Goal: Information Seeking & Learning: Learn about a topic

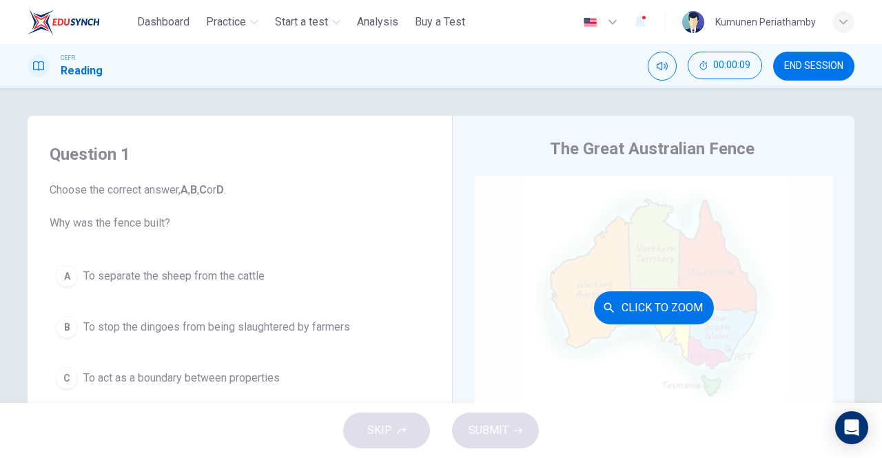
click at [542, 209] on div "Click to Zoom" at bounding box center [654, 307] width 358 height 263
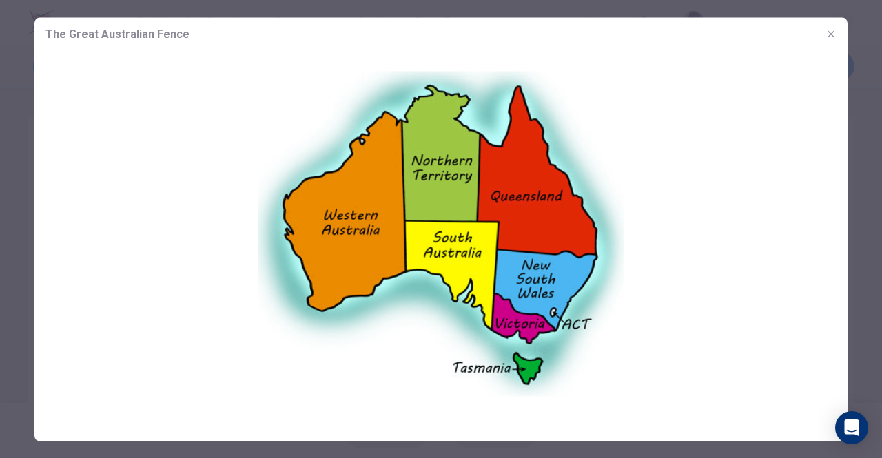
click at [832, 32] on icon "button" at bounding box center [831, 33] width 6 height 6
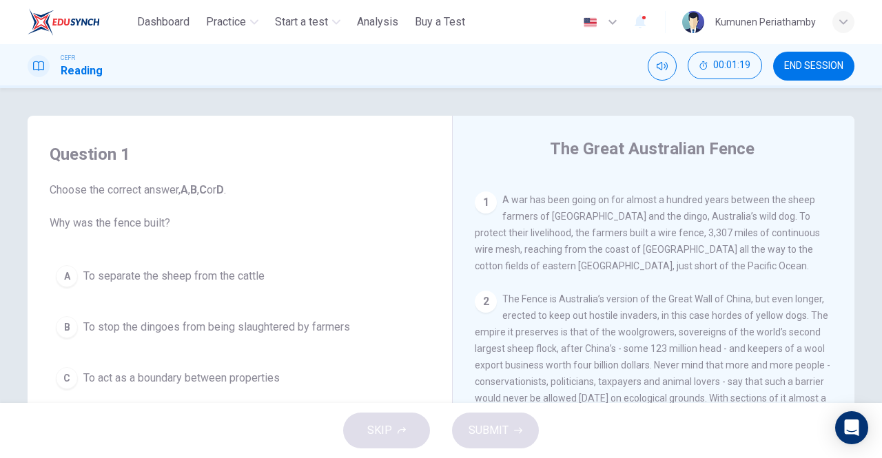
scroll to position [296, 0]
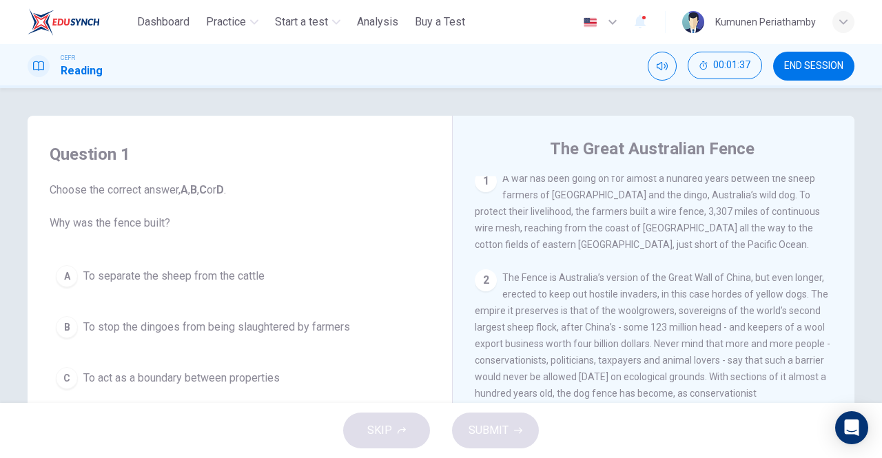
click at [63, 278] on div "A" at bounding box center [67, 276] width 22 height 22
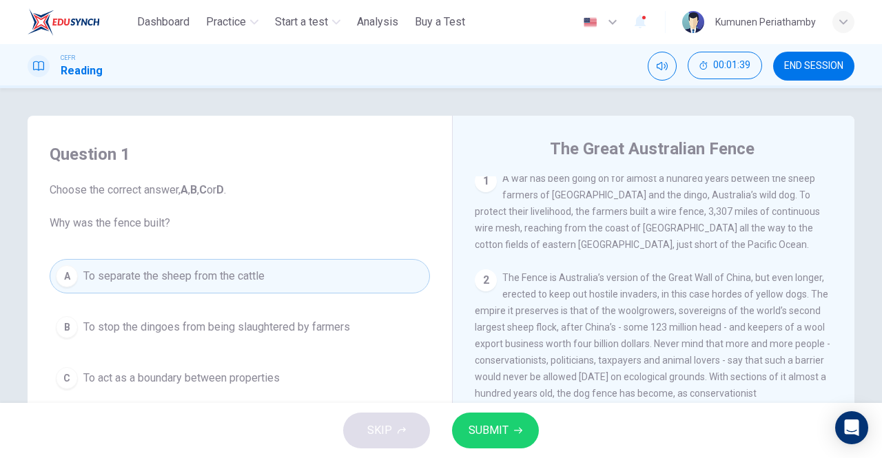
click at [269, 323] on span "To stop the dingoes from being slaughtered by farmers" at bounding box center [216, 327] width 267 height 17
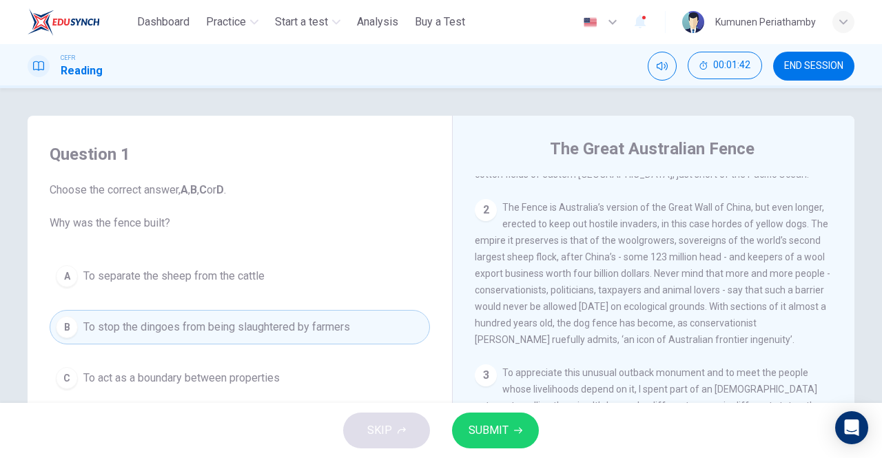
scroll to position [434, 0]
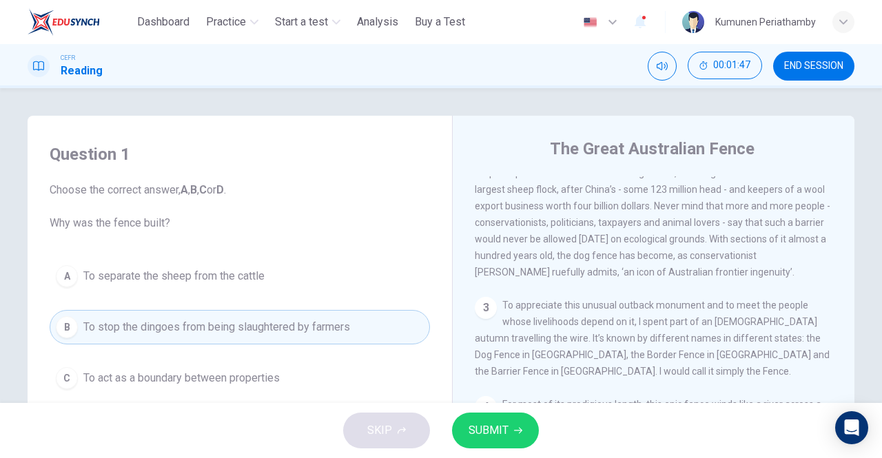
click at [194, 381] on span "To act as a boundary between properties" at bounding box center [181, 378] width 196 height 17
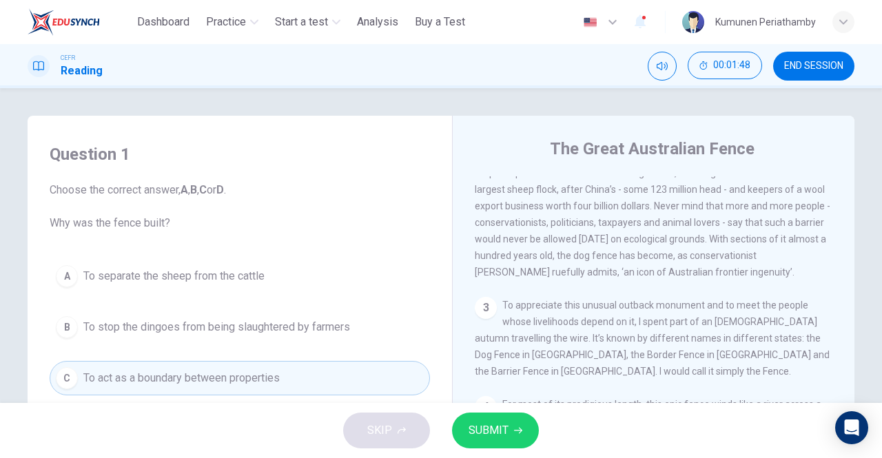
click at [497, 434] on span "SUBMIT" at bounding box center [489, 430] width 40 height 19
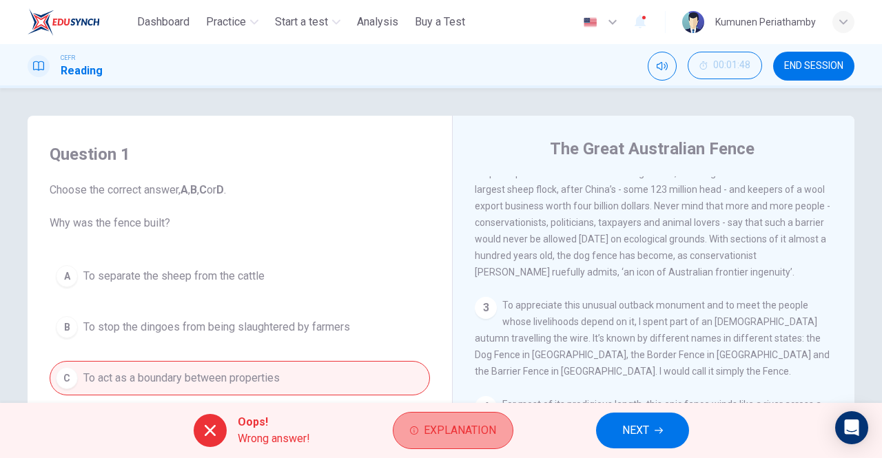
click at [455, 429] on span "Explanation" at bounding box center [460, 430] width 72 height 19
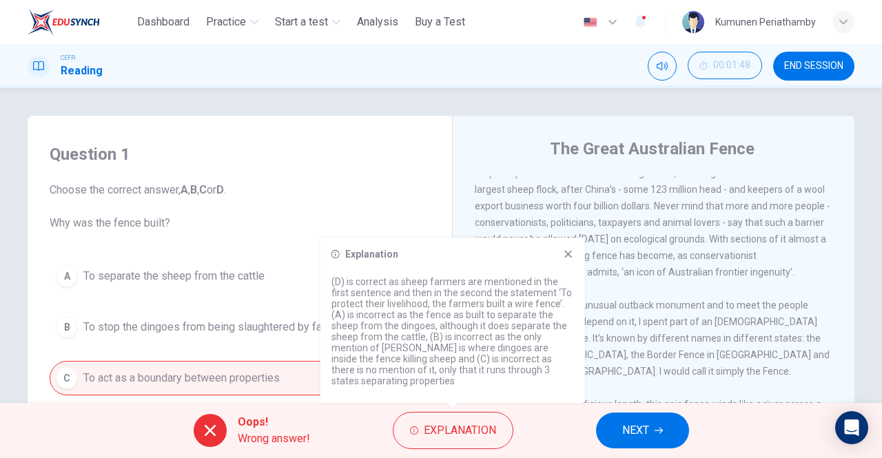
click at [571, 252] on icon at bounding box center [568, 254] width 11 height 11
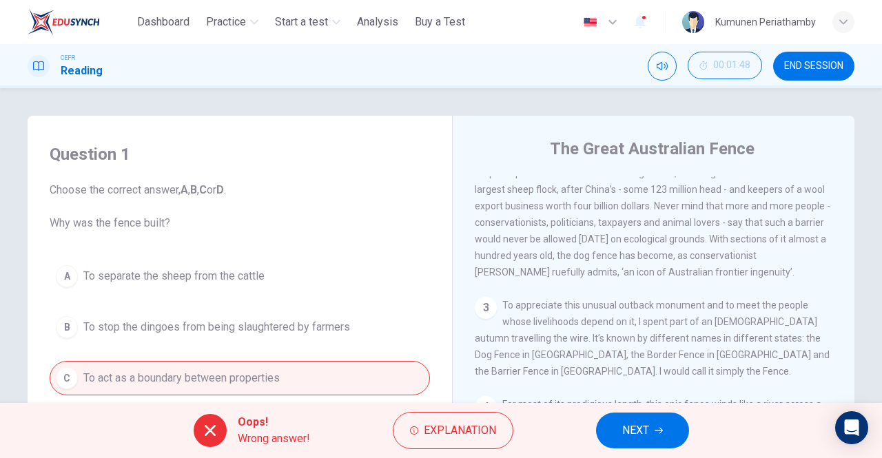
click at [630, 428] on span "NEXT" at bounding box center [635, 430] width 27 height 19
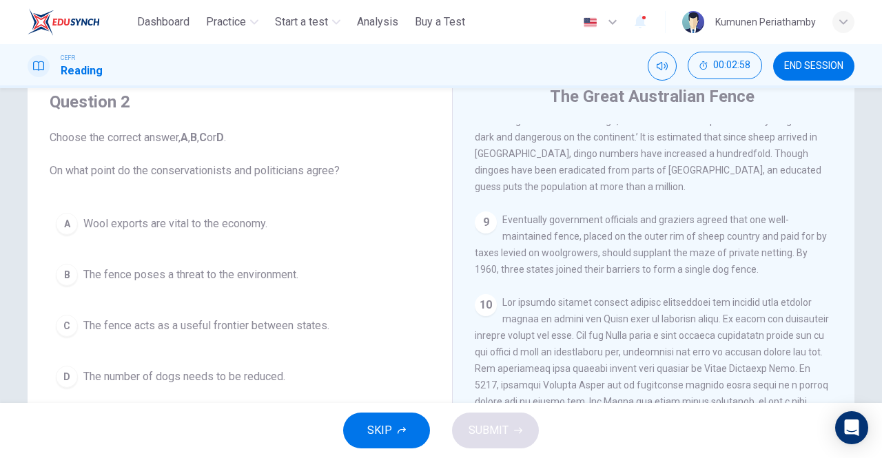
scroll to position [81, 0]
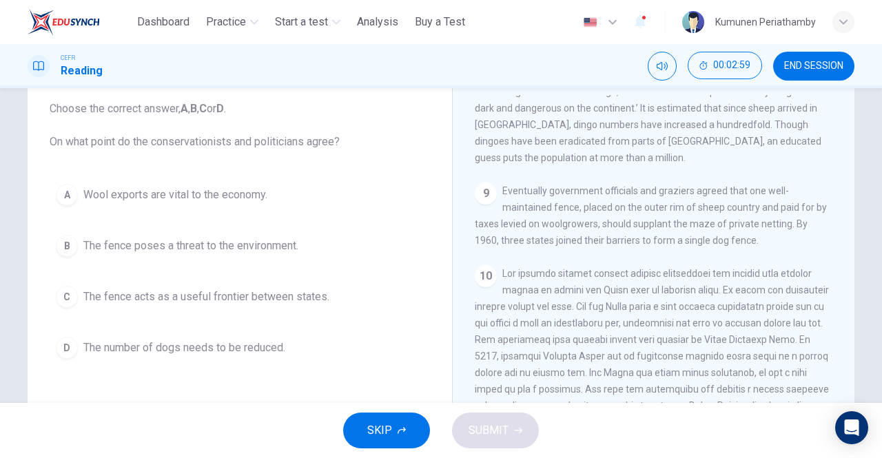
click at [227, 195] on span "Wool exports are vital to the economy." at bounding box center [175, 195] width 184 height 17
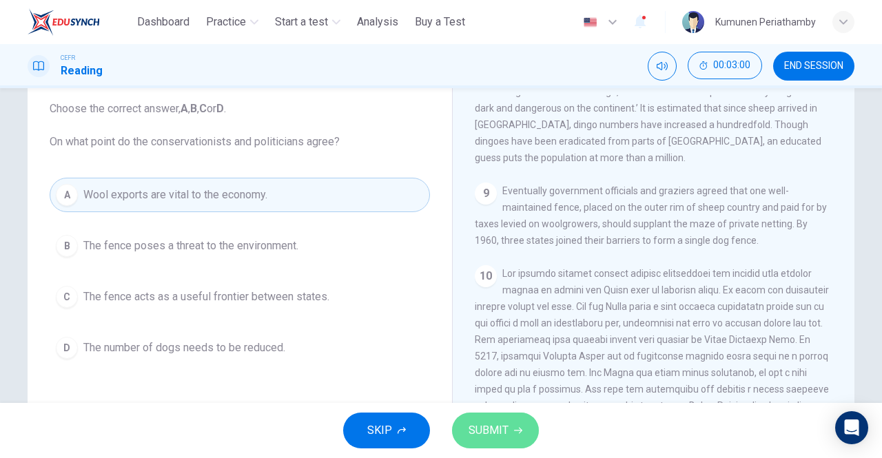
click at [499, 425] on span "SUBMIT" at bounding box center [489, 430] width 40 height 19
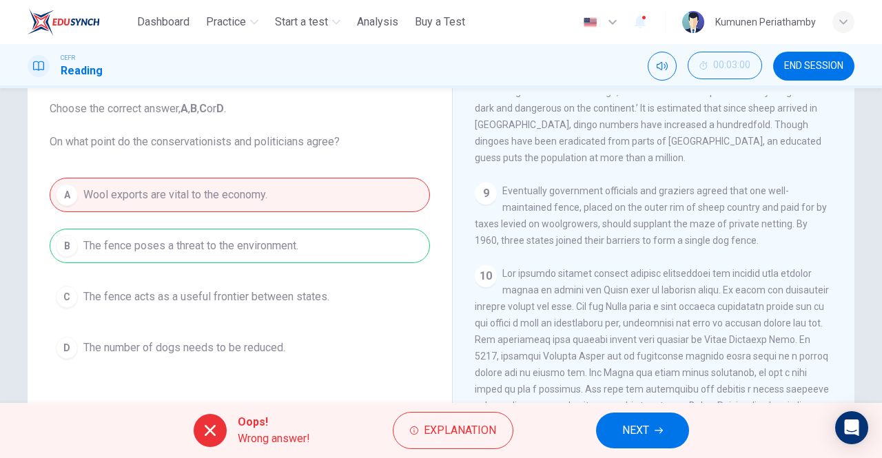
click at [644, 427] on span "NEXT" at bounding box center [635, 430] width 27 height 19
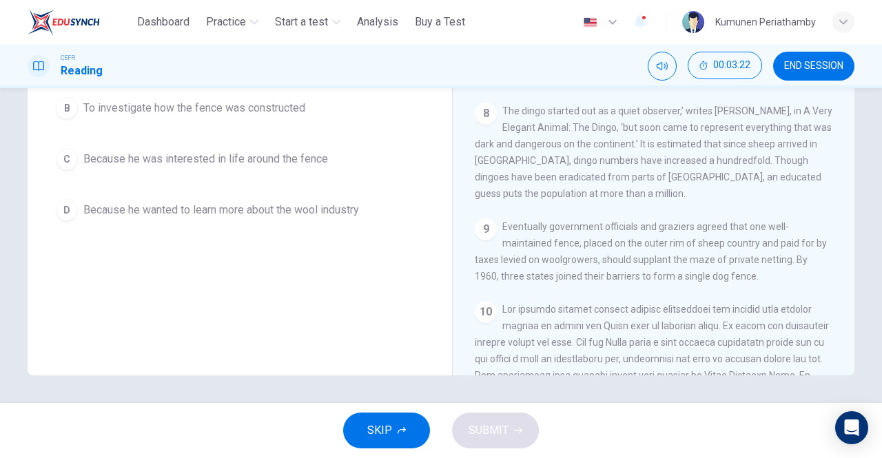
scroll to position [985, 0]
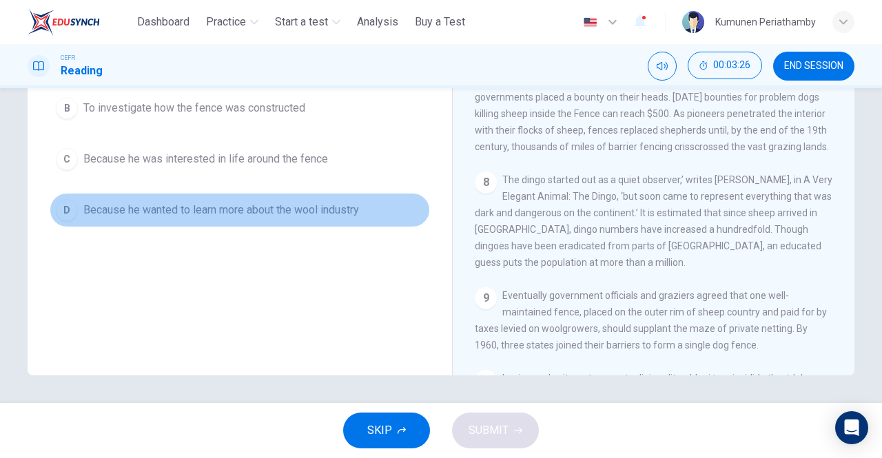
click at [212, 210] on span "Because he wanted to learn more about the wool industry" at bounding box center [221, 210] width 276 height 17
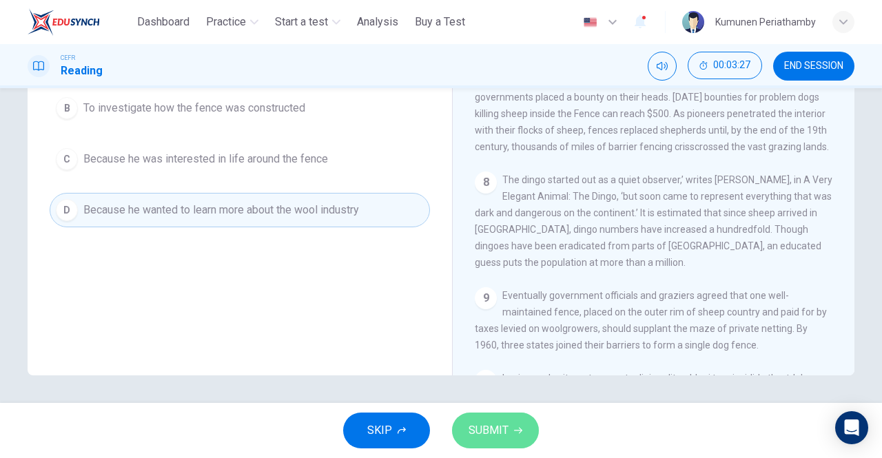
click at [503, 438] on span "SUBMIT" at bounding box center [489, 430] width 40 height 19
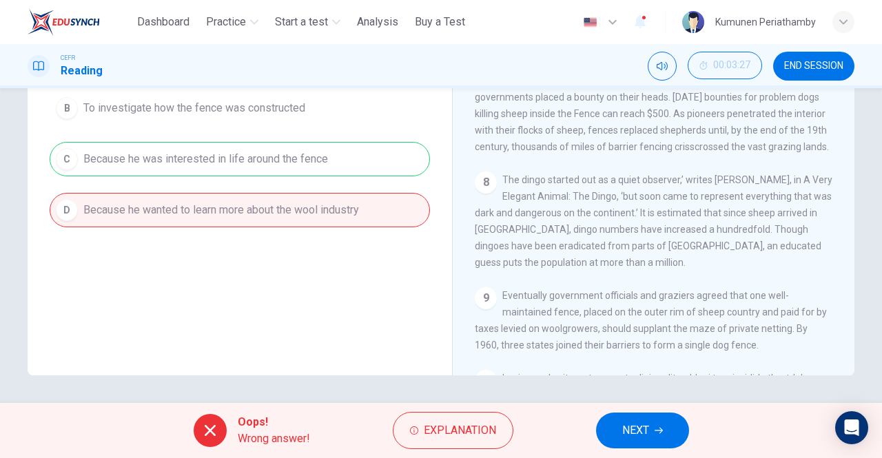
click at [631, 429] on span "NEXT" at bounding box center [635, 430] width 27 height 19
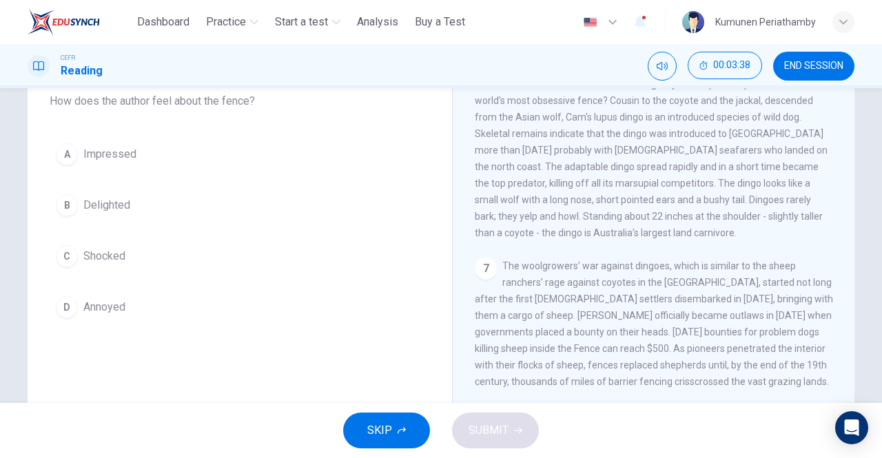
scroll to position [150, 0]
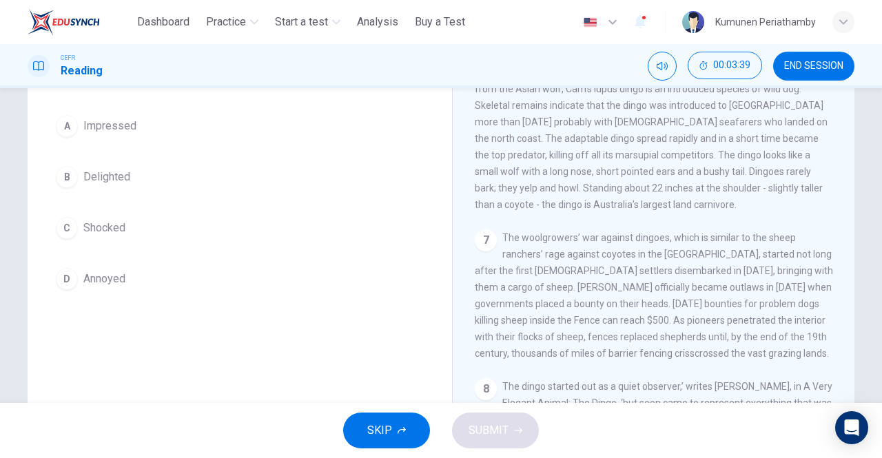
click at [93, 171] on span "Delighted" at bounding box center [106, 177] width 47 height 17
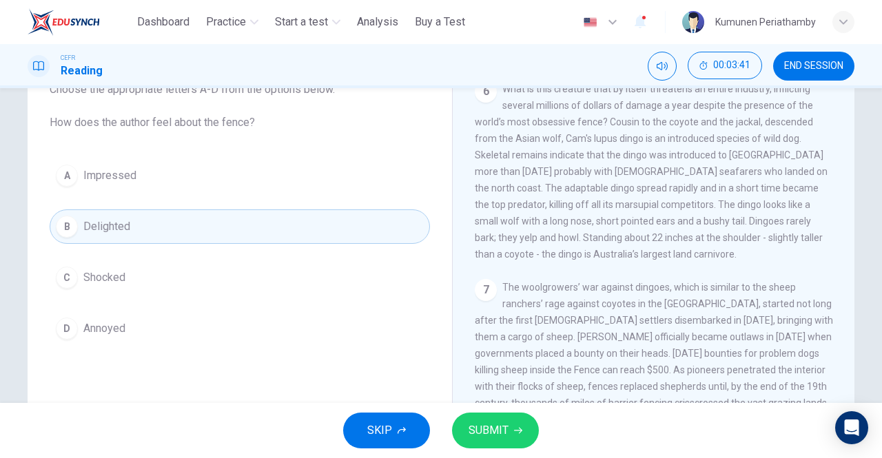
scroll to position [81, 0]
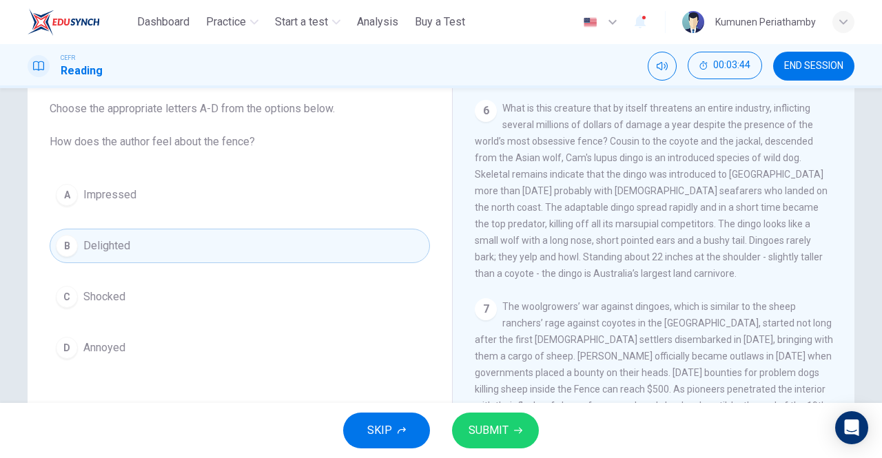
click at [514, 432] on icon "button" at bounding box center [518, 431] width 8 height 8
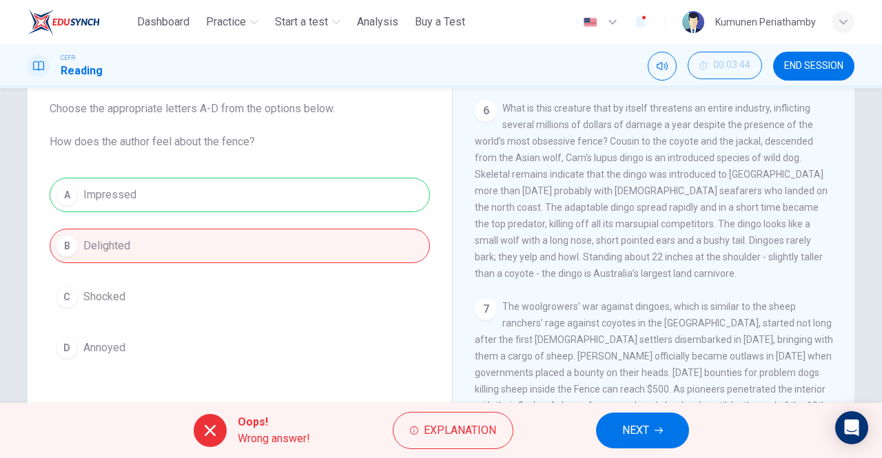
click at [644, 436] on span "NEXT" at bounding box center [635, 430] width 27 height 19
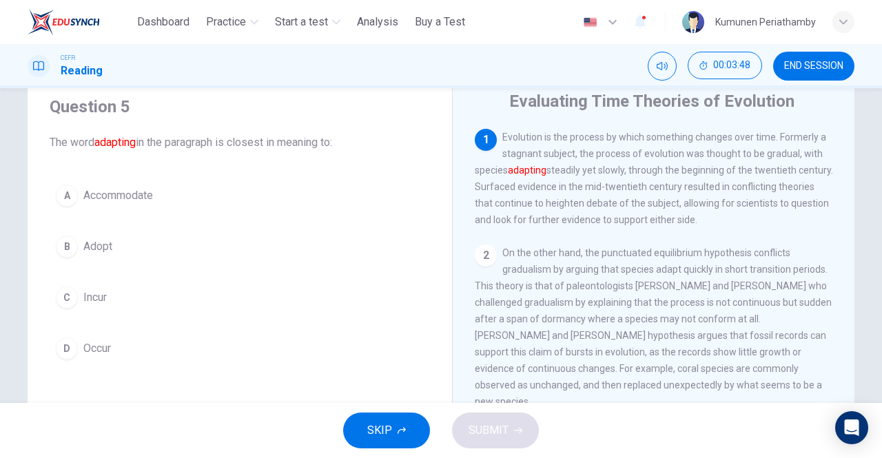
scroll to position [69, 0]
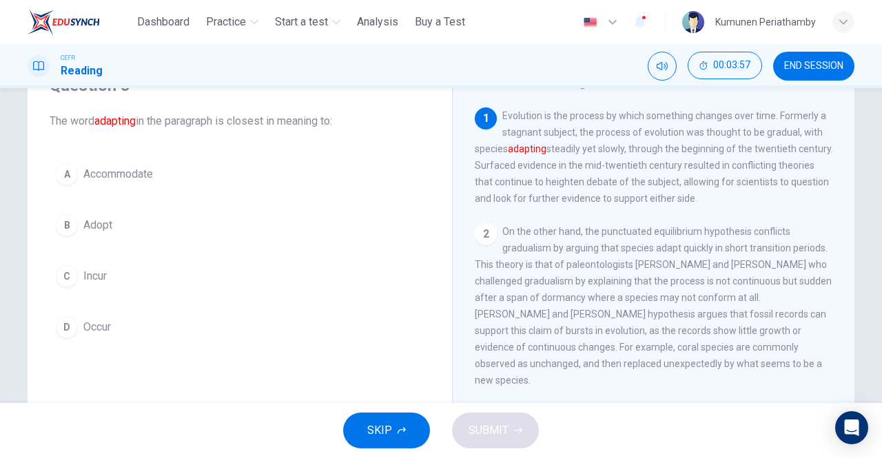
click at [93, 276] on span "Incur" at bounding box center [94, 276] width 23 height 17
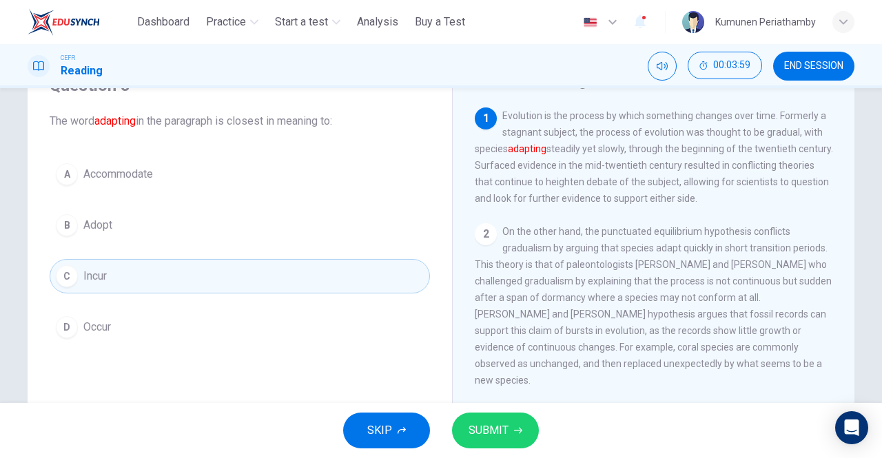
click at [497, 431] on span "SUBMIT" at bounding box center [489, 430] width 40 height 19
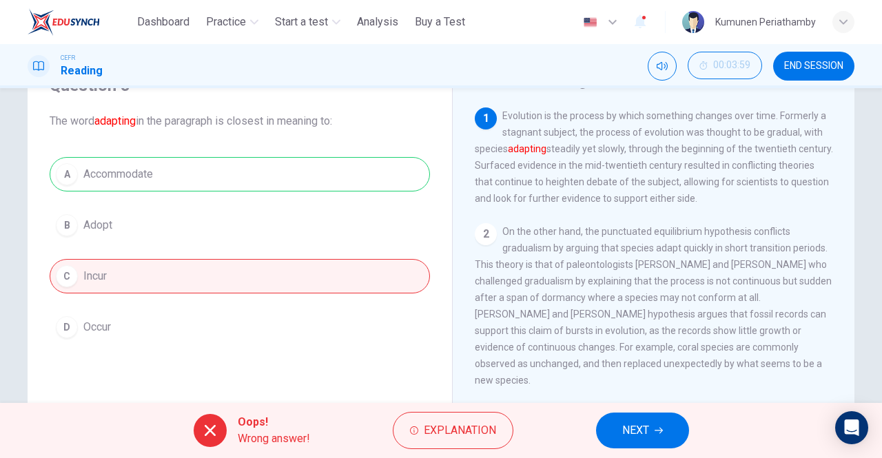
click at [636, 428] on span "NEXT" at bounding box center [635, 430] width 27 height 19
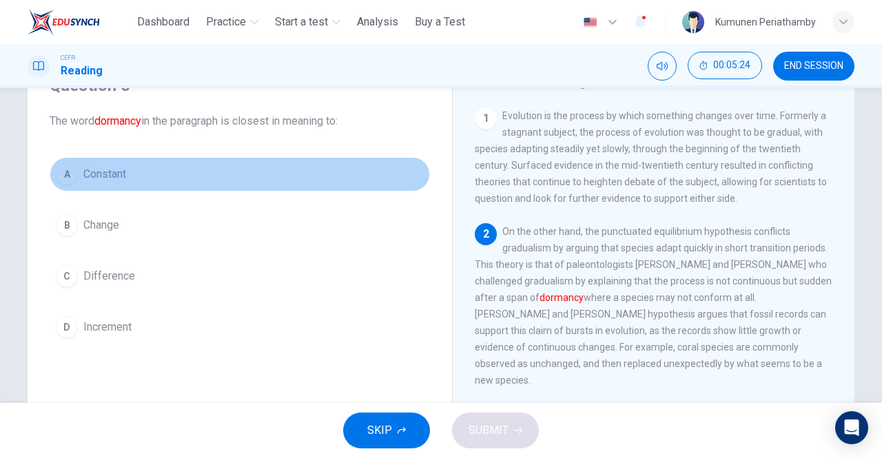
click at [101, 180] on span "Constant" at bounding box center [104, 174] width 43 height 17
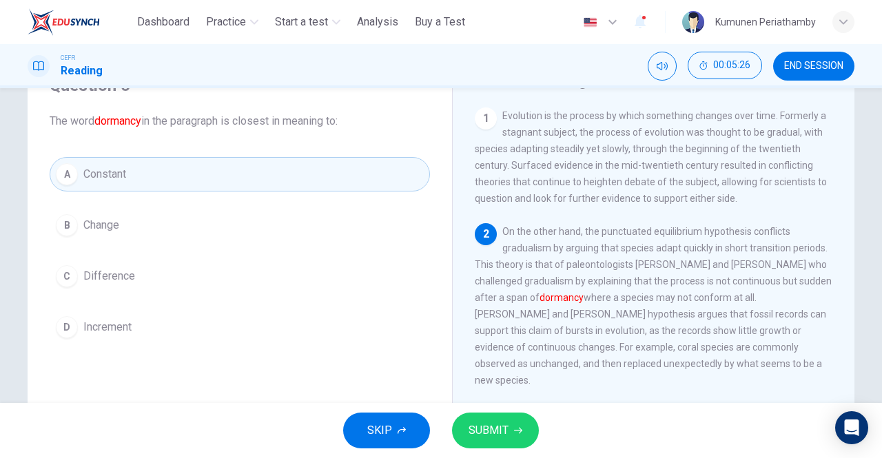
click at [507, 431] on span "SUBMIT" at bounding box center [489, 430] width 40 height 19
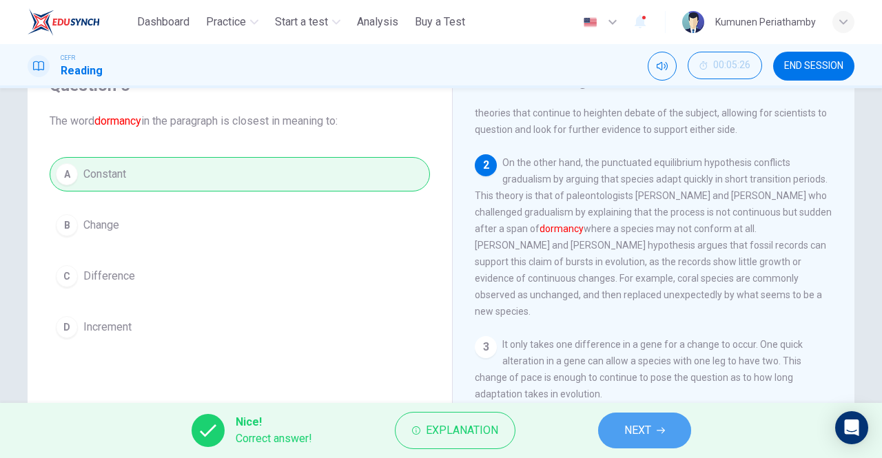
click at [617, 422] on button "NEXT" at bounding box center [644, 431] width 93 height 36
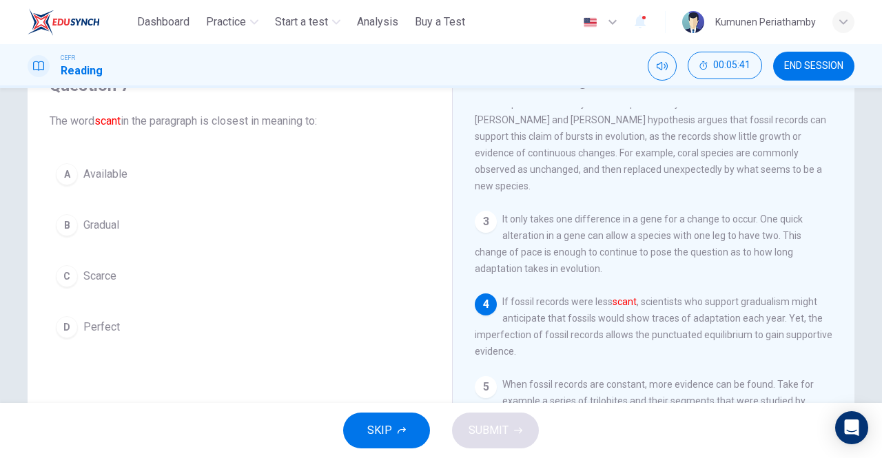
scroll to position [207, 0]
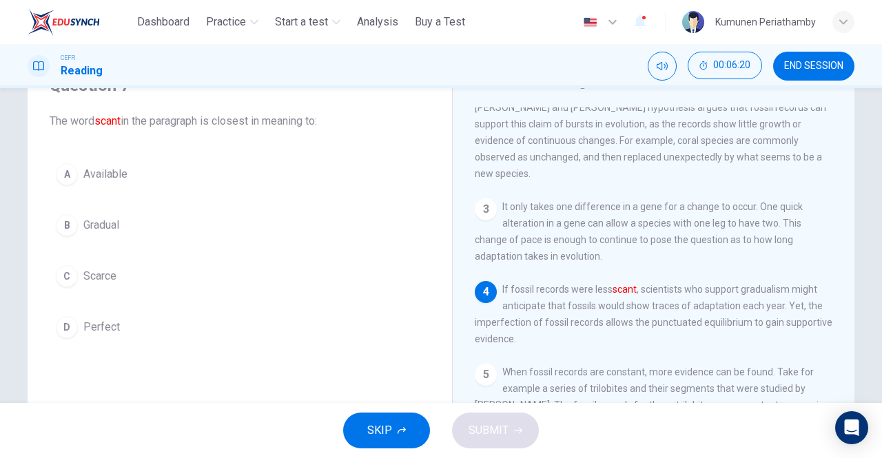
click at [112, 325] on span "Perfect" at bounding box center [101, 327] width 37 height 17
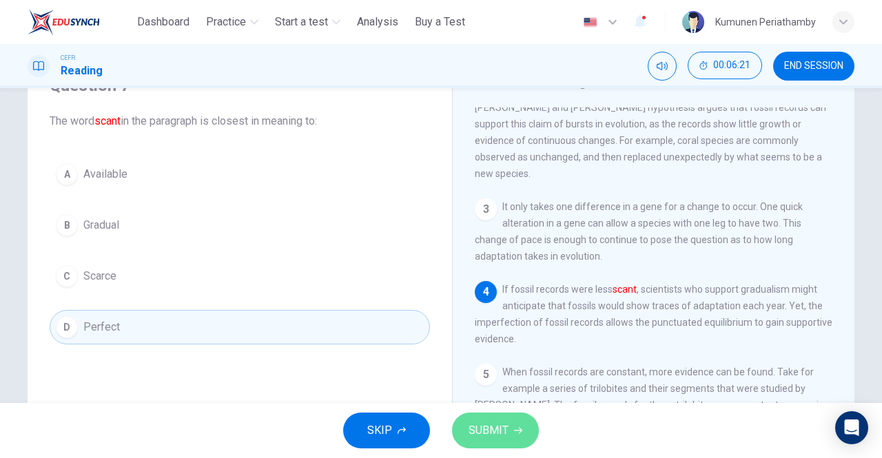
click at [511, 427] on button "SUBMIT" at bounding box center [495, 431] width 87 height 36
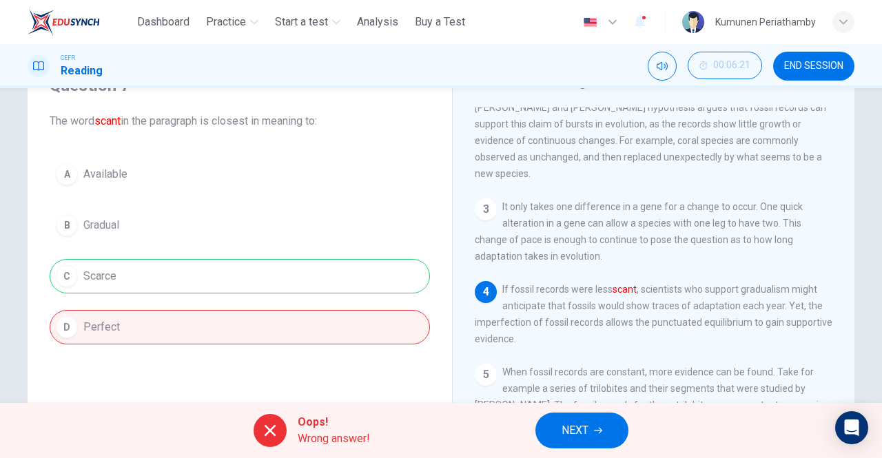
click at [579, 429] on span "NEXT" at bounding box center [575, 430] width 27 height 19
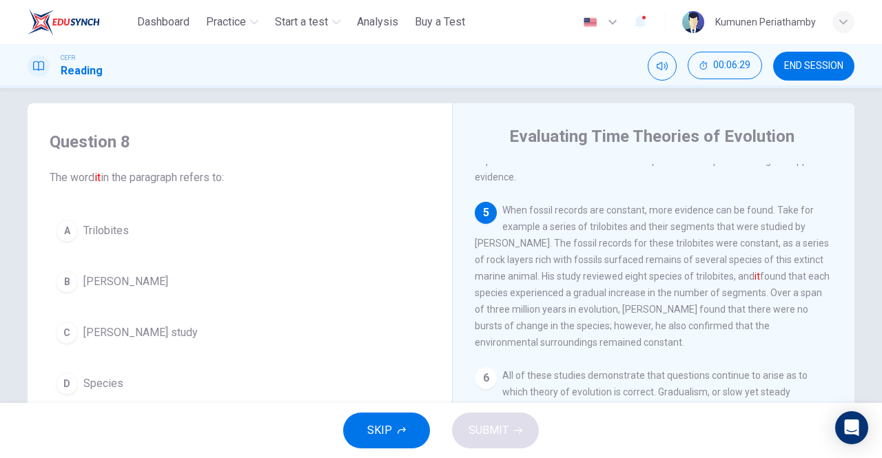
scroll to position [34, 0]
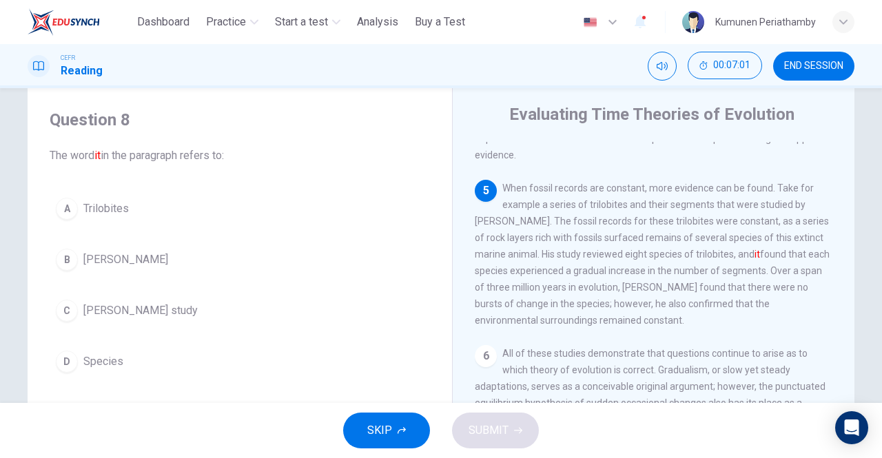
click at [103, 305] on span "[PERSON_NAME] study" at bounding box center [140, 310] width 114 height 17
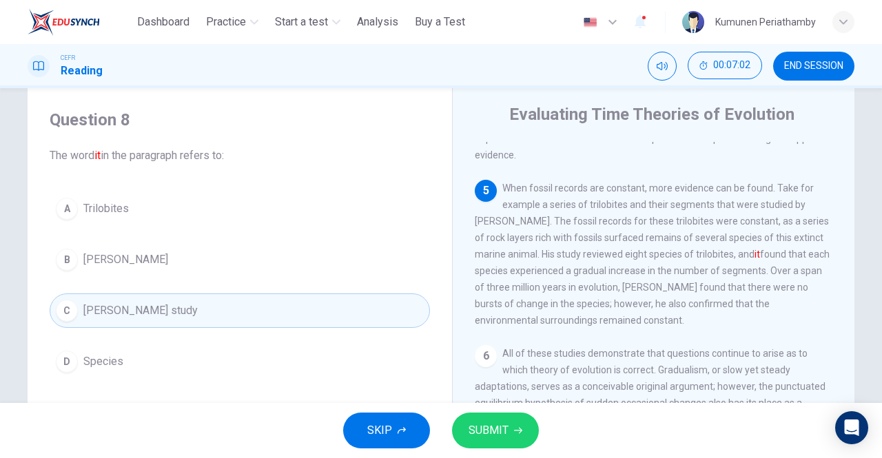
click at [517, 435] on icon "button" at bounding box center [518, 431] width 8 height 8
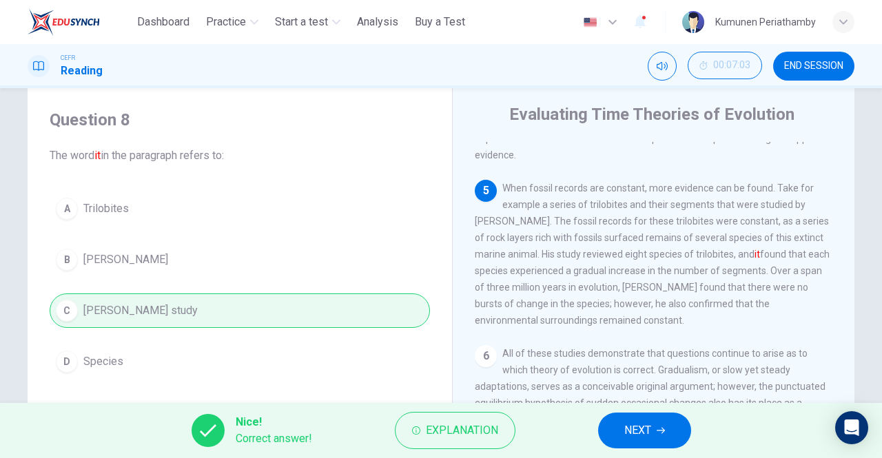
click at [649, 430] on span "NEXT" at bounding box center [637, 430] width 27 height 19
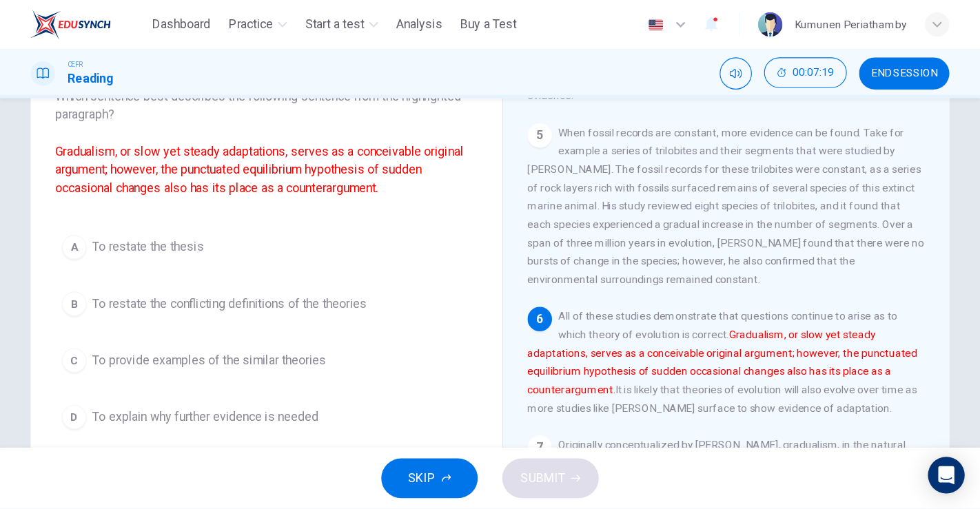
scroll to position [444, 0]
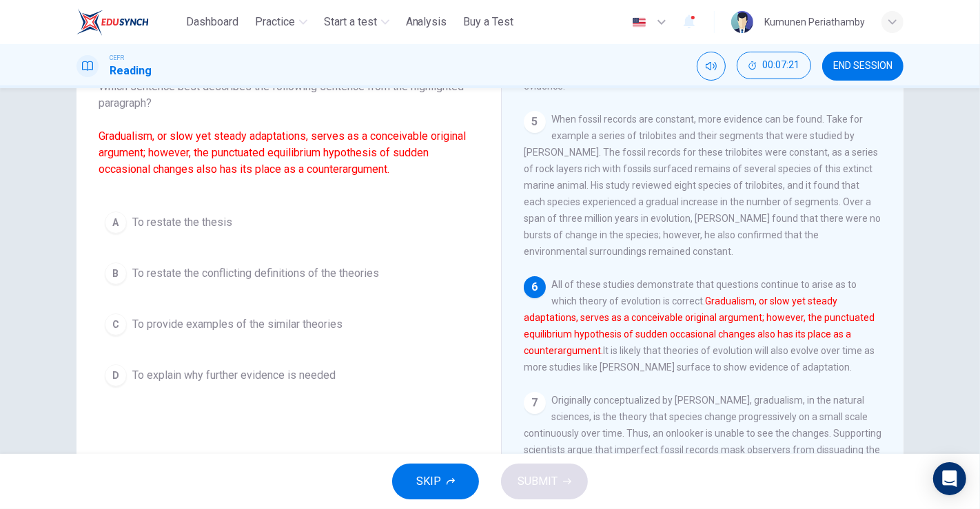
drag, startPoint x: 878, startPoint y: 1, endPoint x: 383, endPoint y: 316, distance: 587.0
click at [383, 316] on button "C To provide examples of the similar theories" at bounding box center [289, 324] width 380 height 34
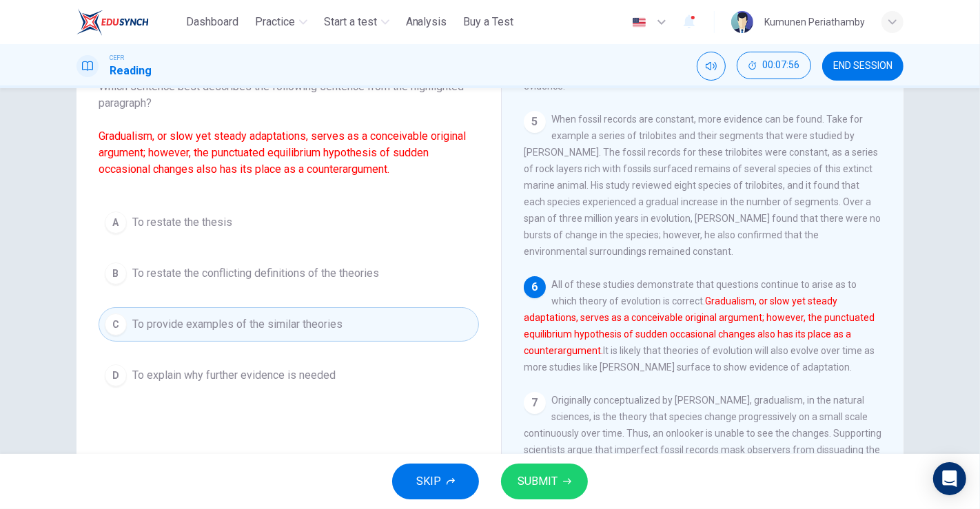
click at [251, 278] on span "To restate the conflicting definitions of the theories" at bounding box center [255, 273] width 247 height 17
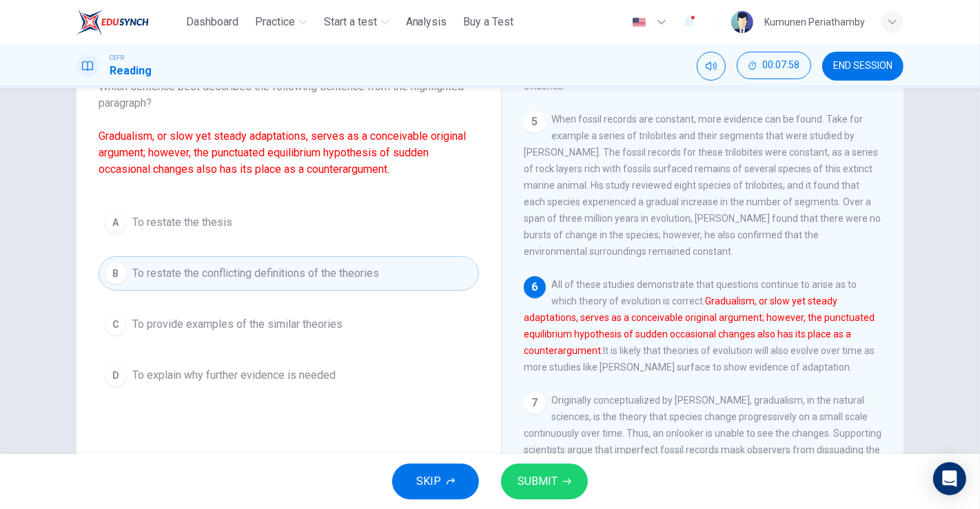
click at [557, 458] on button "SUBMIT" at bounding box center [544, 482] width 87 height 36
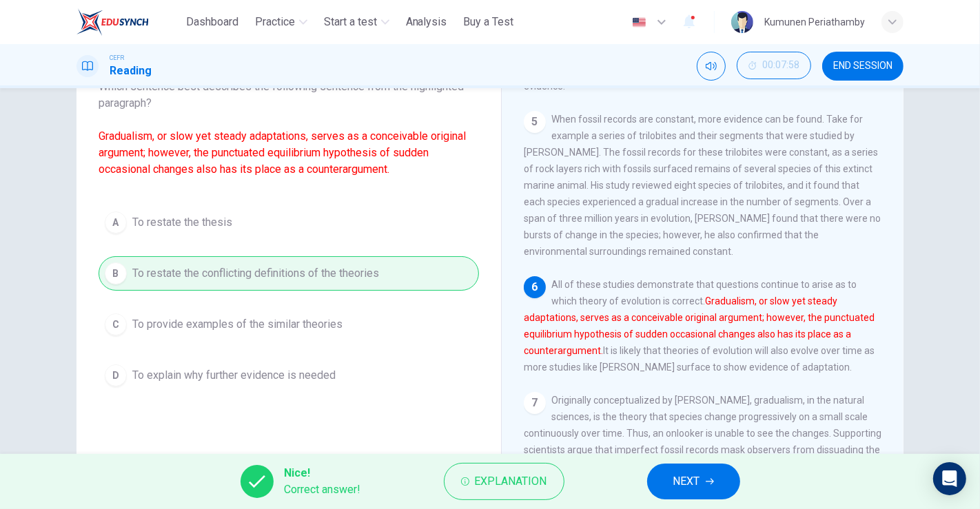
click at [697, 458] on span "NEXT" at bounding box center [686, 481] width 27 height 19
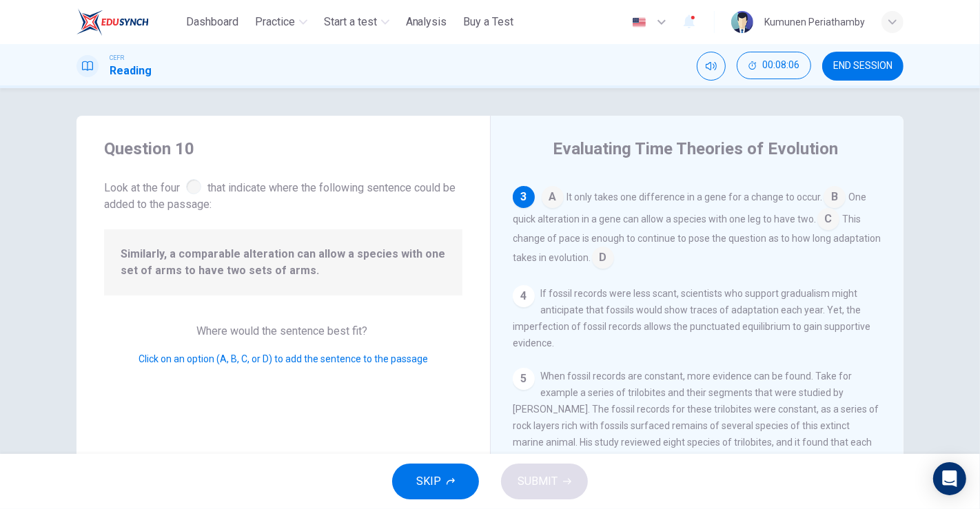
scroll to position [274, 0]
click at [258, 249] on span "Similarly, a comparable alteration can allow a species with one set of arms to …" at bounding box center [283, 262] width 325 height 33
click at [236, 361] on span "Click on an option (A, B, C, or D) to add the sentence to the passage" at bounding box center [282, 358] width 289 height 11
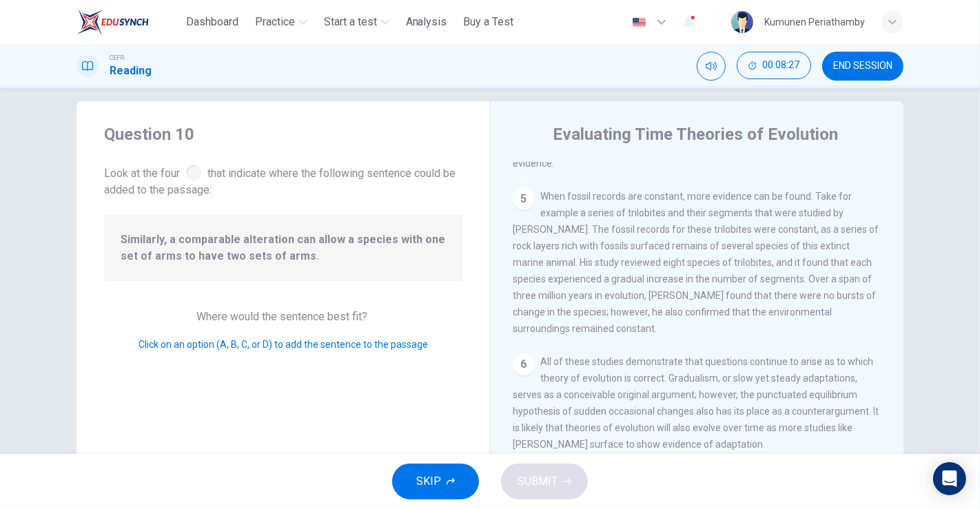
scroll to position [486, 0]
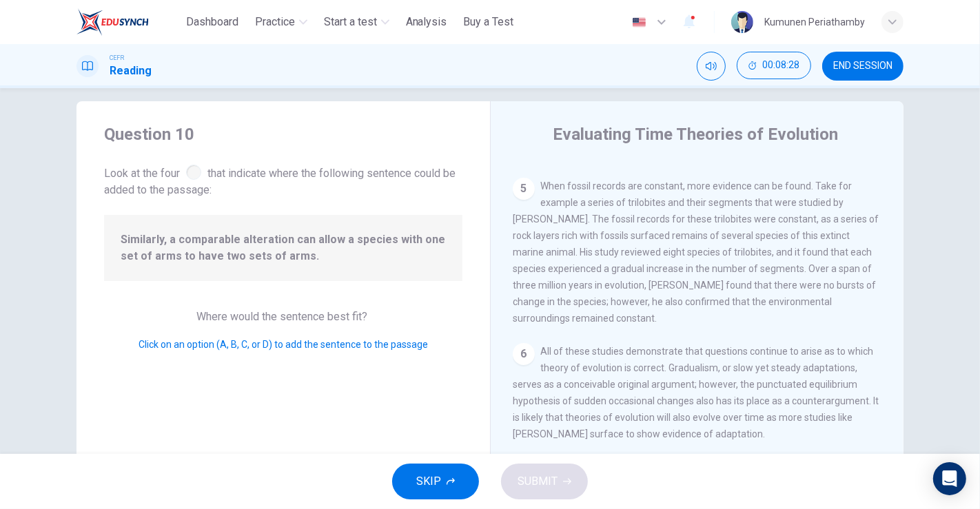
click at [520, 343] on div "6" at bounding box center [524, 354] width 22 height 22
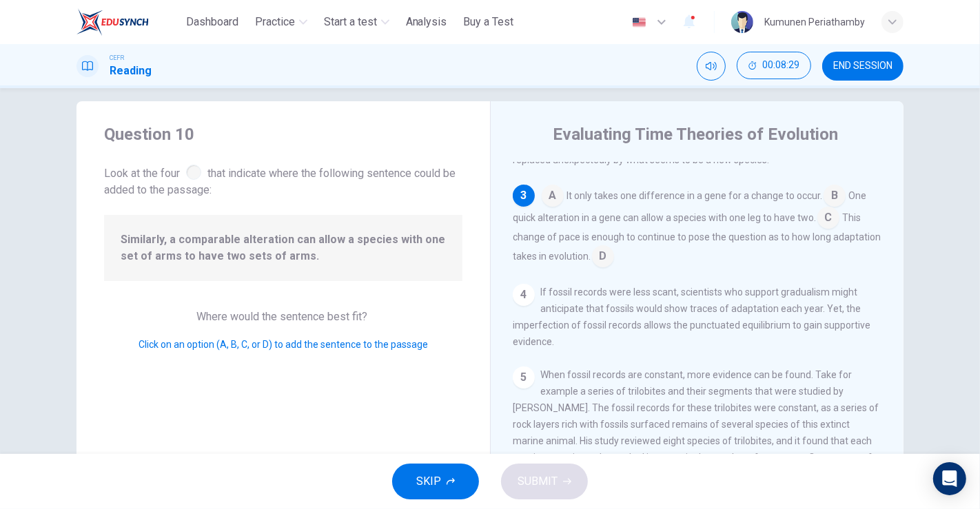
scroll to position [257, 0]
drag, startPoint x: 525, startPoint y: 318, endPoint x: 525, endPoint y: 292, distance: 25.5
click at [525, 307] on div "4" at bounding box center [524, 296] width 22 height 22
click at [520, 208] on div "3" at bounding box center [524, 197] width 22 height 22
click at [566, 203] on span "It only takes one difference in a gene for a change to occur." at bounding box center [694, 197] width 256 height 11
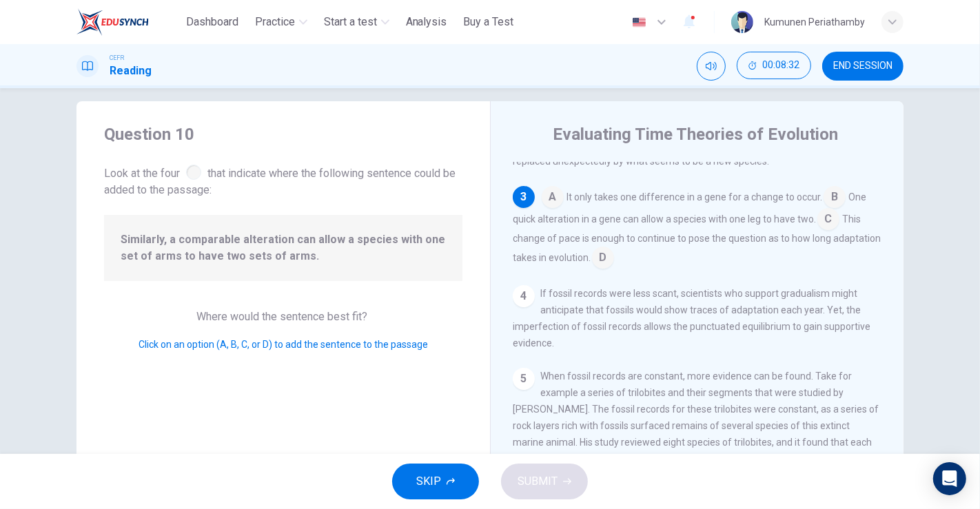
click at [553, 209] on input at bounding box center [553, 198] width 22 height 22
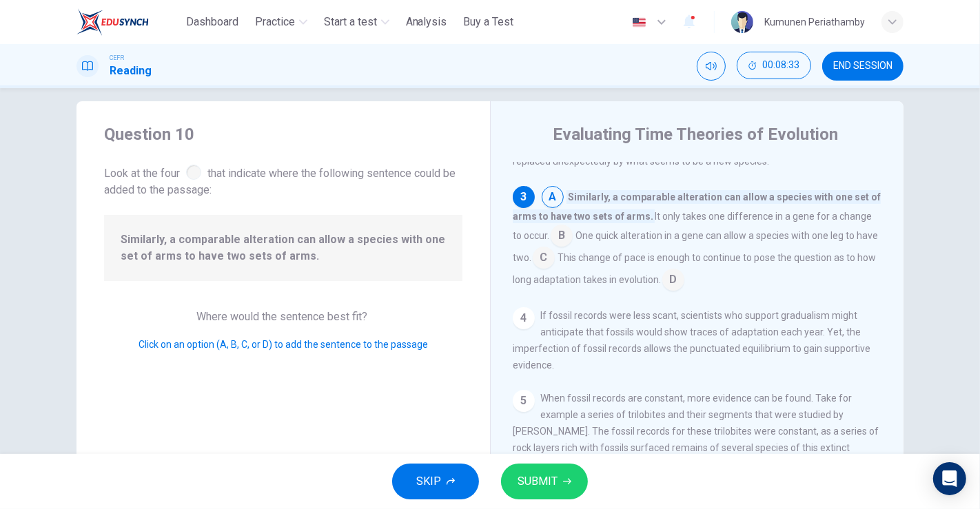
click at [553, 209] on input at bounding box center [553, 198] width 22 height 22
click at [548, 458] on span "SUBMIT" at bounding box center [537, 481] width 40 height 19
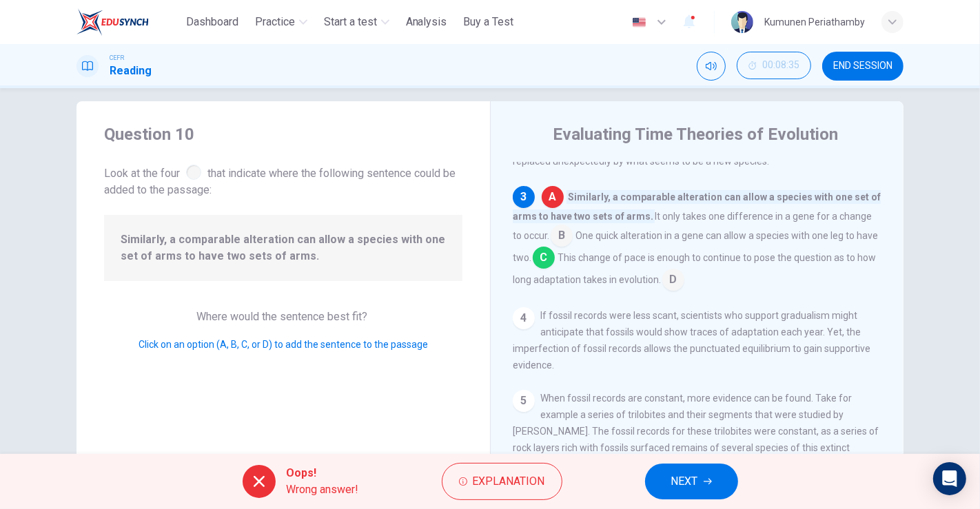
click at [710, 458] on button "NEXT" at bounding box center [691, 482] width 93 height 36
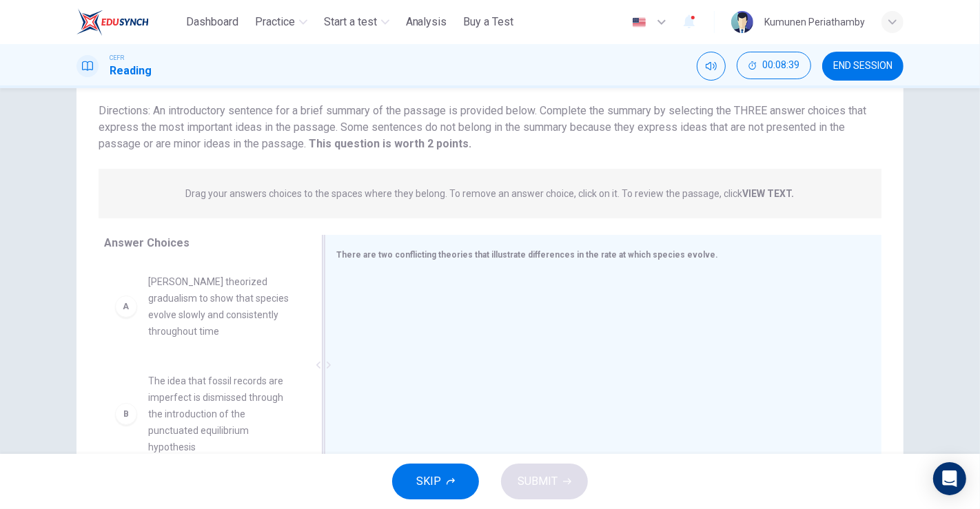
scroll to position [14, 0]
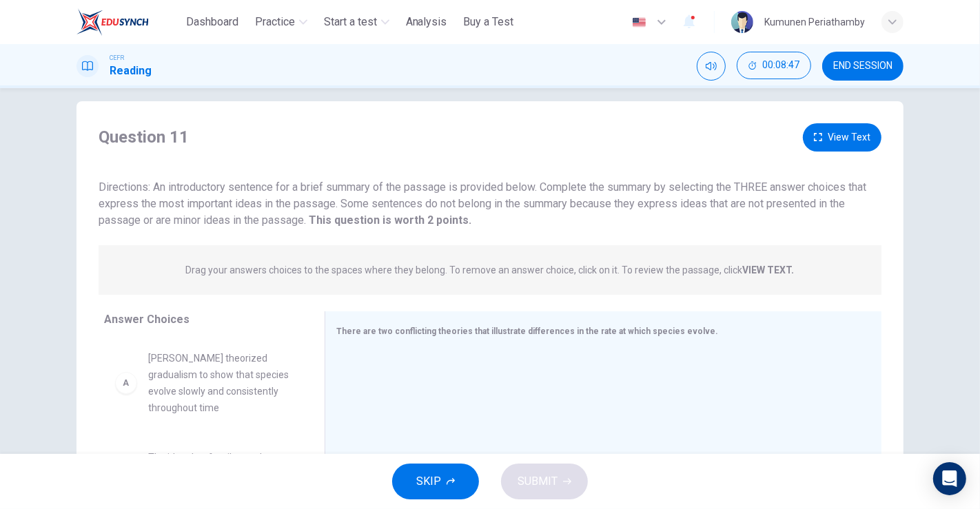
click at [756, 271] on strong "VIEW TEXT." at bounding box center [769, 270] width 52 height 11
click at [759, 265] on strong "VIEW TEXT." at bounding box center [769, 270] width 52 height 11
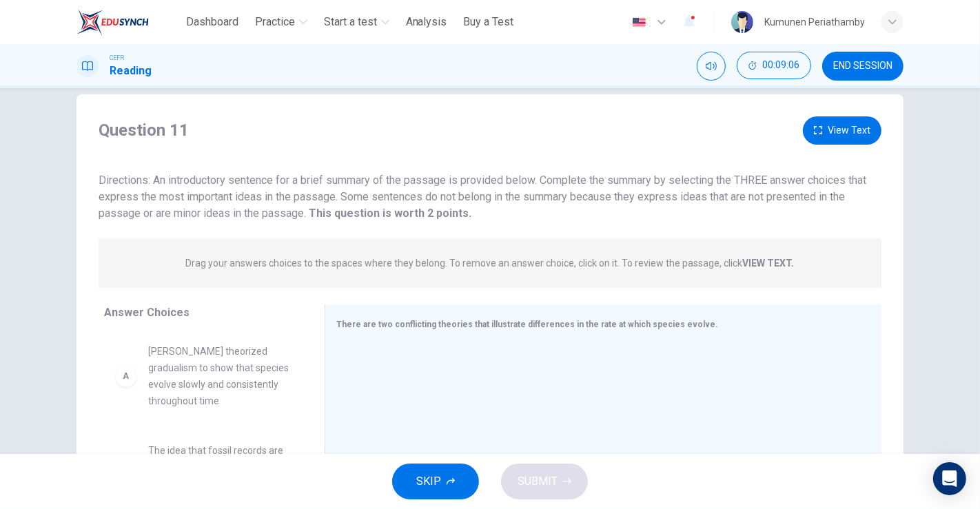
scroll to position [0, 0]
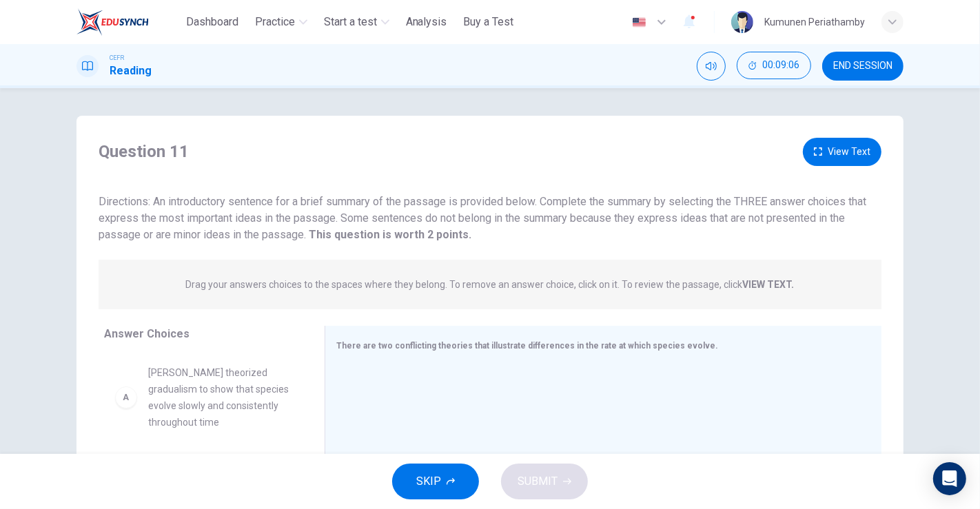
click at [848, 156] on button "View Text" at bounding box center [842, 152] width 79 height 28
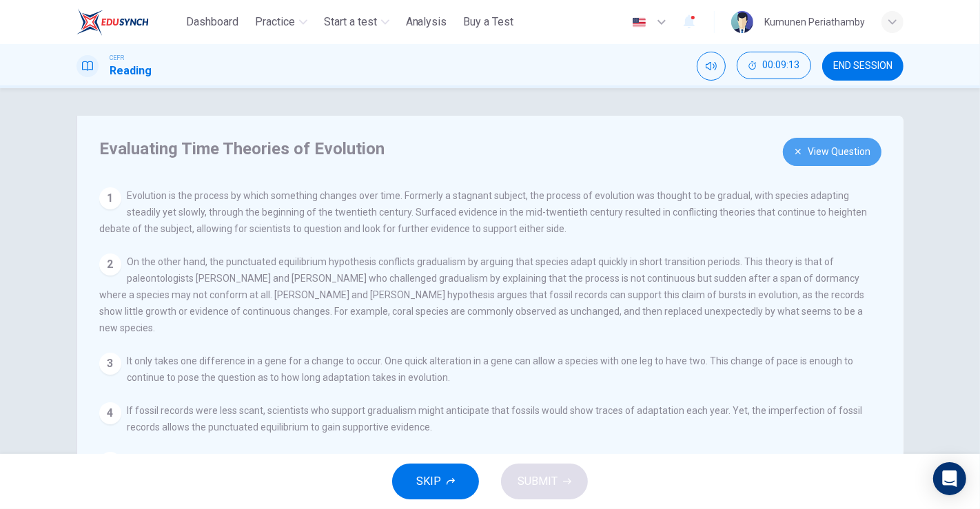
click at [825, 150] on button "View Question" at bounding box center [832, 152] width 99 height 28
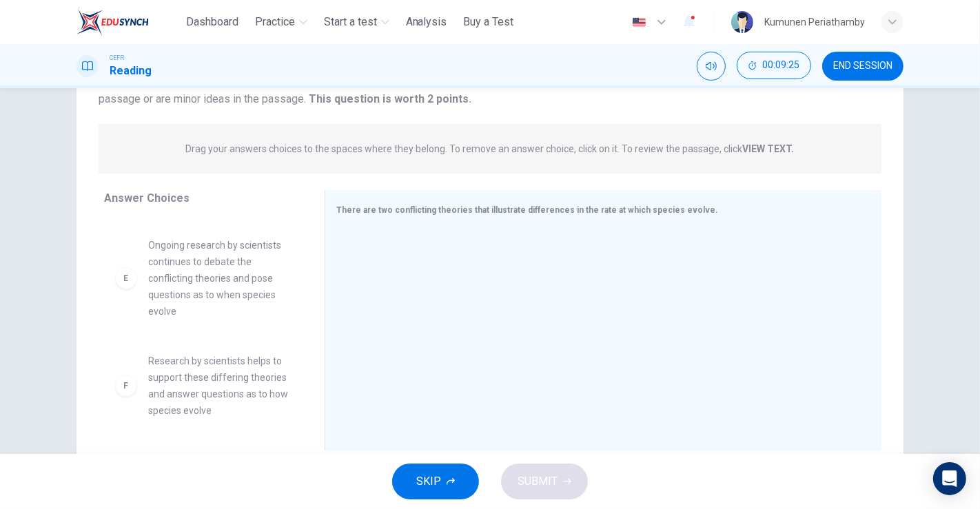
scroll to position [167, 0]
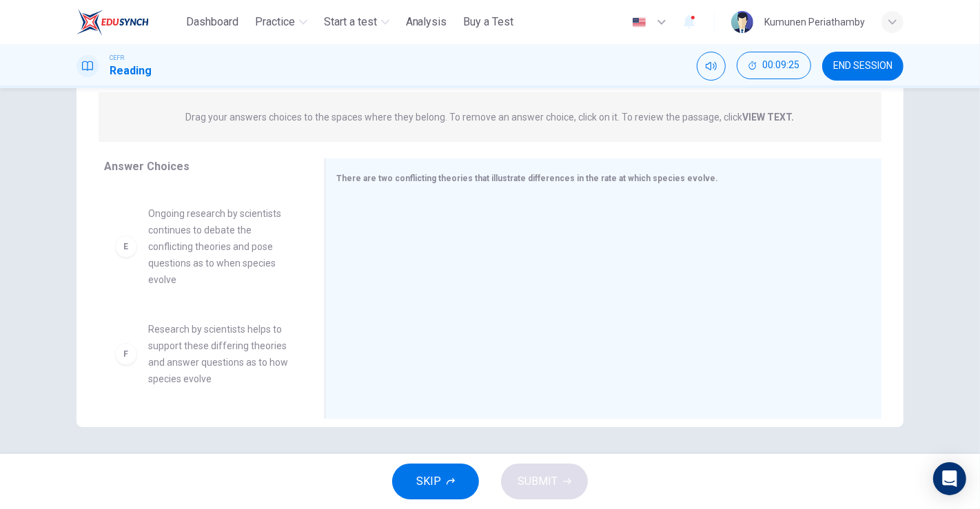
click at [224, 358] on span "Research by scientists helps to support these differing theories and answer que…" at bounding box center [219, 354] width 143 height 66
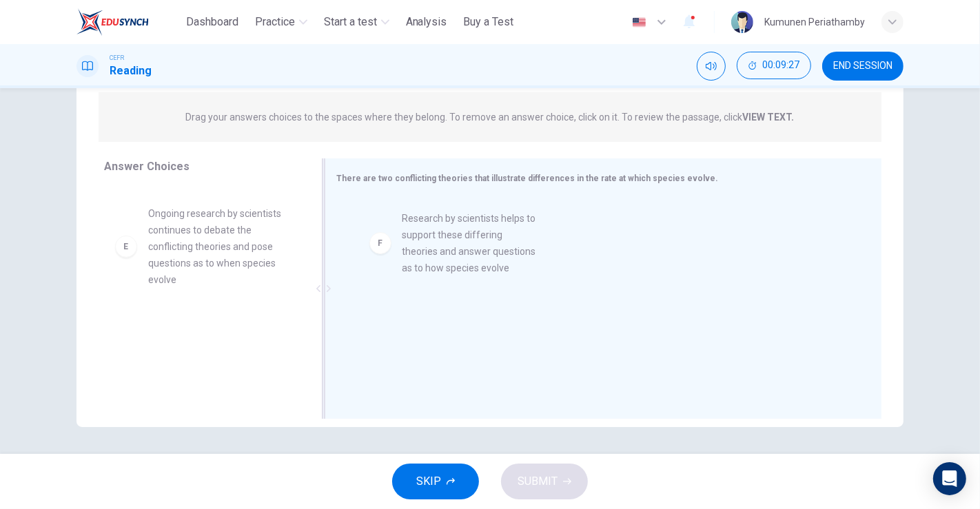
drag, startPoint x: 191, startPoint y: 340, endPoint x: 433, endPoint y: 251, distance: 257.7
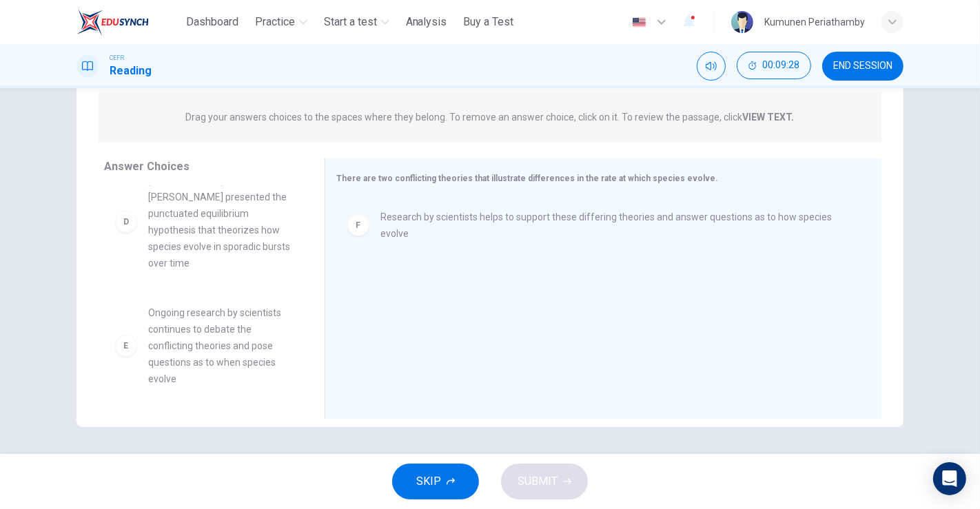
scroll to position [355, 0]
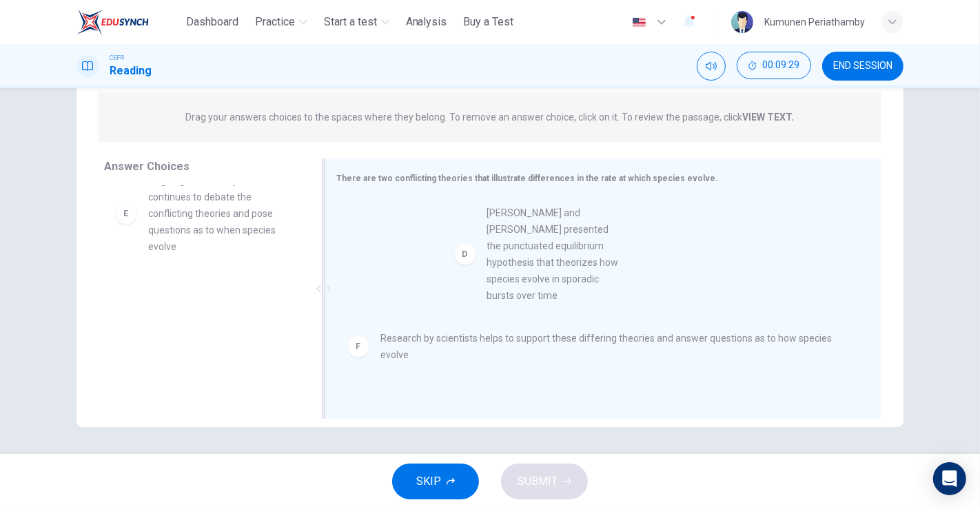
drag, startPoint x: 173, startPoint y: 254, endPoint x: 528, endPoint y: 318, distance: 360.5
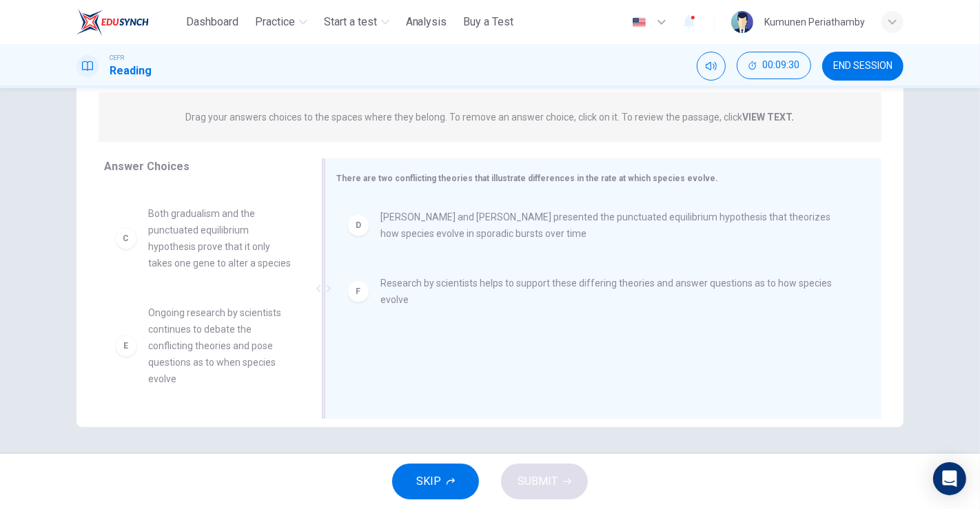
scroll to position [223, 0]
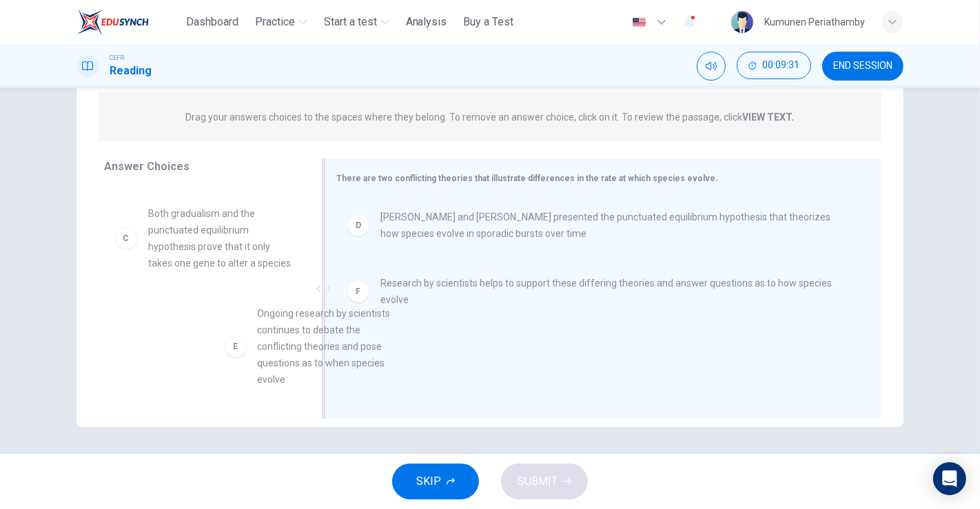
drag, startPoint x: 178, startPoint y: 338, endPoint x: 510, endPoint y: 325, distance: 331.7
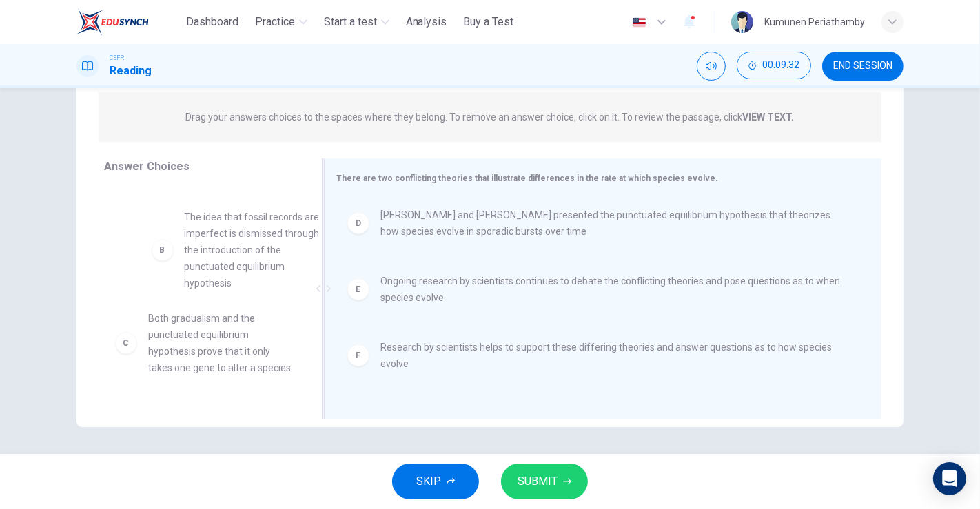
scroll to position [105, 0]
drag, startPoint x: 236, startPoint y: 238, endPoint x: 529, endPoint y: 317, distance: 303.8
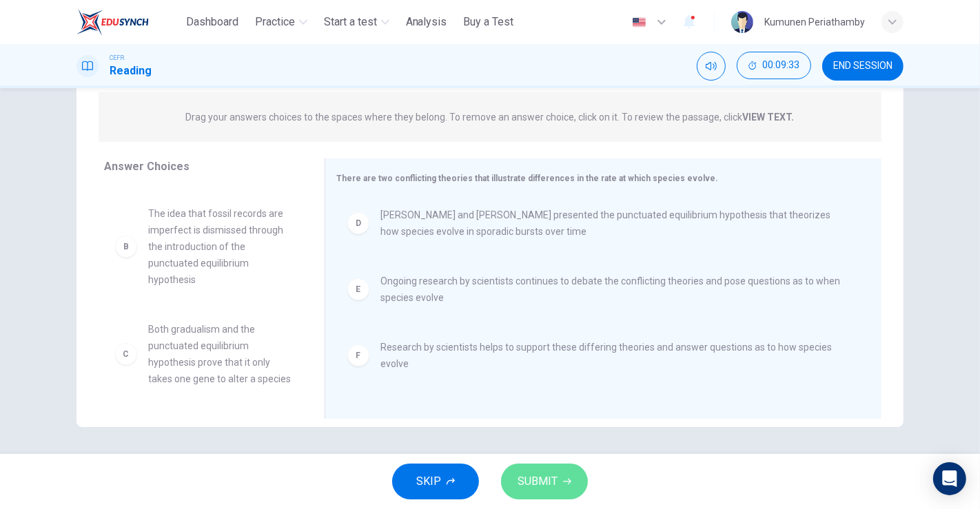
click at [566, 458] on button "SUBMIT" at bounding box center [544, 482] width 87 height 36
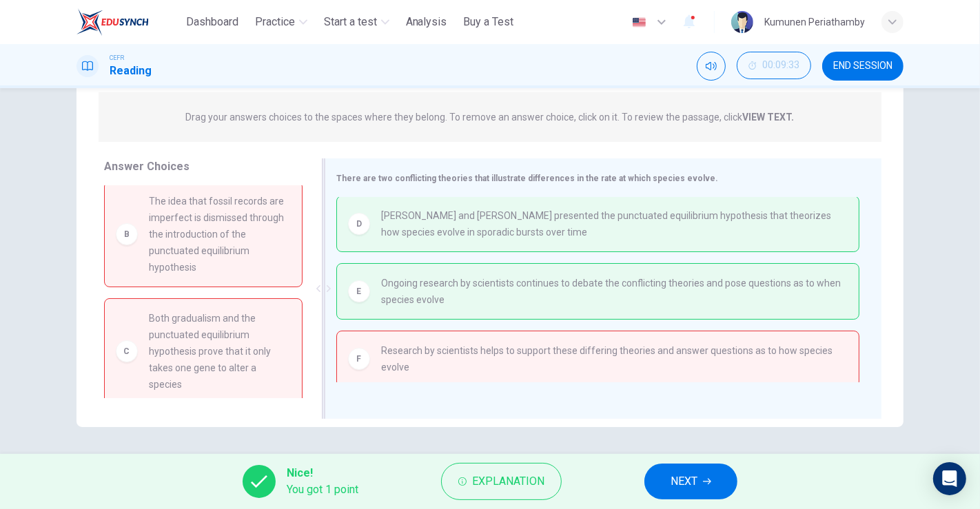
scroll to position [0, 0]
click at [697, 458] on span "NEXT" at bounding box center [683, 481] width 27 height 19
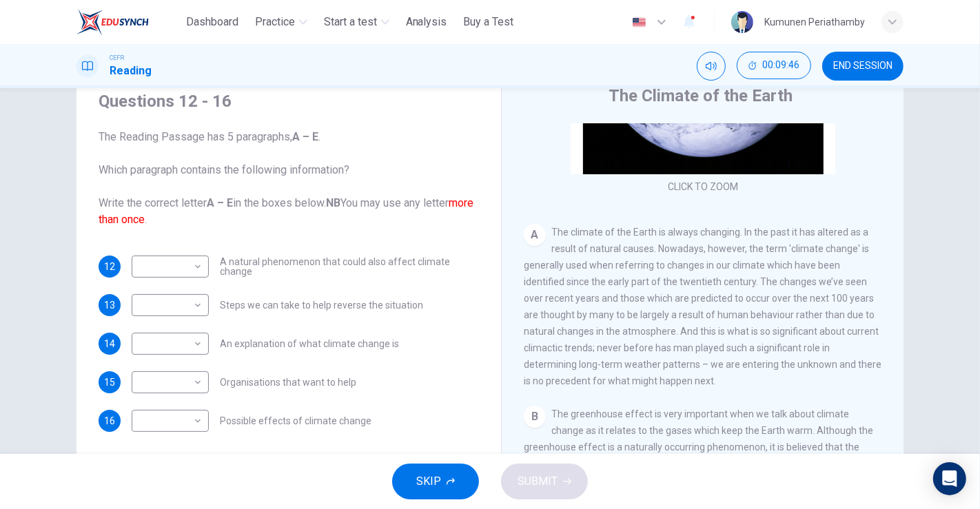
scroll to position [76, 0]
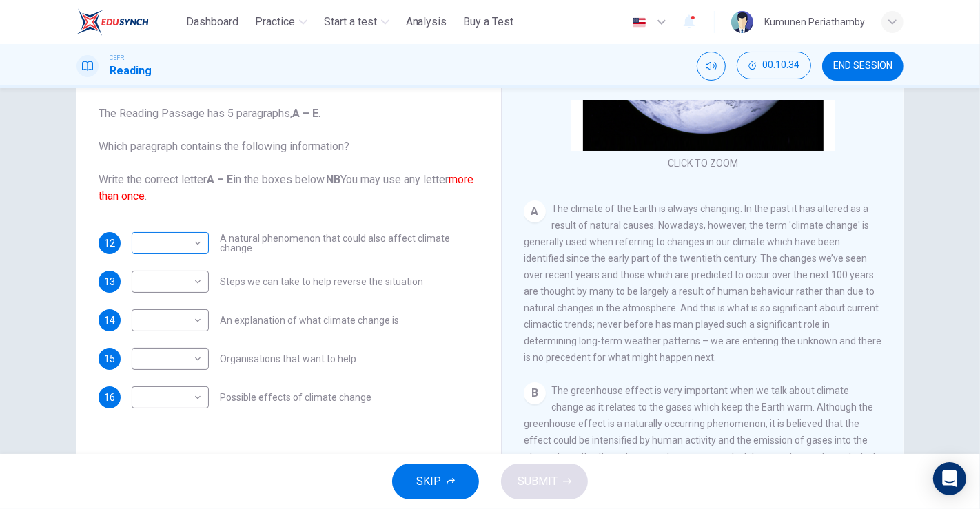
click at [176, 245] on body "This site uses cookies, as explained in our Privacy Policy . If you agree to th…" at bounding box center [490, 254] width 980 height 509
click at [152, 289] on li "B" at bounding box center [166, 287] width 77 height 22
type input "*"
click at [188, 283] on body "This site uses cookies, as explained in our Privacy Policy . If you agree to th…" at bounding box center [490, 254] width 980 height 509
click at [163, 394] on li "E" at bounding box center [166, 392] width 77 height 22
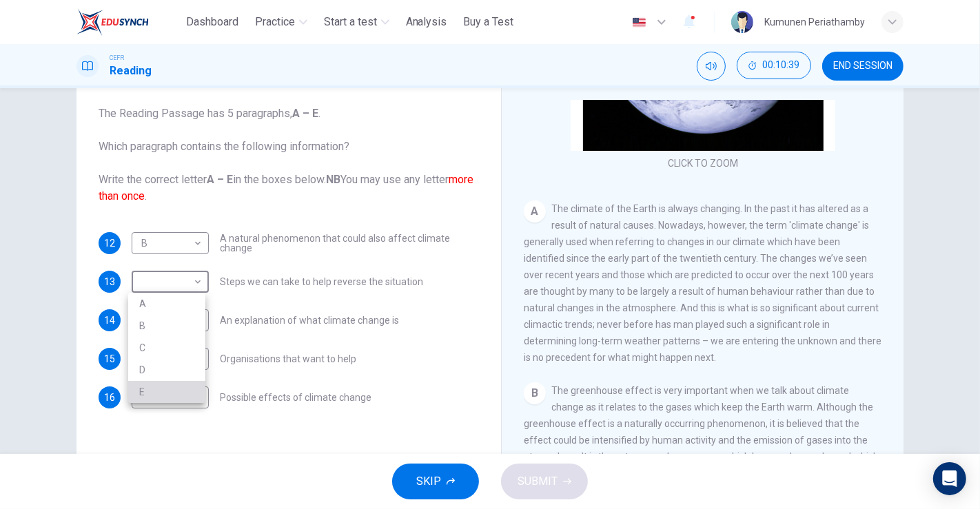
type input "*"
click at [180, 322] on body "This site uses cookies, as explained in our Privacy Policy . If you agree to th…" at bounding box center [490, 254] width 980 height 509
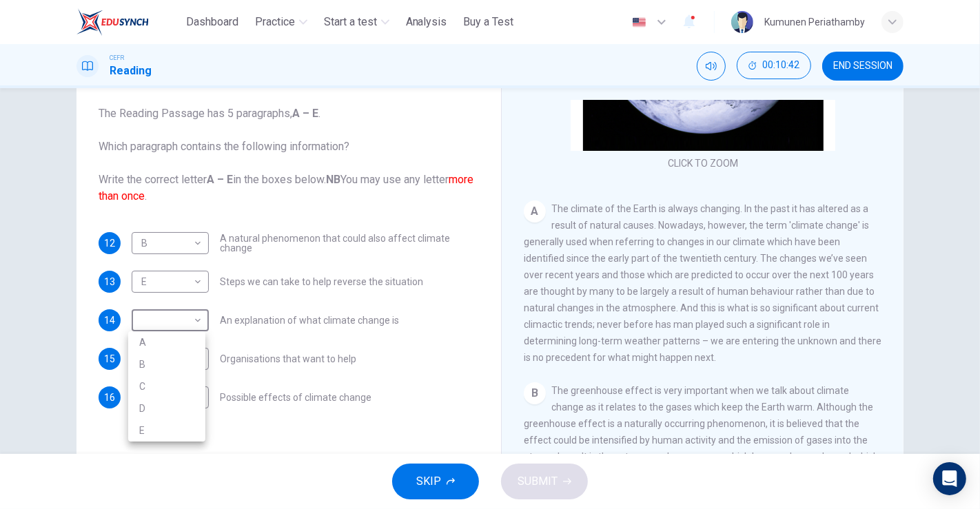
click at [155, 342] on li "A" at bounding box center [166, 342] width 77 height 22
type input "*"
click at [185, 354] on body "This site uses cookies, as explained in our Privacy Policy . If you agree to th…" at bounding box center [490, 254] width 980 height 509
click at [157, 442] on li "D" at bounding box center [166, 447] width 77 height 22
type input "*"
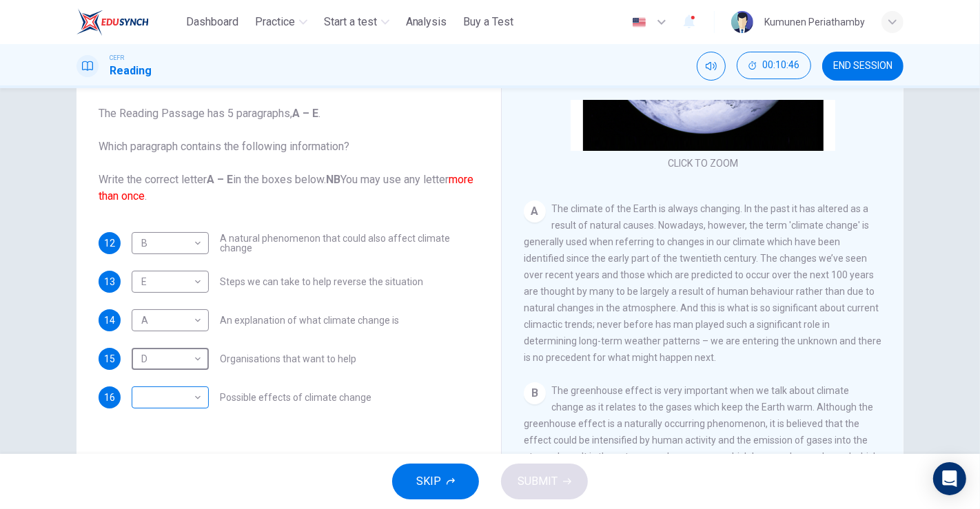
click at [179, 402] on body "This site uses cookies, as explained in our Privacy Policy . If you agree to th…" at bounding box center [490, 254] width 980 height 509
click at [152, 440] on li "C" at bounding box center [166, 443] width 77 height 22
type input "*"
click at [546, 458] on span "SUBMIT" at bounding box center [537, 481] width 40 height 19
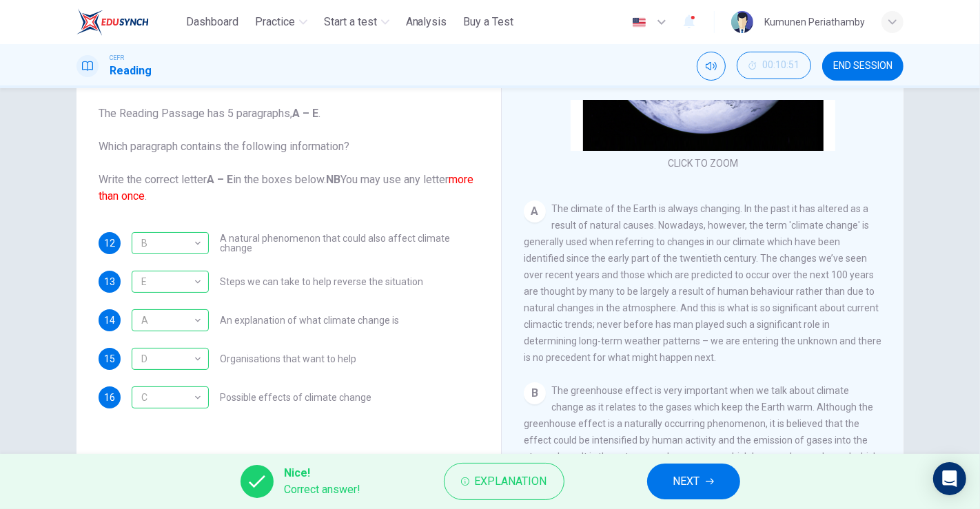
click at [687, 458] on span "NEXT" at bounding box center [686, 481] width 27 height 19
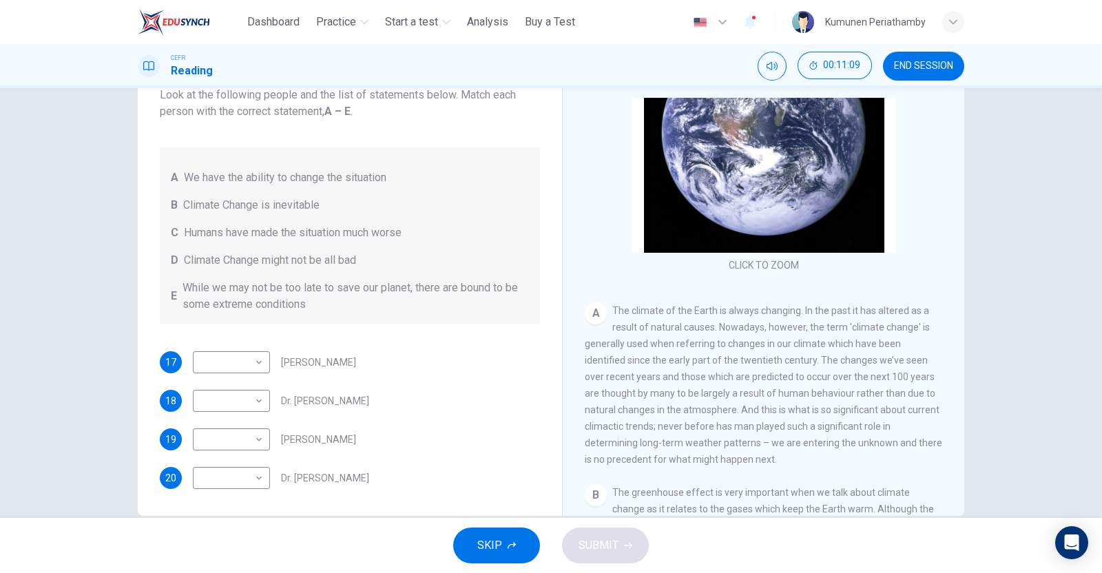
scroll to position [104, 0]
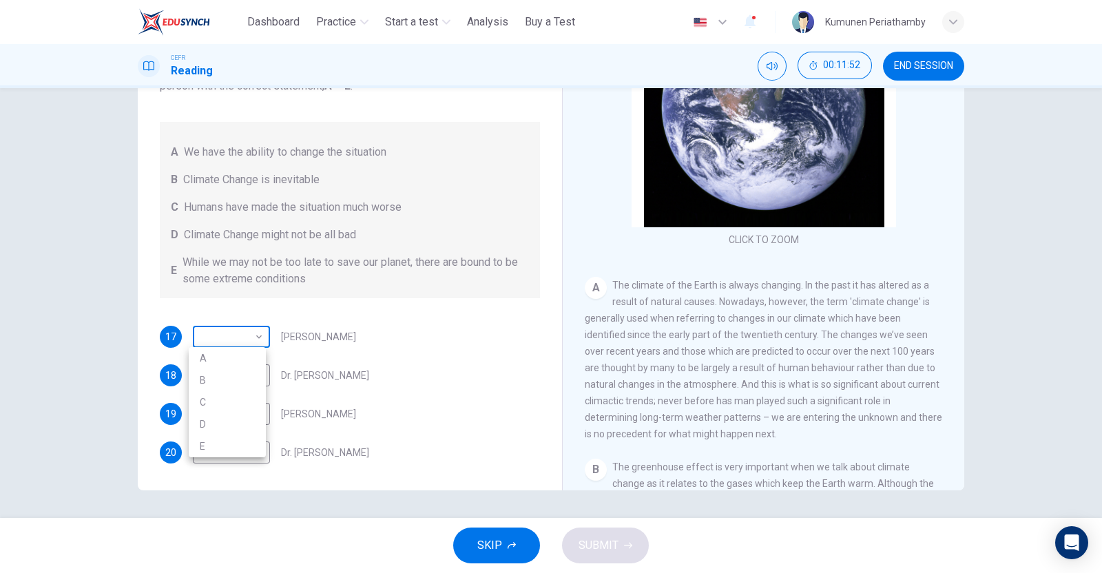
click at [254, 339] on body "This site uses cookies, as explained in our Privacy Policy . If you agree to th…" at bounding box center [551, 286] width 1102 height 573
click at [200, 362] on li "A" at bounding box center [227, 358] width 77 height 22
type input "*"
click at [238, 372] on body "This site uses cookies, as explained in our Privacy Policy . If you agree to th…" at bounding box center [551, 286] width 1102 height 573
click at [215, 442] on li "C" at bounding box center [227, 441] width 77 height 22
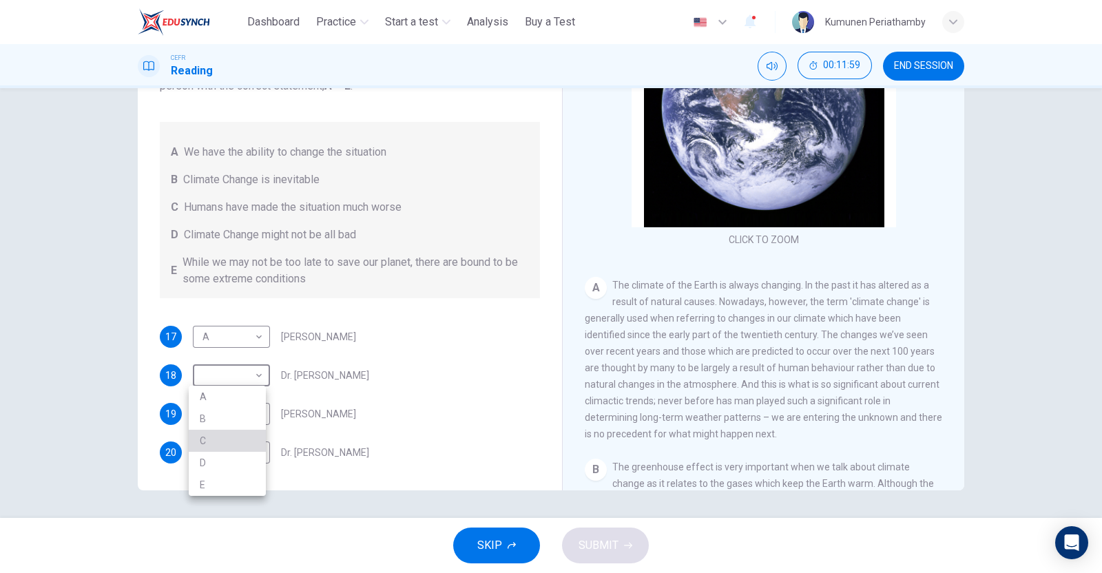
type input "*"
click at [243, 415] on body "This site uses cookies, as explained in our Privacy Policy . If you agree to th…" at bounding box center [551, 286] width 1102 height 573
click at [217, 458] on li "D" at bounding box center [227, 502] width 77 height 22
type input "*"
click at [249, 456] on body "This site uses cookies, as explained in our Privacy Policy . If you agree to th…" at bounding box center [551, 286] width 1102 height 573
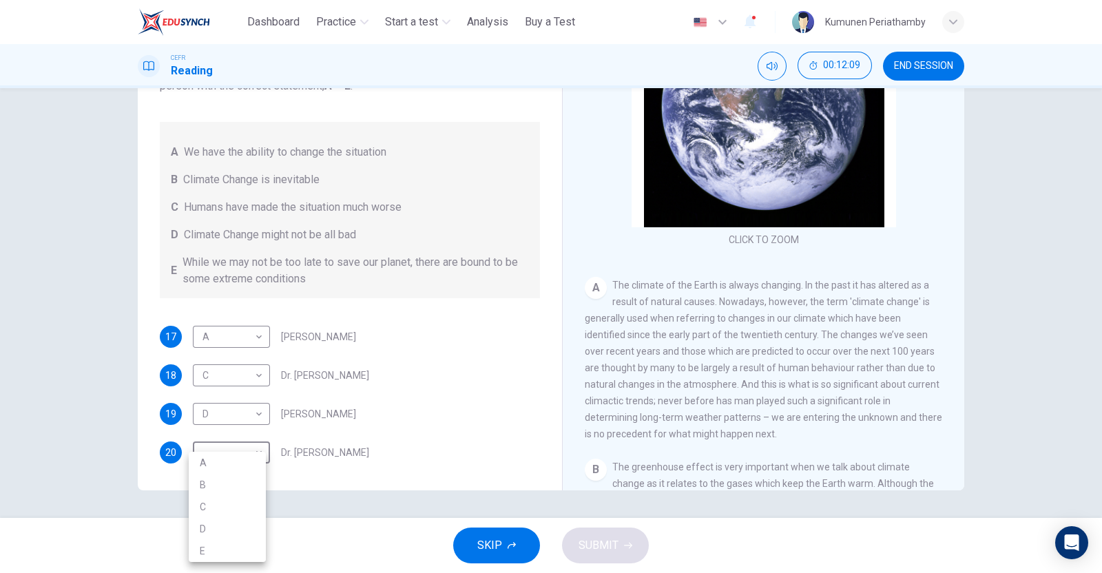
click at [210, 458] on li "E" at bounding box center [227, 551] width 77 height 22
type input "*"
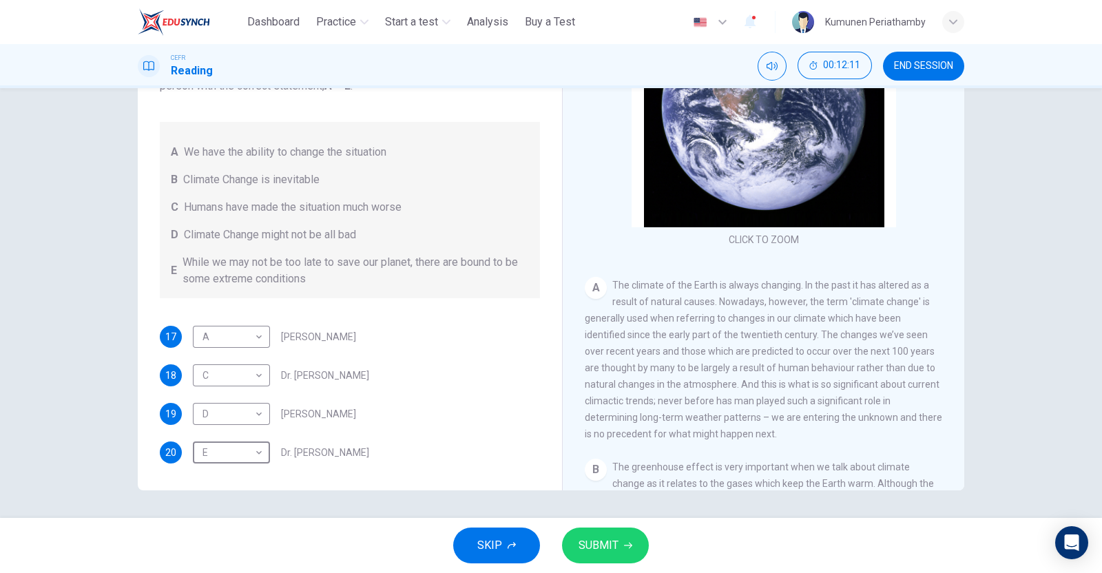
click at [628, 458] on icon "button" at bounding box center [628, 546] width 8 height 8
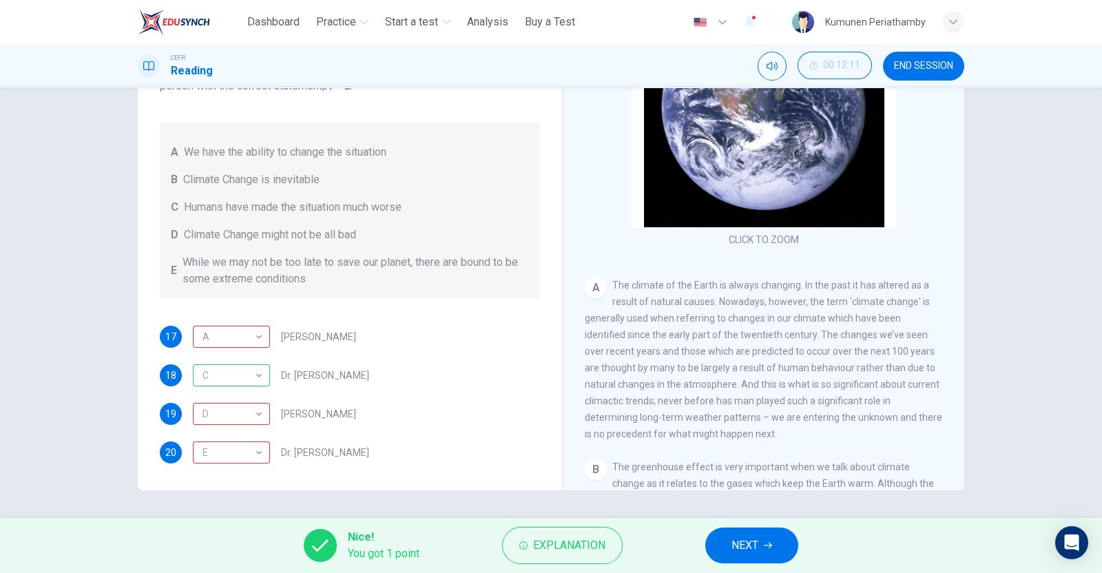
click at [748, 458] on span "NEXT" at bounding box center [745, 545] width 27 height 19
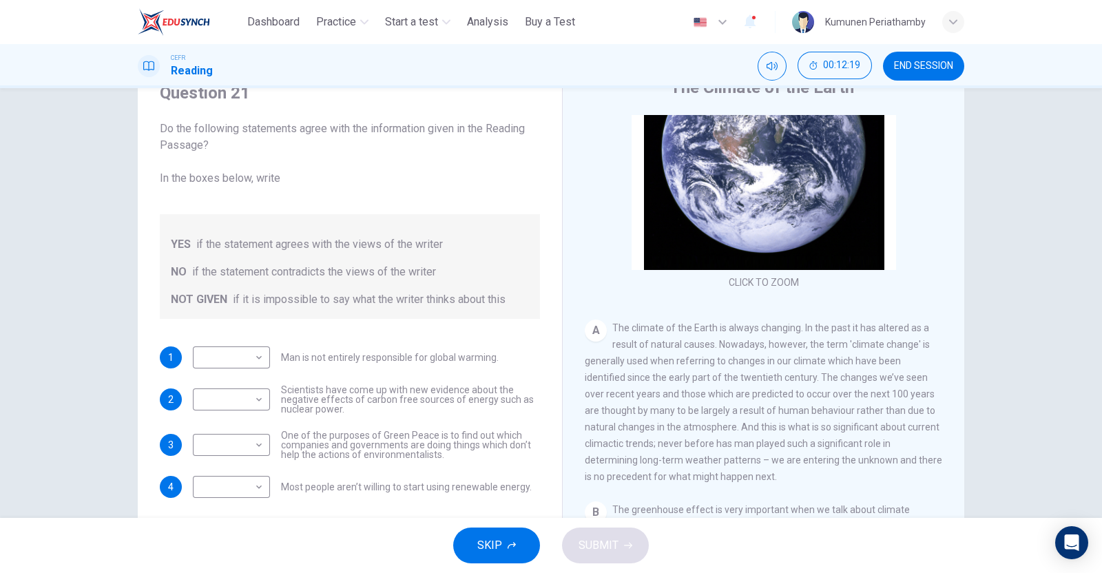
scroll to position [85, 0]
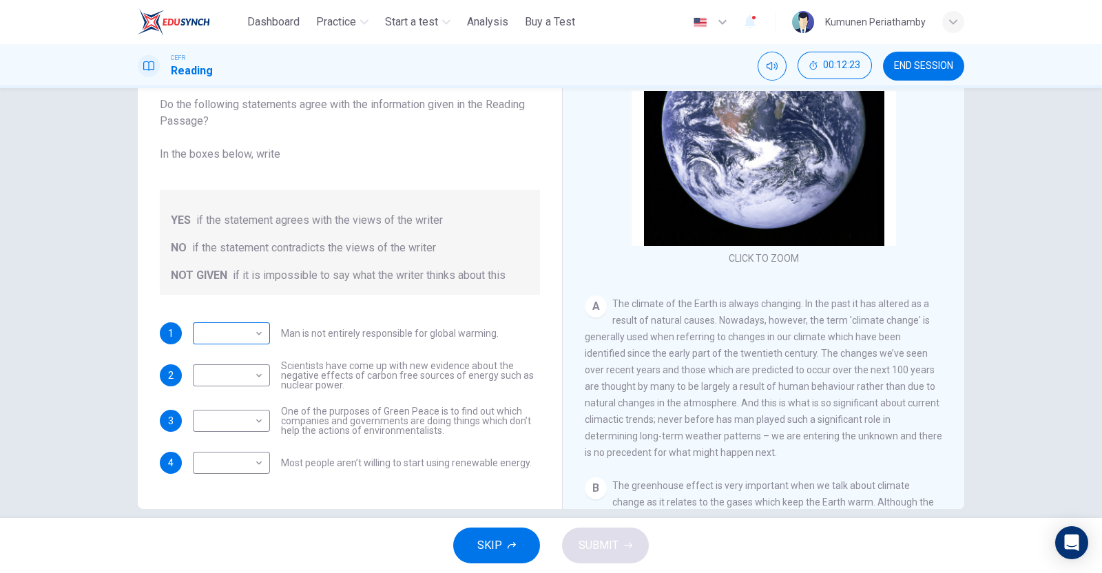
click at [233, 331] on body "This site uses cookies, as explained in our Privacy Policy . If you agree to th…" at bounding box center [551, 286] width 1102 height 573
click at [373, 306] on div at bounding box center [551, 286] width 1102 height 573
click at [255, 328] on body "This site uses cookies, as explained in our Privacy Policy . If you agree to th…" at bounding box center [551, 286] width 1102 height 573
click at [227, 353] on li "YES" at bounding box center [227, 355] width 77 height 22
type input "***"
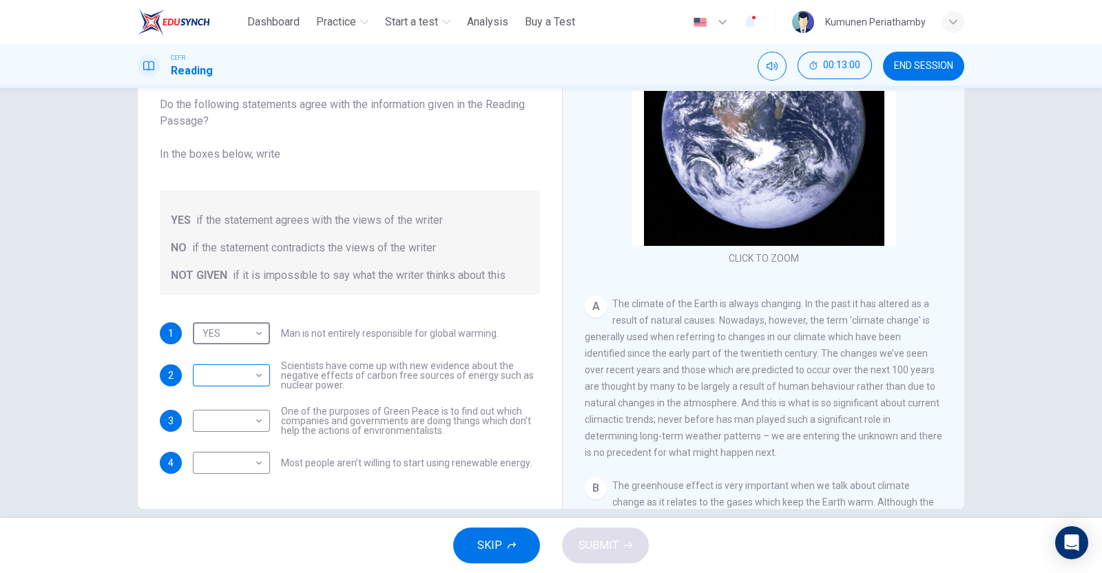
click at [244, 374] on body "This site uses cookies, as explained in our Privacy Policy . If you agree to th…" at bounding box center [551, 286] width 1102 height 573
click at [227, 433] on li "NOT GIVEN" at bounding box center [227, 441] width 77 height 22
type input "*********"
click at [228, 421] on body "This site uses cookies, as explained in our Privacy Policy . If you agree to th…" at bounding box center [551, 286] width 1102 height 573
click at [227, 446] on li "YES" at bounding box center [227, 442] width 77 height 22
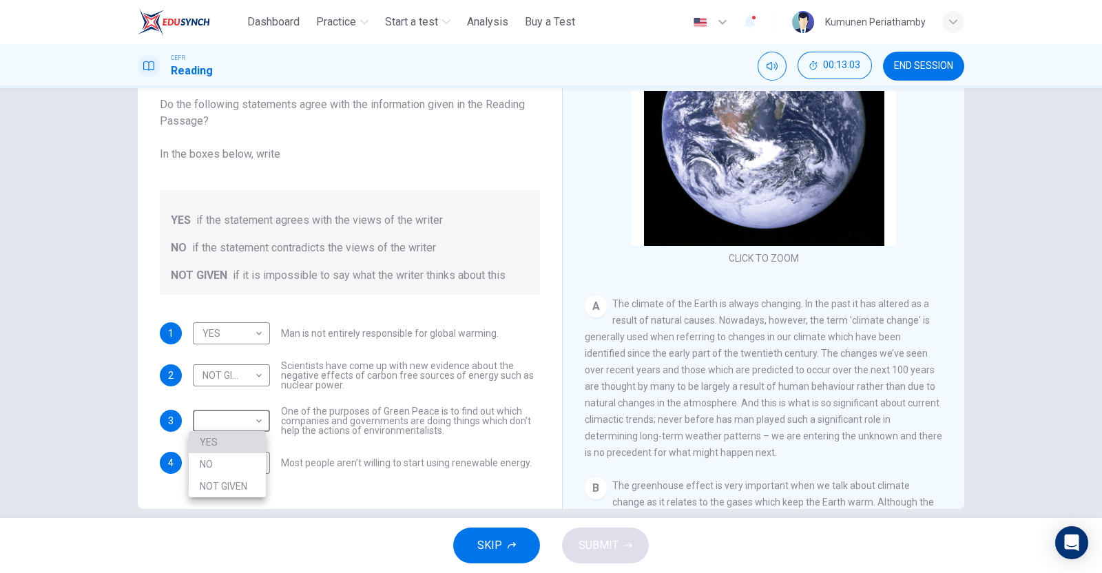
type input "***"
click at [224, 458] on body "This site uses cookies, as explained in our Privacy Policy . If you agree to th…" at bounding box center [551, 286] width 1102 height 573
drag, startPoint x: 221, startPoint y: 502, endPoint x: 231, endPoint y: 501, distance: 9.7
click at [221, 458] on li "NO" at bounding box center [227, 506] width 77 height 22
type input "**"
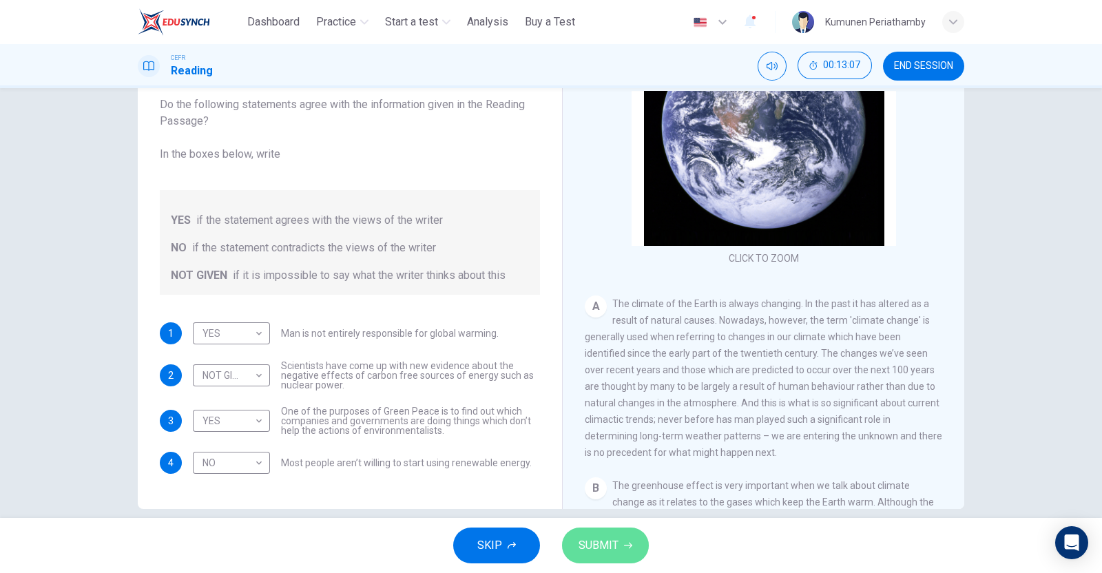
click at [615, 458] on span "SUBMIT" at bounding box center [599, 545] width 40 height 19
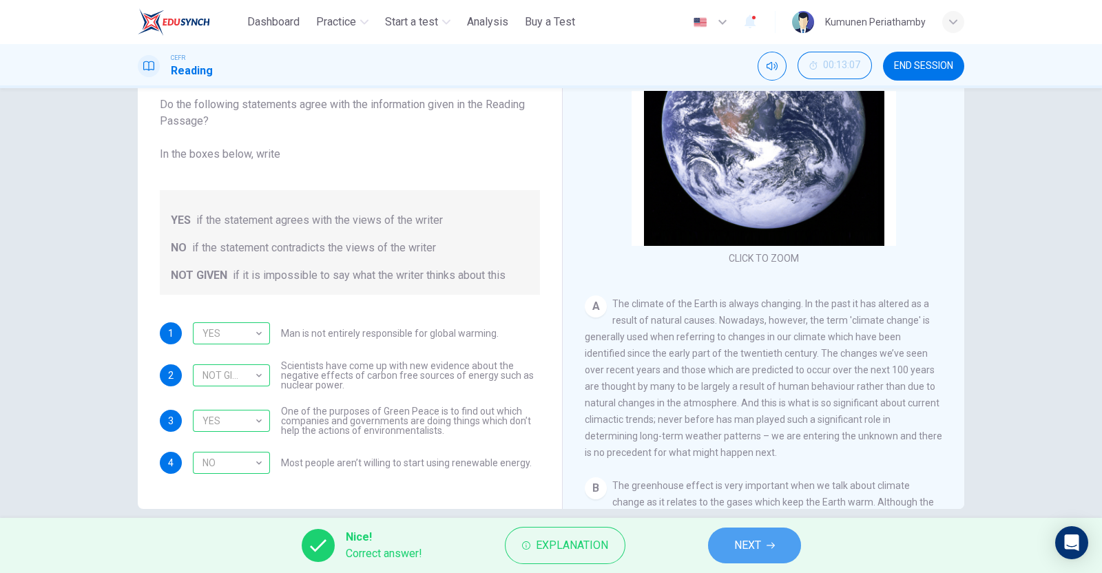
click at [760, 458] on span "NEXT" at bounding box center [747, 545] width 27 height 19
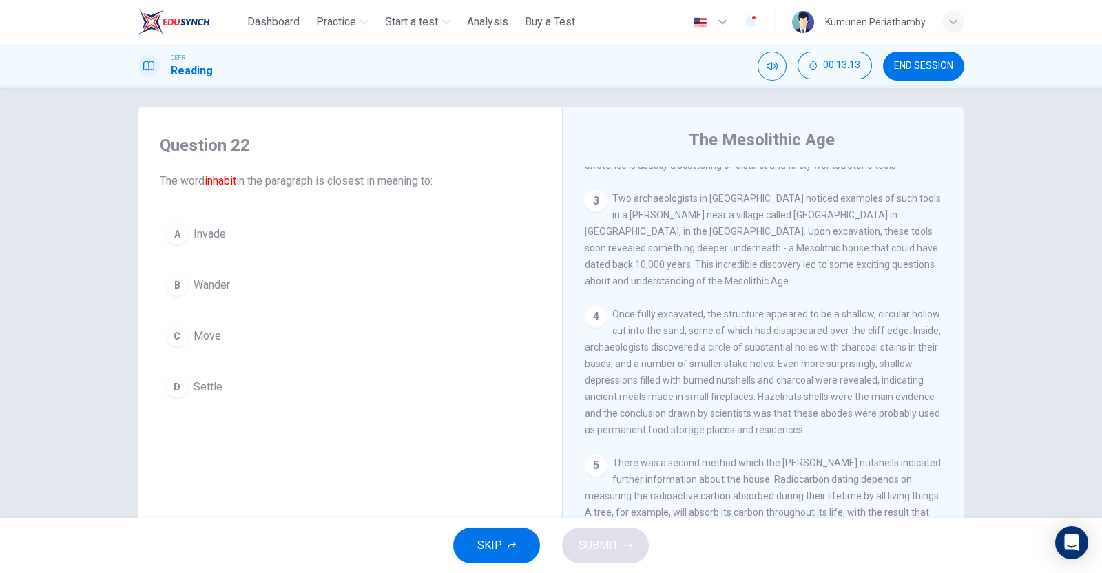
scroll to position [0, 0]
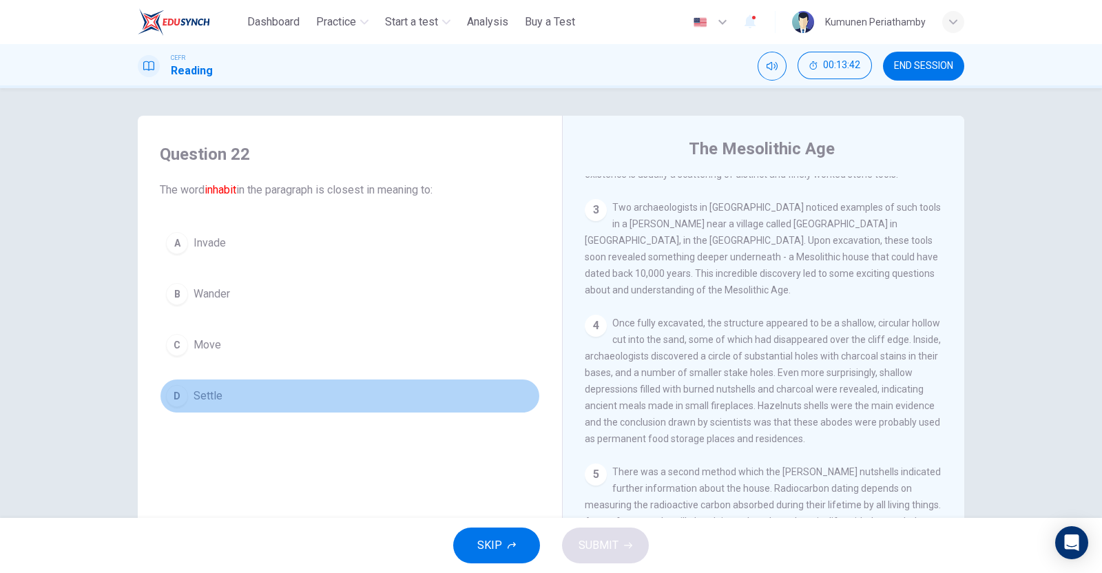
click at [211, 395] on span "Settle" at bounding box center [208, 396] width 29 height 17
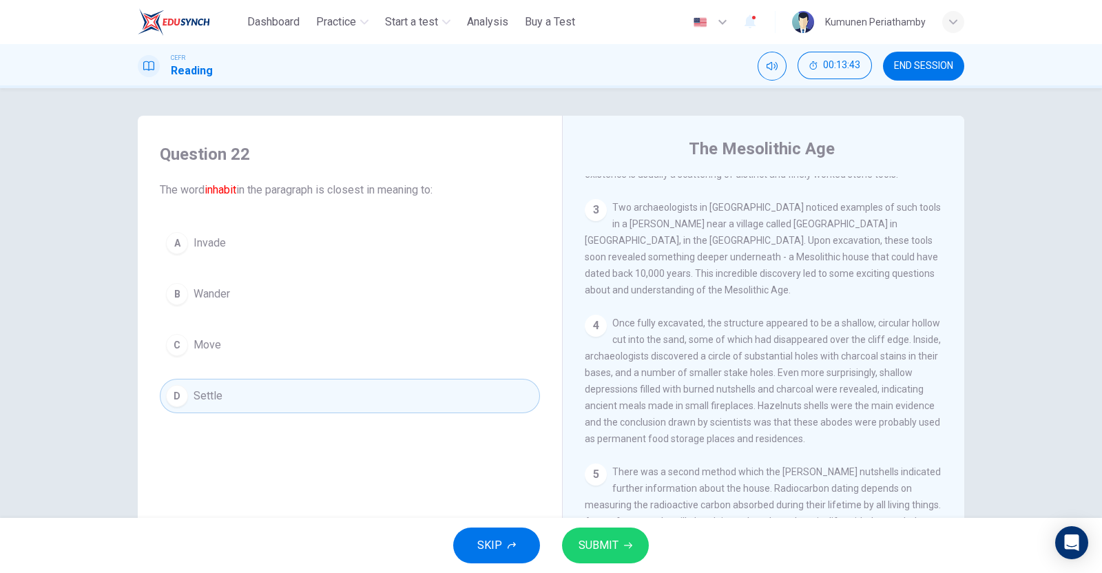
click at [627, 458] on icon "button" at bounding box center [628, 546] width 8 height 8
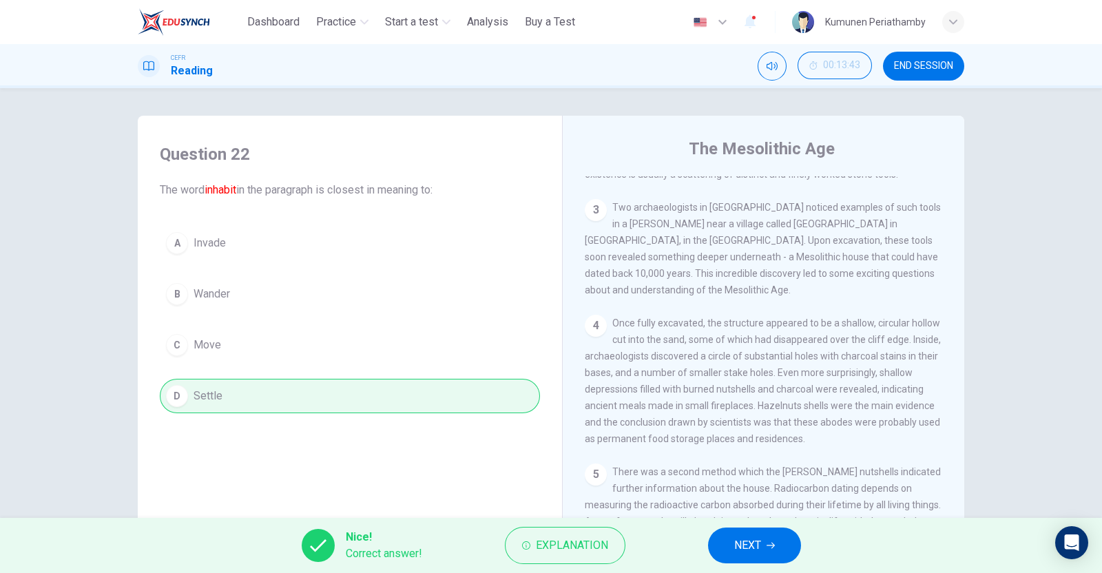
click at [785, 458] on button "NEXT" at bounding box center [754, 546] width 93 height 36
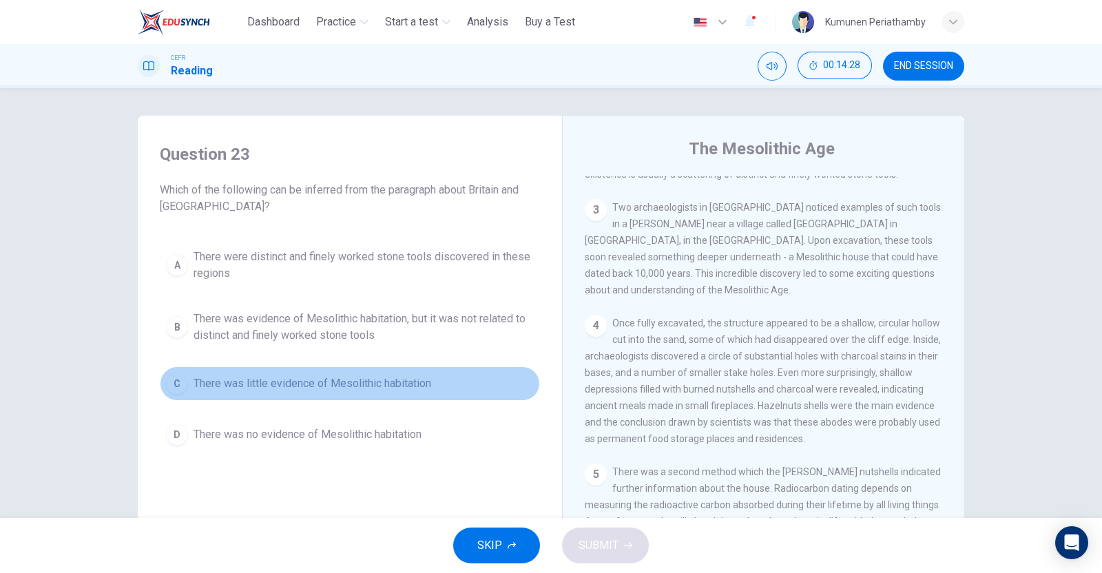
click at [329, 384] on span "There was little evidence of Mesolithic habitation" at bounding box center [313, 384] width 238 height 17
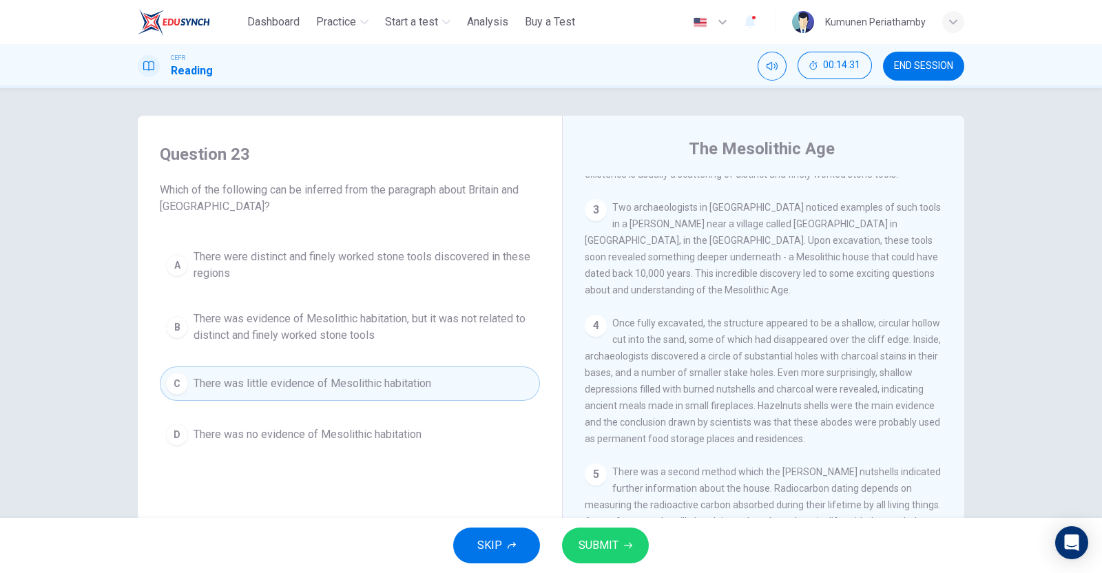
click at [606, 458] on span "SUBMIT" at bounding box center [599, 545] width 40 height 19
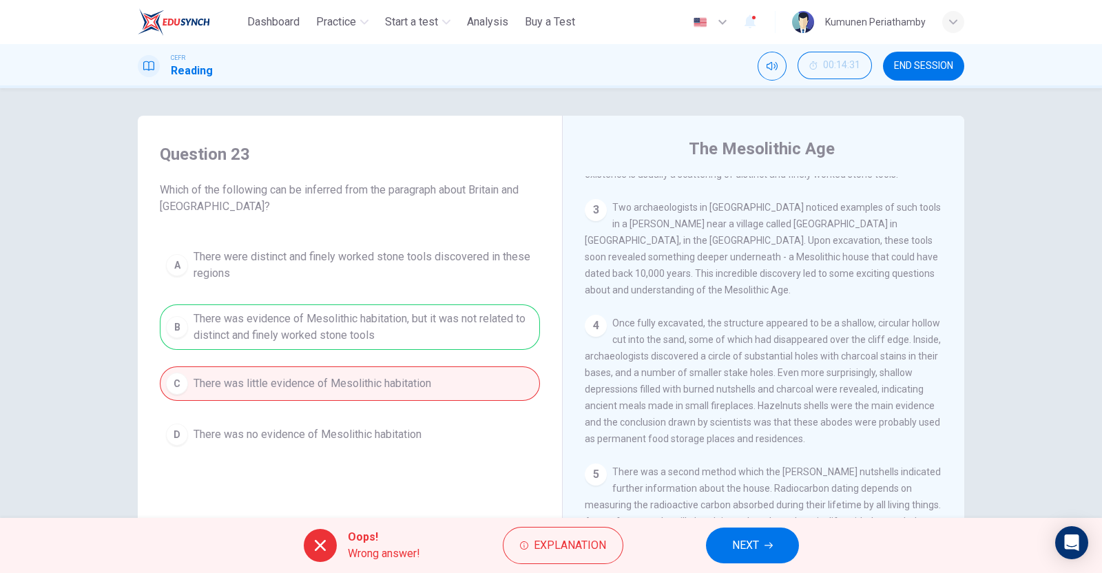
click at [751, 458] on span "NEXT" at bounding box center [745, 545] width 27 height 19
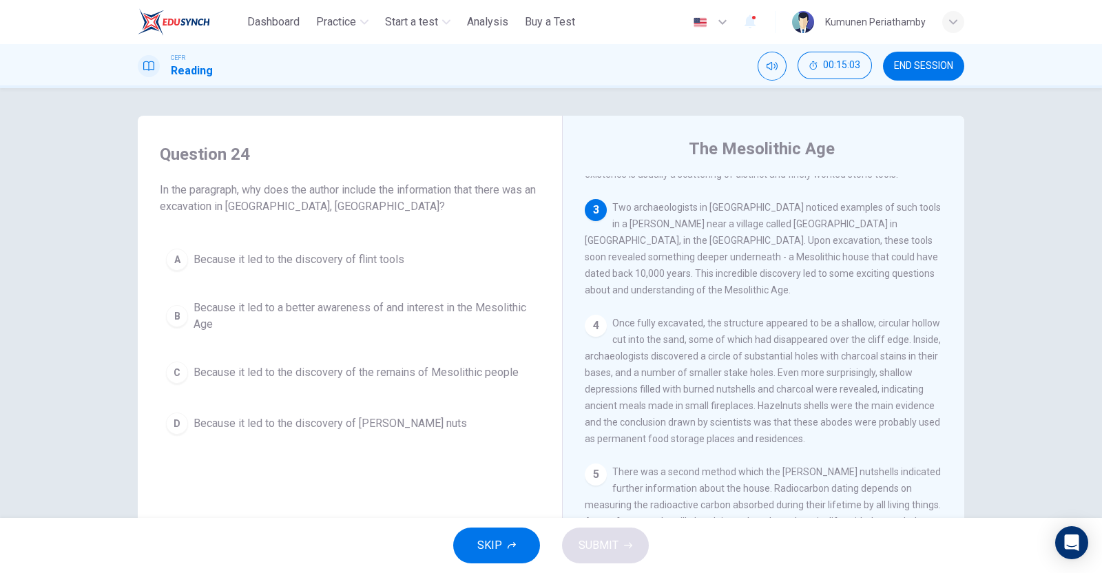
click at [369, 311] on span "Because it led to a better awareness of and interest in the Mesolithic Age" at bounding box center [364, 316] width 340 height 33
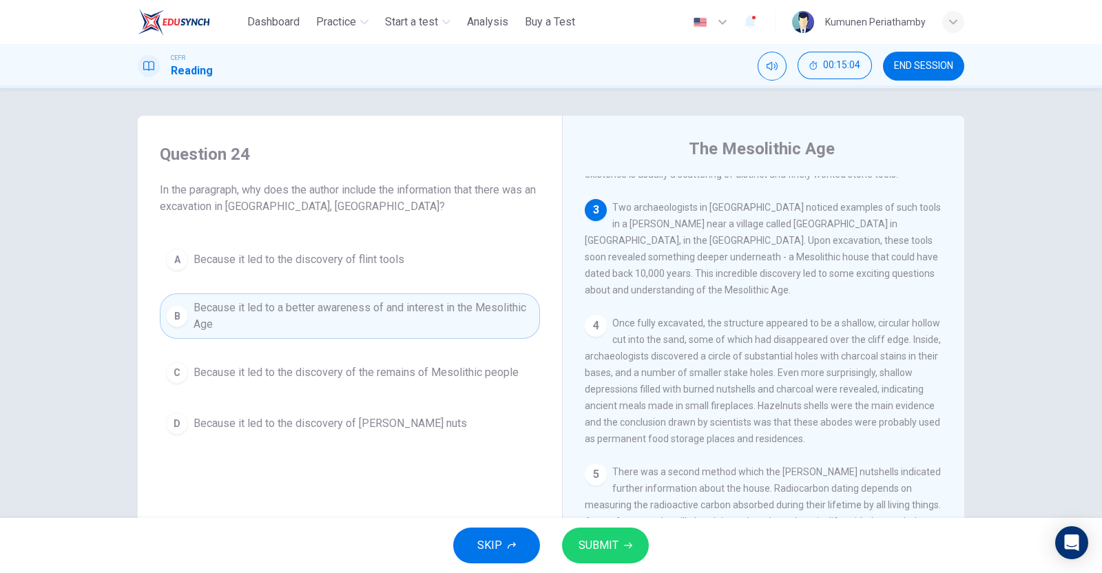
click at [599, 458] on span "SUBMIT" at bounding box center [599, 545] width 40 height 19
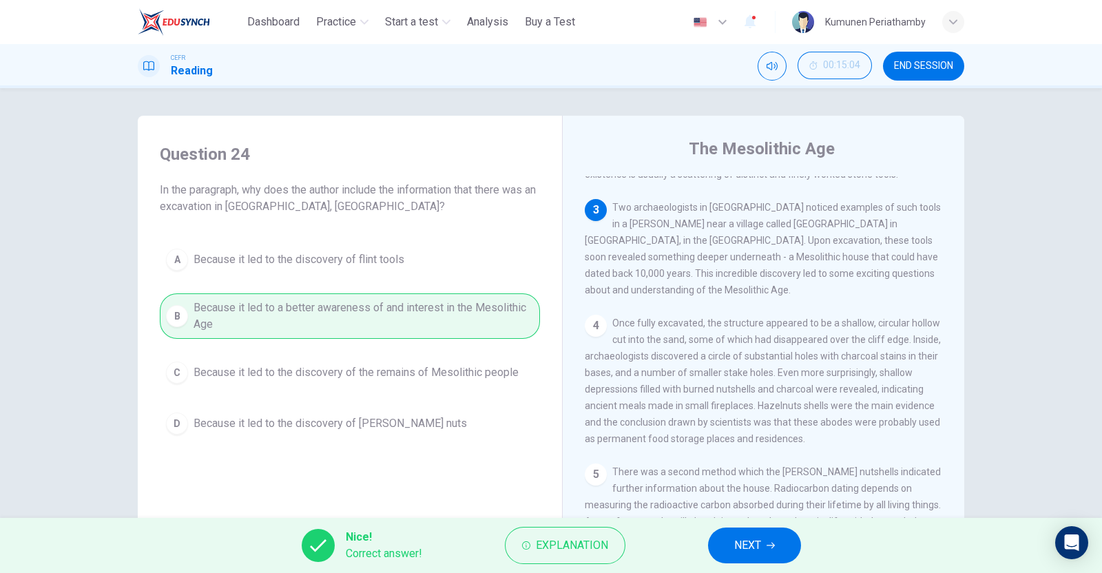
click at [777, 458] on button "NEXT" at bounding box center [754, 546] width 93 height 36
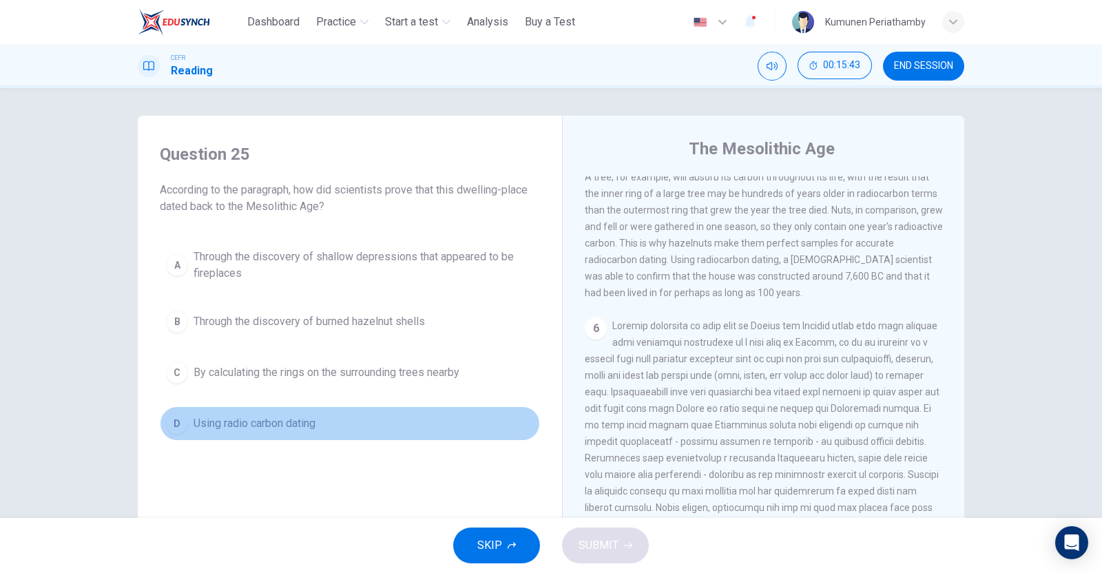
click at [289, 425] on span "Using radio carbon dating" at bounding box center [255, 423] width 122 height 17
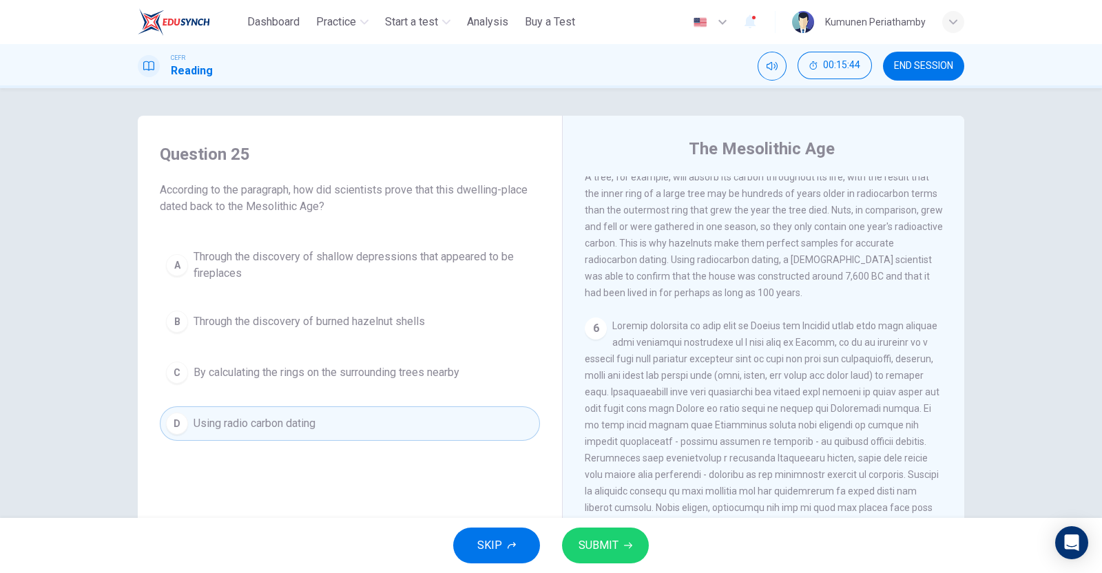
click at [604, 458] on span "SUBMIT" at bounding box center [599, 545] width 40 height 19
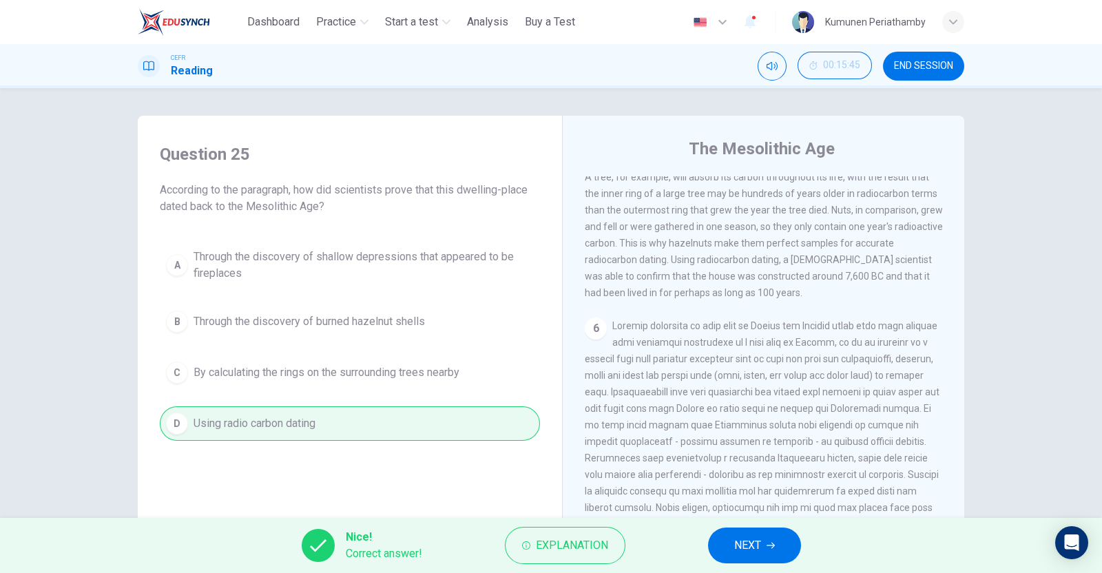
click at [753, 458] on span "NEXT" at bounding box center [747, 545] width 27 height 19
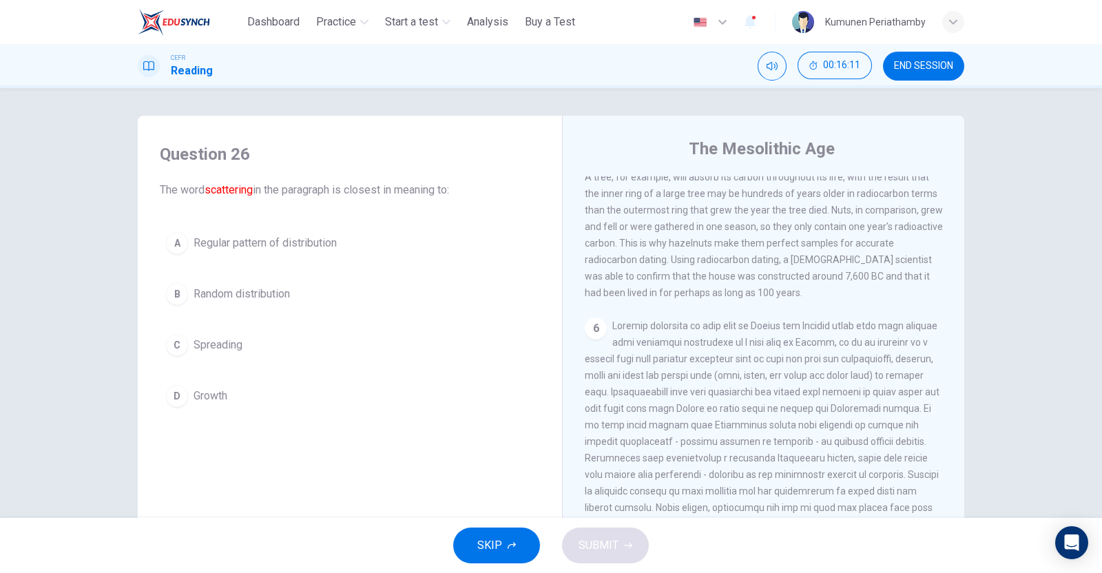
click at [202, 350] on span "Spreading" at bounding box center [218, 345] width 49 height 17
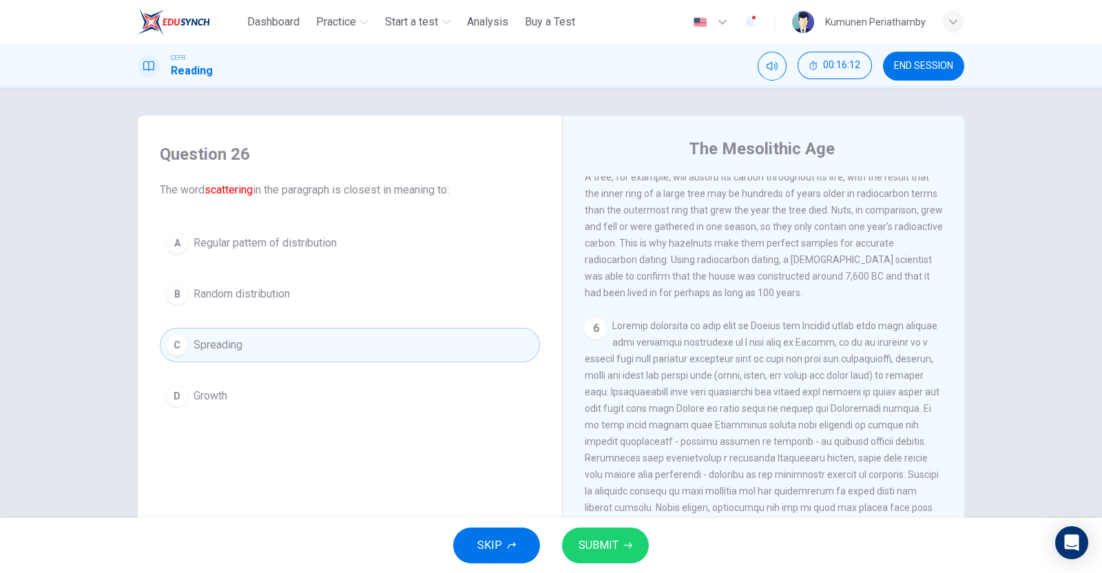
click at [619, 458] on button "SUBMIT" at bounding box center [605, 546] width 87 height 36
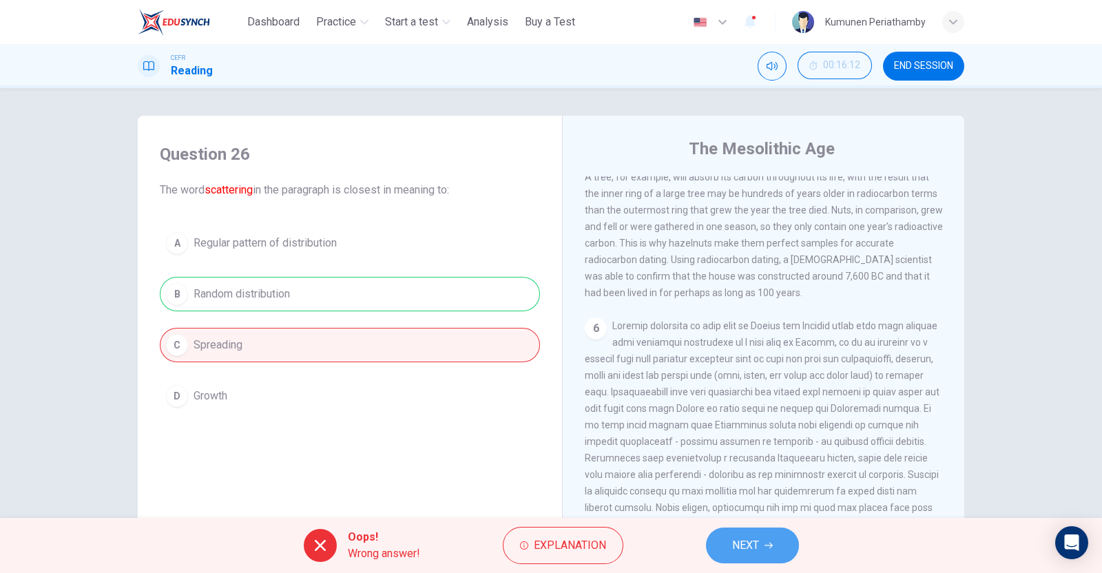
click at [756, 458] on span "NEXT" at bounding box center [745, 545] width 27 height 19
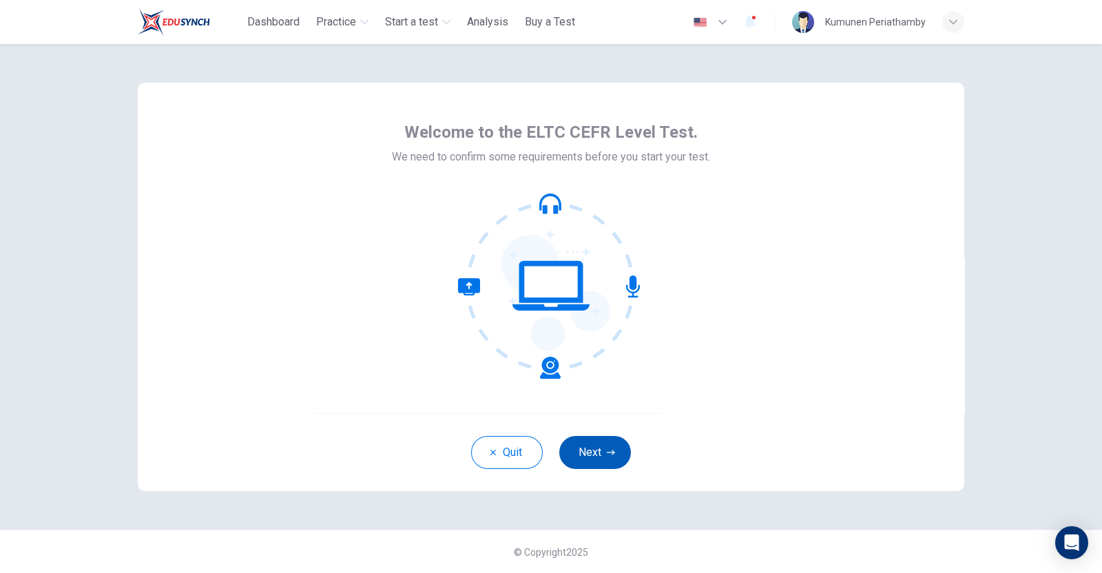
click at [590, 453] on button "Next" at bounding box center [595, 452] width 72 height 33
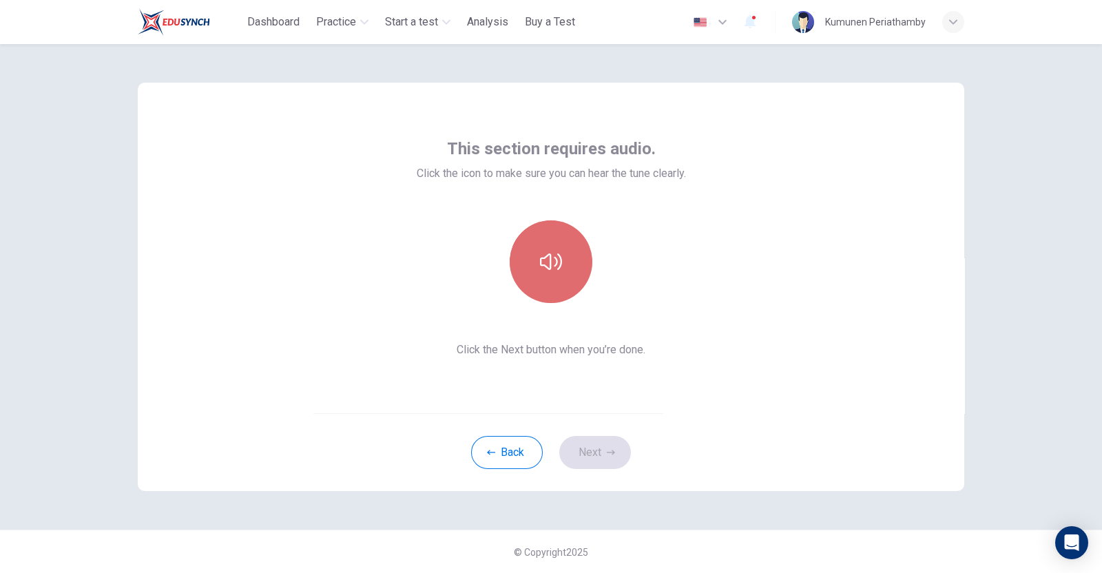
click at [544, 263] on icon "button" at bounding box center [551, 262] width 22 height 22
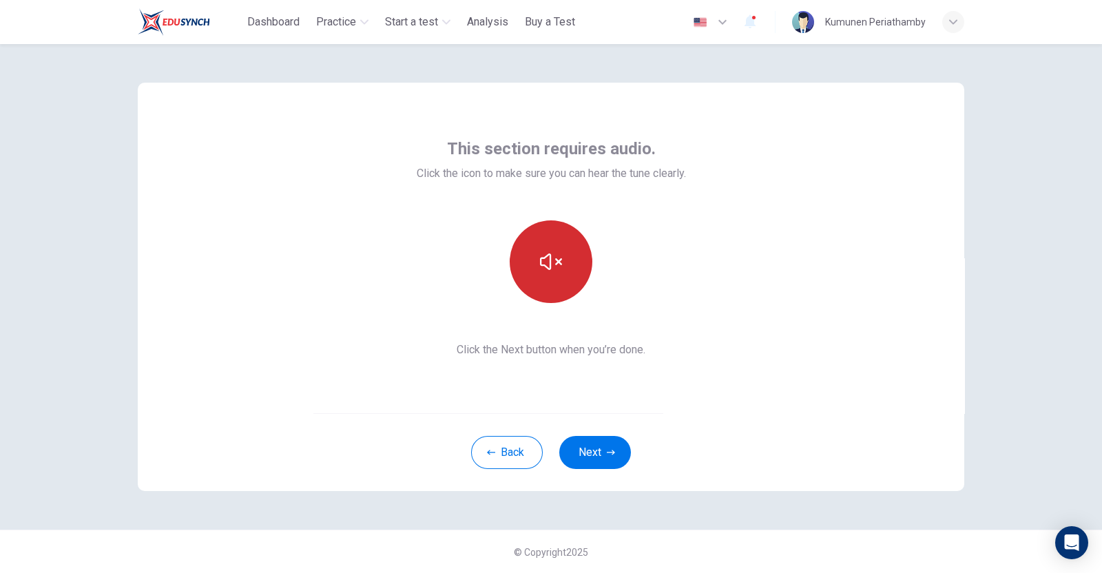
click at [555, 274] on button "button" at bounding box center [551, 261] width 83 height 83
click at [602, 455] on button "Next" at bounding box center [595, 452] width 72 height 33
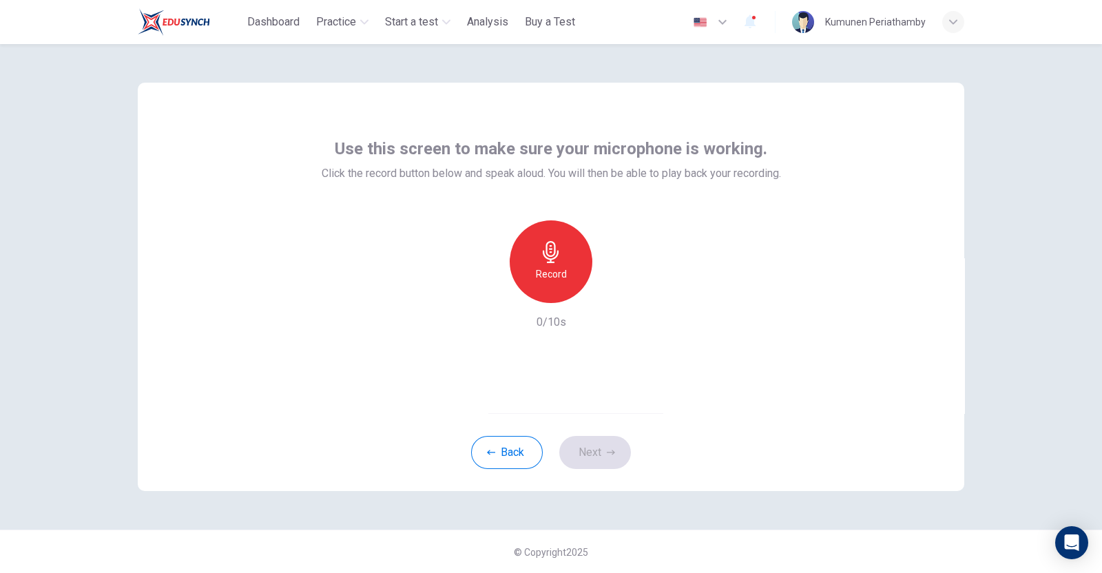
click at [551, 263] on div "Record" at bounding box center [551, 261] width 83 height 83
click at [588, 453] on button "Next" at bounding box center [595, 452] width 72 height 33
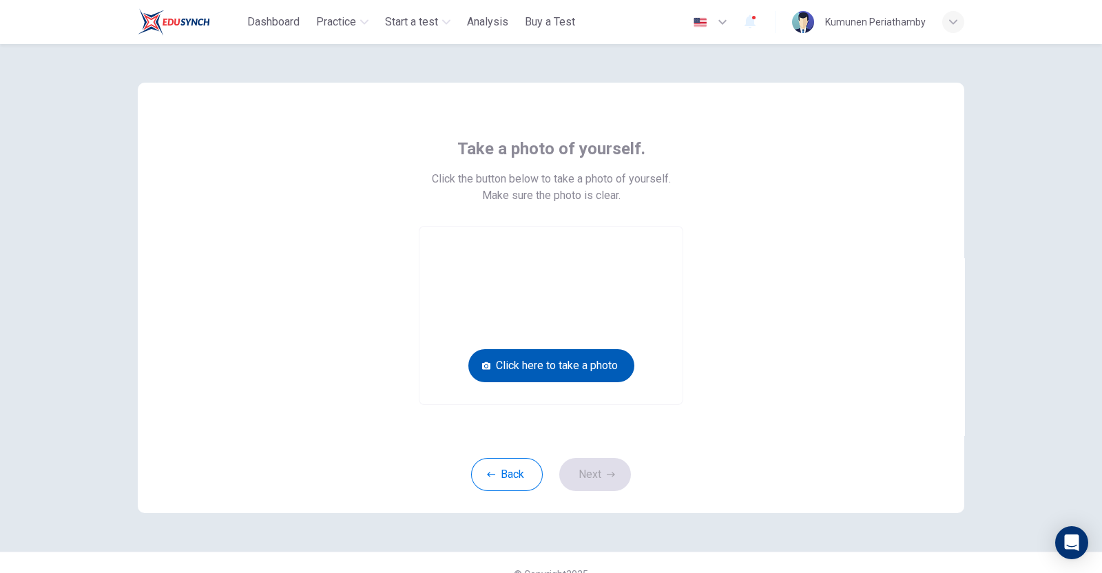
click at [544, 370] on button "Click here to take a photo" at bounding box center [552, 365] width 166 height 33
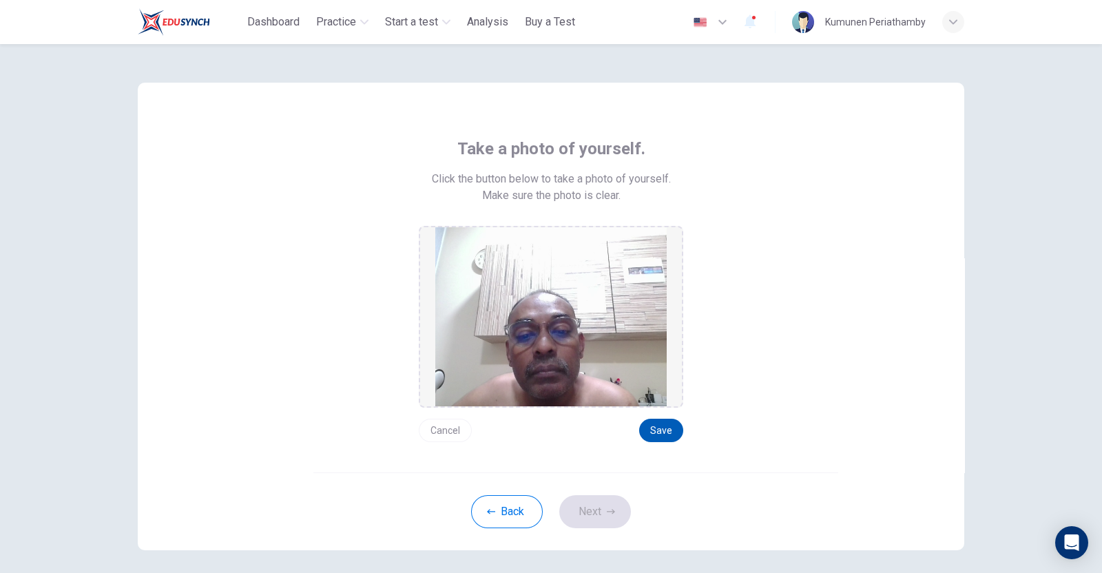
click at [661, 427] on button "Save" at bounding box center [661, 430] width 44 height 23
click at [575, 509] on button "Next" at bounding box center [595, 511] width 72 height 33
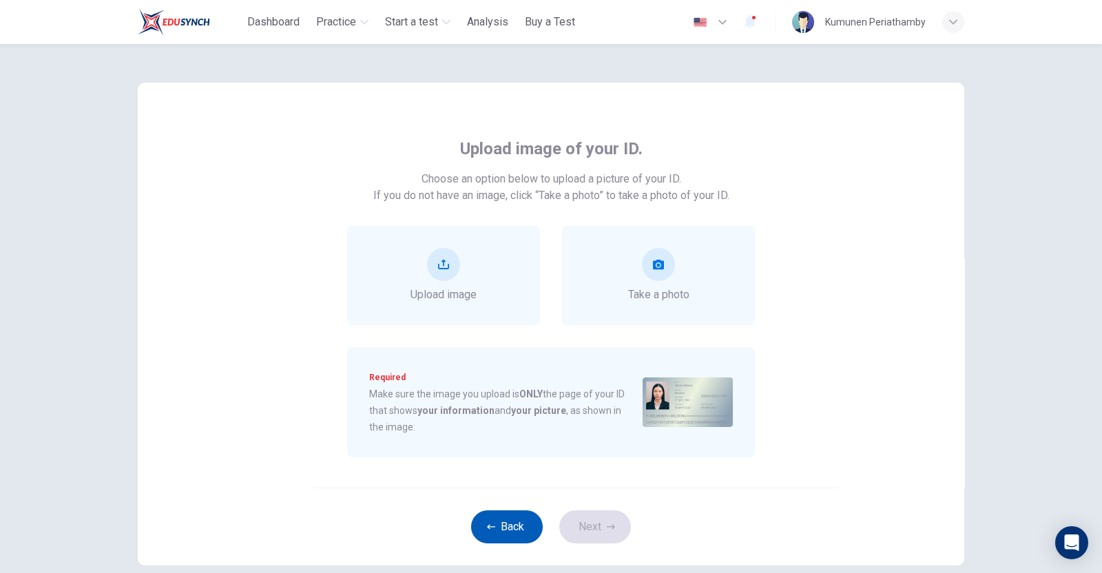
click at [518, 525] on button "Back" at bounding box center [507, 527] width 72 height 33
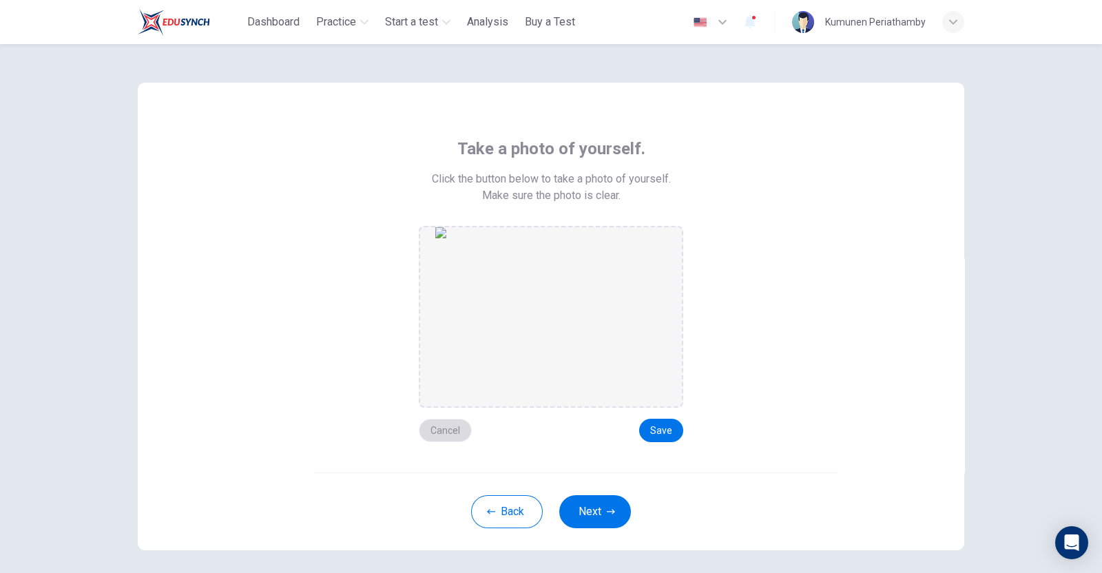
click at [444, 424] on button "Cancel" at bounding box center [445, 430] width 53 height 23
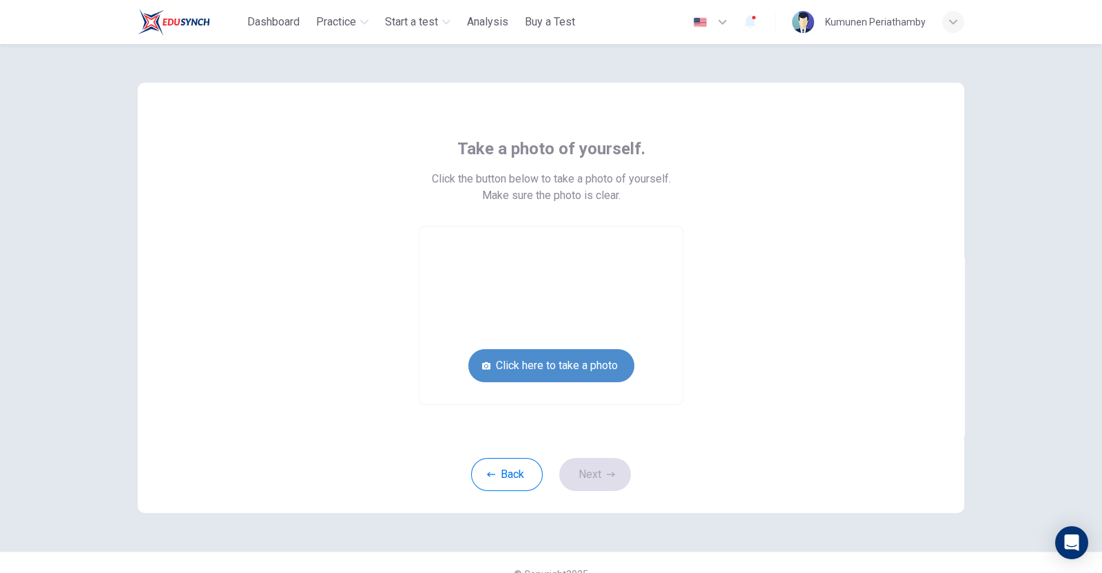
click at [545, 366] on button "Click here to take a photo" at bounding box center [552, 365] width 166 height 33
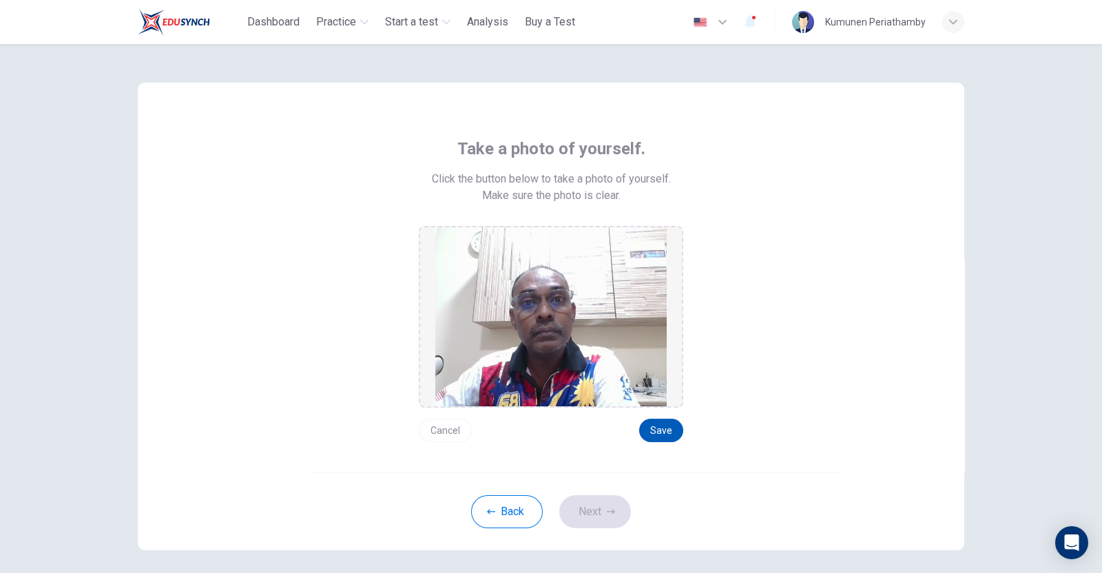
click at [651, 433] on button "Save" at bounding box center [661, 430] width 44 height 23
click at [598, 504] on button "Next" at bounding box center [595, 511] width 72 height 33
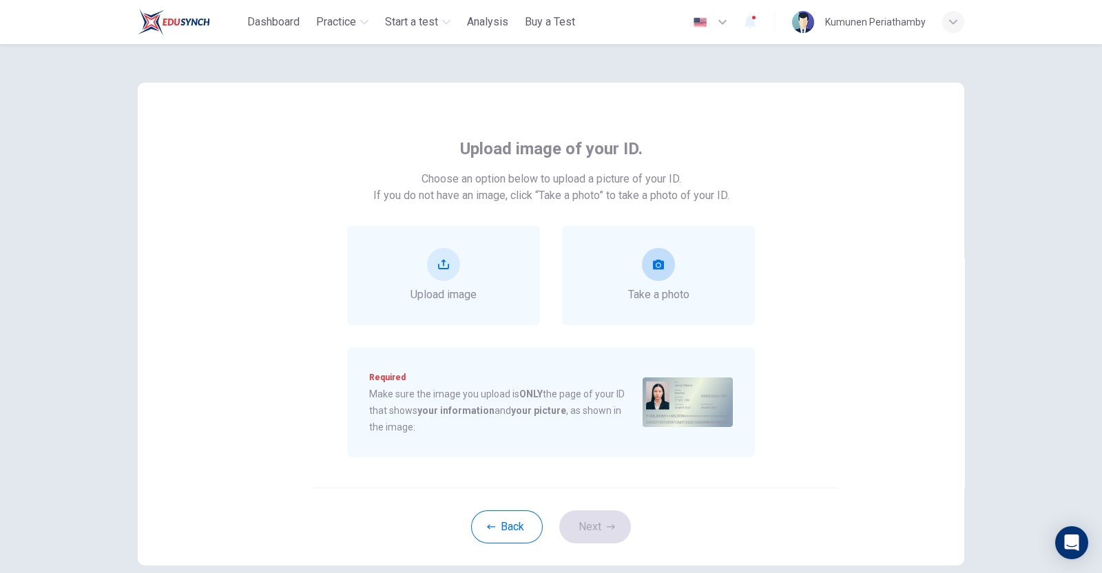
click at [657, 269] on icon "take photo" at bounding box center [658, 265] width 11 height 10
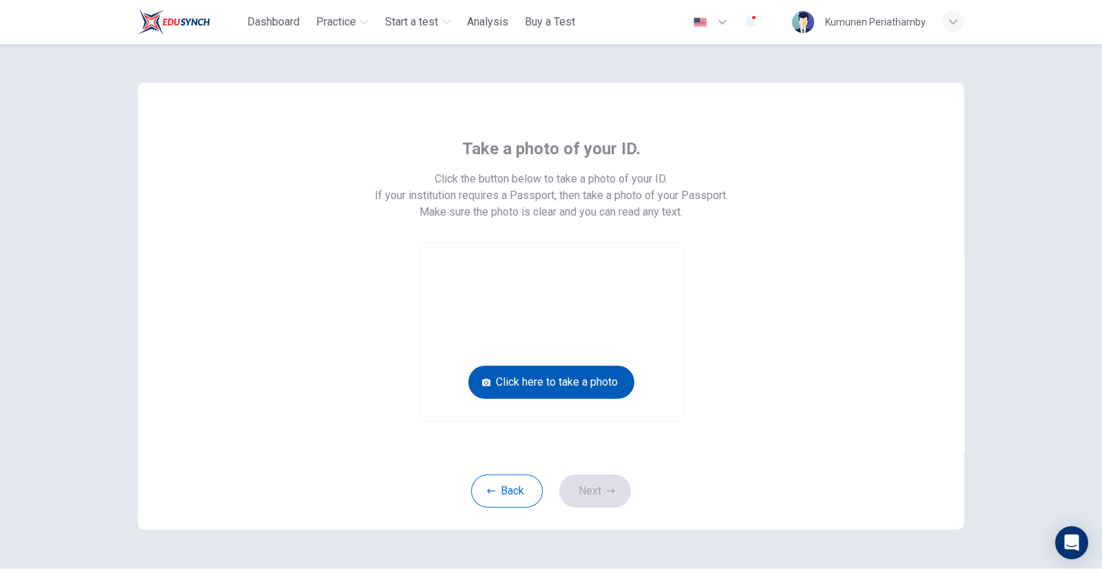
click at [555, 386] on button "Click here to take a photo" at bounding box center [552, 382] width 166 height 33
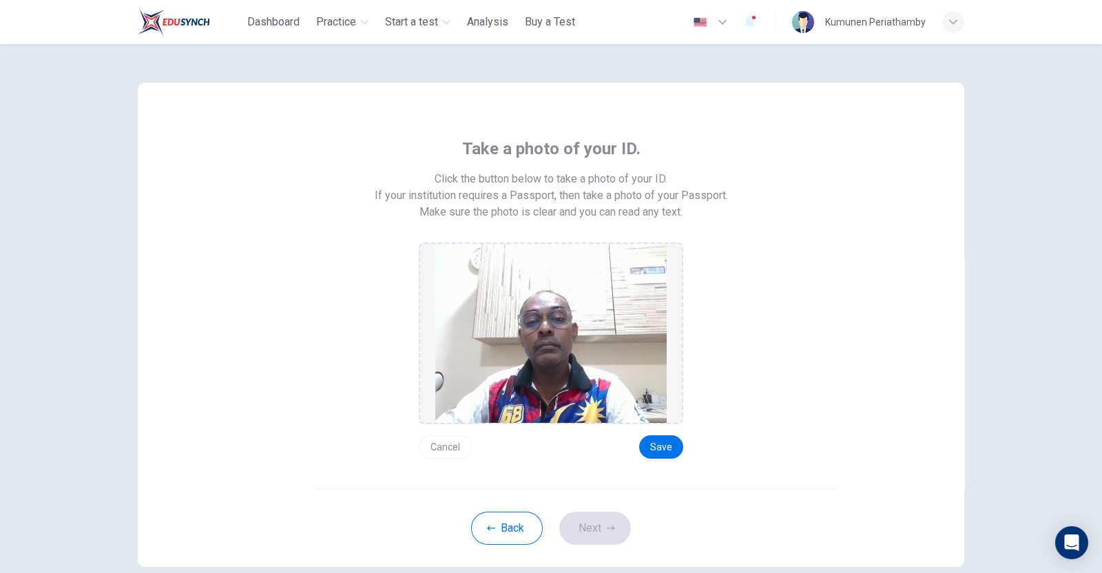
click at [437, 443] on button "Cancel" at bounding box center [445, 446] width 53 height 23
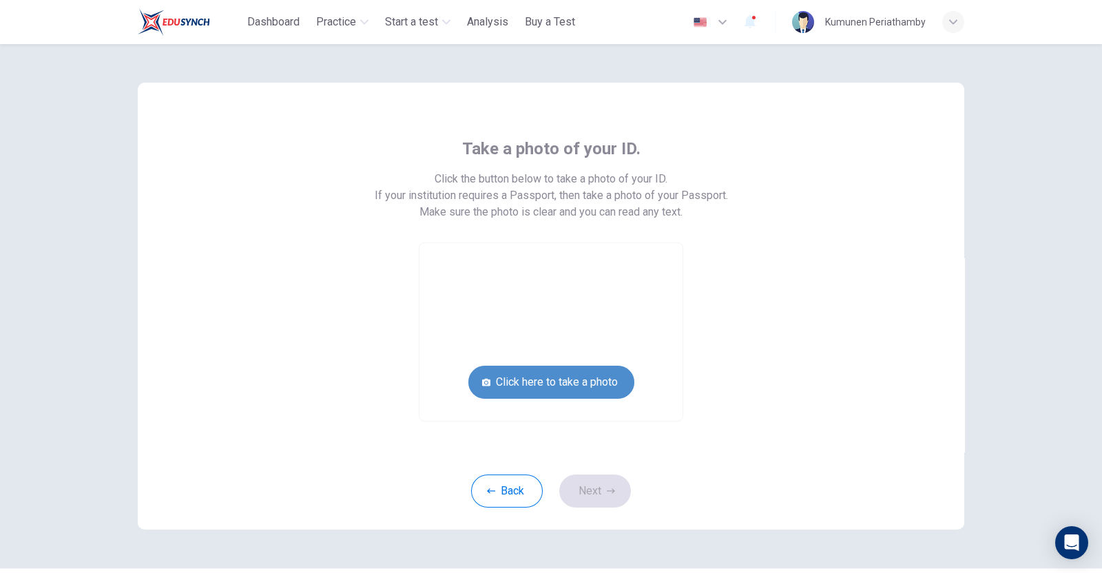
click at [566, 378] on button "Click here to take a photo" at bounding box center [552, 382] width 166 height 33
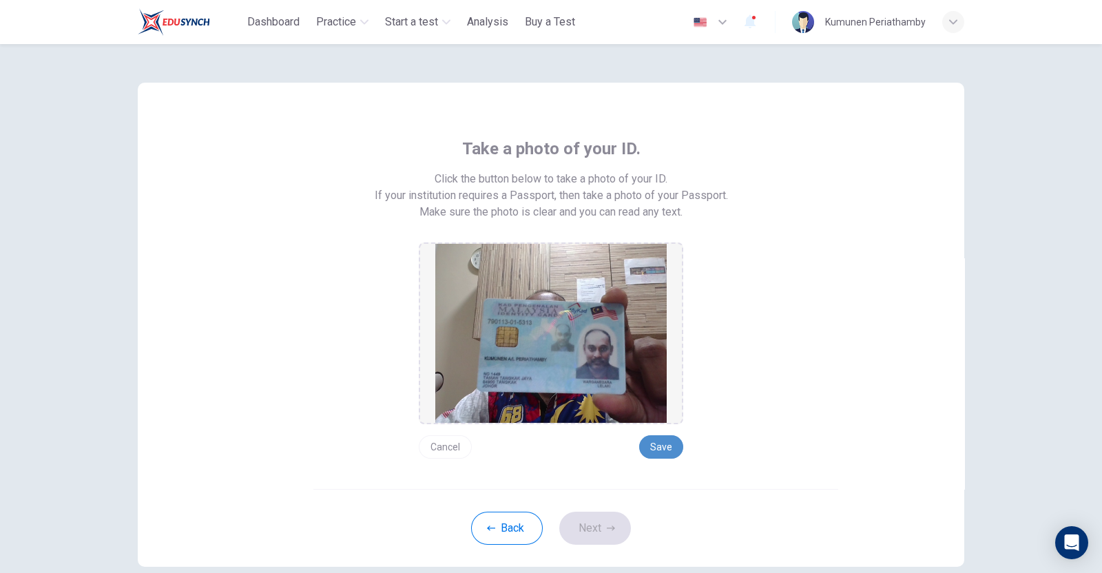
click at [657, 440] on button "Save" at bounding box center [661, 446] width 44 height 23
click at [589, 524] on button "Next" at bounding box center [595, 528] width 72 height 33
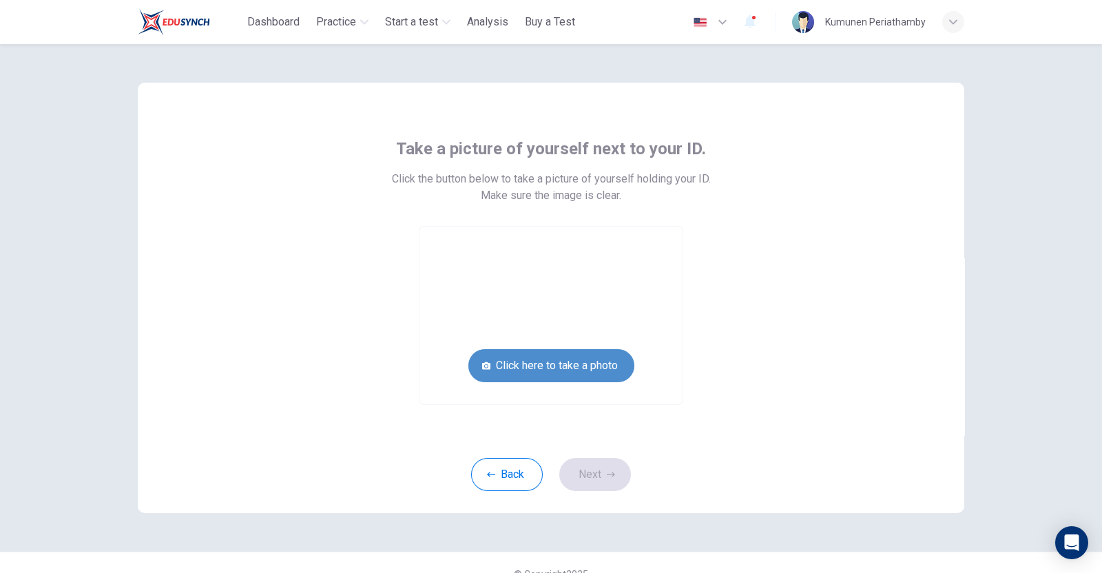
click at [580, 367] on button "Click here to take a photo" at bounding box center [552, 365] width 166 height 33
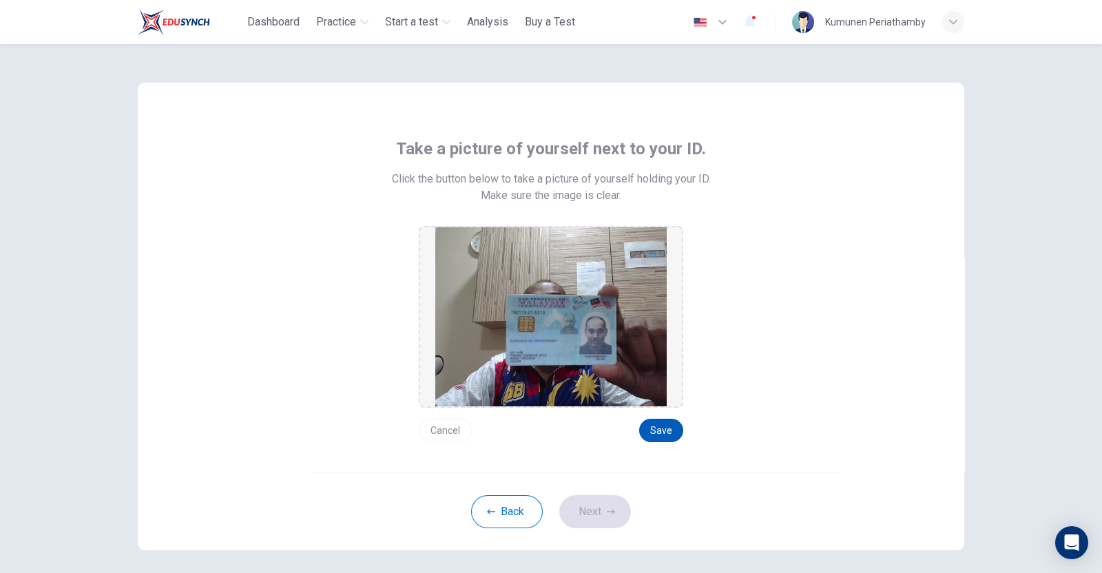
click at [654, 429] on button "Save" at bounding box center [661, 430] width 44 height 23
click at [607, 512] on icon "button" at bounding box center [611, 512] width 8 height 8
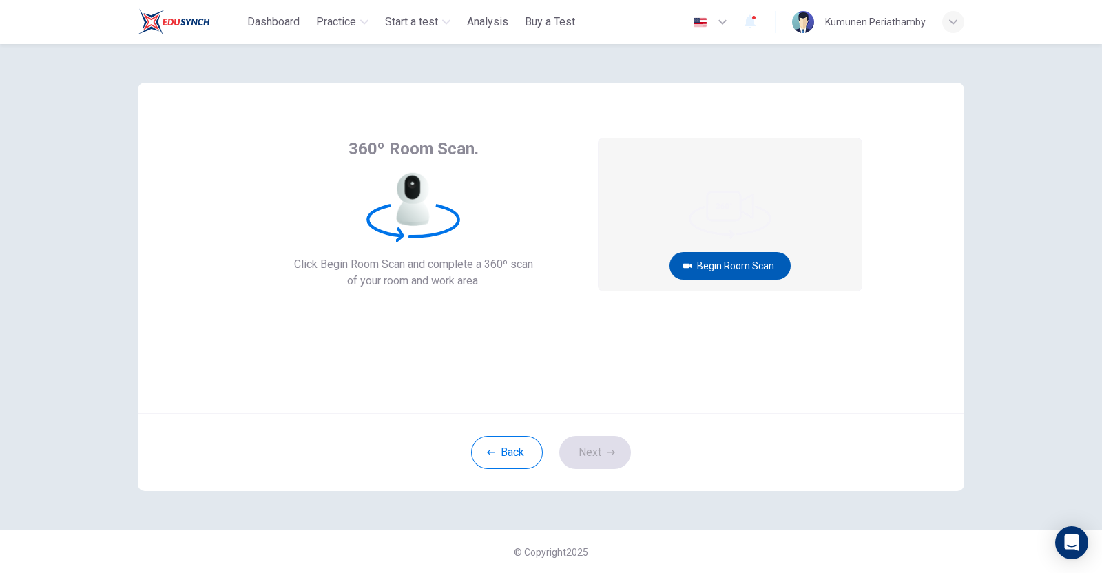
click at [737, 262] on button "Begin Room Scan" at bounding box center [730, 266] width 121 height 28
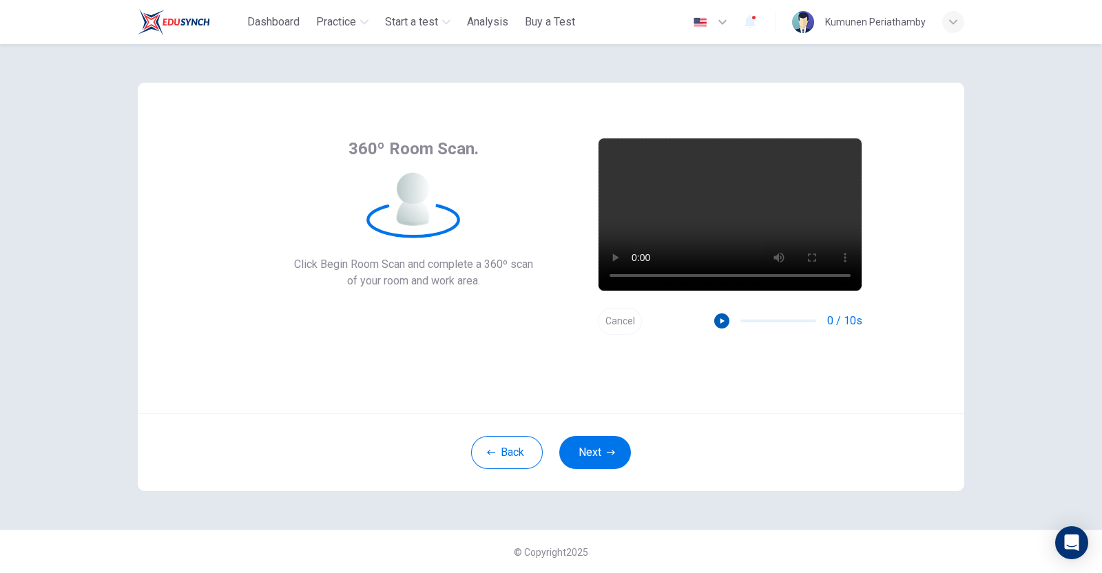
click at [721, 321] on icon "button" at bounding box center [723, 321] width 4 height 6
click at [607, 455] on icon "button" at bounding box center [611, 453] width 8 height 8
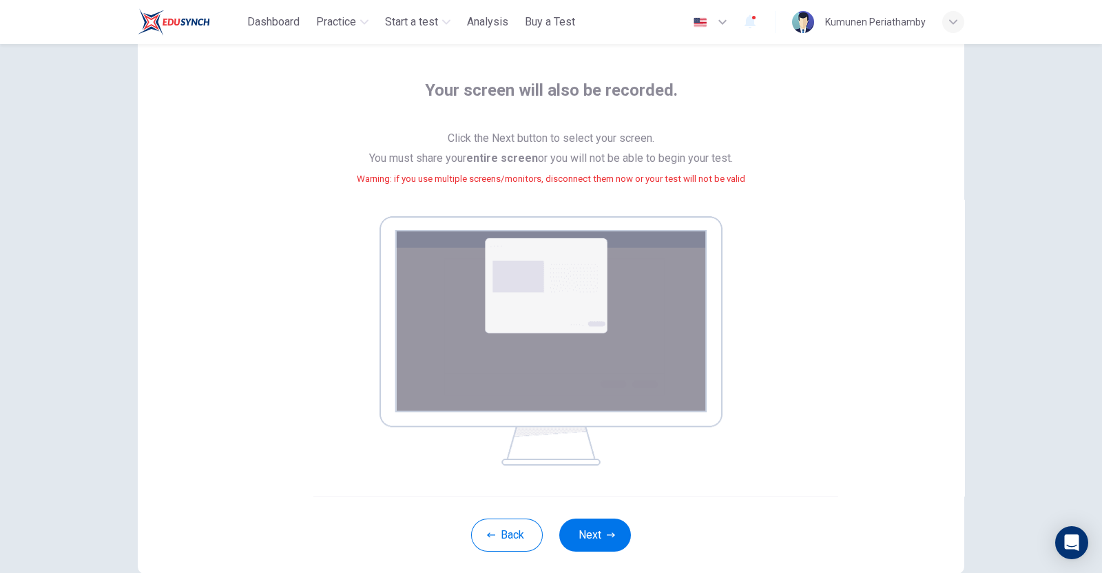
scroll to position [85, 0]
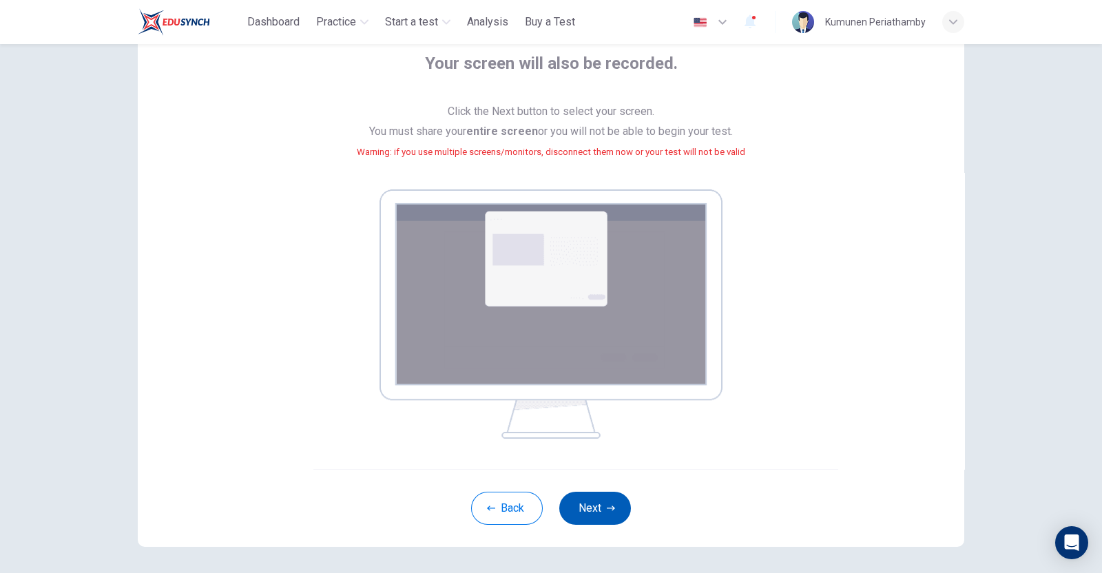
click at [596, 508] on button "Next" at bounding box center [595, 508] width 72 height 33
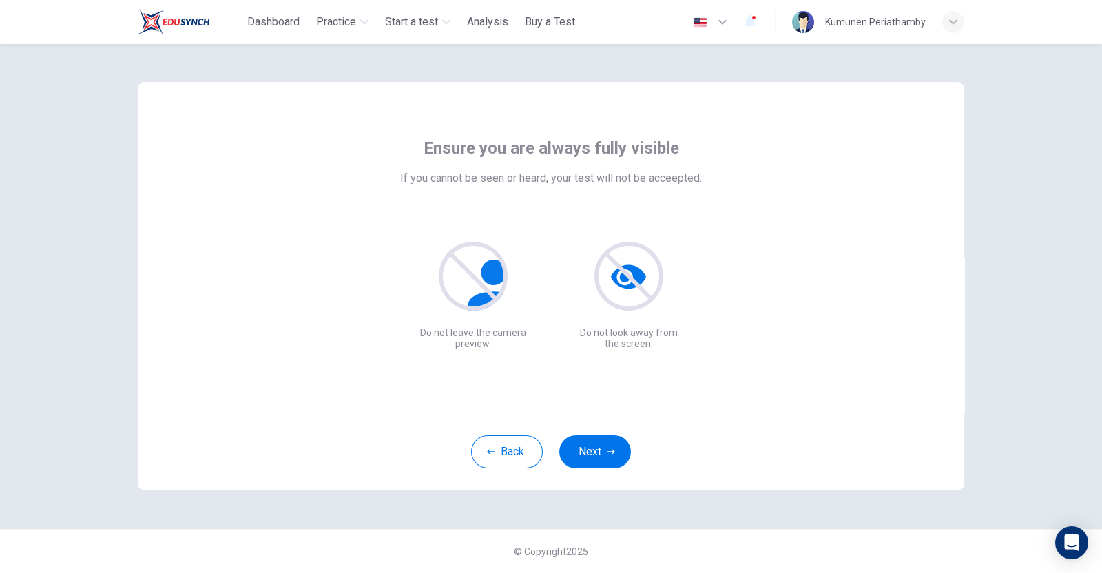
scroll to position [0, 0]
click at [607, 453] on icon "button" at bounding box center [611, 453] width 8 height 8
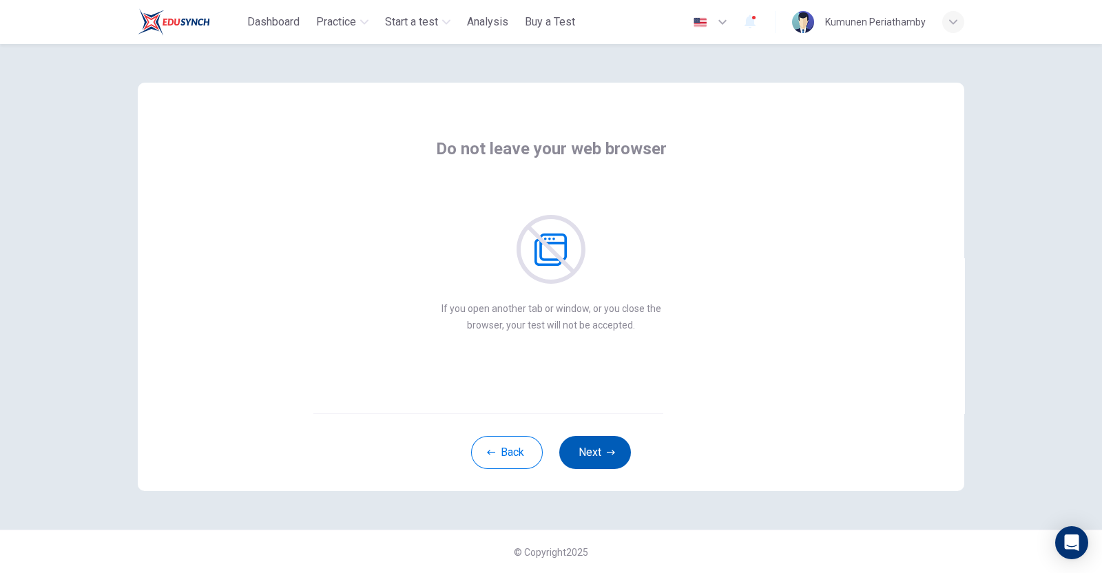
click at [596, 449] on button "Next" at bounding box center [595, 452] width 72 height 33
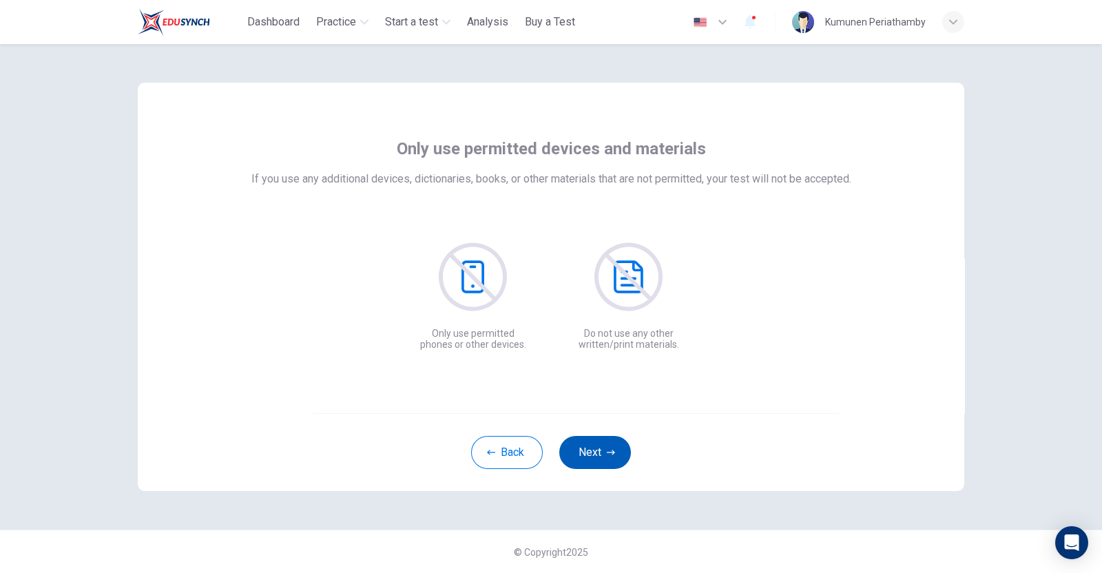
click at [596, 449] on button "Next" at bounding box center [595, 452] width 72 height 33
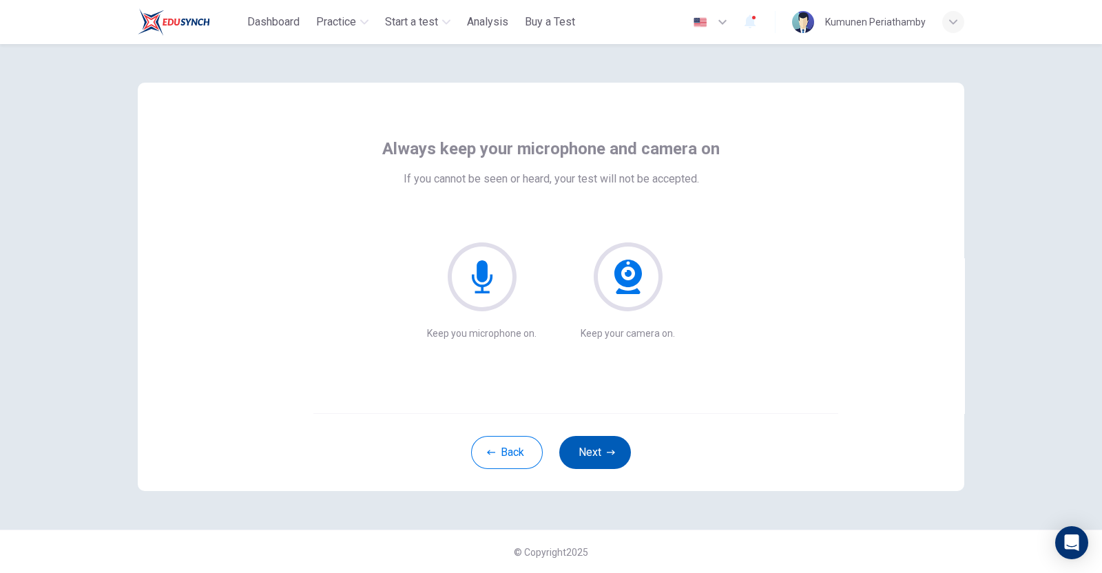
click at [597, 449] on button "Next" at bounding box center [595, 452] width 72 height 33
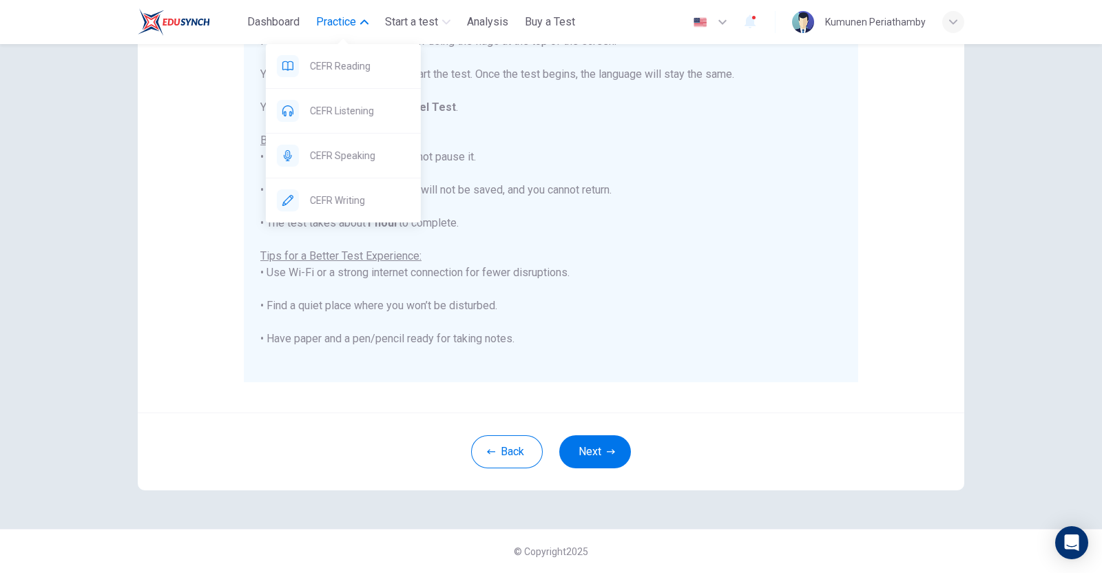
click at [341, 17] on span "Practice" at bounding box center [336, 22] width 40 height 17
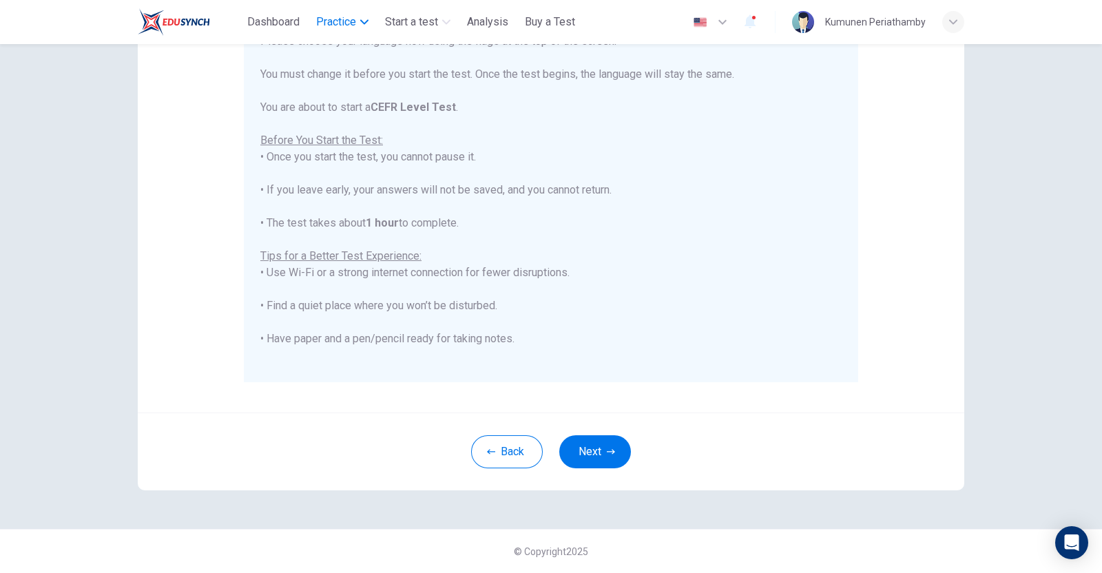
click at [345, 21] on span "Practice" at bounding box center [336, 22] width 40 height 17
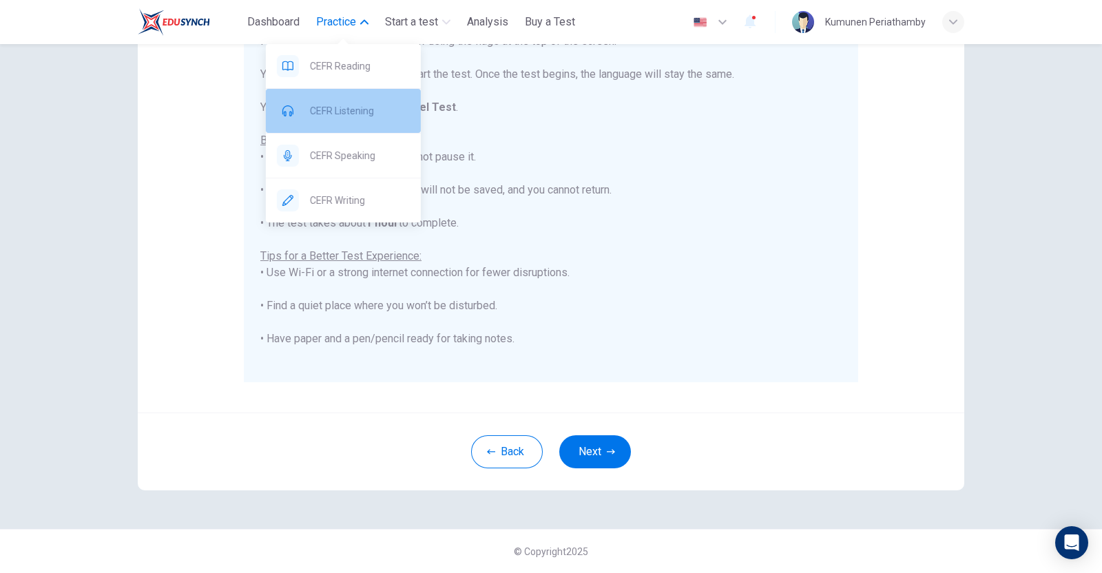
click at [340, 110] on span "CEFR Listening" at bounding box center [360, 111] width 100 height 17
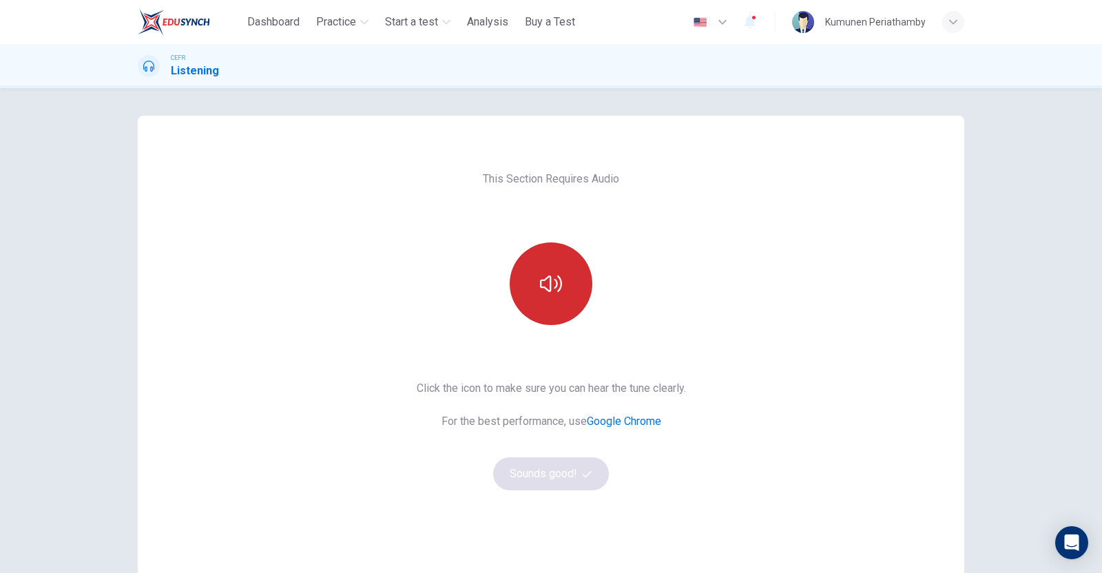
click at [548, 296] on button "button" at bounding box center [551, 284] width 83 height 83
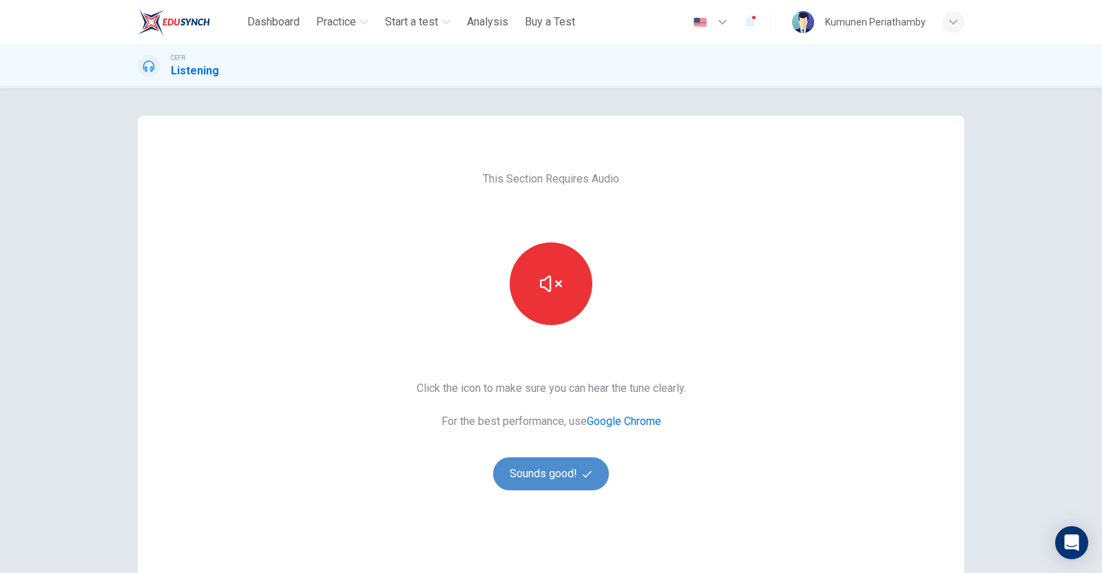
click at [548, 470] on button "Sounds good!" at bounding box center [551, 474] width 116 height 33
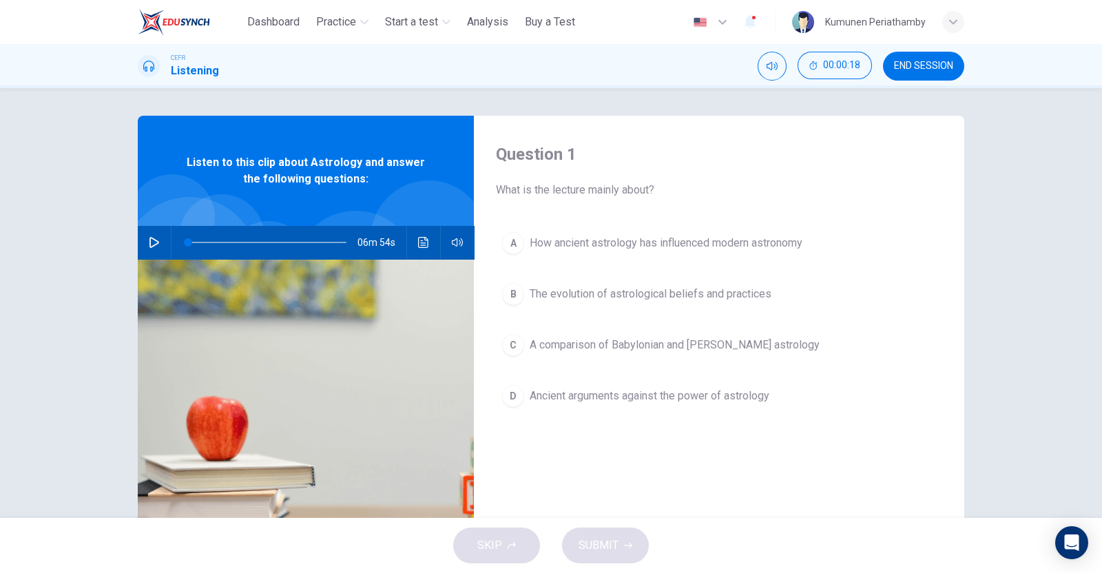
click at [149, 243] on icon "button" at bounding box center [154, 242] width 11 height 11
click at [732, 455] on div "Question 1 What is the lecture mainly about? A How ancient astrology has influe…" at bounding box center [719, 355] width 491 height 479
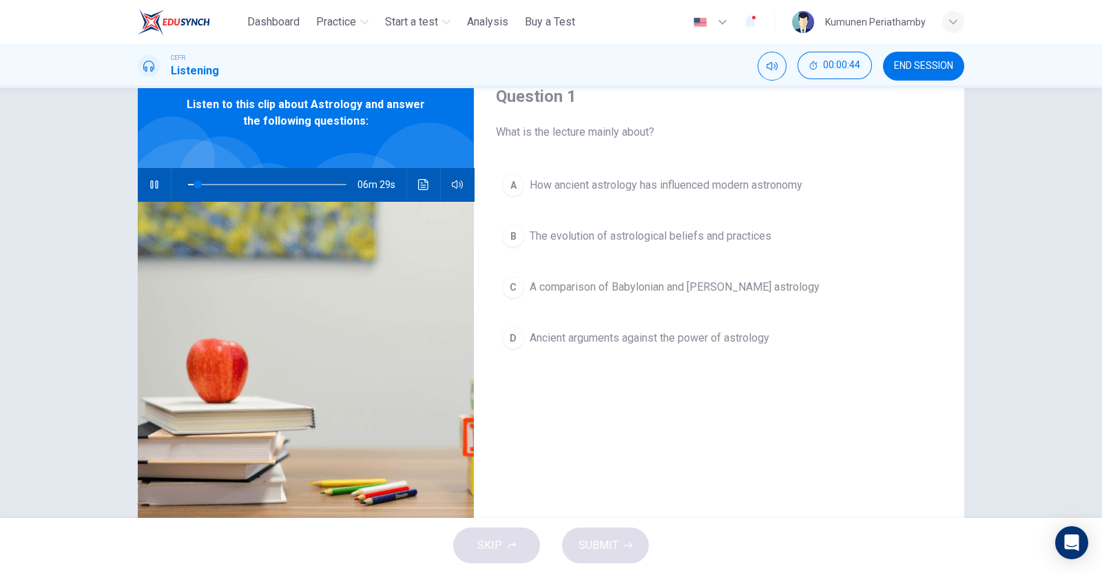
scroll to position [18, 0]
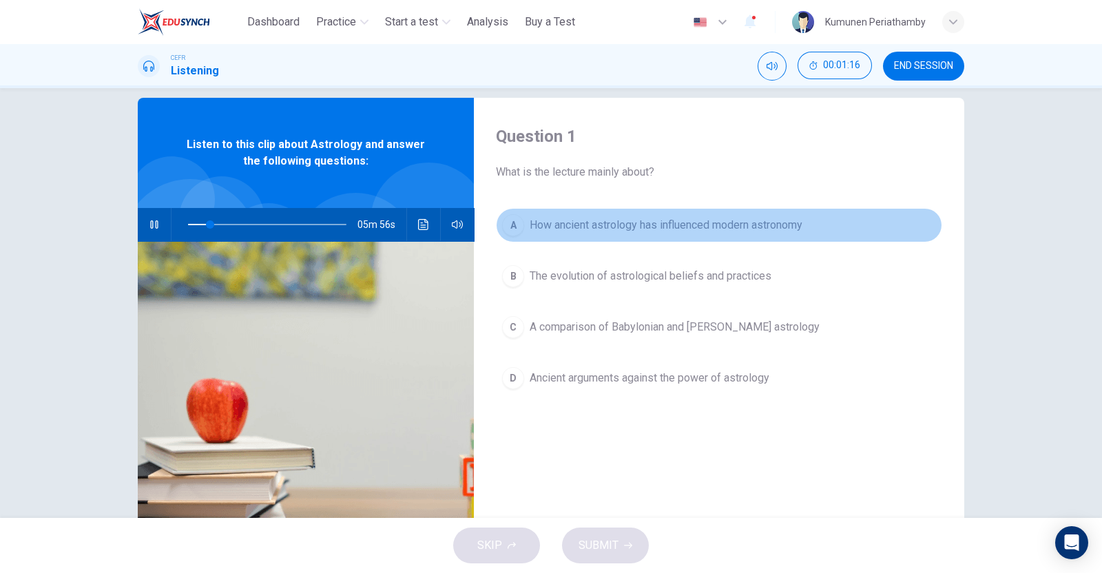
click at [628, 229] on span "How ancient astrology has influenced modern astronomy" at bounding box center [666, 225] width 273 height 17
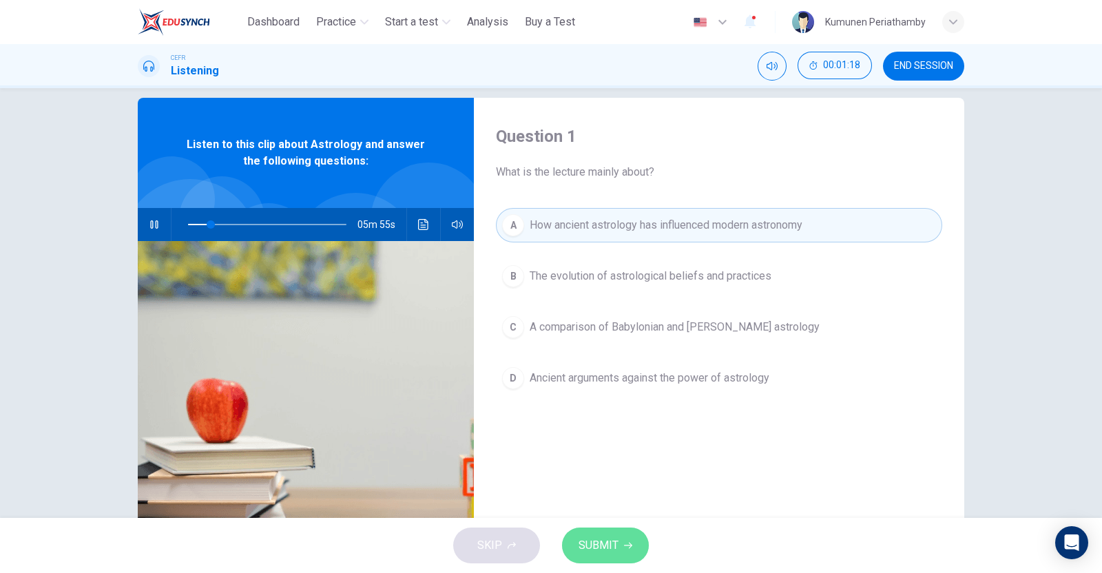
click at [608, 537] on span "SUBMIT" at bounding box center [599, 545] width 40 height 19
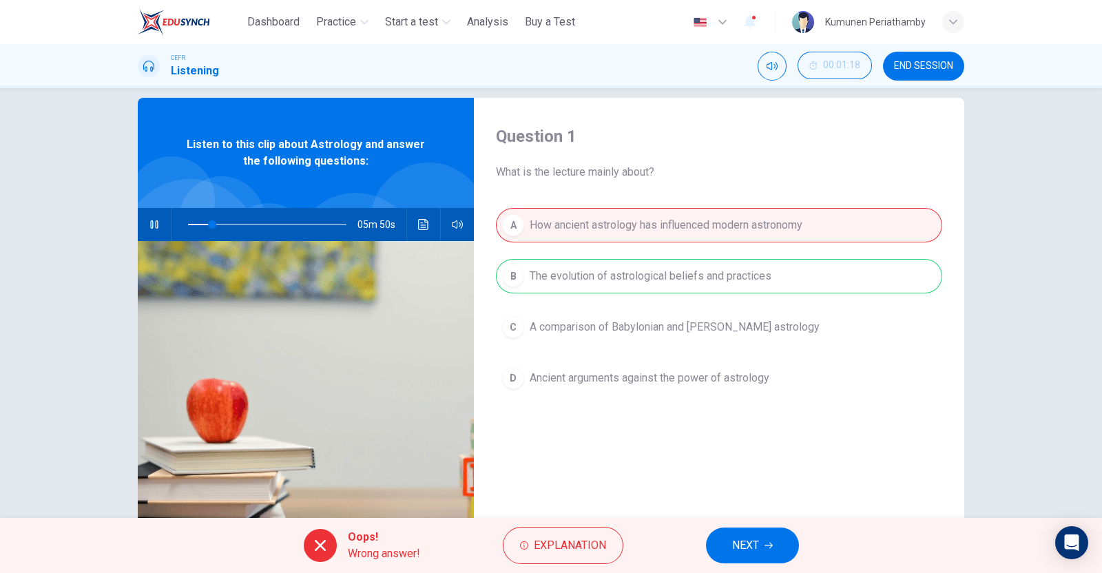
click at [731, 543] on button "NEXT" at bounding box center [752, 546] width 93 height 36
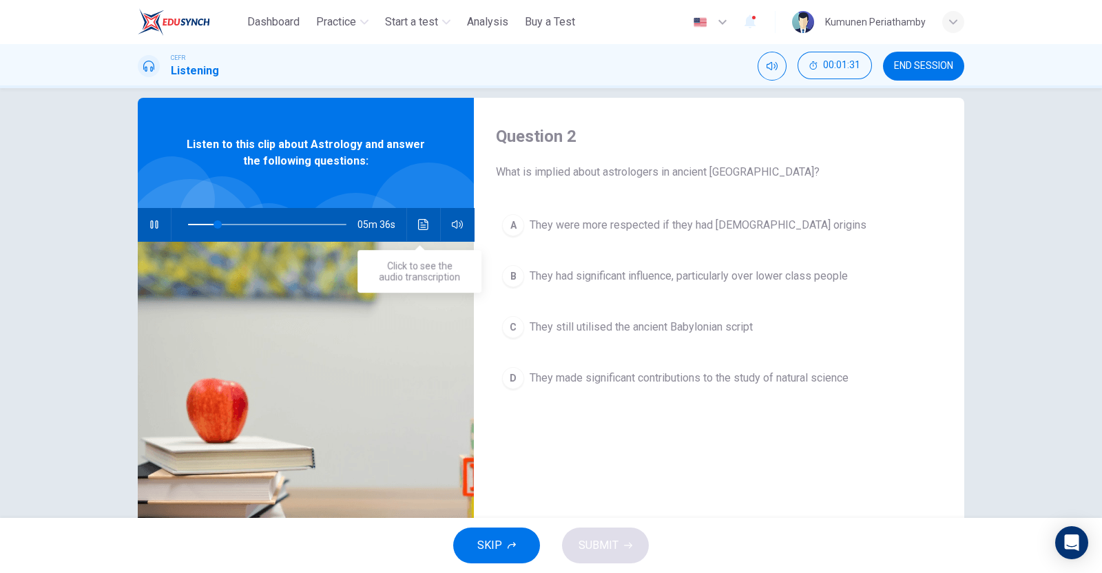
click at [422, 222] on icon "Click to see the audio transcription" at bounding box center [423, 224] width 11 height 11
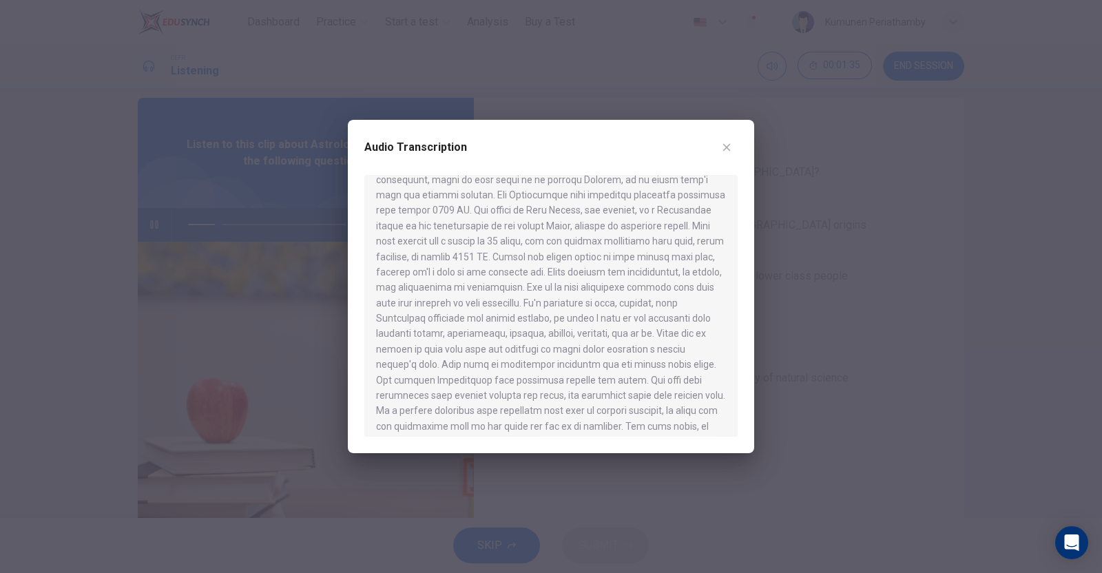
scroll to position [602, 0]
click at [725, 144] on icon "button" at bounding box center [726, 147] width 11 height 11
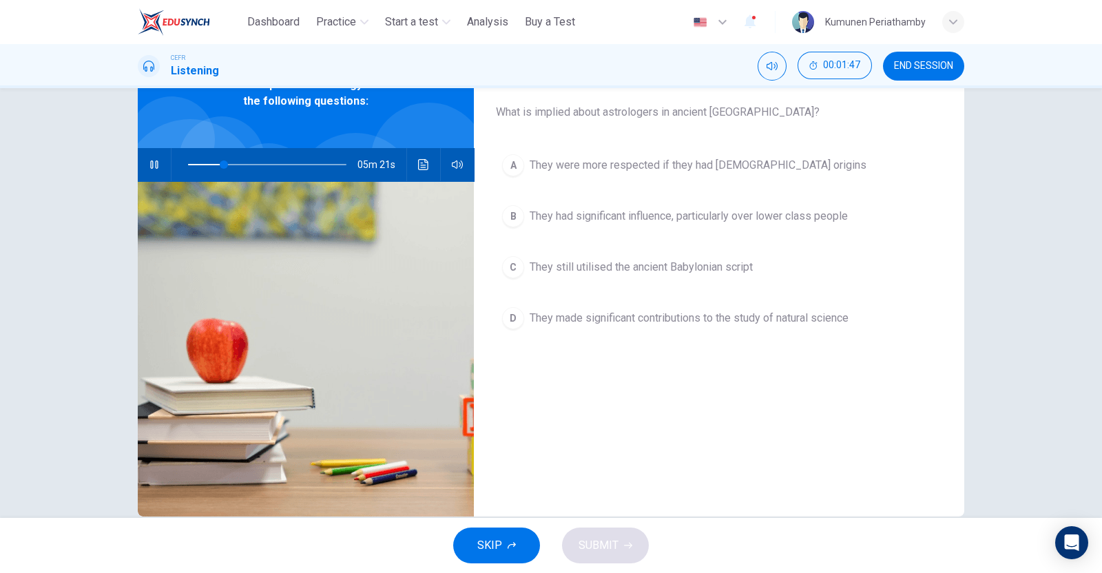
scroll to position [104, 0]
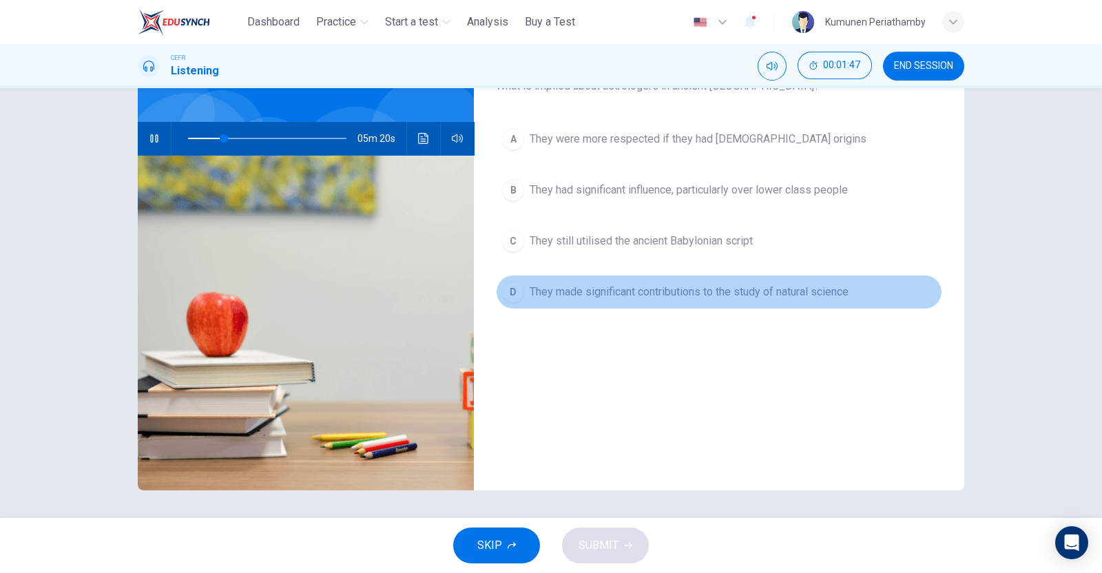
click at [709, 287] on span "They made significant contributions to the study of natural science" at bounding box center [689, 292] width 319 height 17
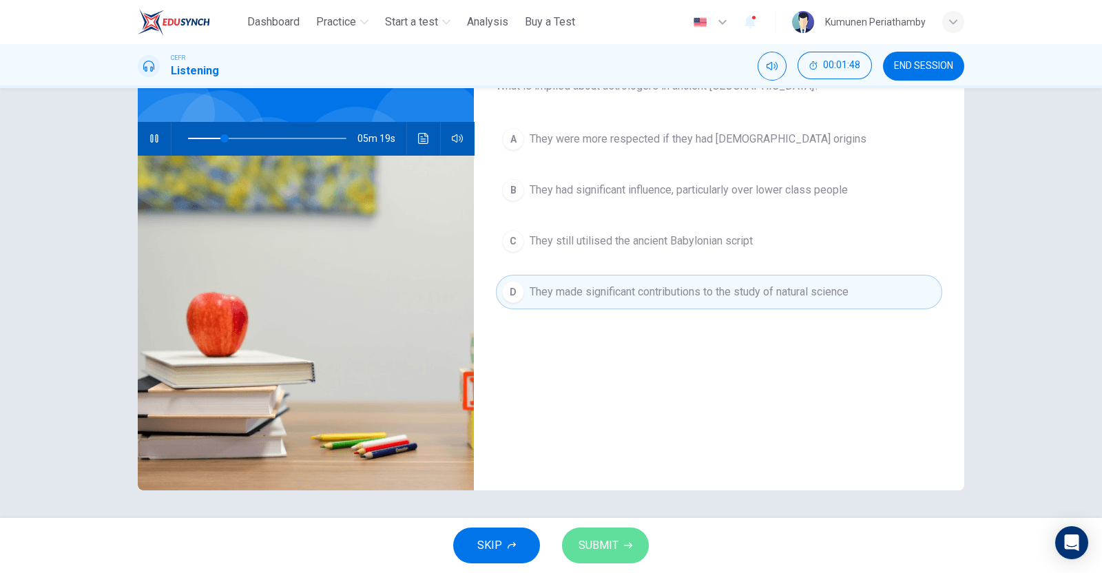
click at [628, 556] on button "SUBMIT" at bounding box center [605, 546] width 87 height 36
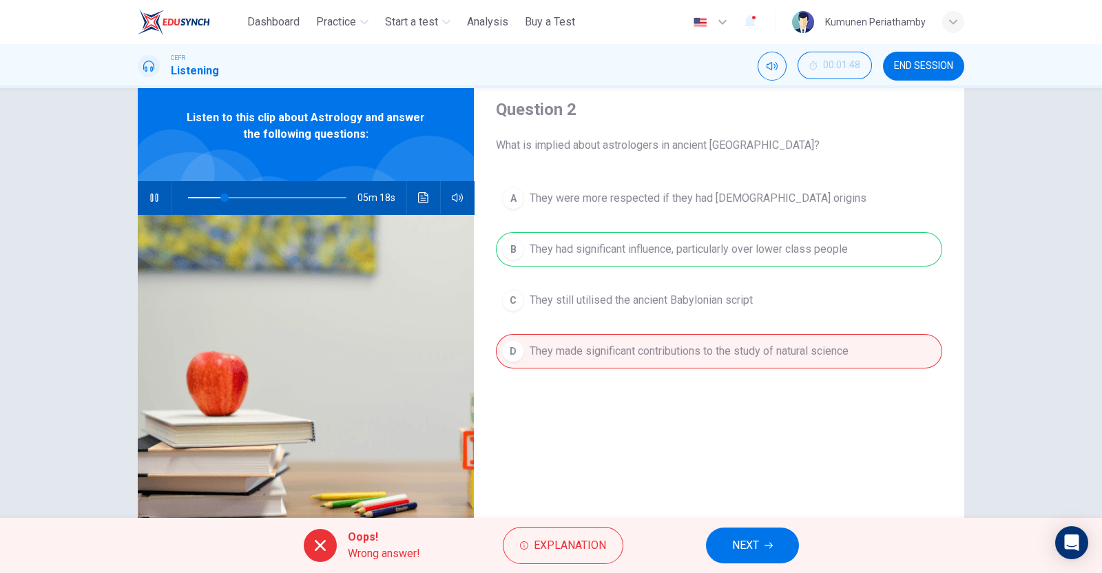
scroll to position [18, 0]
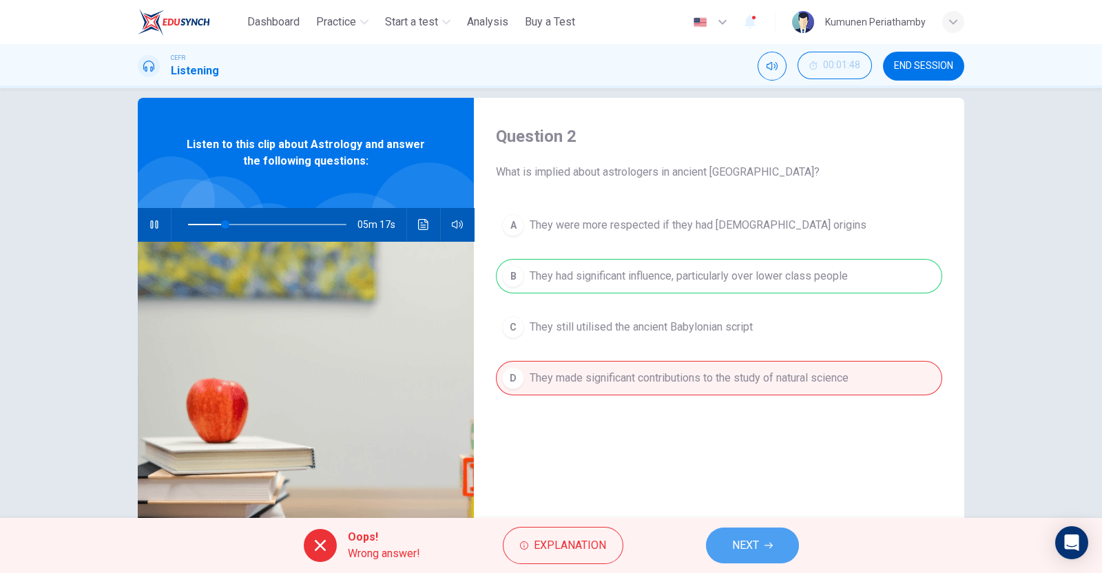
click at [774, 544] on button "NEXT" at bounding box center [752, 546] width 93 height 36
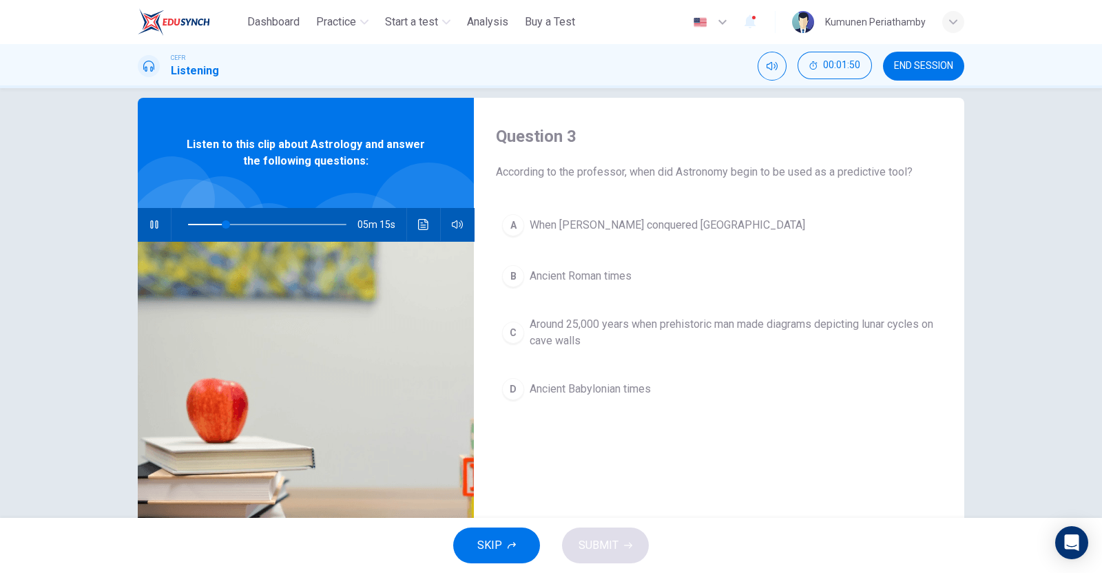
click at [596, 325] on span "Around 25,000 years when prehistoric man made diagrams depicting lunar cycles o…" at bounding box center [733, 332] width 407 height 33
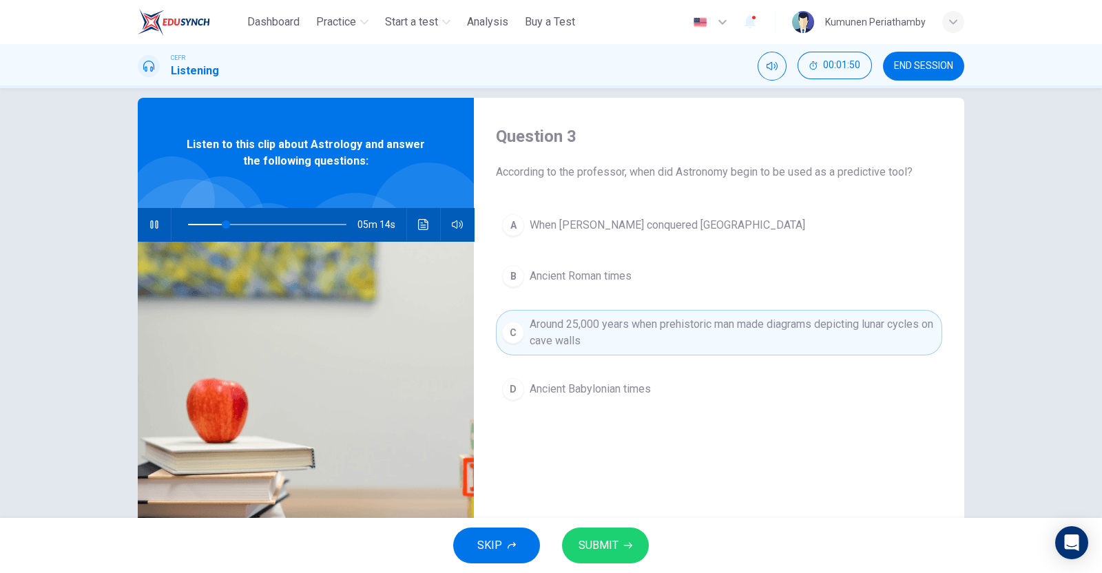
click at [624, 550] on button "SUBMIT" at bounding box center [605, 546] width 87 height 36
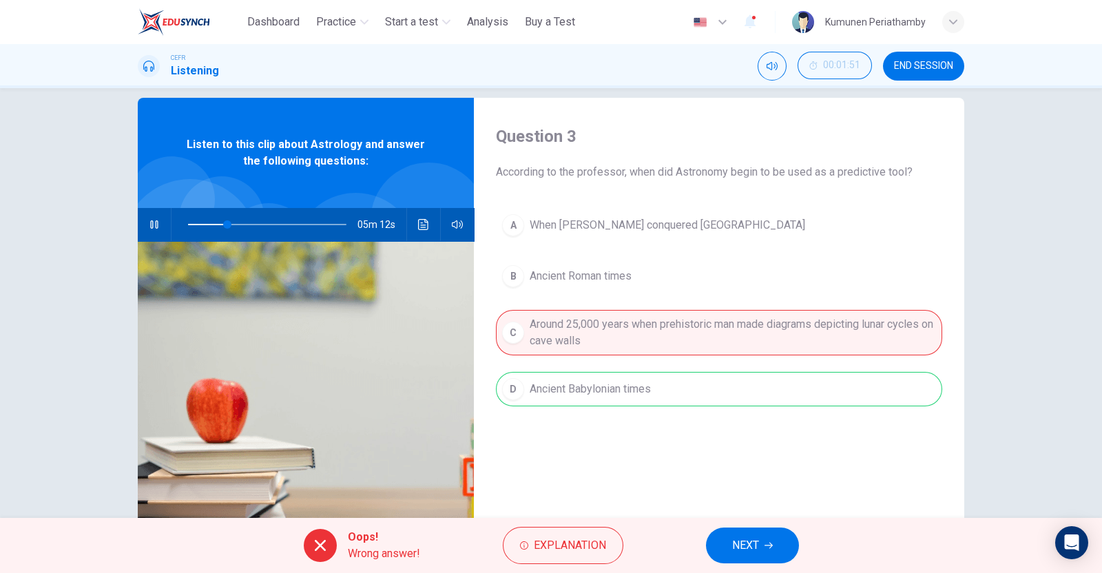
click at [755, 543] on span "NEXT" at bounding box center [745, 545] width 27 height 19
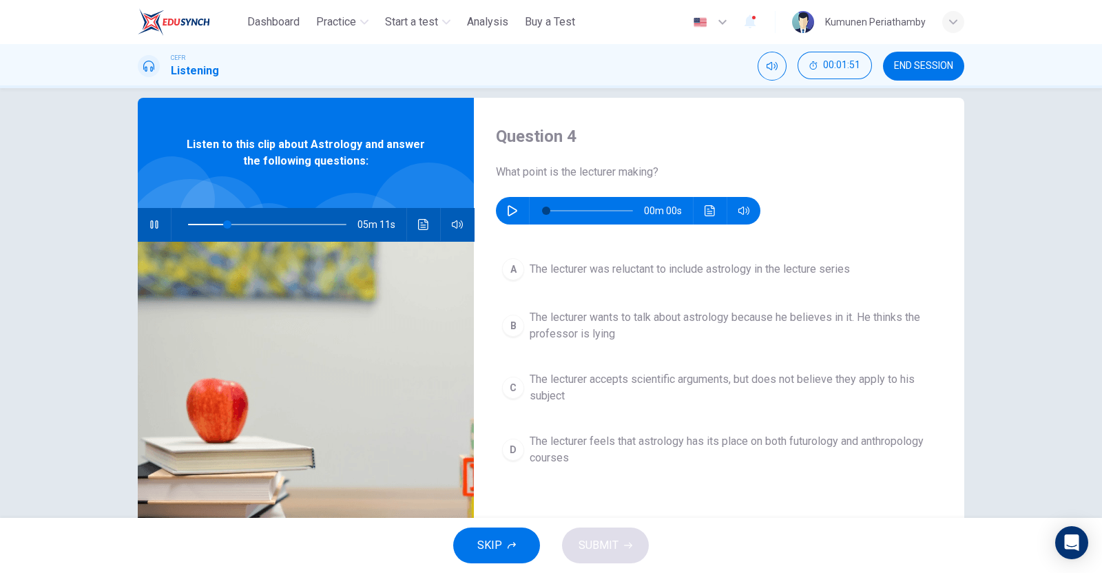
click at [646, 305] on button "B The lecturer wants to talk about astrology because he believes in it. He thin…" at bounding box center [719, 325] width 446 height 45
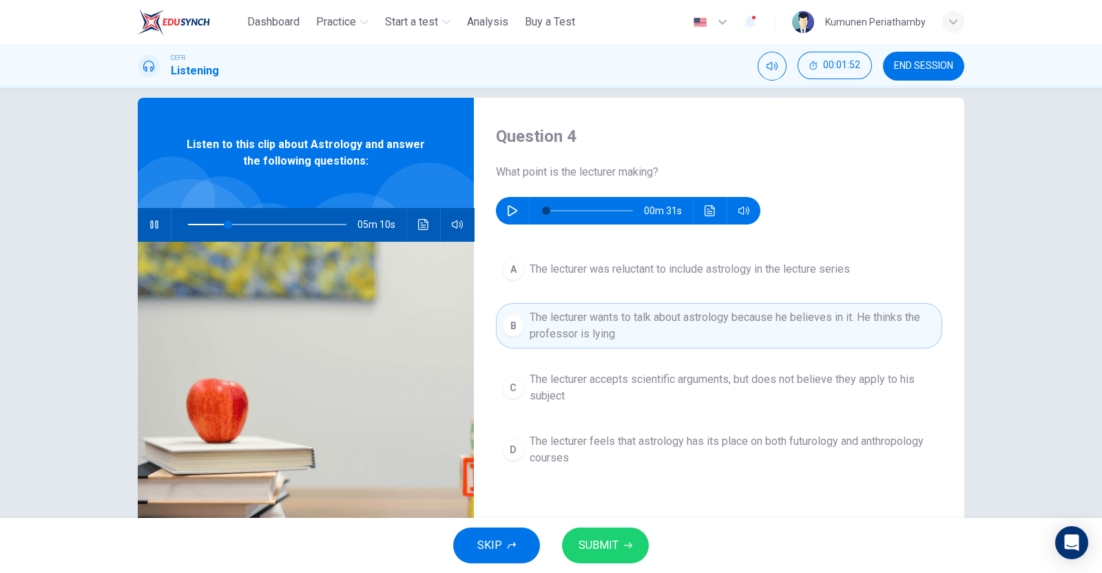
click at [603, 545] on span "SUBMIT" at bounding box center [599, 545] width 40 height 19
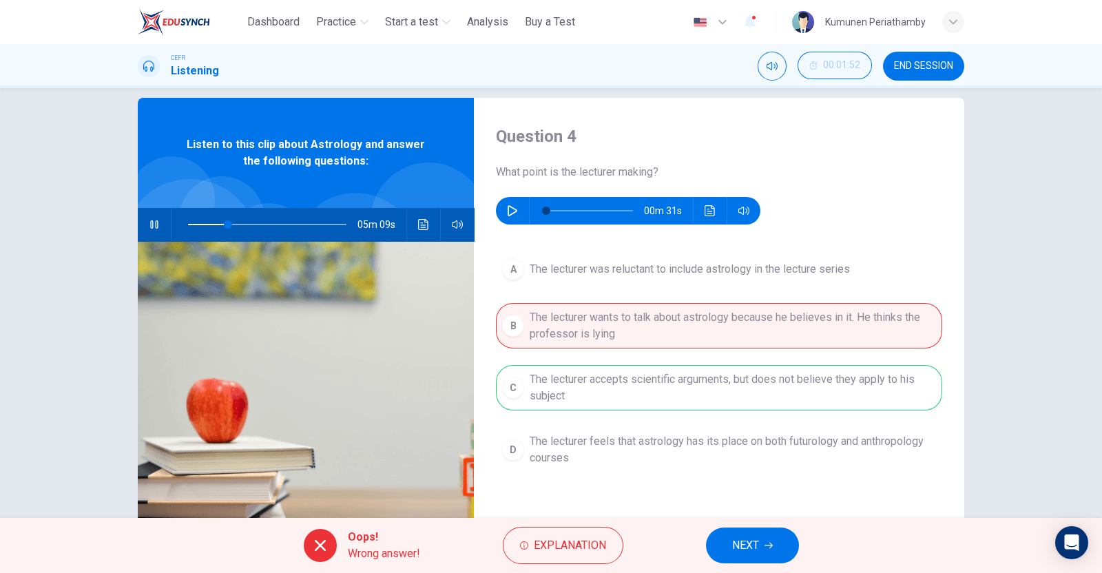
type input "**"
click at [776, 553] on button "NEXT" at bounding box center [752, 546] width 93 height 36
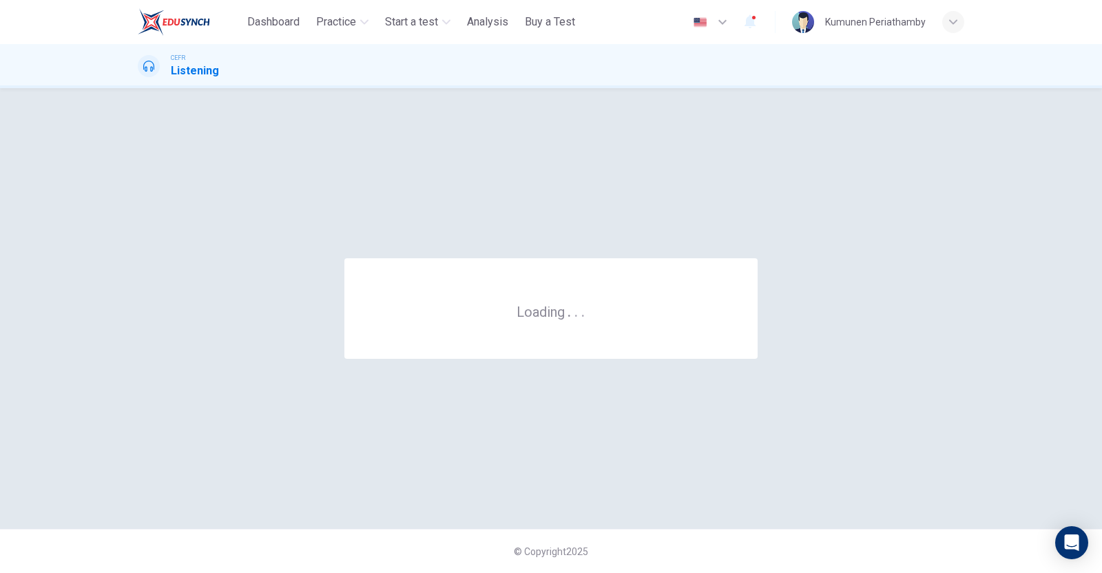
scroll to position [0, 0]
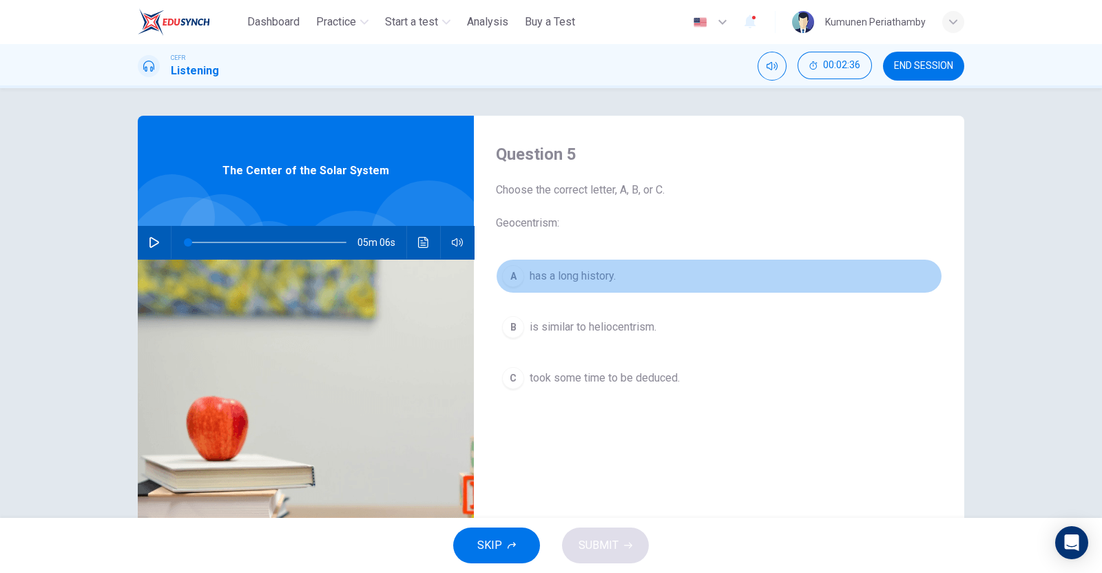
click at [575, 274] on span "has a long history." at bounding box center [573, 276] width 86 height 17
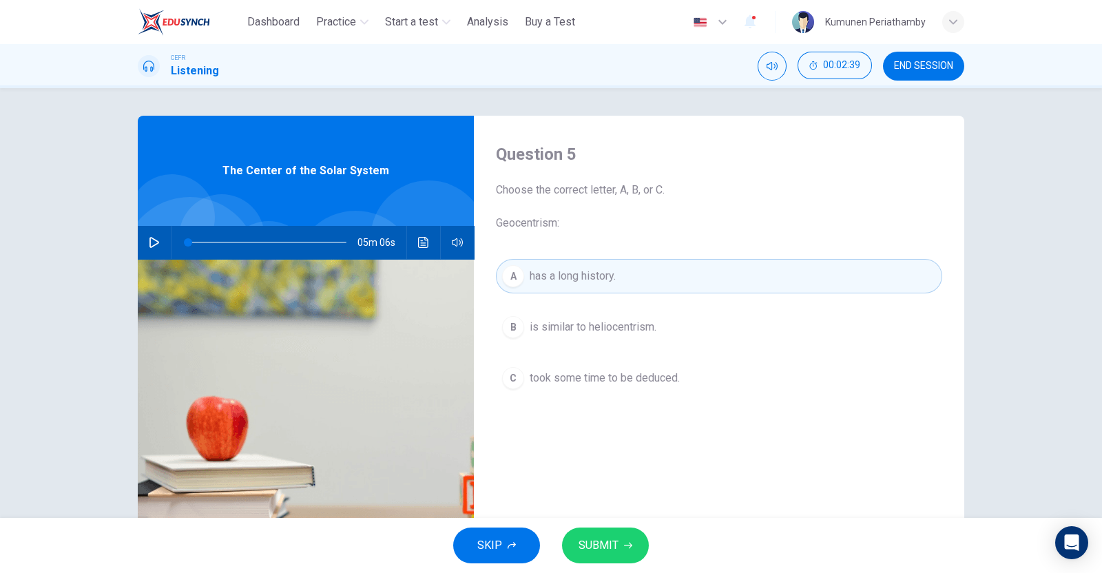
click at [624, 542] on icon "button" at bounding box center [628, 546] width 8 height 8
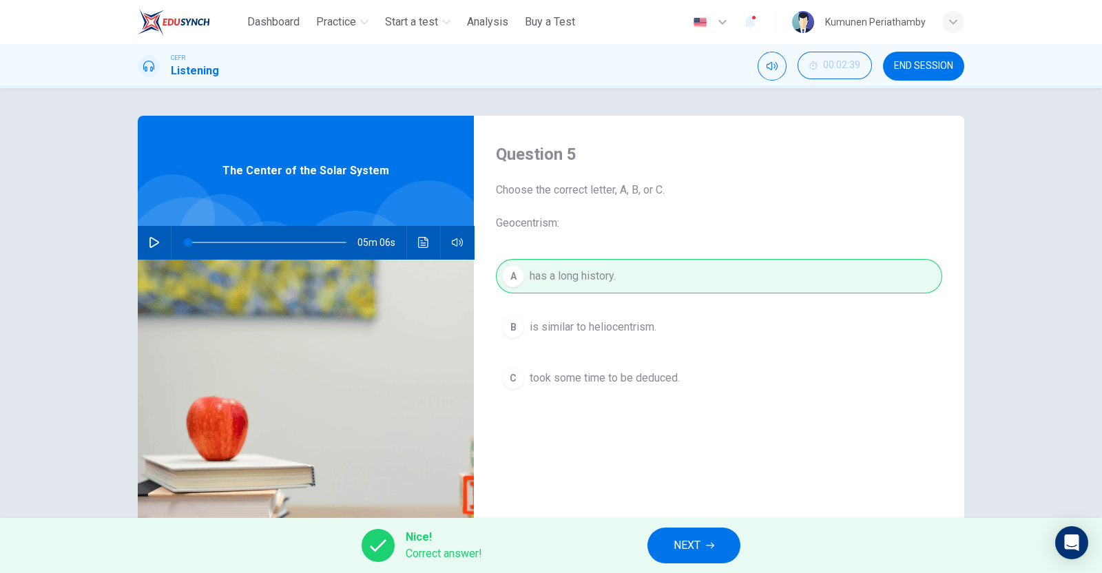
click at [717, 539] on button "NEXT" at bounding box center [694, 546] width 93 height 36
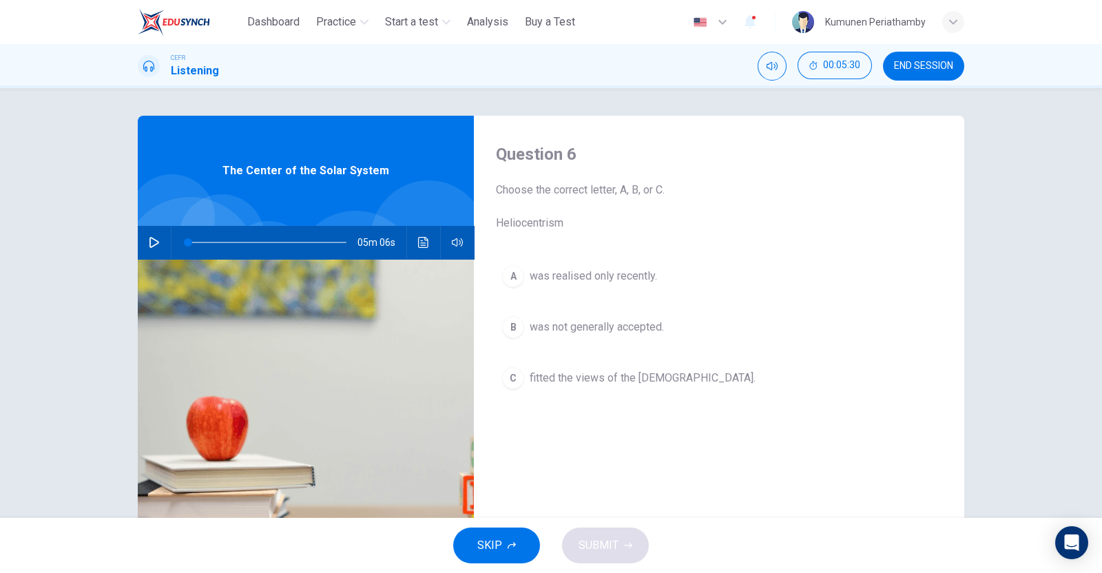
click at [620, 313] on button "B was not generally accepted." at bounding box center [719, 327] width 446 height 34
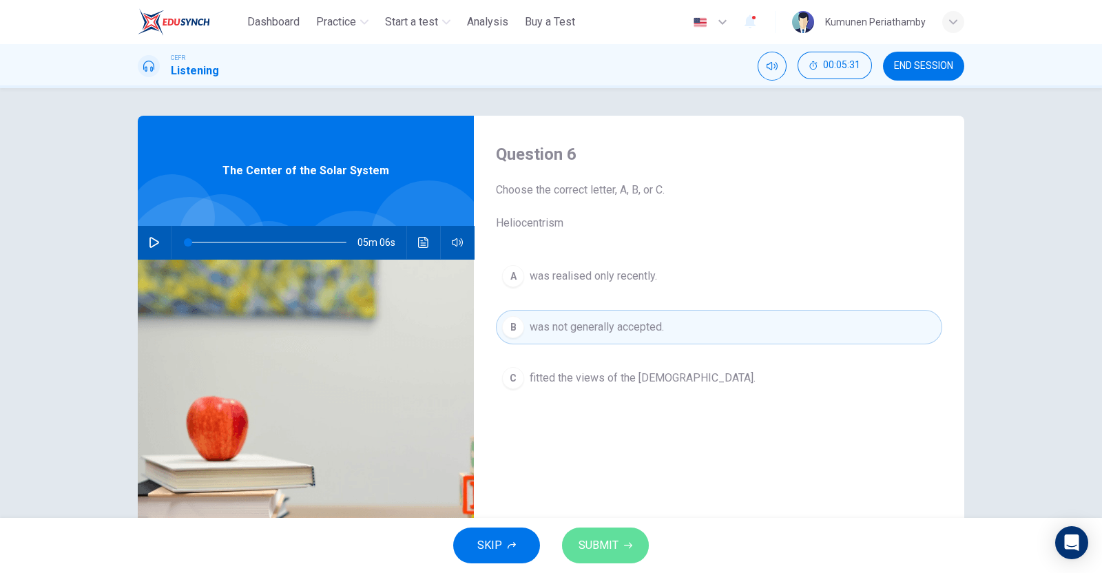
click at [635, 539] on button "SUBMIT" at bounding box center [605, 546] width 87 height 36
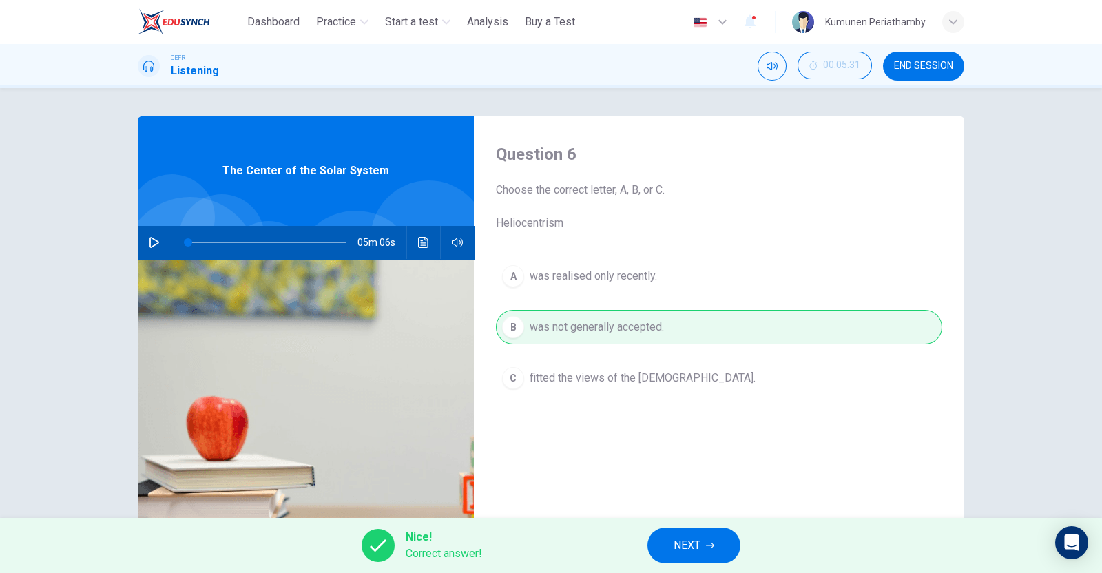
click at [699, 538] on span "NEXT" at bounding box center [687, 545] width 27 height 19
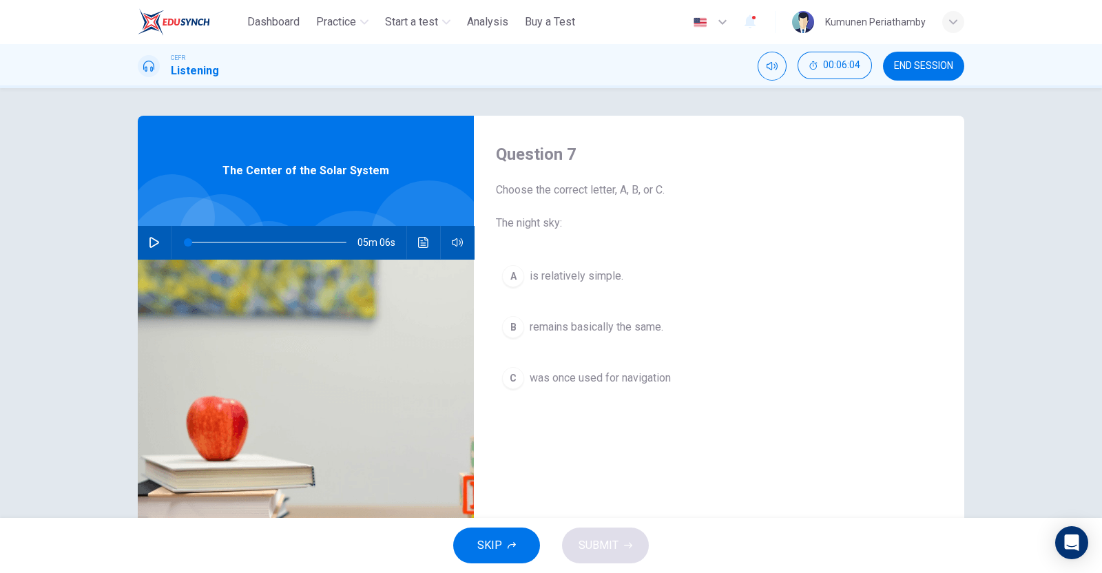
click at [593, 378] on span "was once used for navigation" at bounding box center [600, 378] width 141 height 17
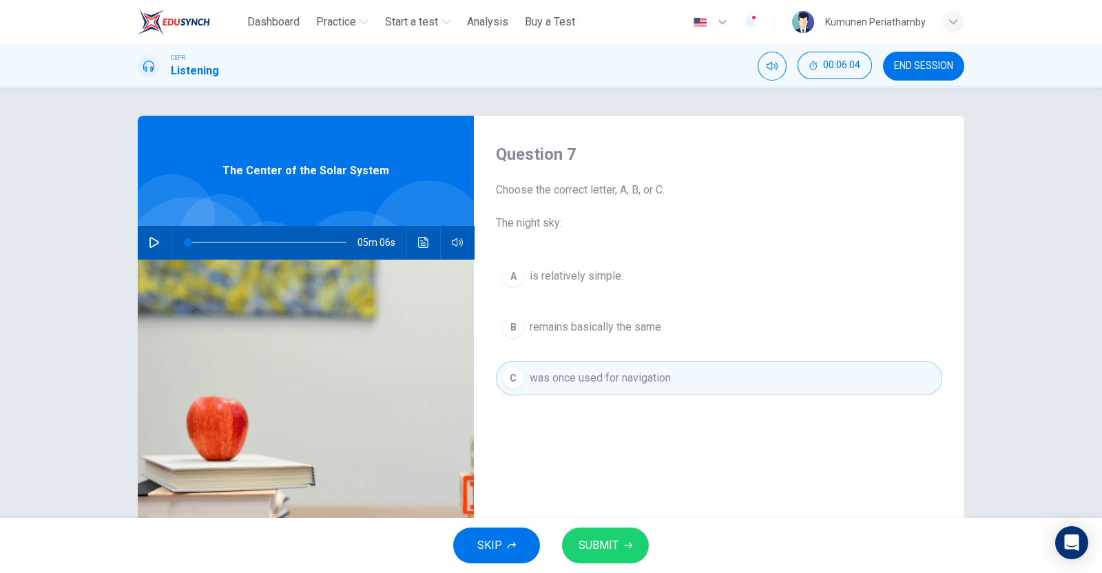
click at [626, 538] on button "SUBMIT" at bounding box center [605, 546] width 87 height 36
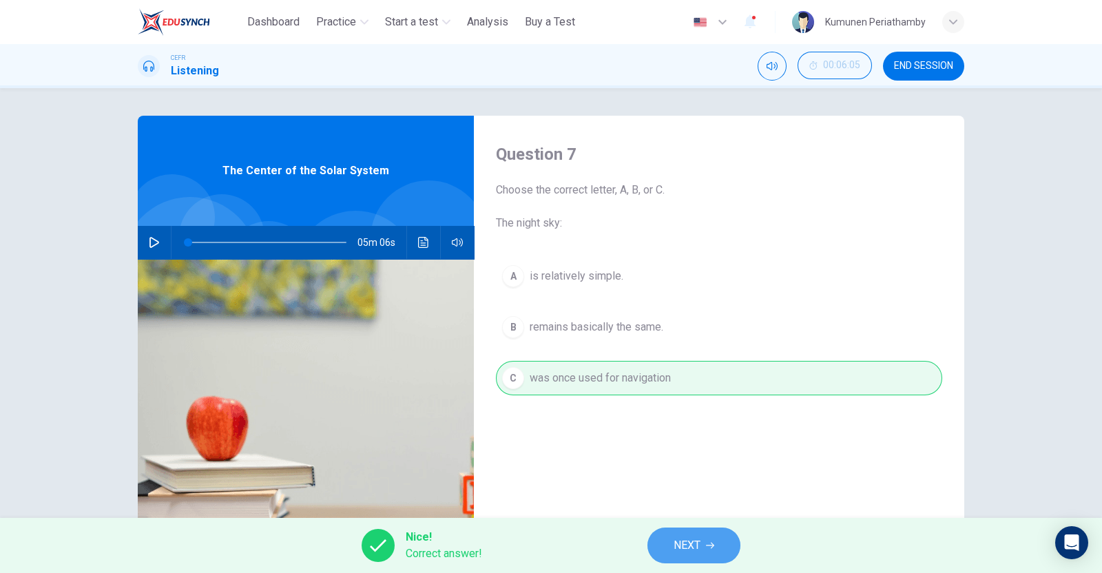
click at [678, 543] on span "NEXT" at bounding box center [687, 545] width 27 height 19
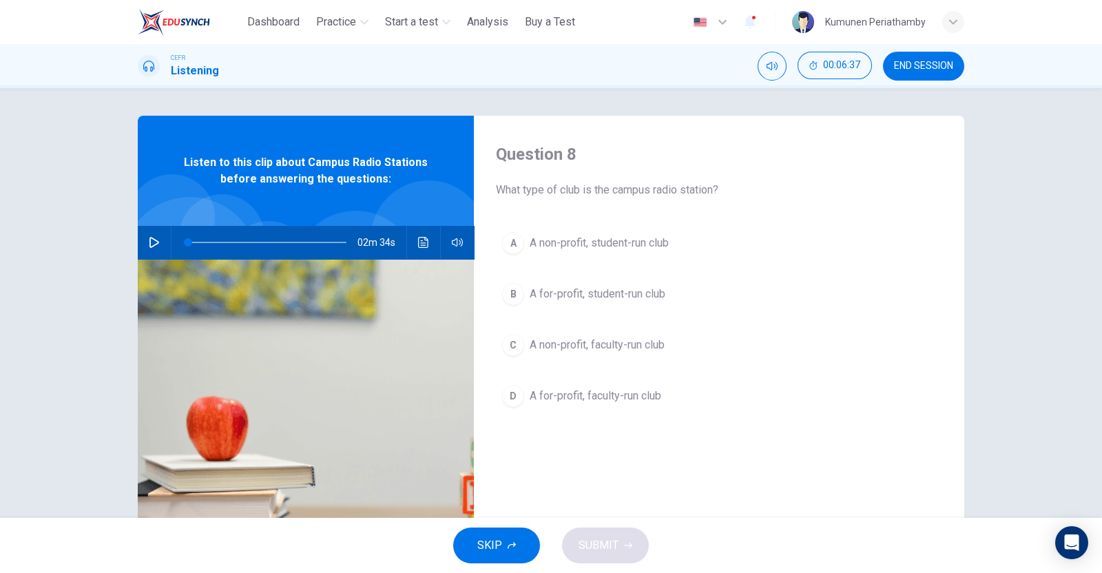
click at [610, 245] on span "A non-profit, student-run club" at bounding box center [599, 243] width 139 height 17
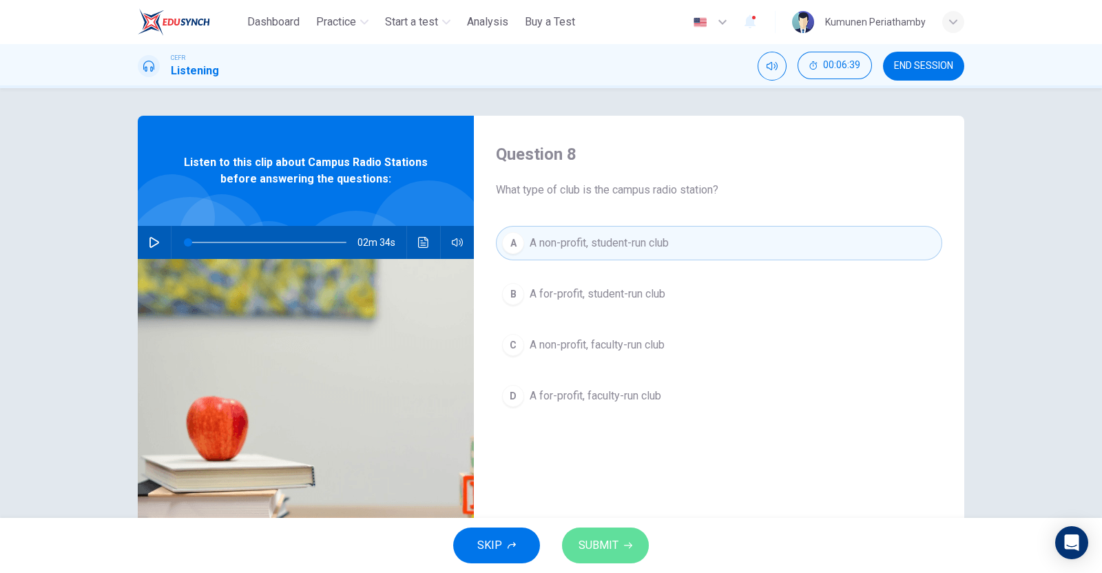
click at [621, 539] on button "SUBMIT" at bounding box center [605, 546] width 87 height 36
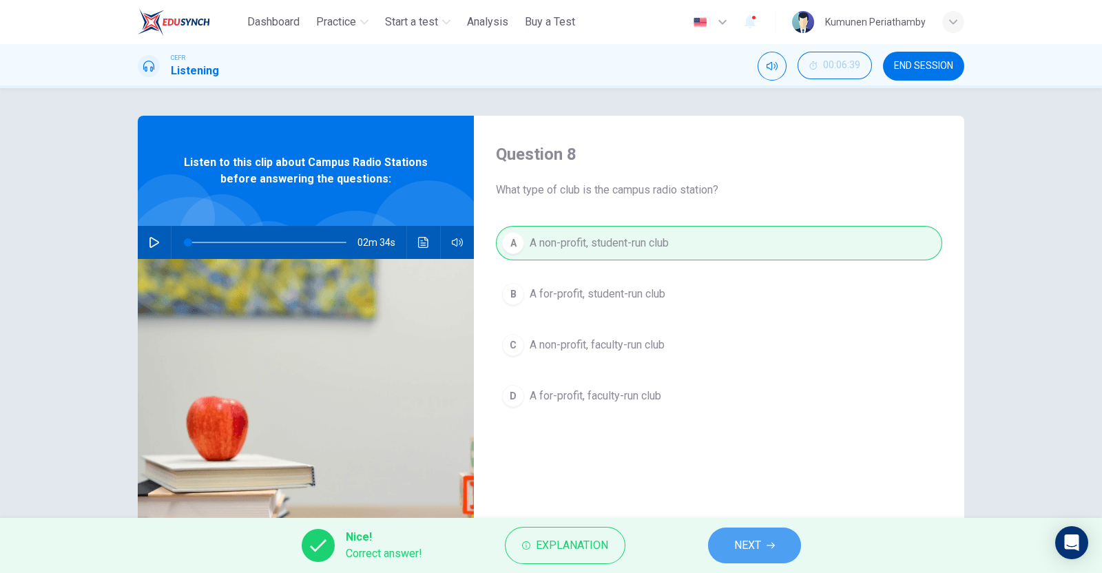
click at [758, 539] on span "NEXT" at bounding box center [747, 545] width 27 height 19
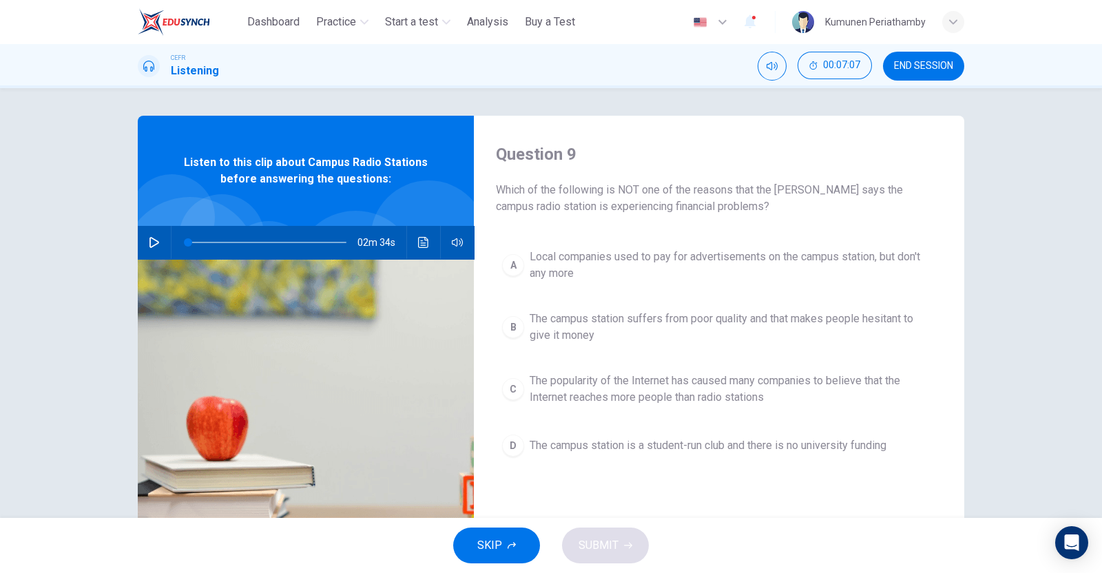
click at [710, 442] on span "The campus station is a student-run club and there is no university funding" at bounding box center [708, 446] width 357 height 17
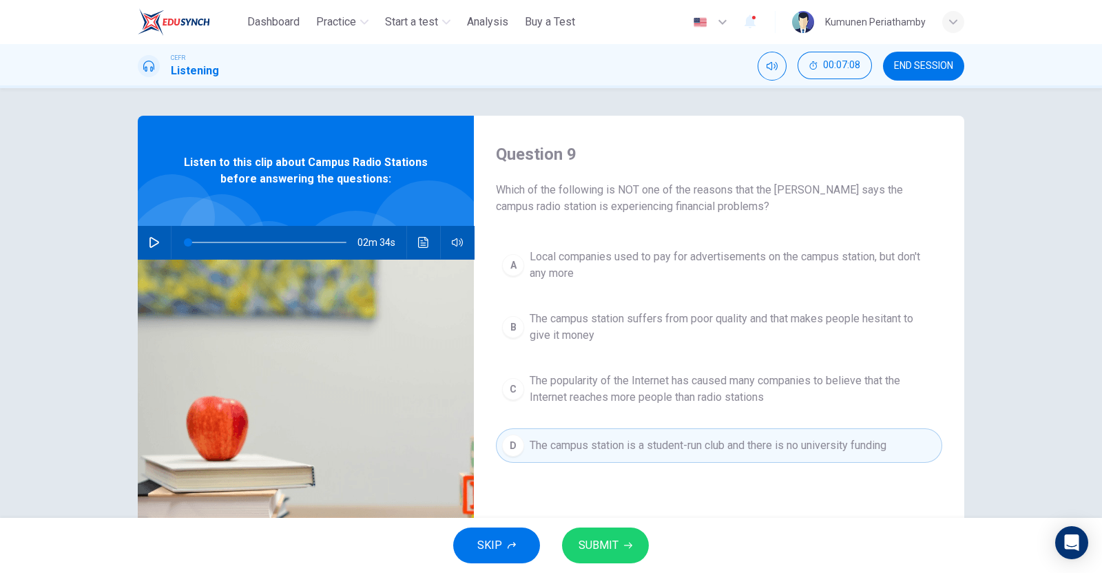
click at [618, 545] on button "SUBMIT" at bounding box center [605, 546] width 87 height 36
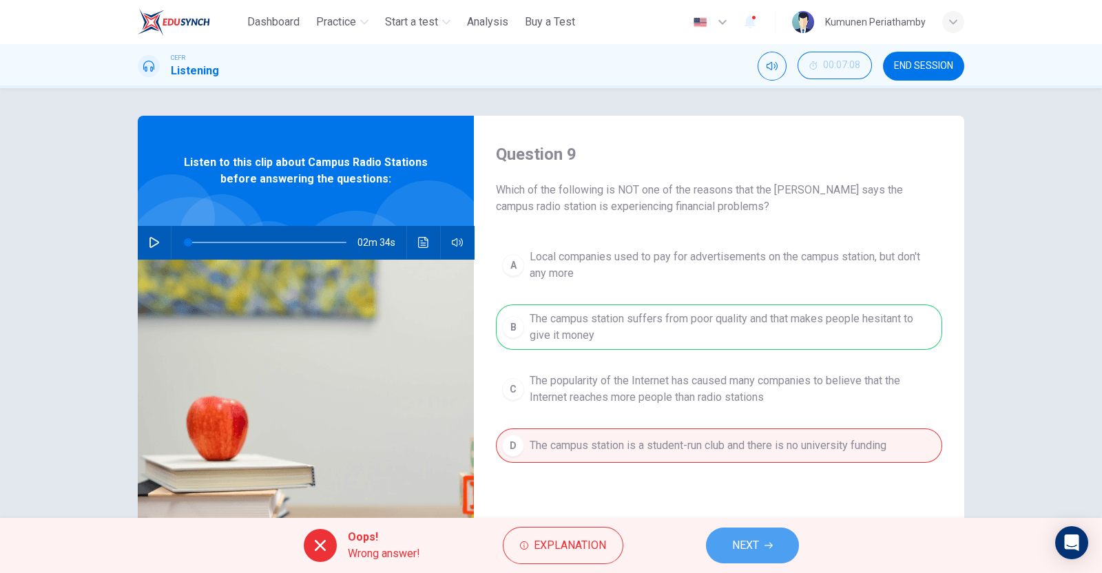
click at [756, 539] on span "NEXT" at bounding box center [745, 545] width 27 height 19
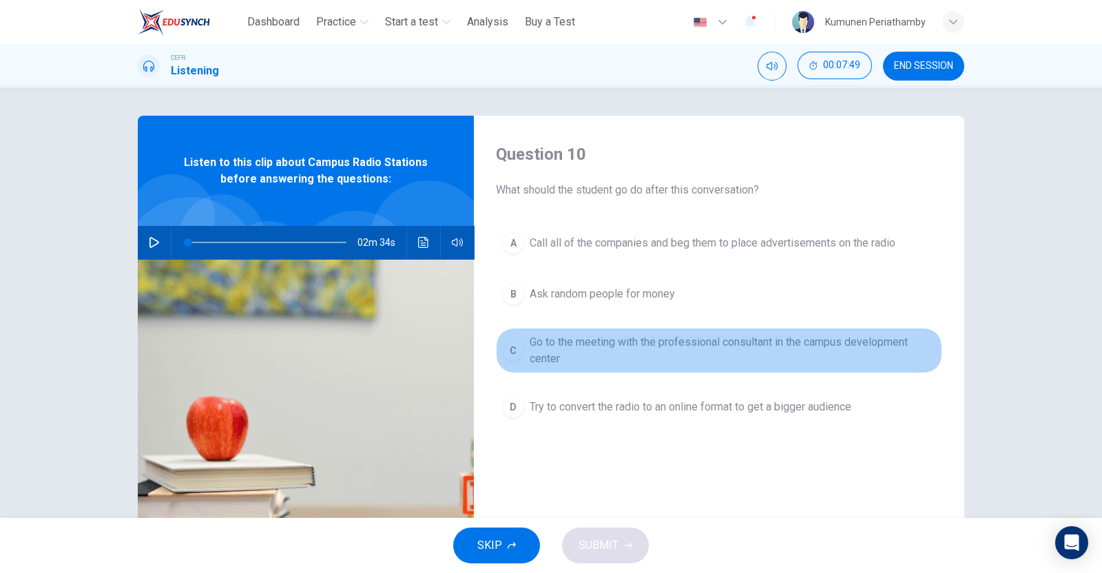
click at [544, 356] on span "Go to the meeting with the professional consultant in the campus development ce…" at bounding box center [733, 350] width 407 height 33
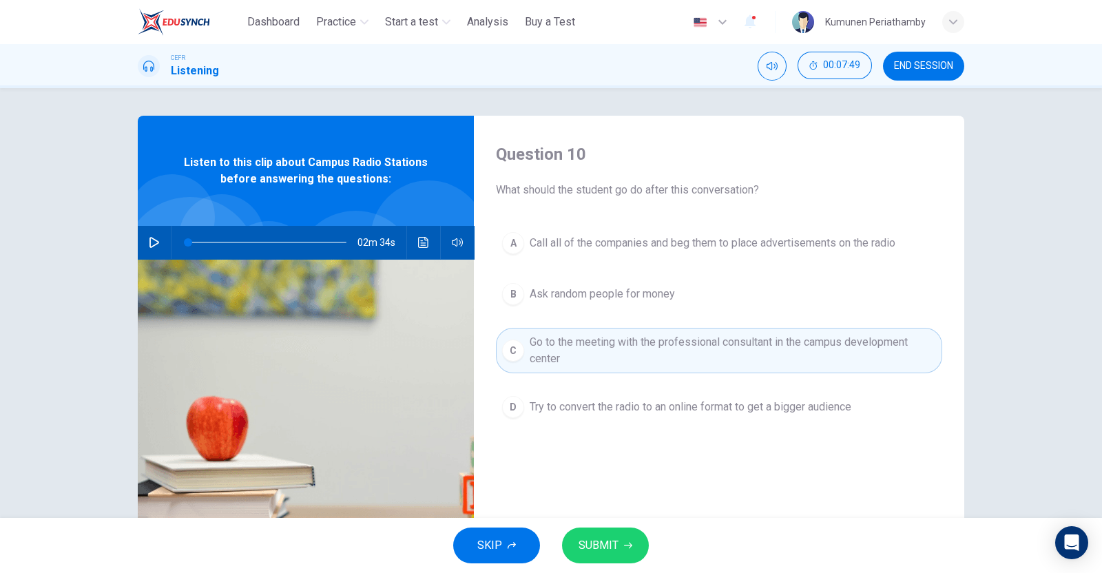
click at [593, 546] on span "SUBMIT" at bounding box center [599, 545] width 40 height 19
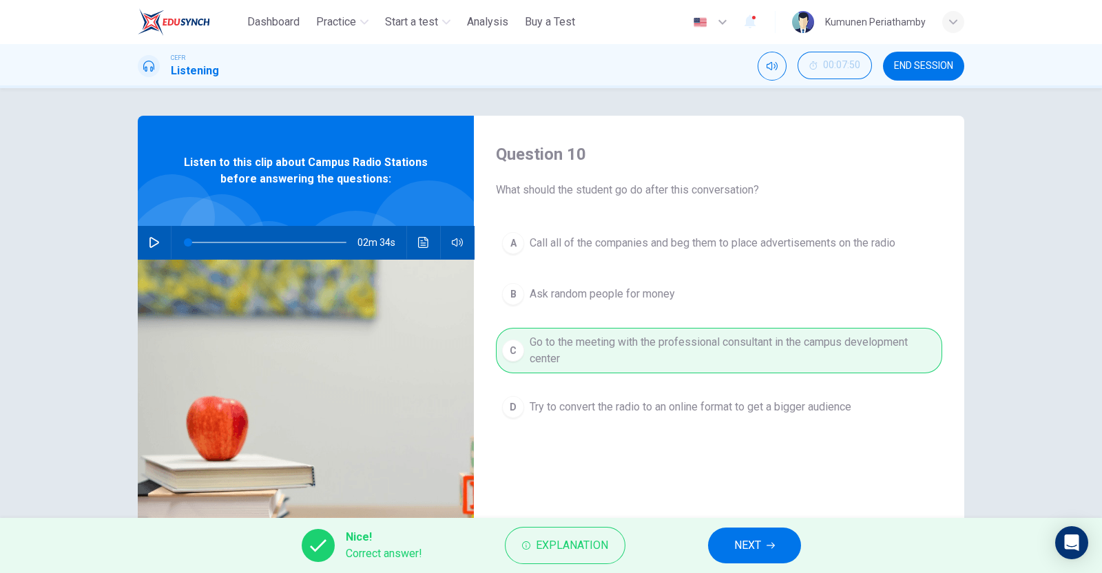
click at [754, 549] on span "NEXT" at bounding box center [747, 545] width 27 height 19
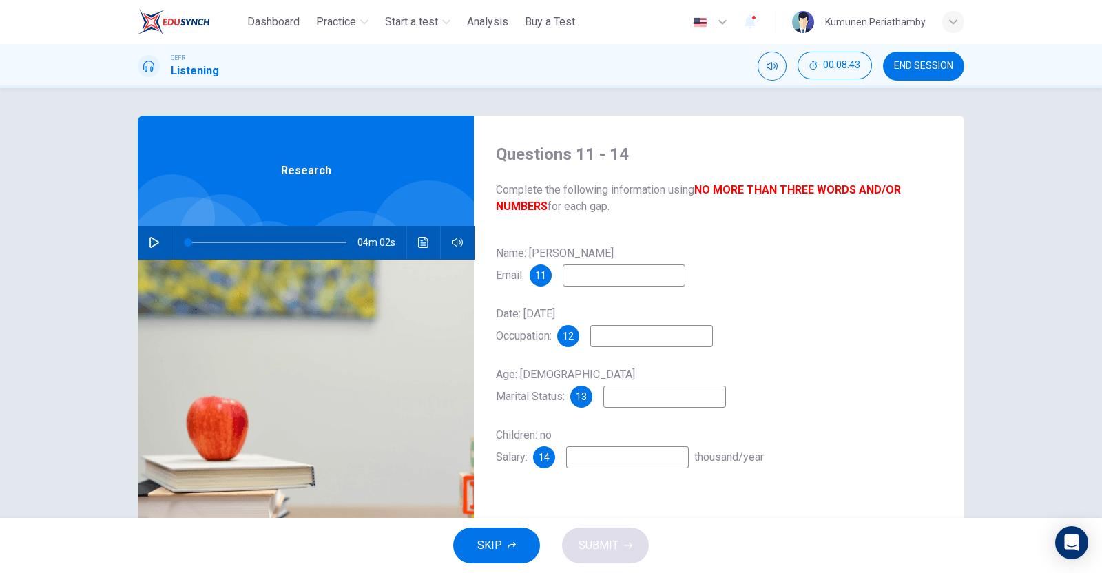
click at [630, 285] on input at bounding box center [624, 276] width 123 height 22
click at [617, 340] on input at bounding box center [651, 336] width 123 height 22
type input "**********"
click at [627, 395] on input at bounding box center [665, 397] width 123 height 22
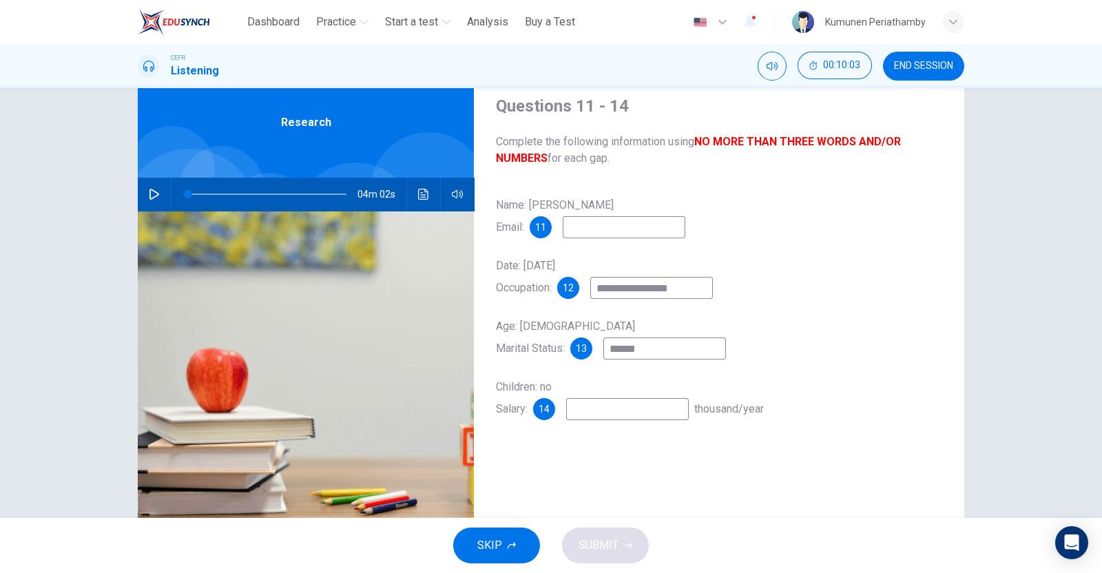
scroll to position [85, 0]
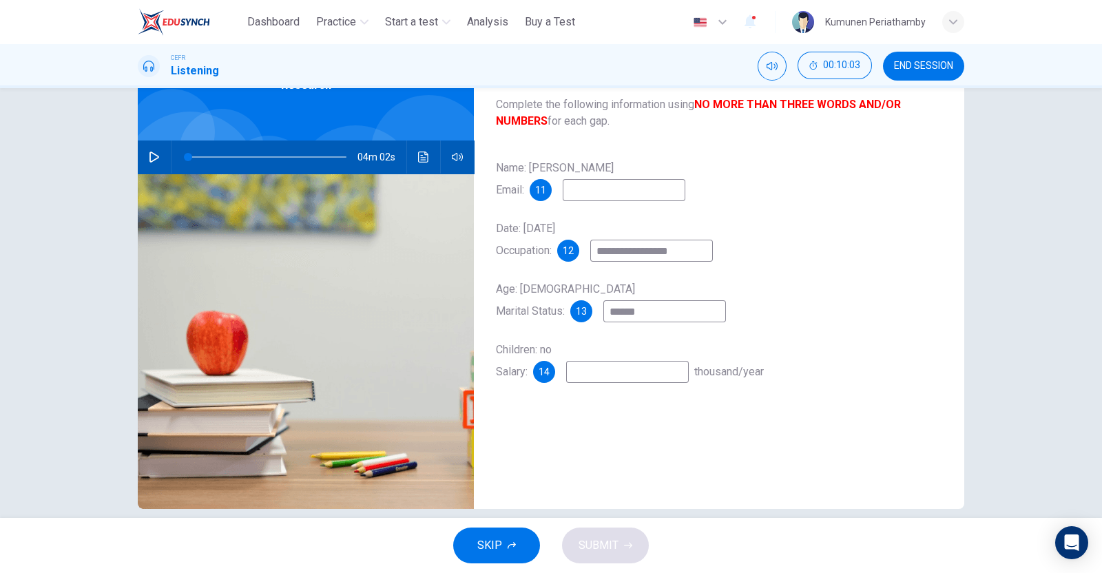
type input "******"
click at [610, 377] on input at bounding box center [627, 372] width 123 height 22
type input "**"
click at [722, 432] on div "**********" at bounding box center [719, 269] width 491 height 479
click at [615, 198] on input at bounding box center [624, 190] width 123 height 22
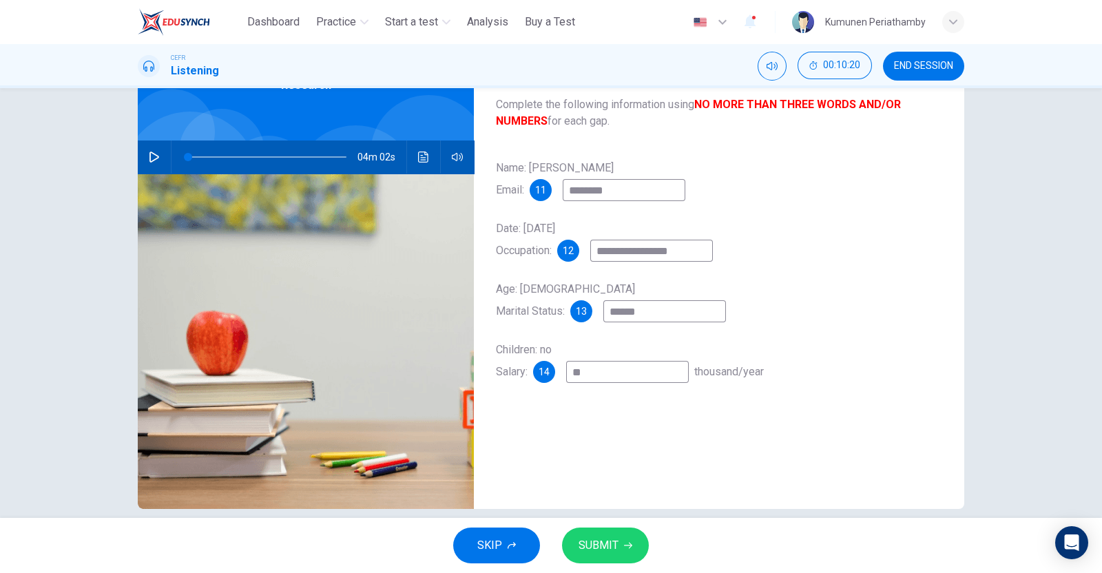
type input "********"
click at [611, 542] on span "SUBMIT" at bounding box center [599, 545] width 40 height 19
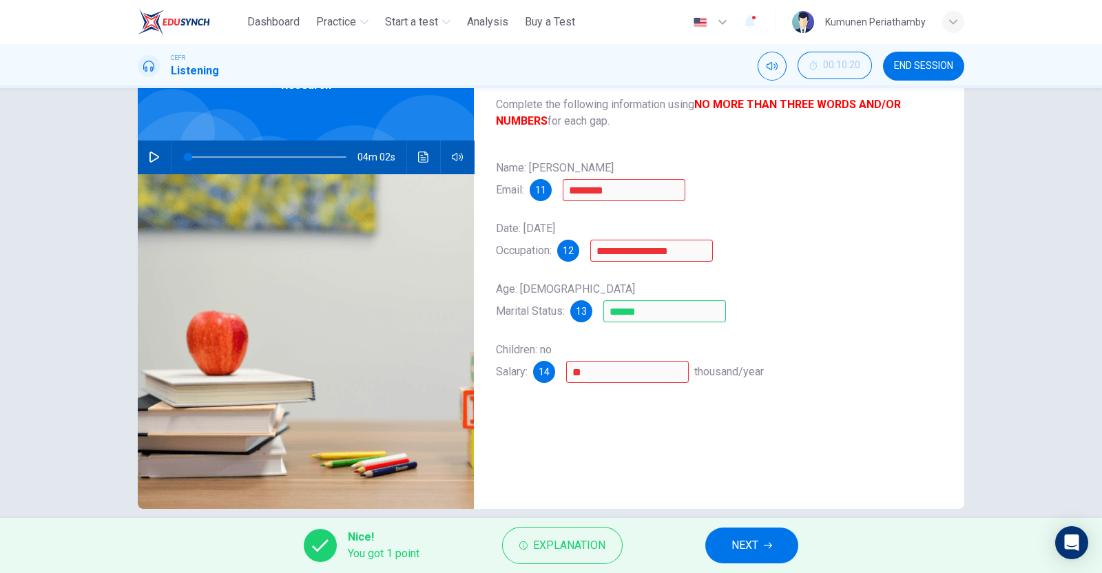
click at [759, 536] on span "NEXT" at bounding box center [745, 545] width 27 height 19
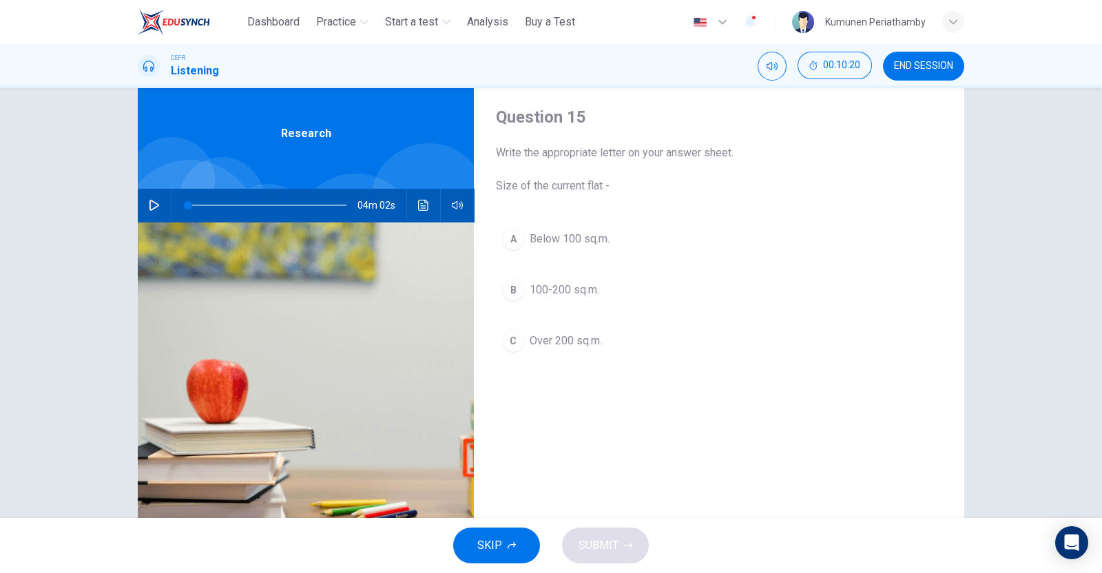
scroll to position [0, 0]
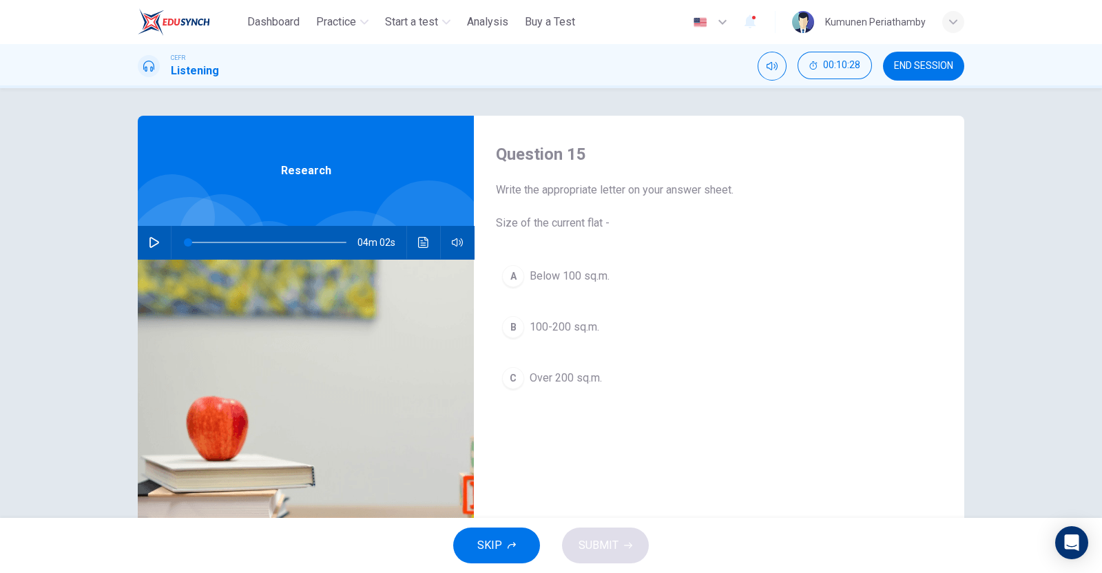
click at [575, 375] on span "Over 200 sq.m." at bounding box center [566, 378] width 72 height 17
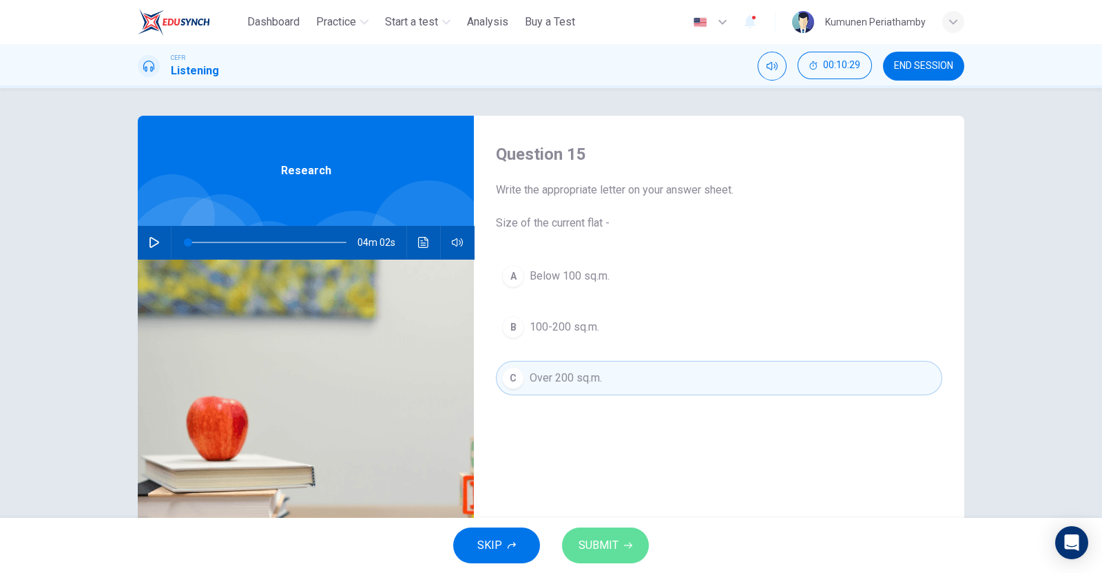
click at [619, 539] on button "SUBMIT" at bounding box center [605, 546] width 87 height 36
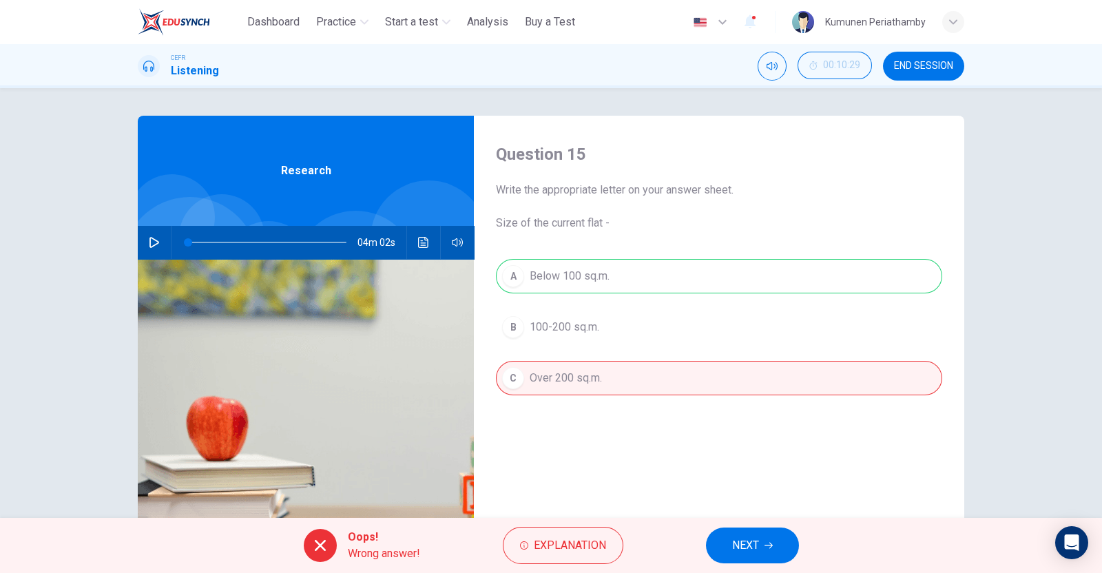
click at [736, 537] on span "NEXT" at bounding box center [745, 545] width 27 height 19
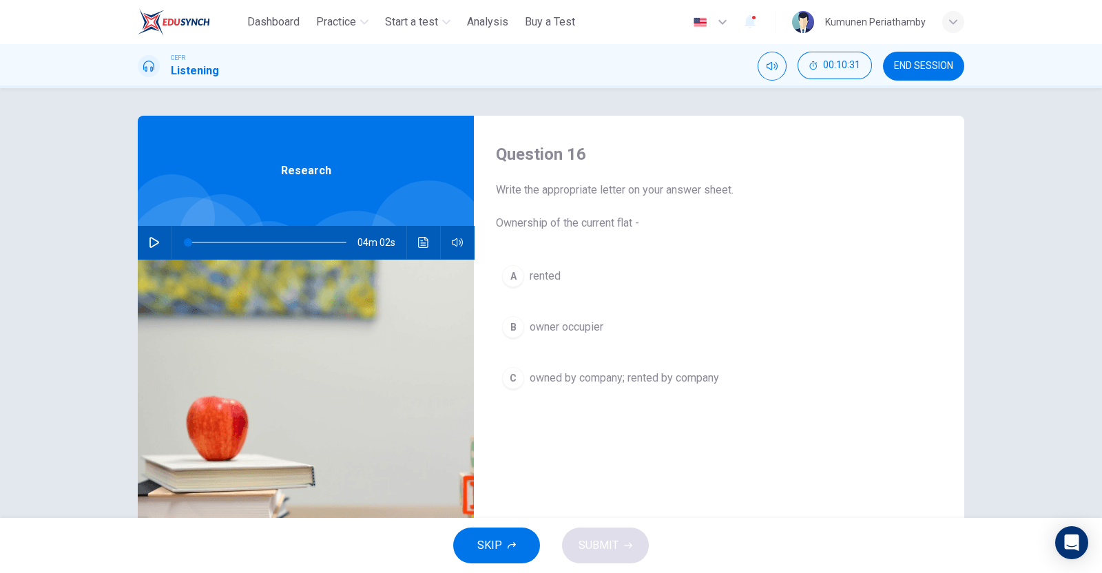
click at [534, 269] on span "rented" at bounding box center [545, 276] width 31 height 17
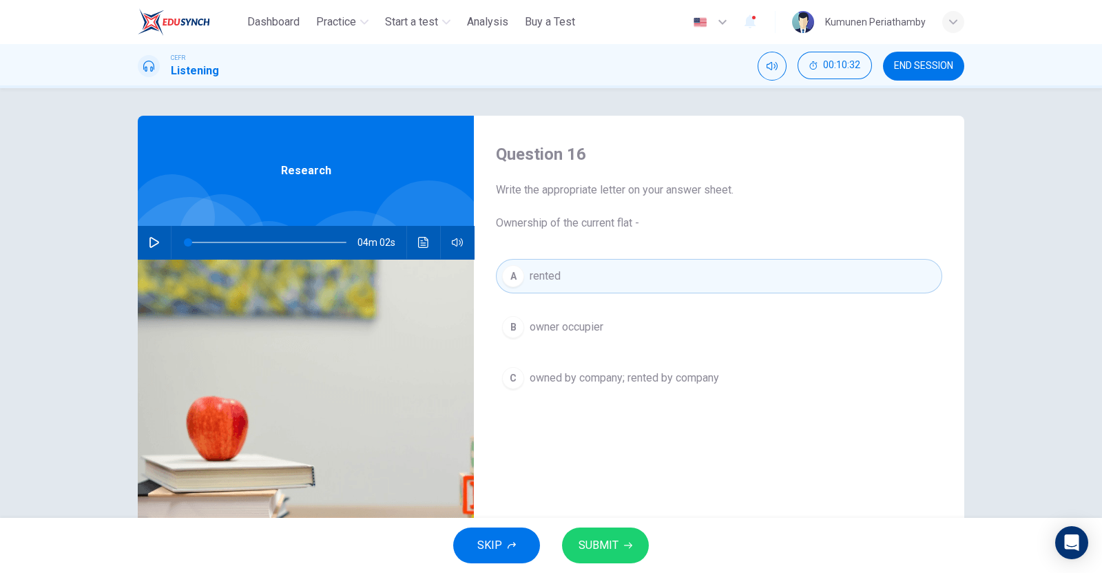
click at [624, 543] on icon "button" at bounding box center [628, 546] width 8 height 8
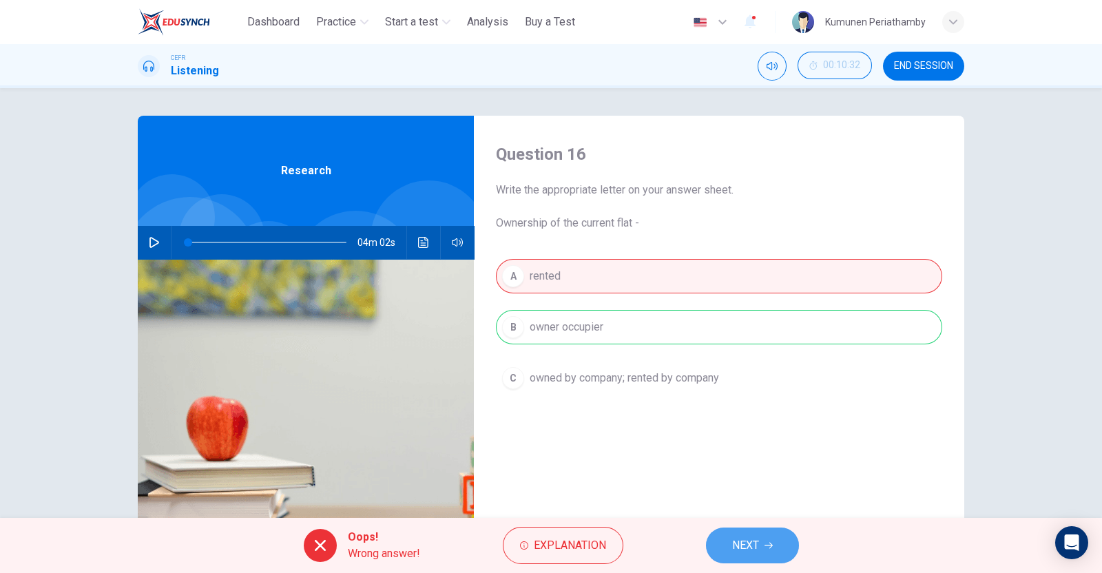
click at [736, 540] on span "NEXT" at bounding box center [745, 545] width 27 height 19
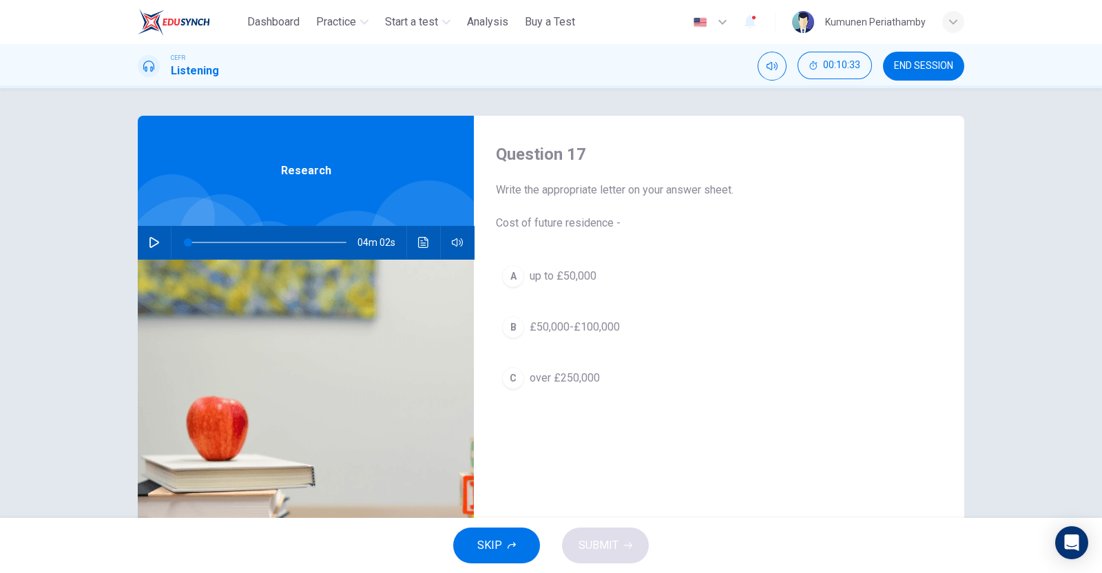
click at [504, 376] on div "C" at bounding box center [513, 378] width 22 height 22
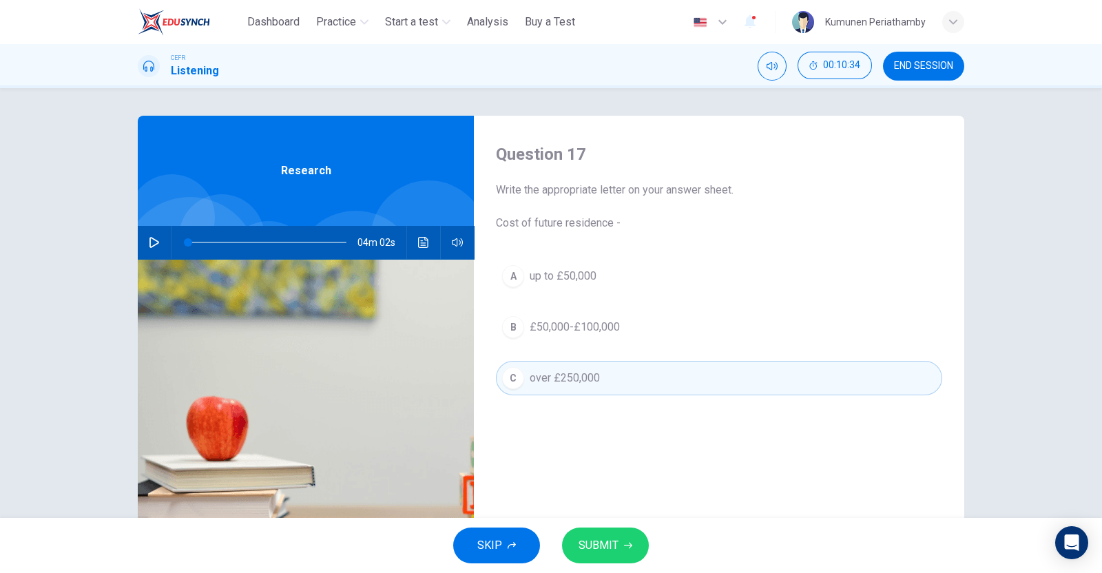
click at [615, 534] on button "SUBMIT" at bounding box center [605, 546] width 87 height 36
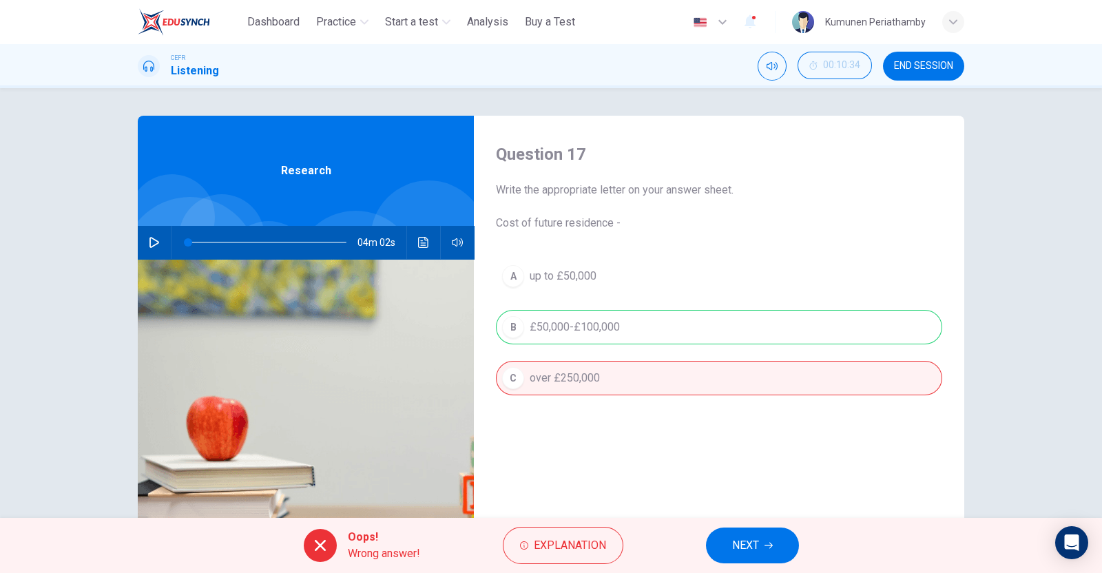
click at [740, 546] on span "NEXT" at bounding box center [745, 545] width 27 height 19
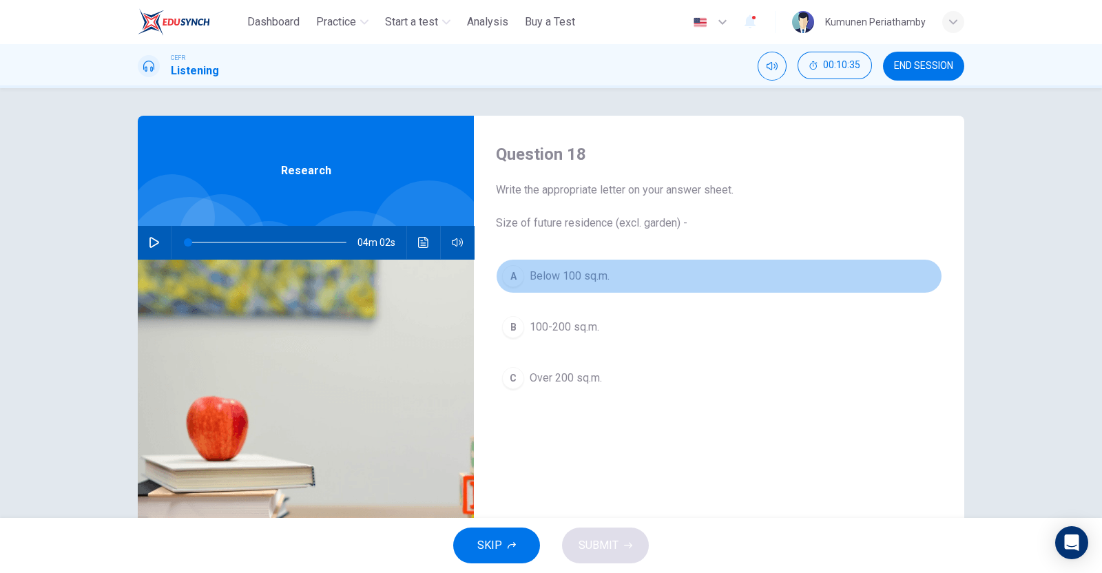
click at [558, 270] on span "Below 100 sq.m." at bounding box center [570, 276] width 80 height 17
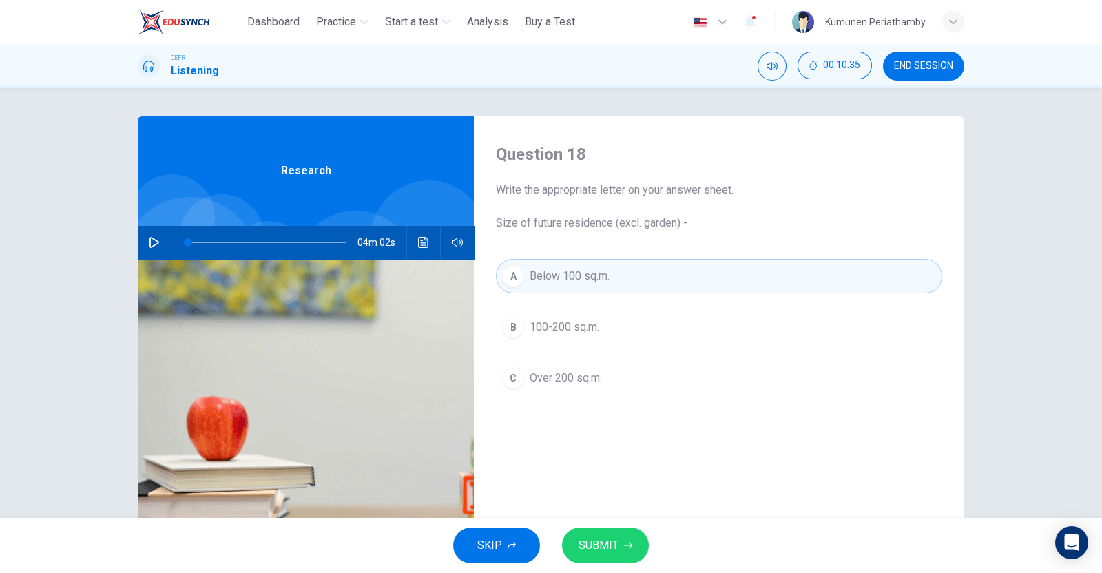
click at [602, 528] on button "SUBMIT" at bounding box center [605, 546] width 87 height 36
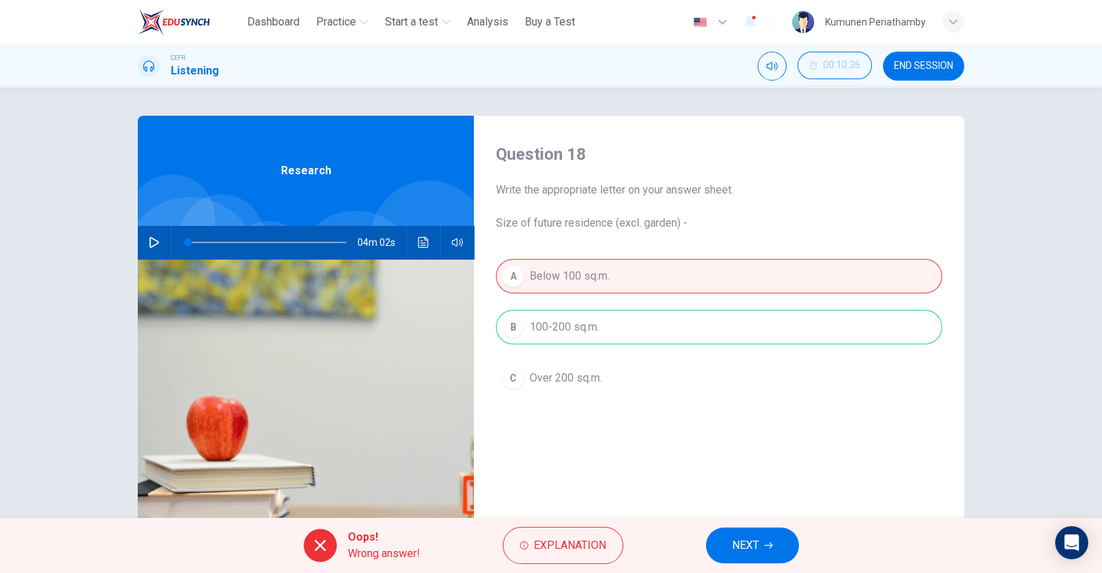
click at [596, 329] on div "A Below 100 sq.m. B 100-200 sq.m. C Over 200 sq.m." at bounding box center [719, 341] width 446 height 164
click at [779, 564] on div "Oops! Wrong answer! Explanation NEXT" at bounding box center [551, 545] width 1102 height 55
click at [768, 545] on icon "button" at bounding box center [769, 546] width 8 height 6
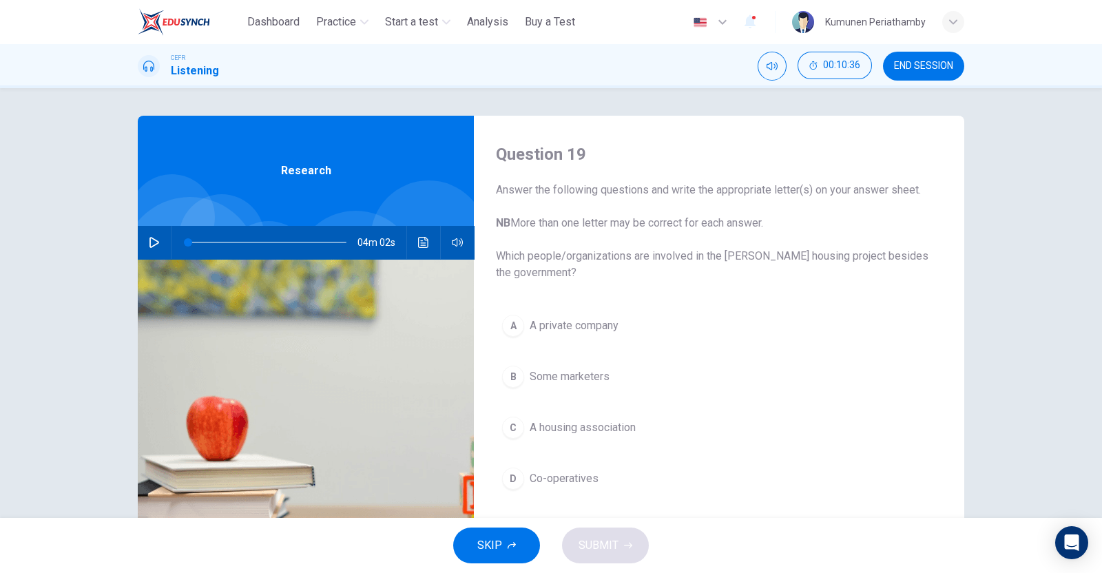
click at [611, 428] on span "A housing association" at bounding box center [583, 428] width 106 height 17
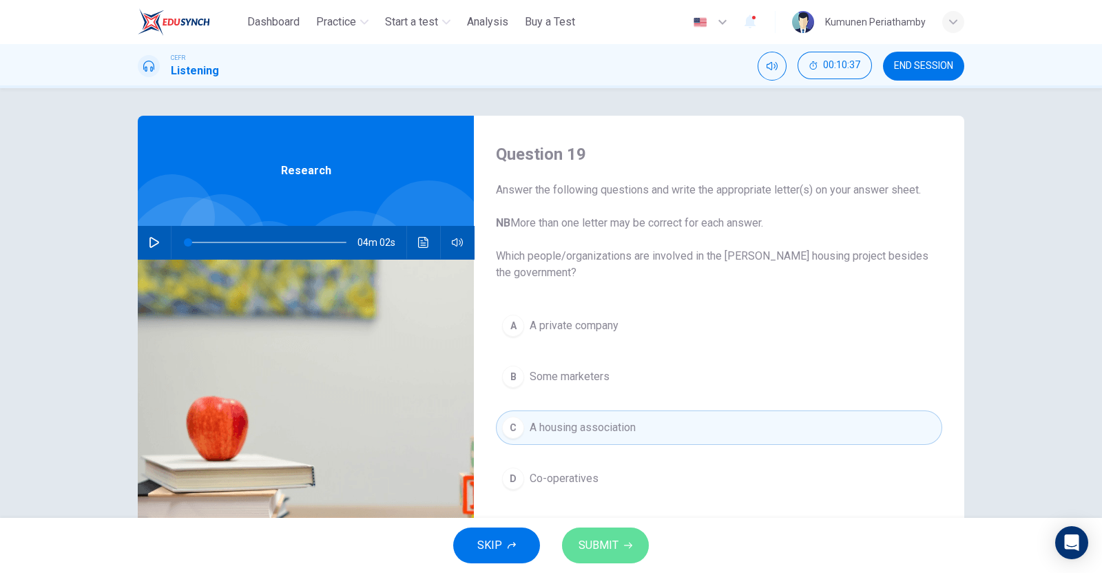
click at [619, 538] on button "SUBMIT" at bounding box center [605, 546] width 87 height 36
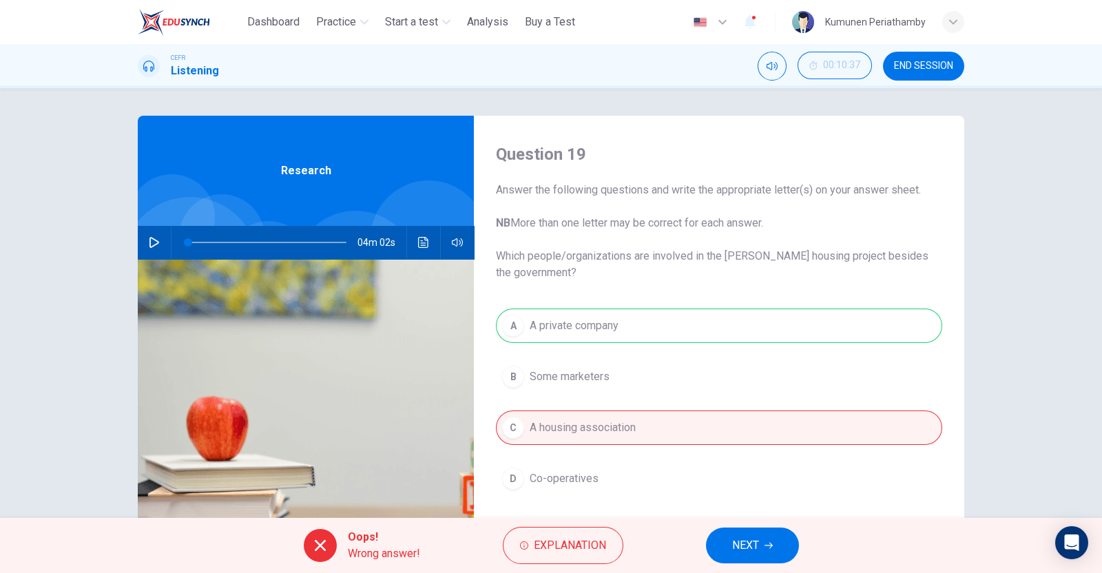
click at [752, 538] on span "NEXT" at bounding box center [745, 545] width 27 height 19
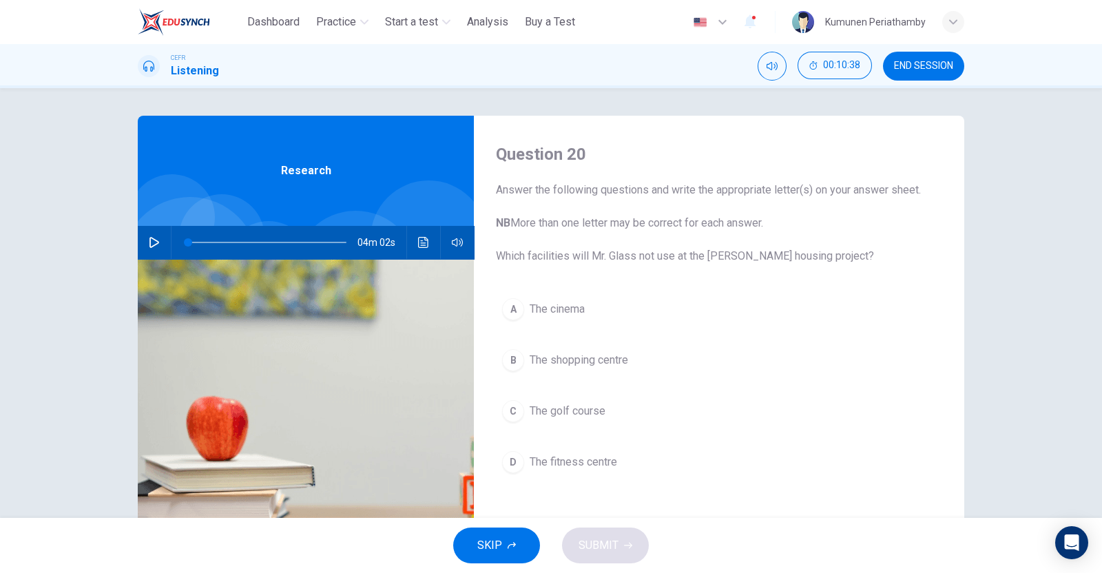
click at [575, 461] on span "The fitness centre" at bounding box center [574, 462] width 88 height 17
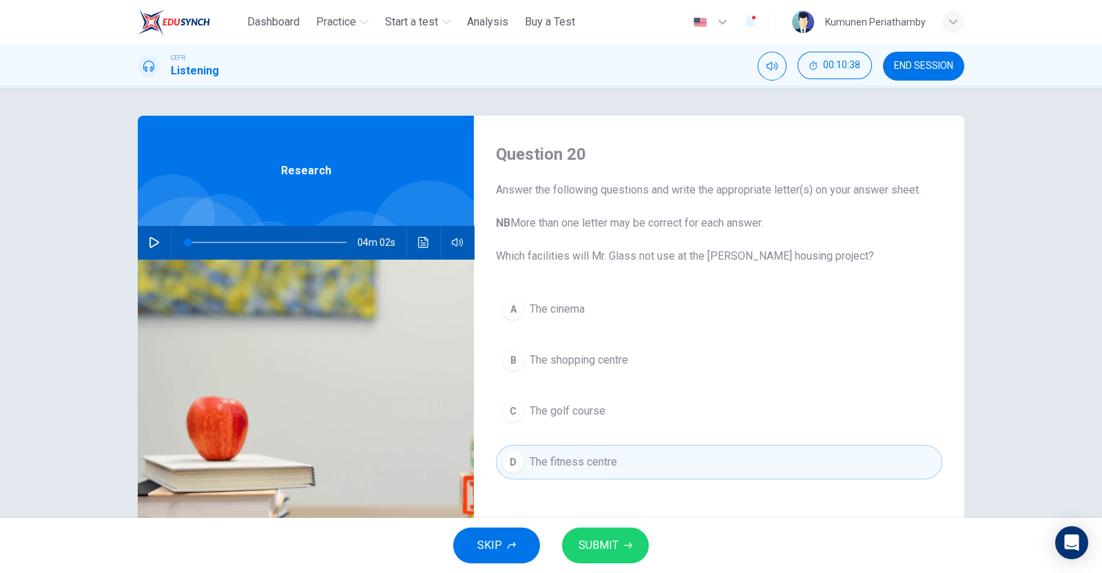
click at [616, 544] on span "SUBMIT" at bounding box center [599, 545] width 40 height 19
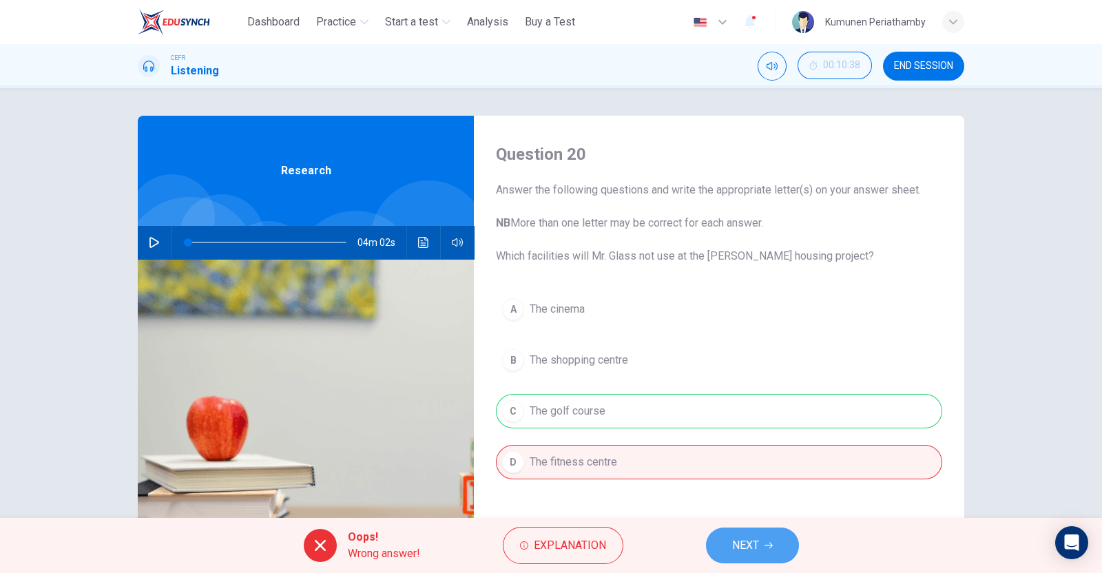
click at [772, 559] on button "NEXT" at bounding box center [752, 546] width 93 height 36
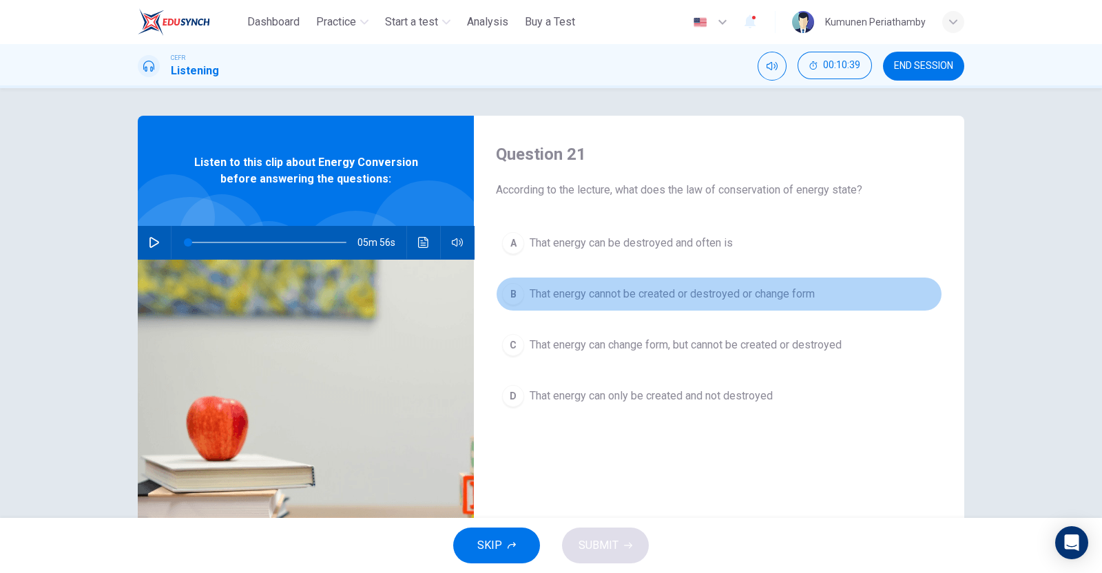
drag, startPoint x: 599, startPoint y: 281, endPoint x: 601, endPoint y: 295, distance: 13.8
click at [596, 286] on button "B That energy cannot be created or destroyed or change form" at bounding box center [719, 294] width 446 height 34
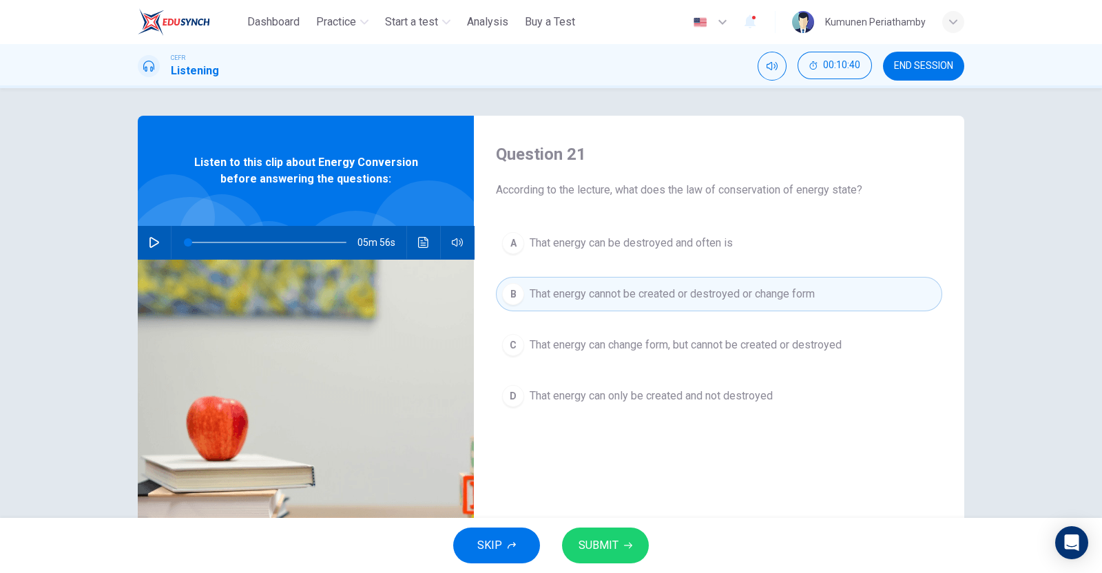
click at [613, 536] on span "SUBMIT" at bounding box center [599, 545] width 40 height 19
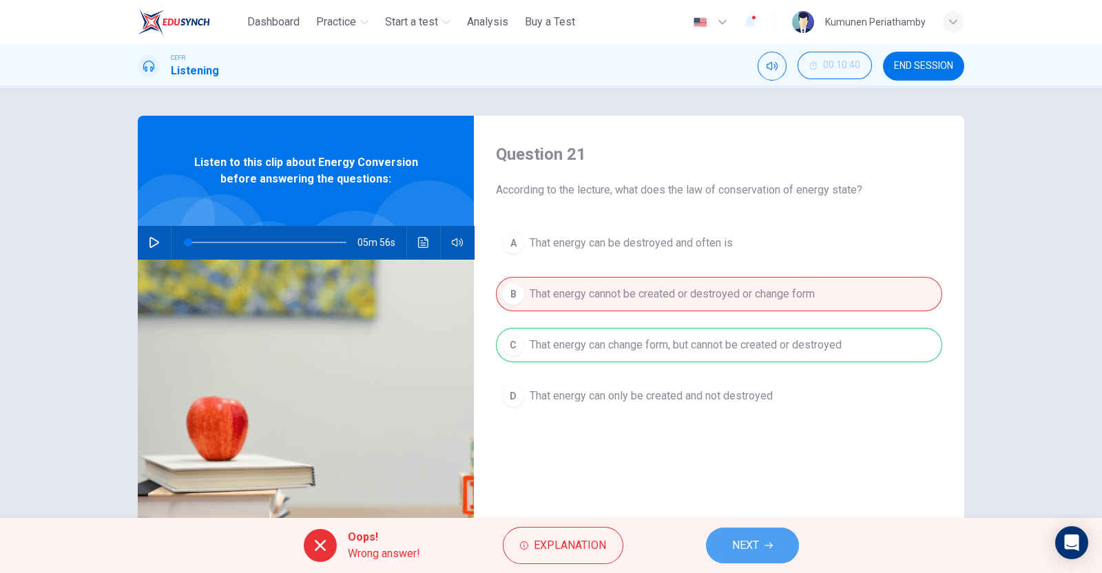
click at [739, 546] on span "NEXT" at bounding box center [745, 545] width 27 height 19
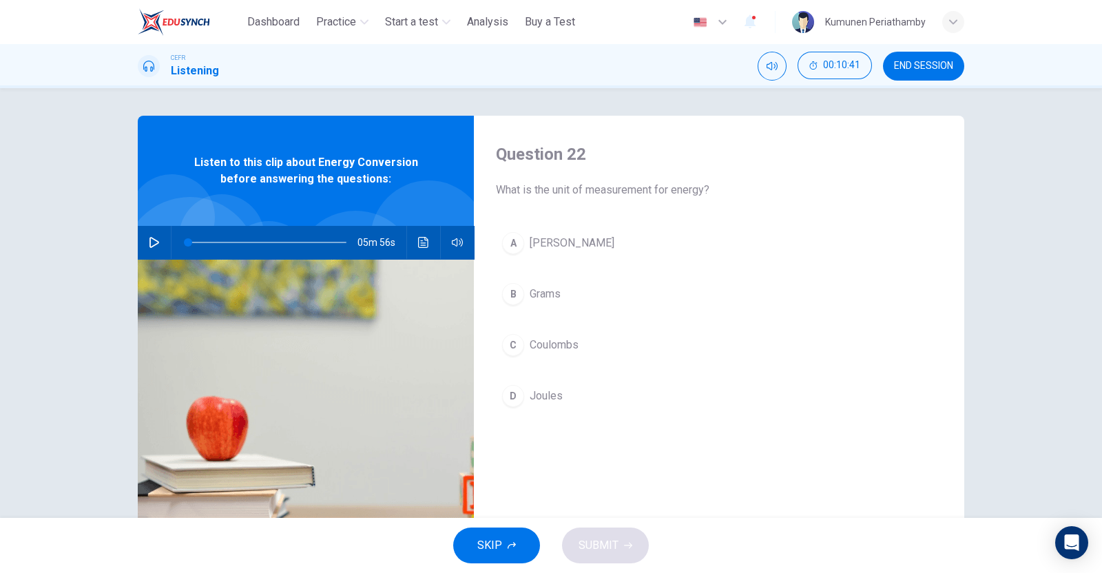
click at [551, 342] on span "Coulombs" at bounding box center [554, 345] width 49 height 17
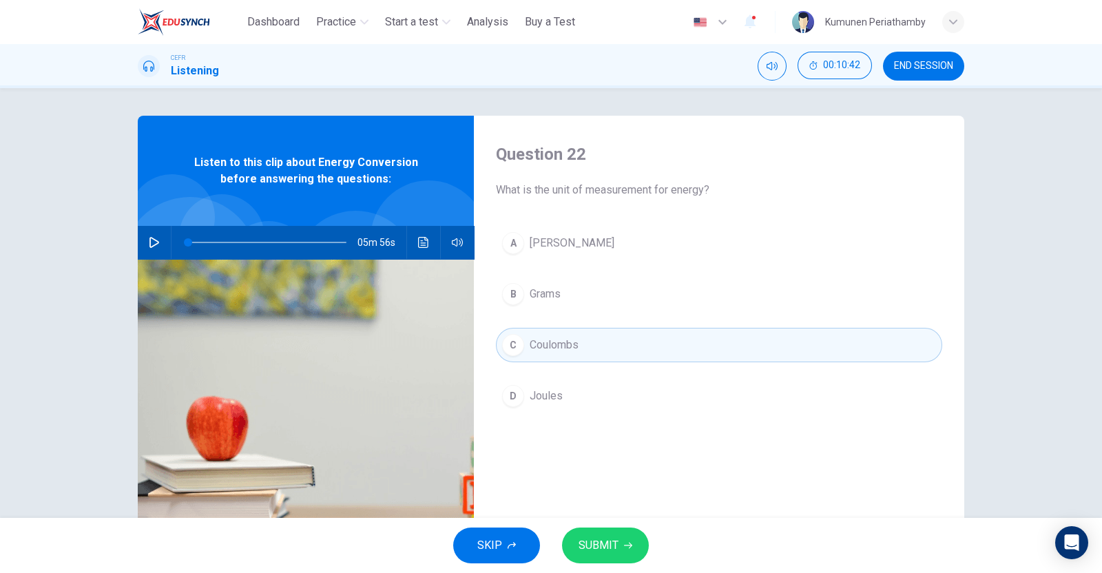
click at [621, 546] on button "SUBMIT" at bounding box center [605, 546] width 87 height 36
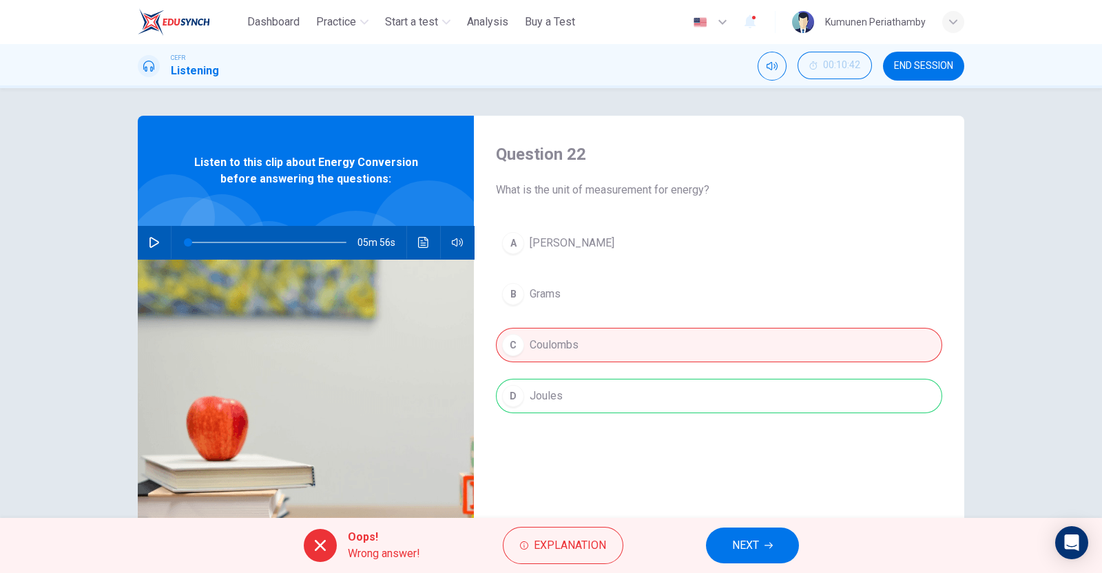
click at [756, 556] on button "NEXT" at bounding box center [752, 546] width 93 height 36
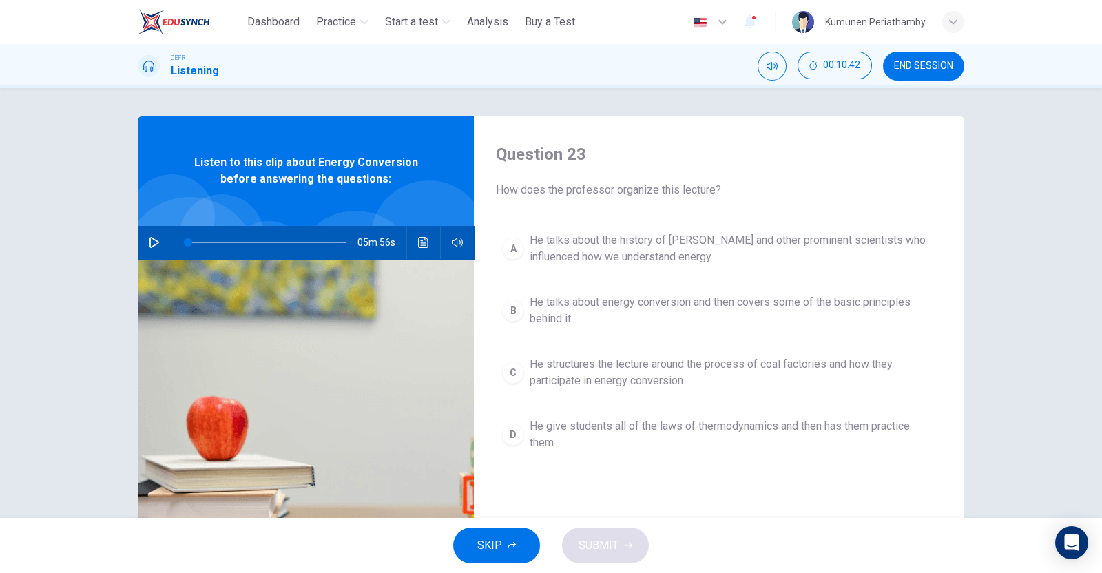
click at [601, 309] on span "He talks about energy conversion and then covers some of the basic principles b…" at bounding box center [733, 310] width 407 height 33
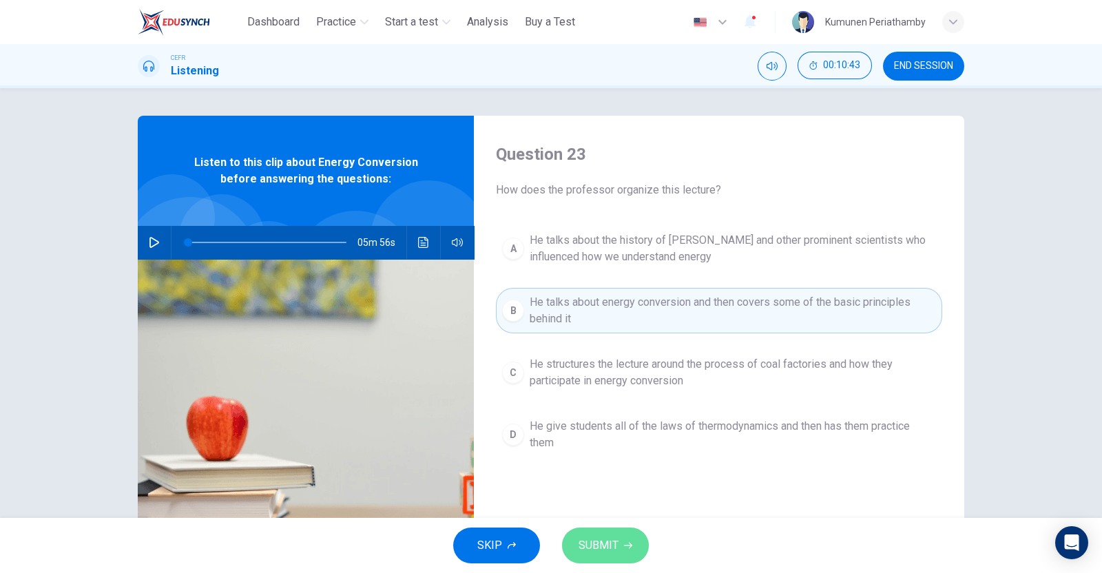
click at [630, 543] on icon "button" at bounding box center [628, 546] width 8 height 8
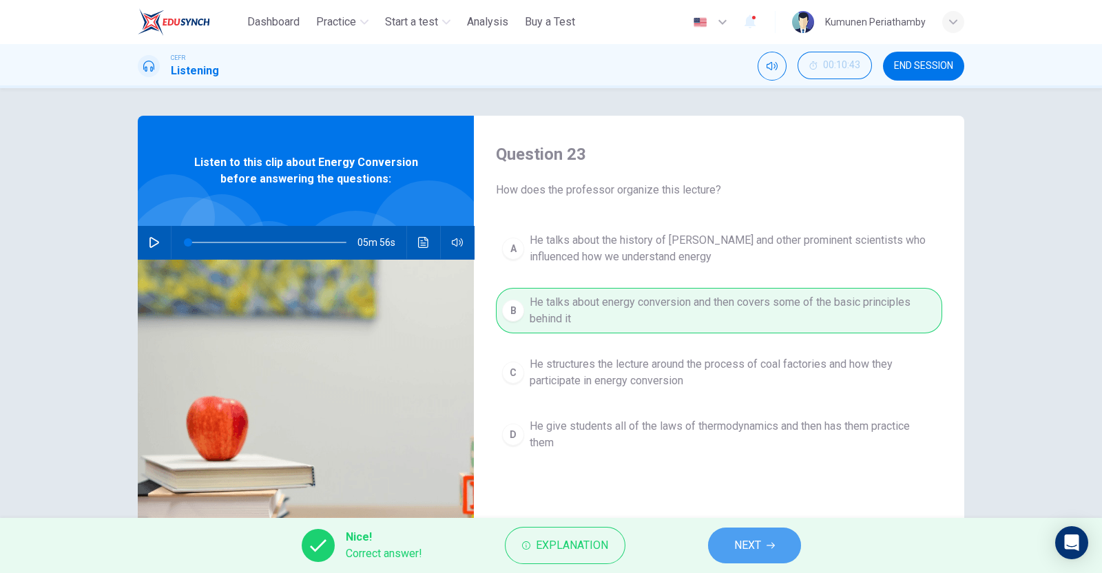
click at [737, 542] on span "NEXT" at bounding box center [747, 545] width 27 height 19
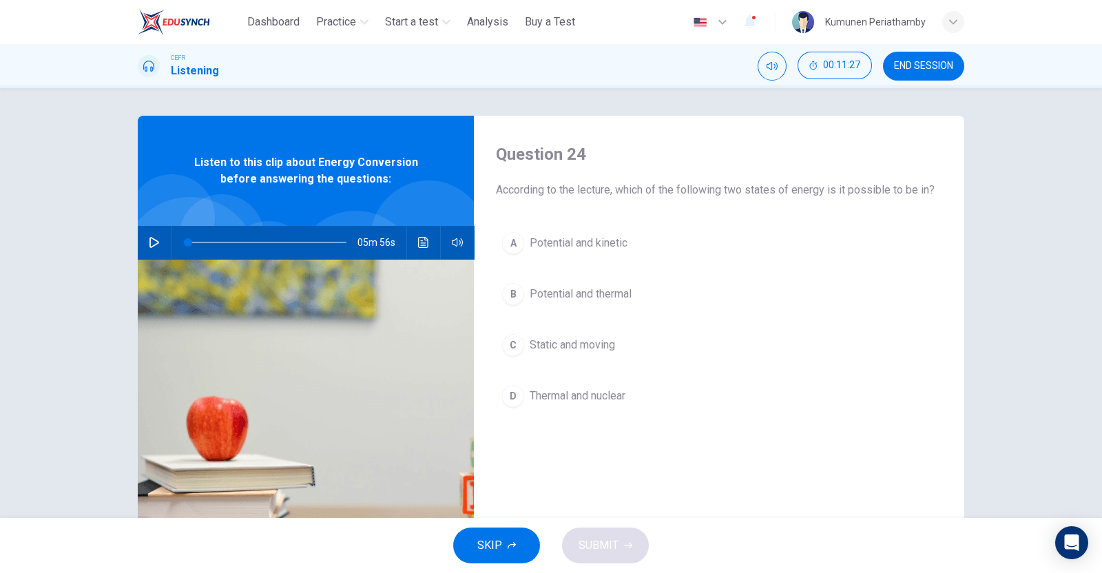
click at [602, 243] on span "Potential and kinetic" at bounding box center [579, 243] width 98 height 17
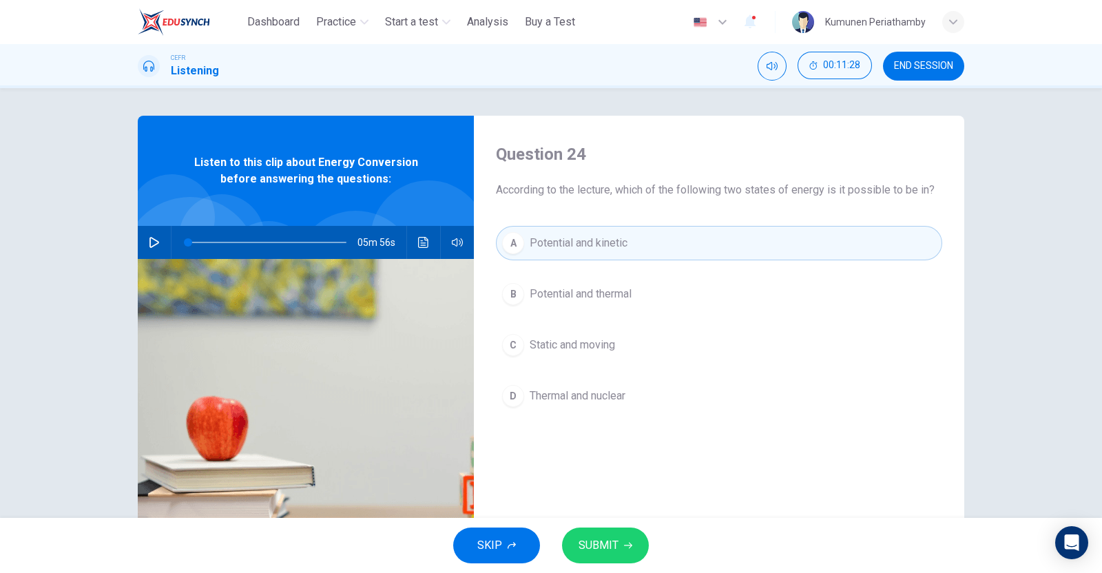
click at [600, 548] on span "SUBMIT" at bounding box center [599, 545] width 40 height 19
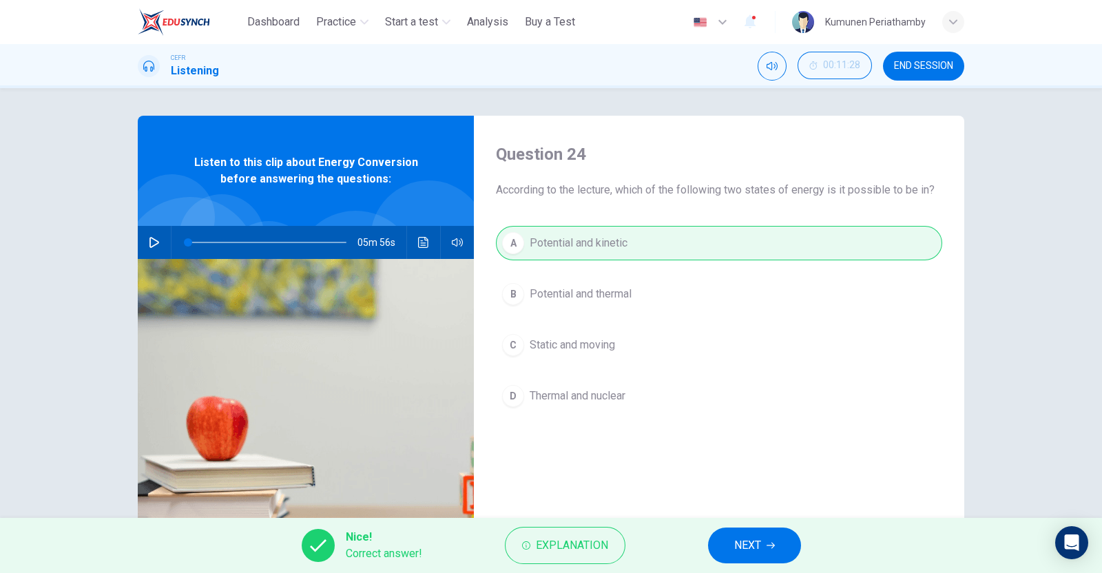
click at [754, 546] on span "NEXT" at bounding box center [747, 545] width 27 height 19
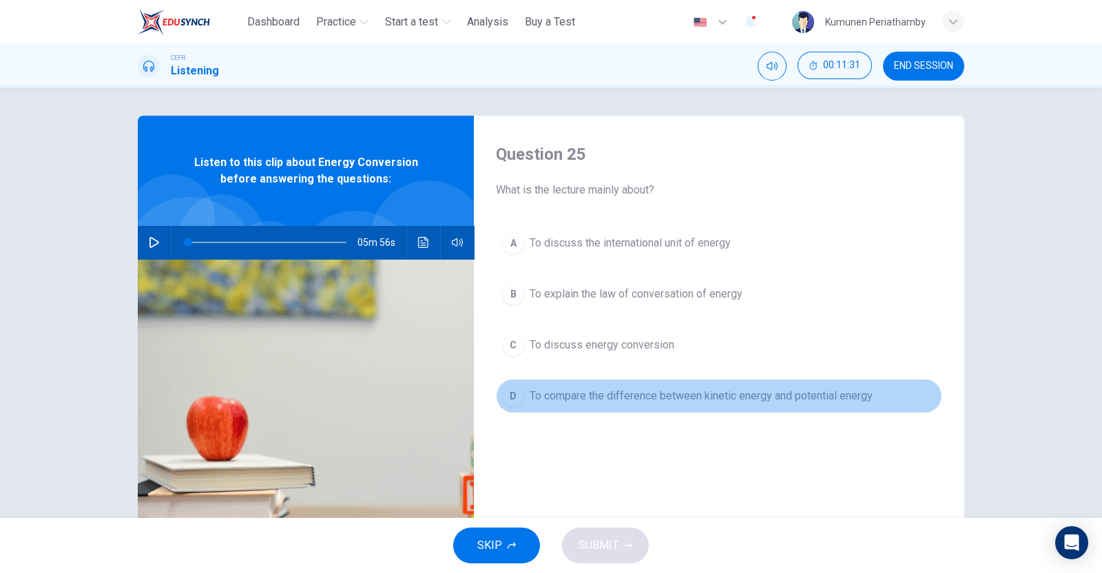
click at [692, 395] on span "To compare the difference between kinetic energy and potential energy" at bounding box center [701, 396] width 343 height 17
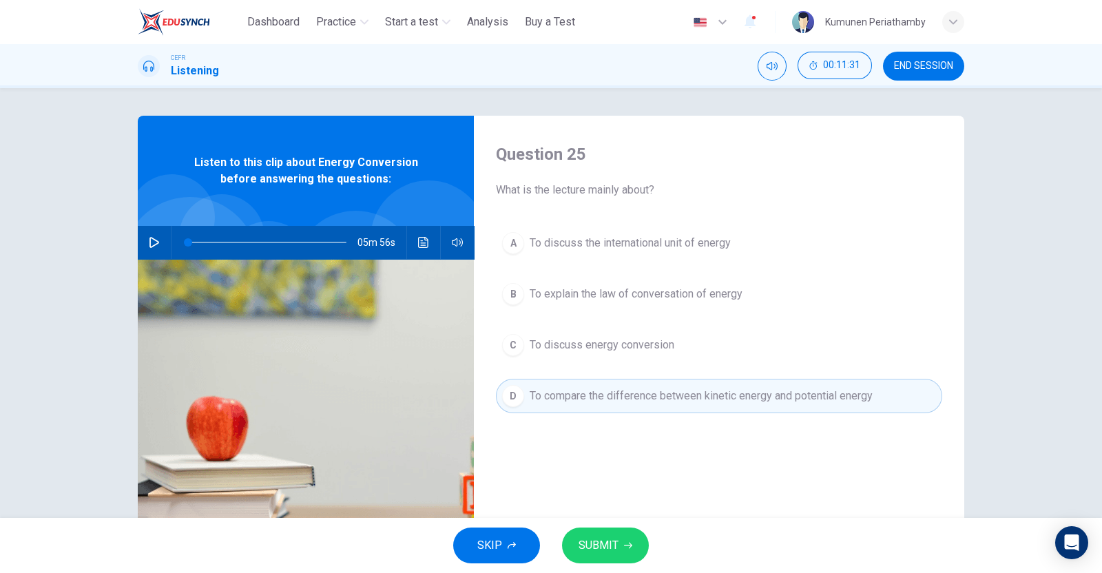
click at [622, 550] on button "SUBMIT" at bounding box center [605, 546] width 87 height 36
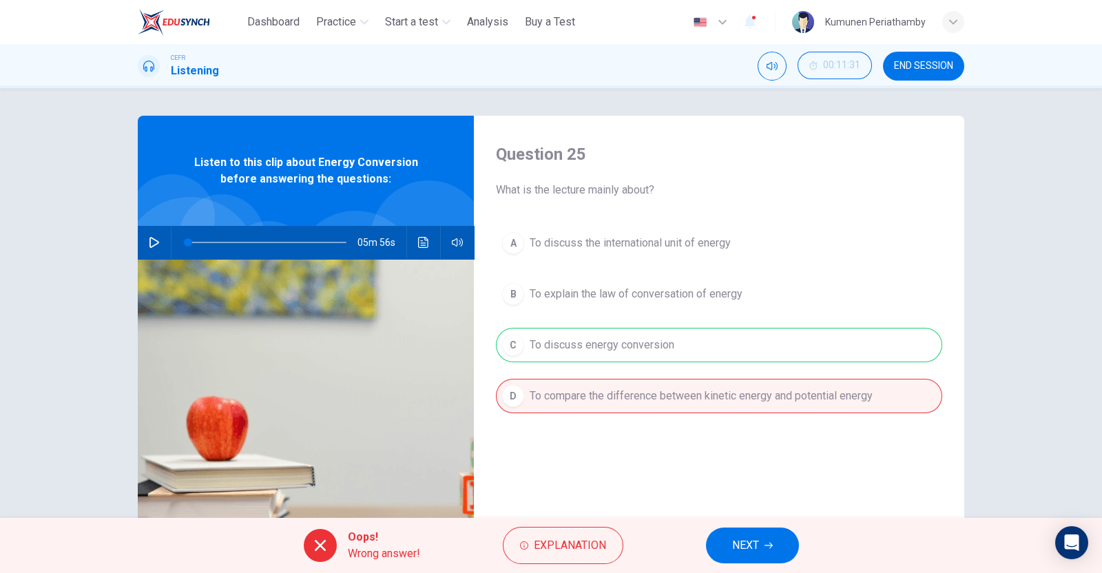
click at [757, 538] on span "NEXT" at bounding box center [745, 545] width 27 height 19
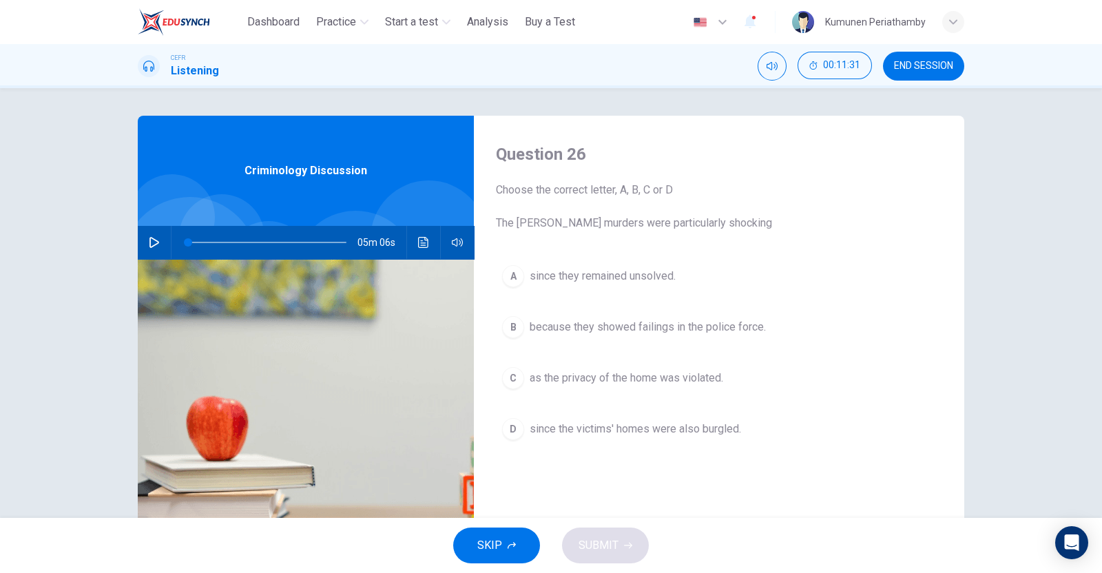
click at [657, 421] on span "since the victims' homes were also burgled." at bounding box center [636, 429] width 212 height 17
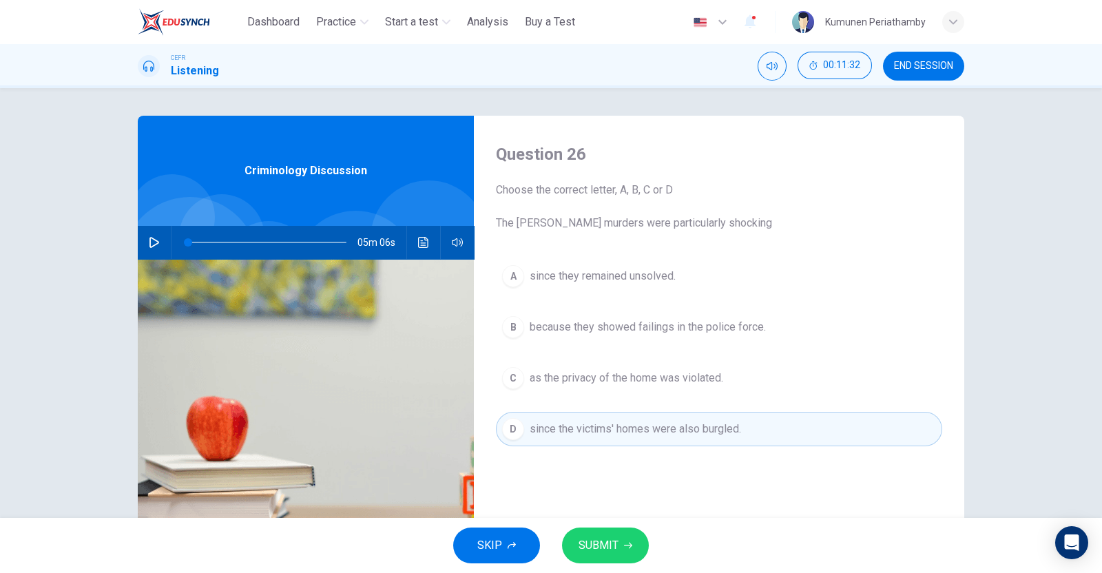
click at [616, 542] on span "SUBMIT" at bounding box center [599, 545] width 40 height 19
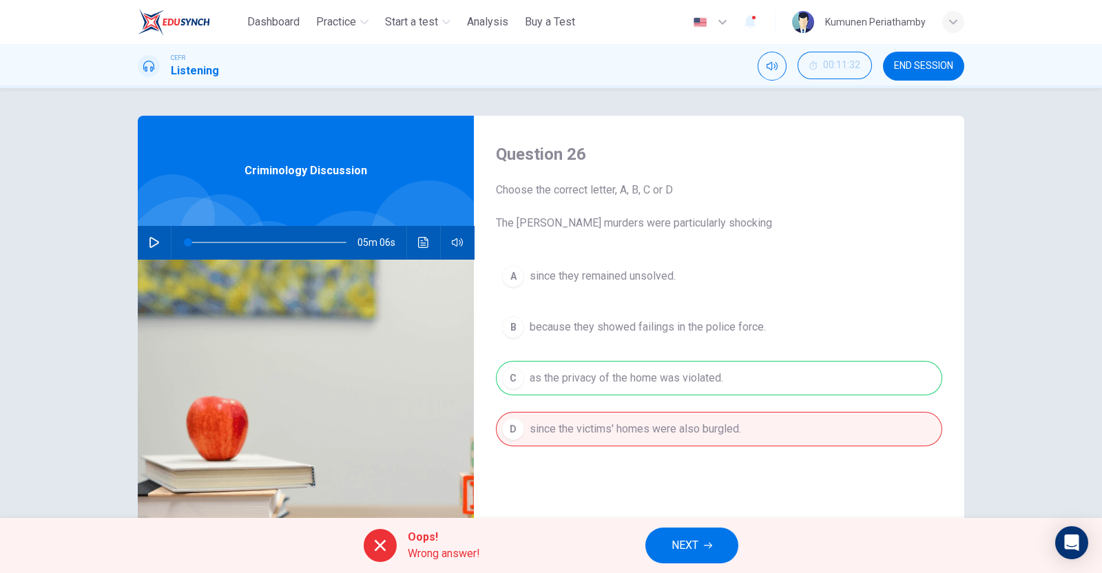
click at [717, 542] on button "NEXT" at bounding box center [692, 546] width 93 height 36
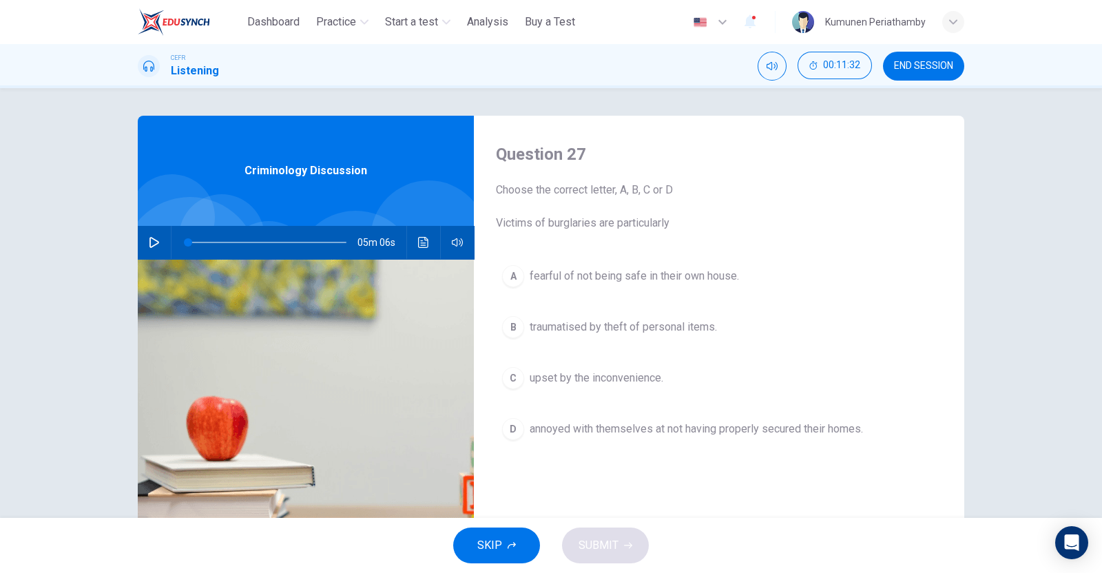
click at [590, 376] on span "upset by the inconvenience." at bounding box center [597, 378] width 134 height 17
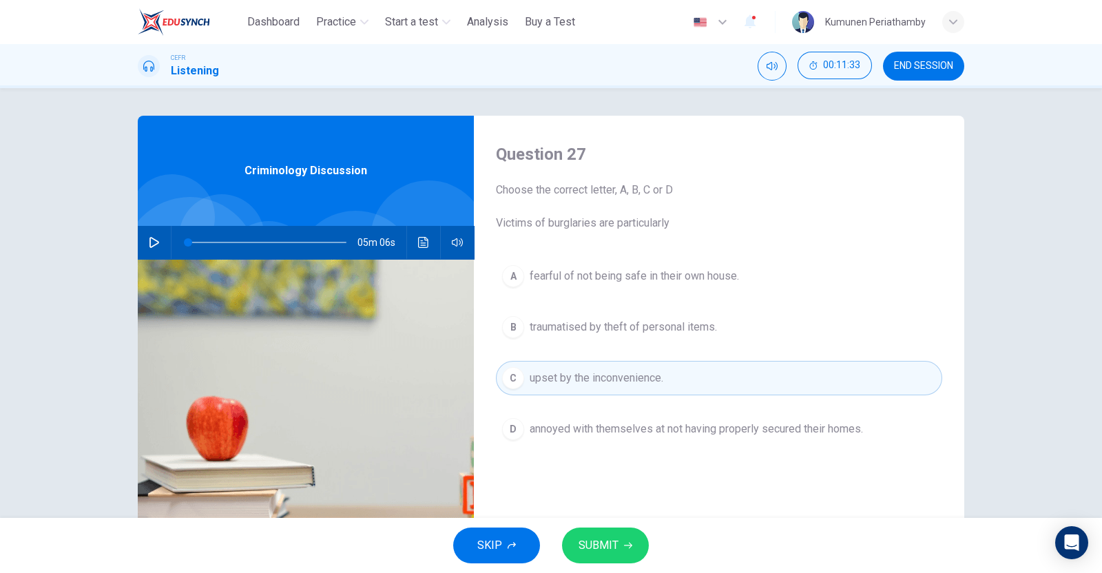
click at [621, 537] on button "SUBMIT" at bounding box center [605, 546] width 87 height 36
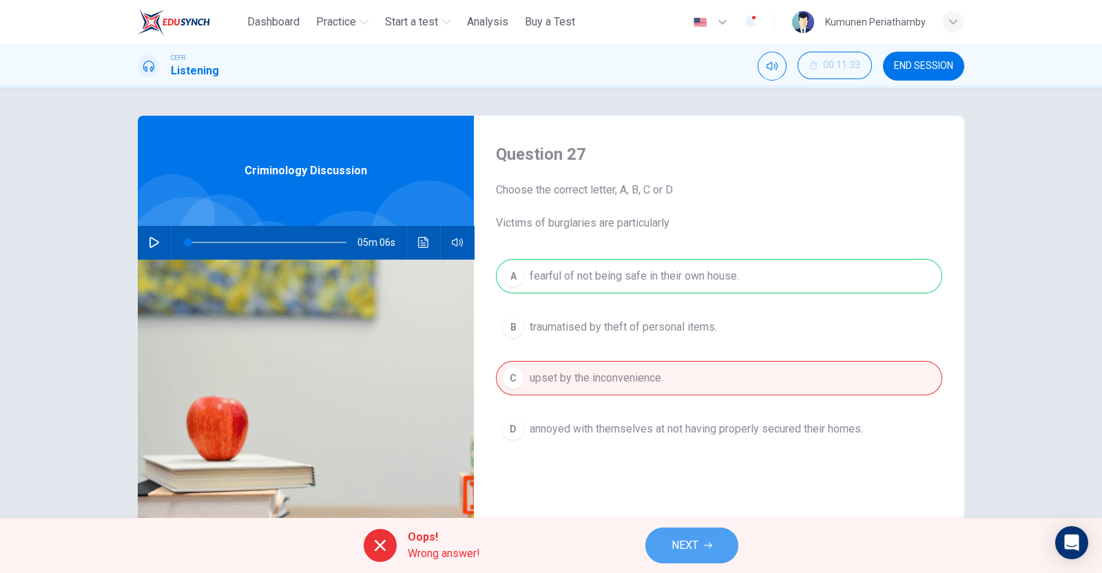
click at [692, 535] on button "NEXT" at bounding box center [692, 546] width 93 height 36
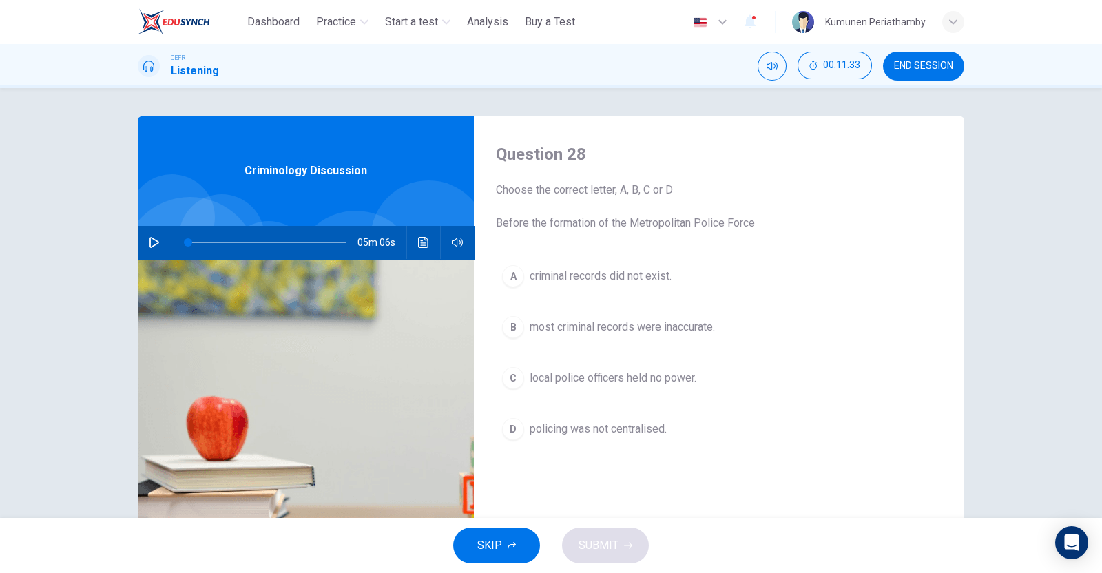
click at [655, 327] on span "most criminal records were inaccurate." at bounding box center [622, 327] width 185 height 17
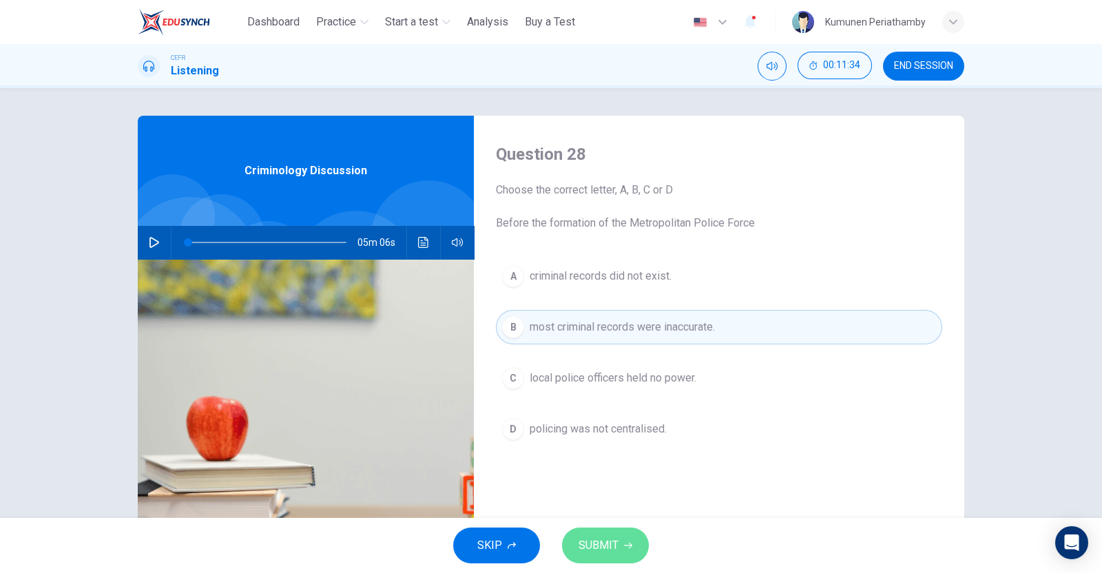
click at [624, 533] on button "SUBMIT" at bounding box center [605, 546] width 87 height 36
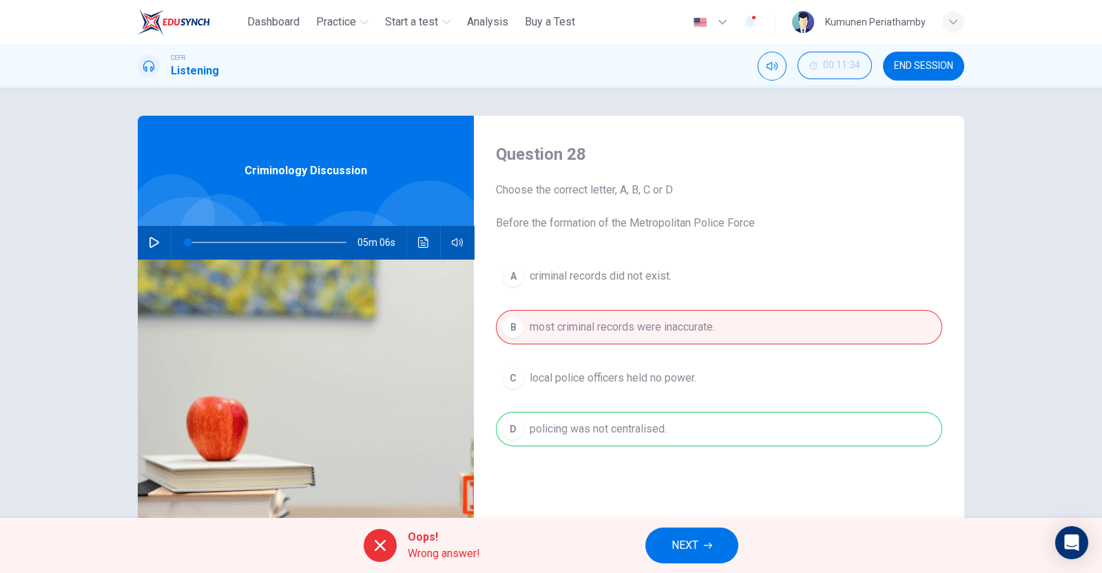
click at [693, 544] on span "NEXT" at bounding box center [685, 545] width 27 height 19
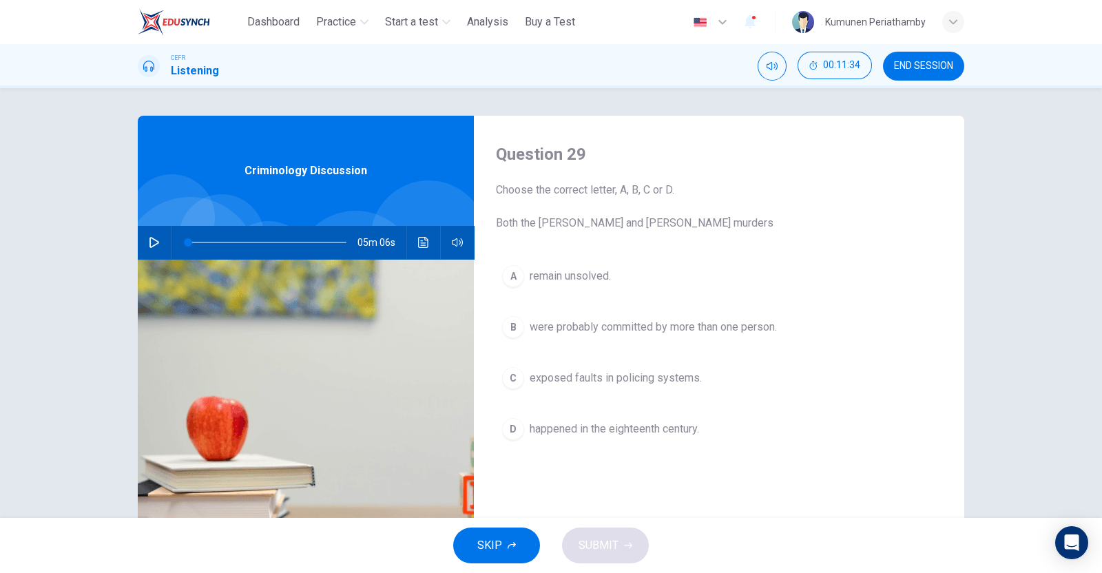
click at [641, 421] on span "happened in the eighteenth century." at bounding box center [614, 429] width 169 height 17
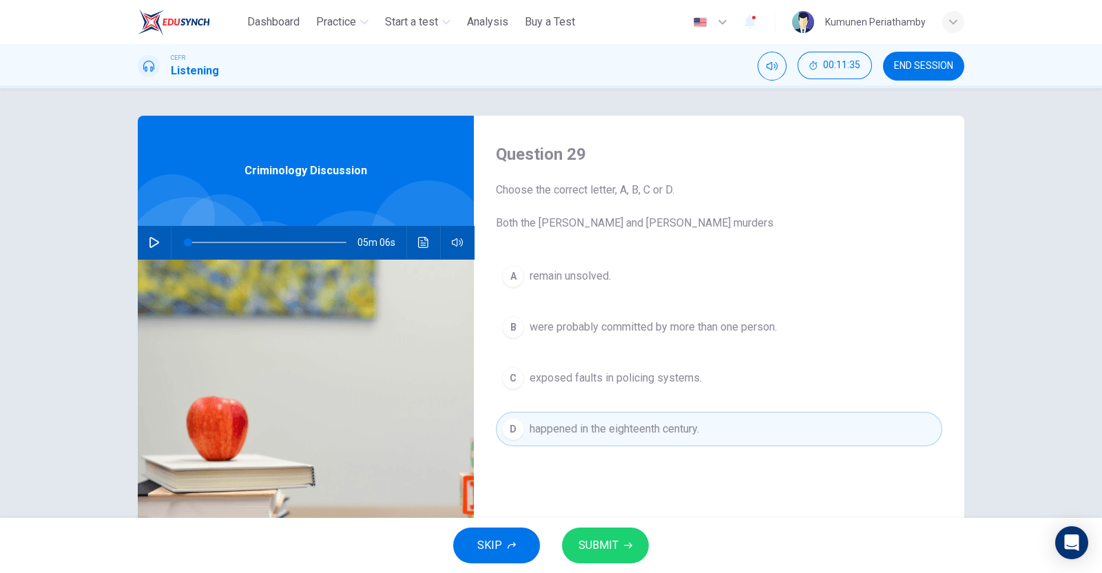
click at [620, 548] on button "SUBMIT" at bounding box center [605, 546] width 87 height 36
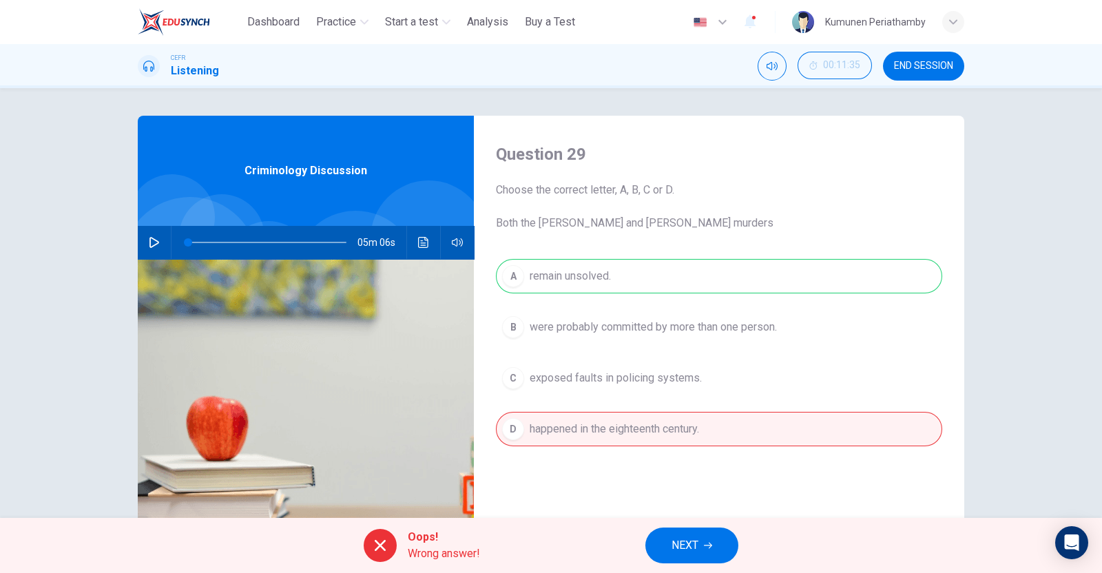
drag, startPoint x: 710, startPoint y: 552, endPoint x: 713, endPoint y: 540, distance: 12.2
click at [712, 546] on button "NEXT" at bounding box center [692, 546] width 93 height 36
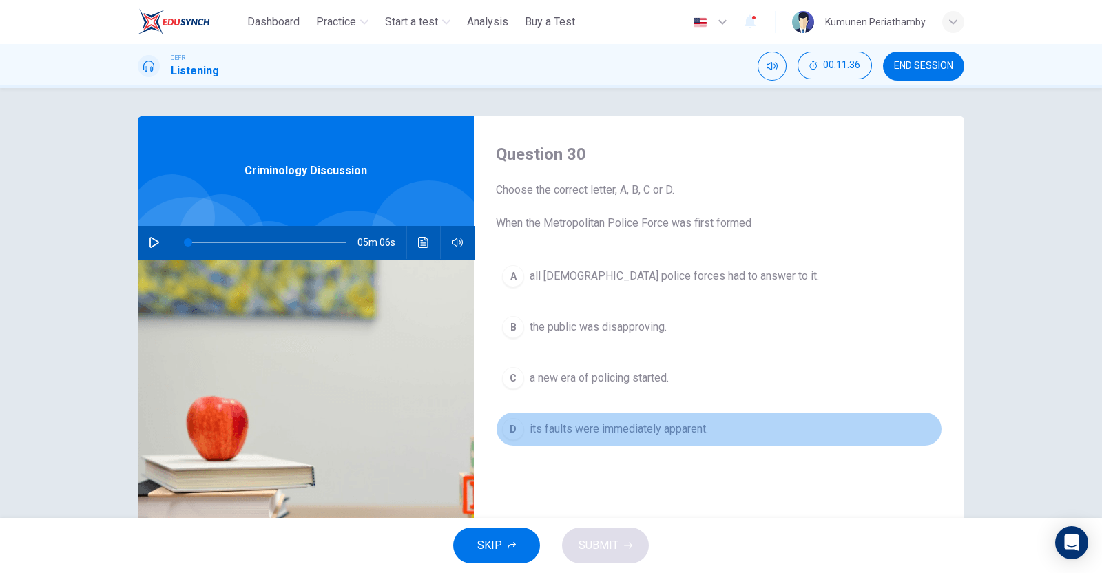
click at [662, 429] on span "its faults were immediately apparent." at bounding box center [619, 429] width 178 height 17
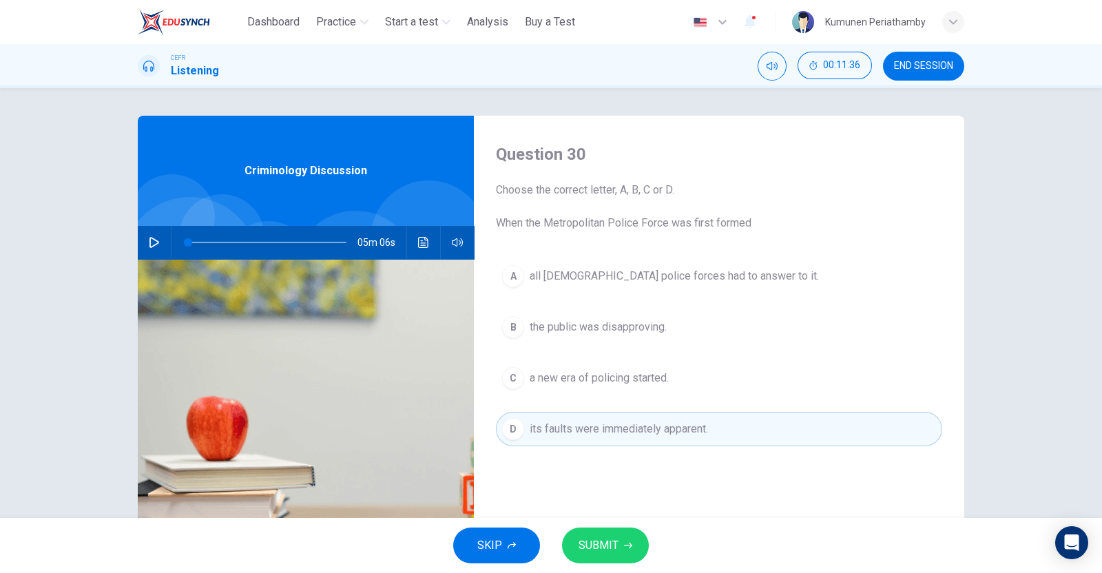
click at [622, 536] on button "SUBMIT" at bounding box center [605, 546] width 87 height 36
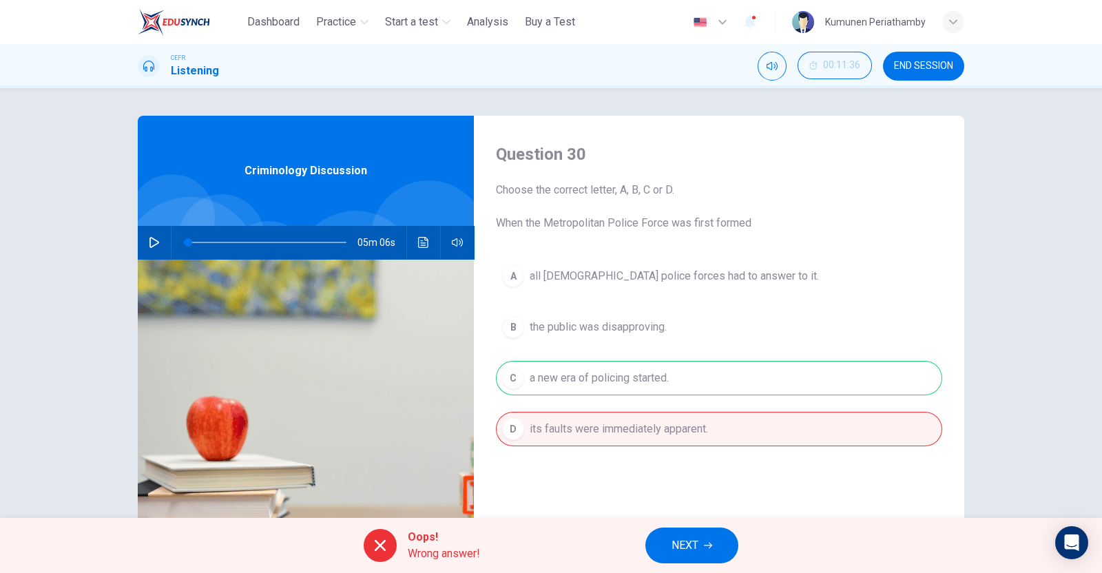
click at [723, 543] on button "NEXT" at bounding box center [692, 546] width 93 height 36
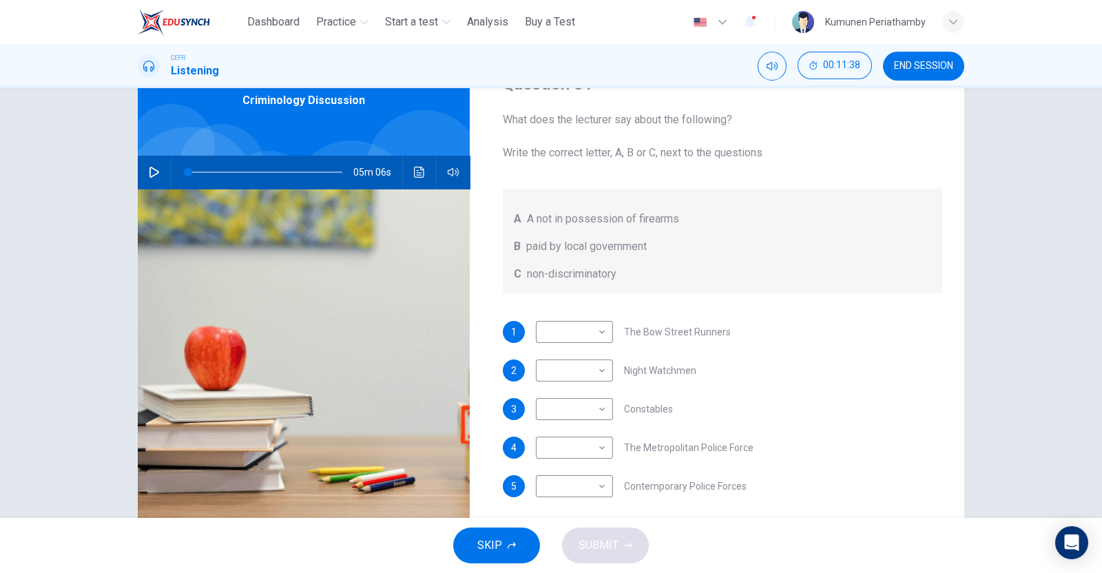
scroll to position [85, 0]
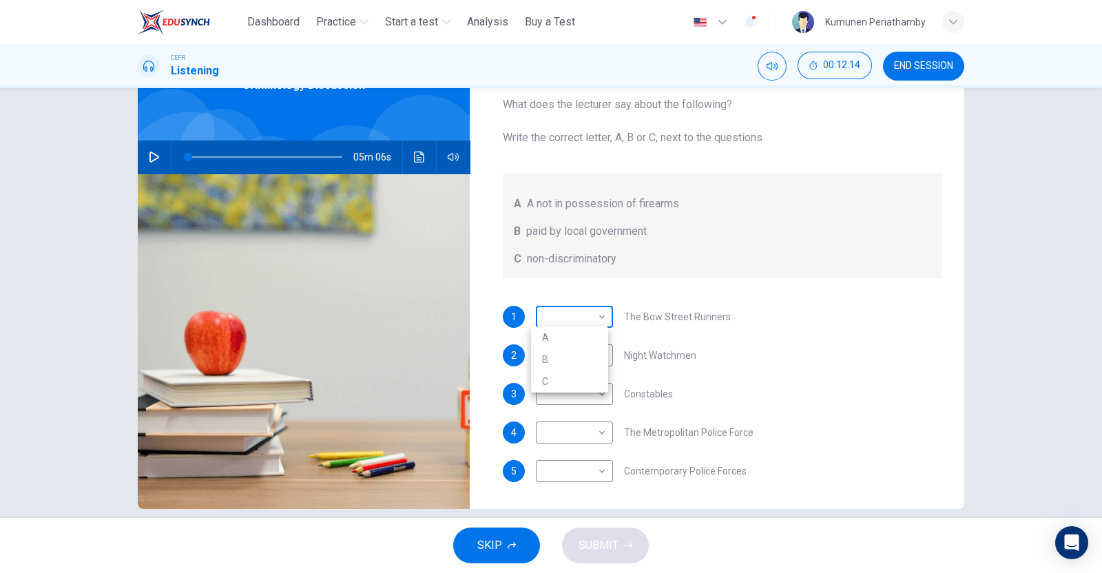
click at [587, 320] on body "This site uses cookies, as explained in our Privacy Policy . If you agree to th…" at bounding box center [551, 286] width 1102 height 573
click at [559, 360] on li "B" at bounding box center [569, 360] width 77 height 22
type input "*"
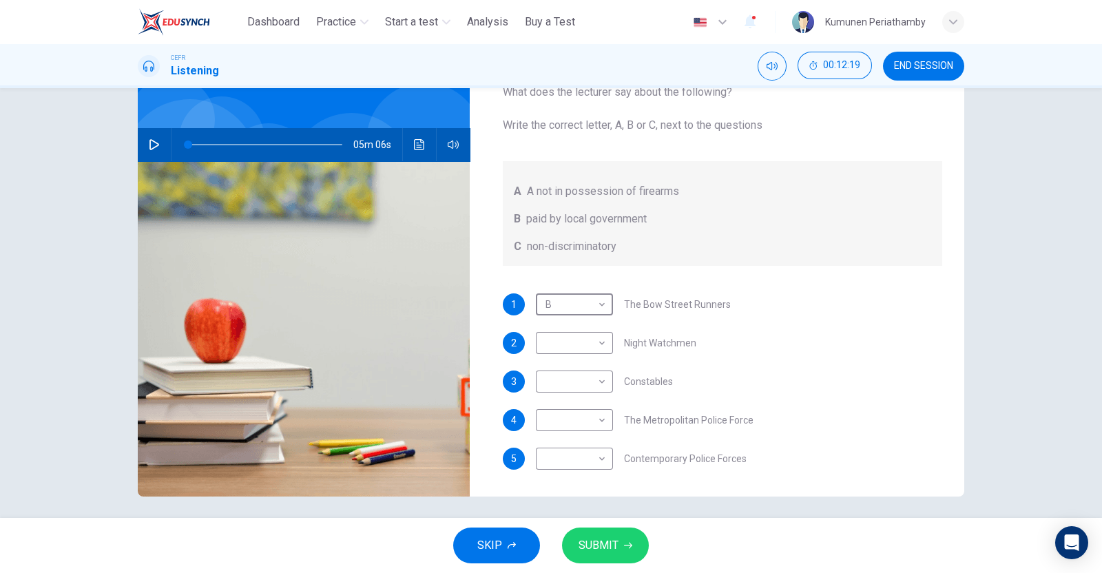
scroll to position [104, 0]
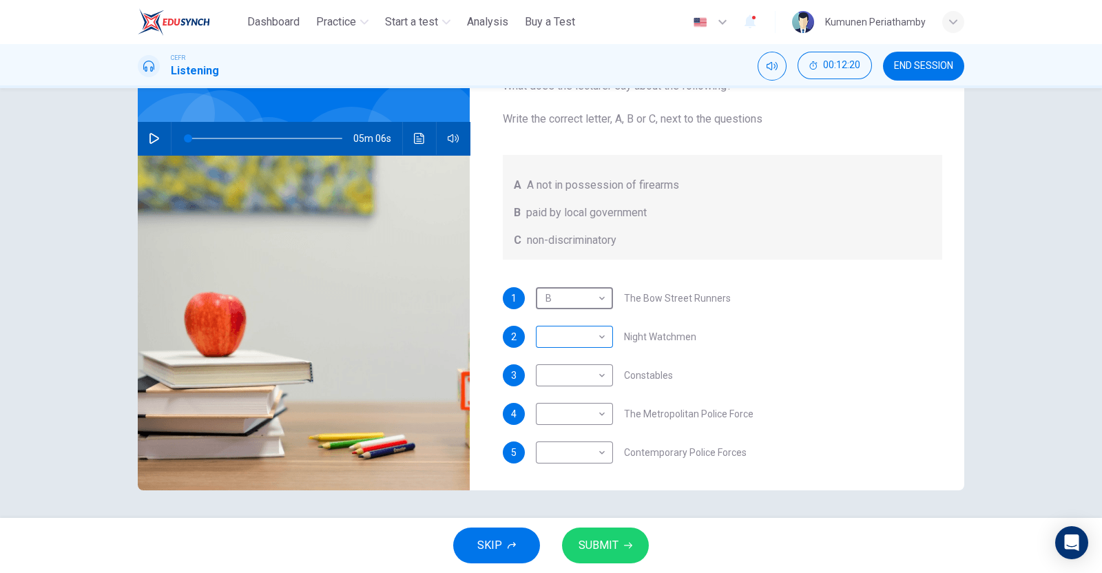
click at [593, 339] on body "This site uses cookies, as explained in our Privacy Policy . If you agree to th…" at bounding box center [551, 286] width 1102 height 573
click at [553, 355] on li "A" at bounding box center [569, 358] width 77 height 22
type input "*"
click at [593, 380] on body "This site uses cookies, as explained in our Privacy Policy . If you agree to th…" at bounding box center [551, 286] width 1102 height 573
click at [555, 415] on li "B" at bounding box center [569, 418] width 77 height 22
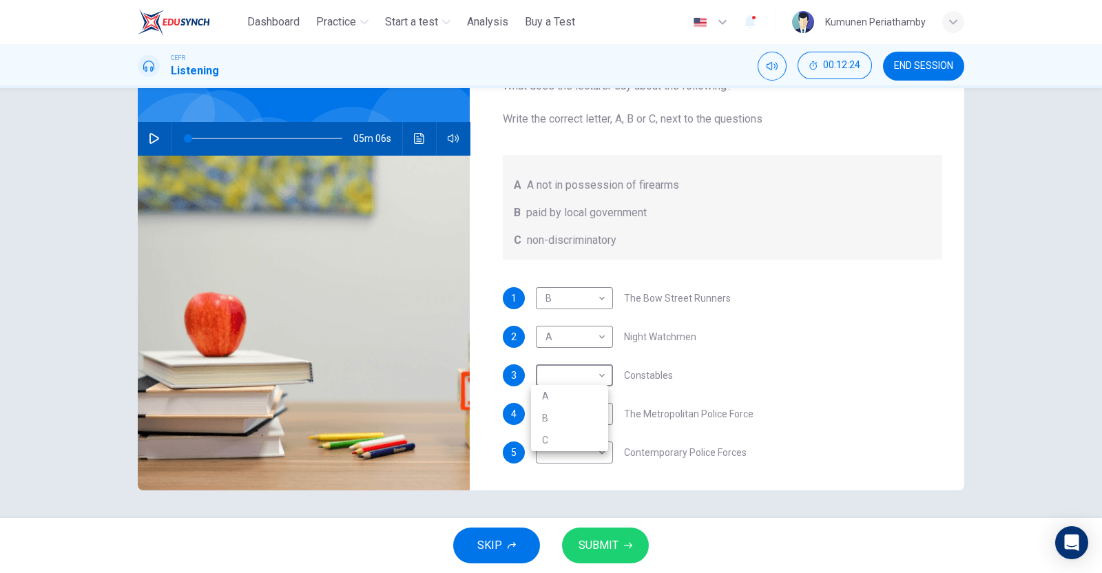
type input "*"
click at [593, 416] on body "This site uses cookies, as explained in our Privacy Policy . If you agree to th…" at bounding box center [551, 286] width 1102 height 573
click at [548, 436] on li "A" at bounding box center [569, 435] width 77 height 22
type input "*"
click at [575, 448] on body "This site uses cookies, as explained in our Privacy Policy . If you agree to th…" at bounding box center [551, 286] width 1102 height 573
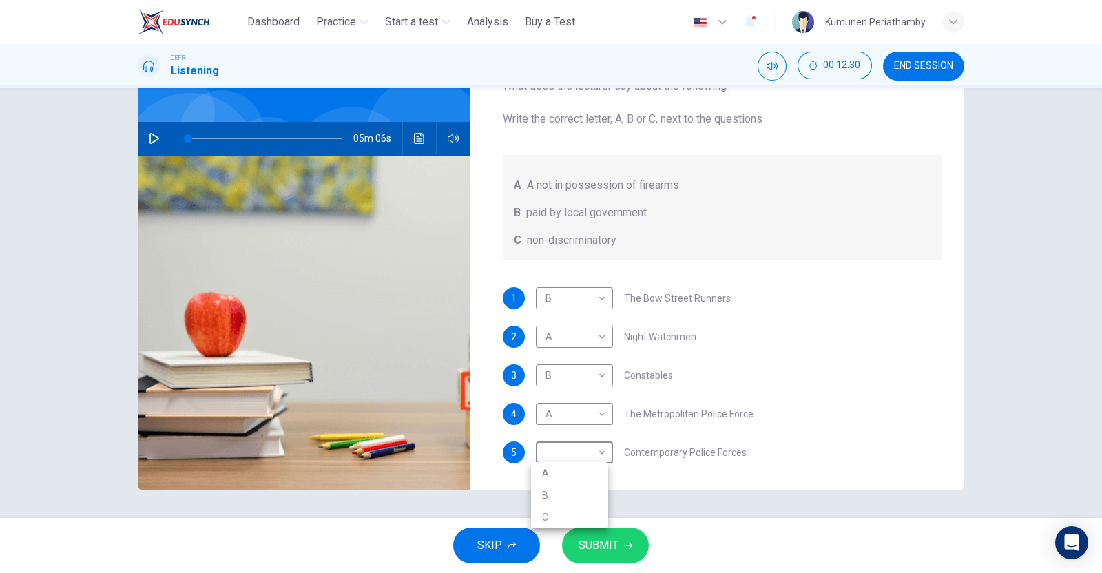
click at [570, 511] on li "C" at bounding box center [569, 517] width 77 height 22
type input "*"
click at [612, 546] on span "SUBMIT" at bounding box center [599, 545] width 40 height 19
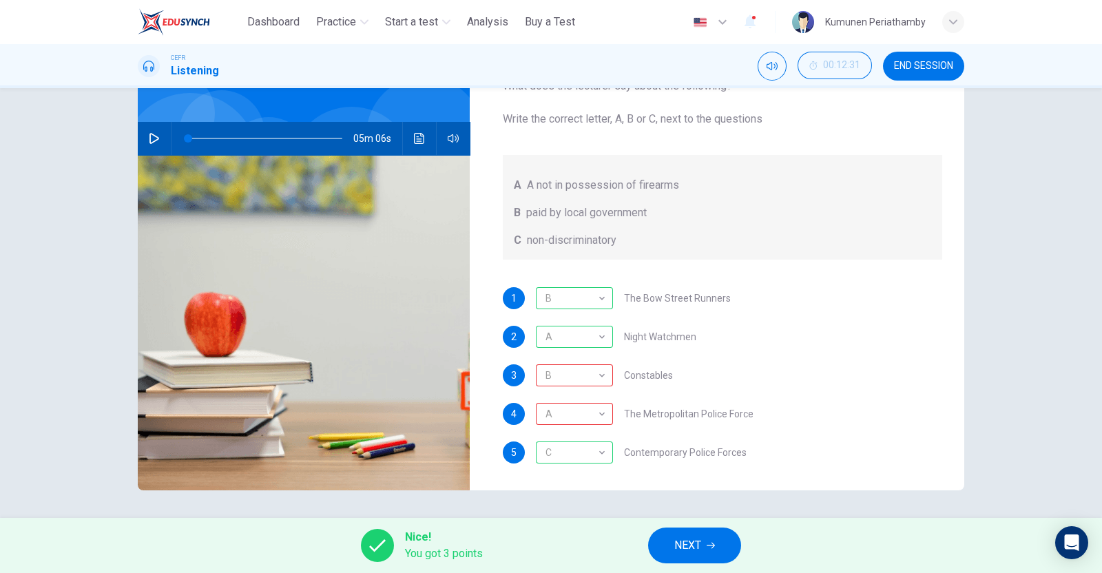
click at [710, 542] on icon "button" at bounding box center [711, 546] width 8 height 8
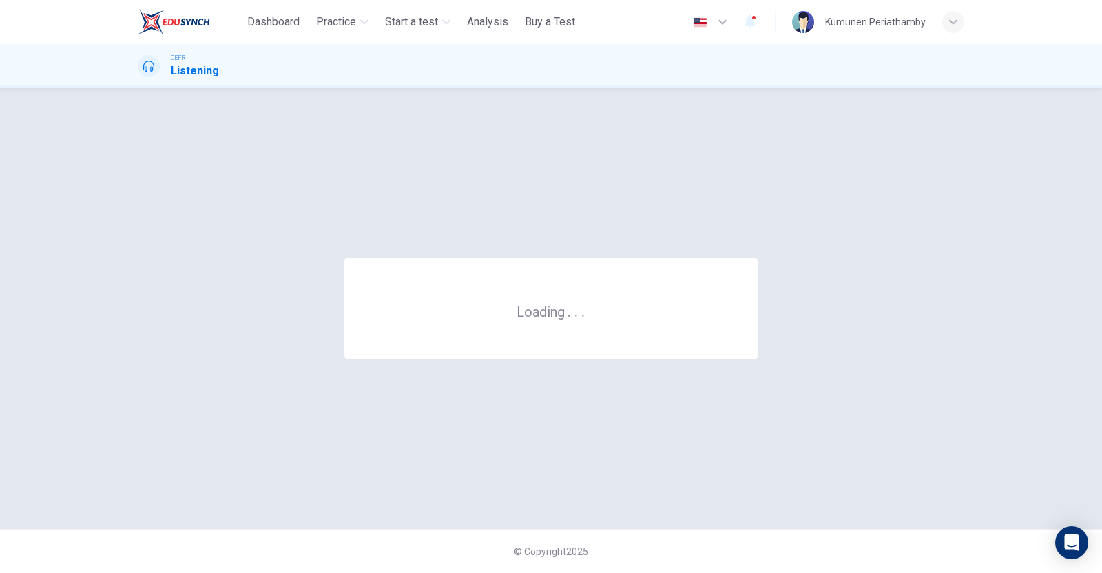
scroll to position [0, 0]
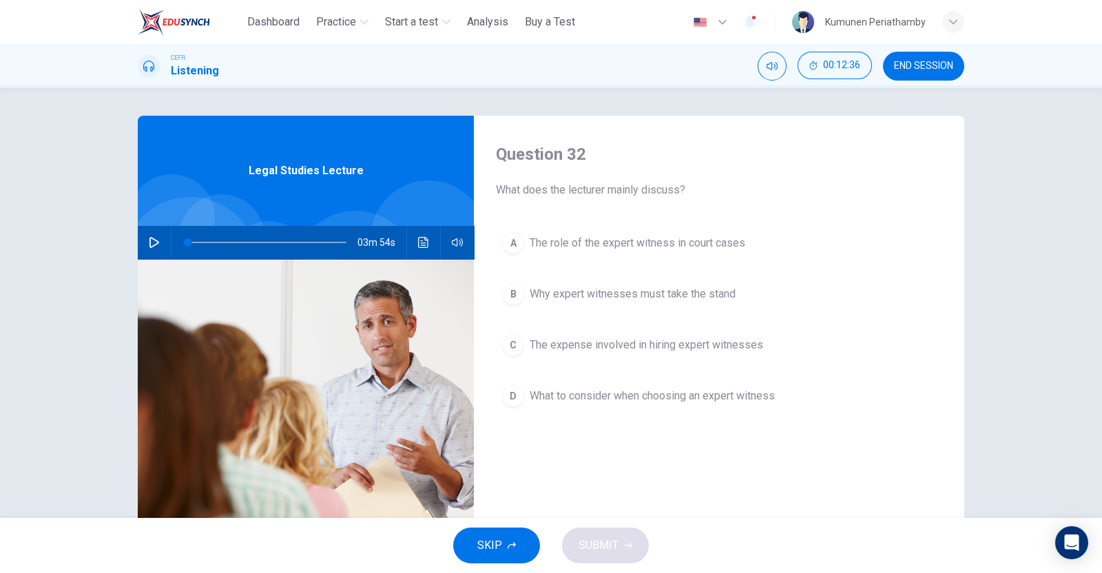
click at [636, 242] on span "The role of the expert witness in court cases" at bounding box center [638, 243] width 216 height 17
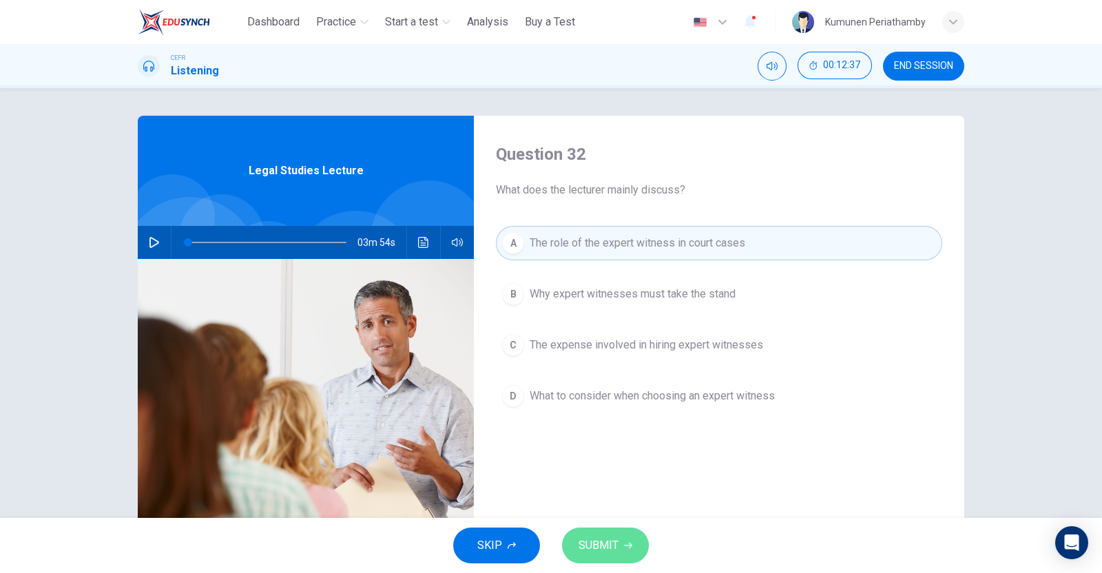
click at [610, 549] on span "SUBMIT" at bounding box center [599, 545] width 40 height 19
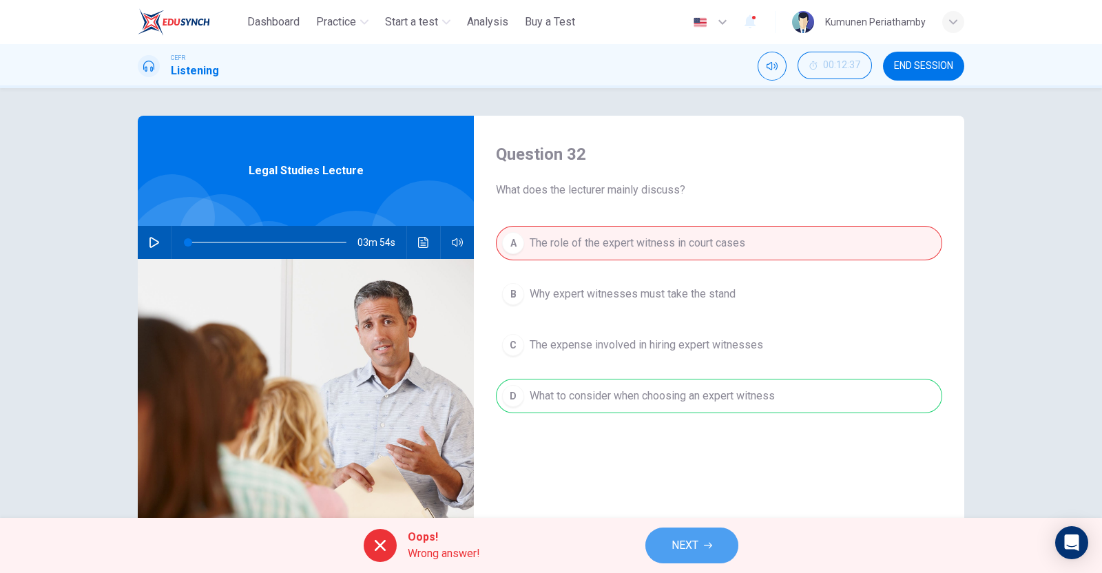
click at [703, 538] on button "NEXT" at bounding box center [692, 546] width 93 height 36
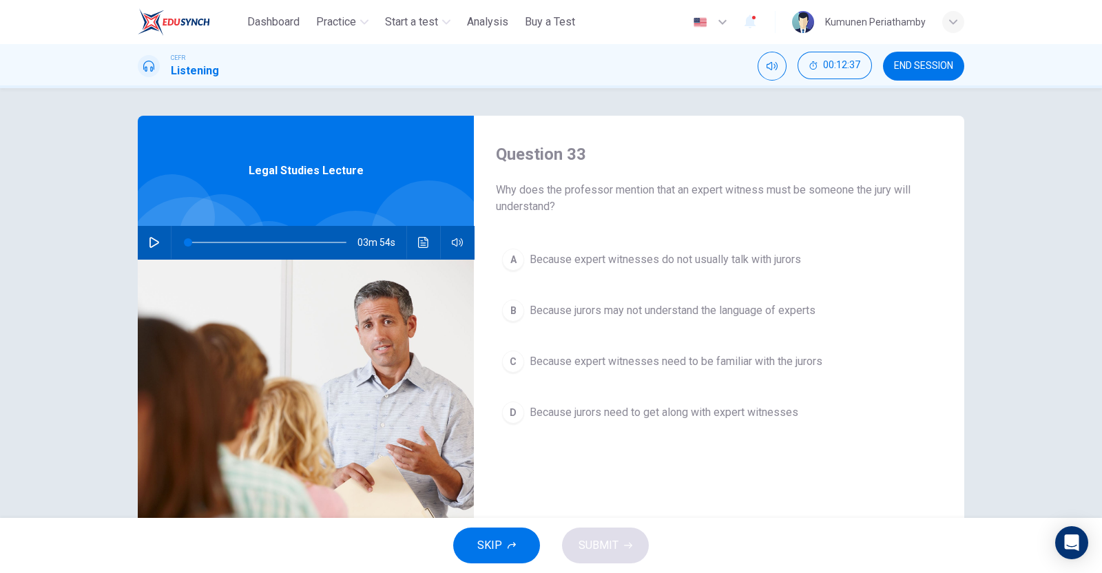
click at [701, 411] on span "Because jurors need to get along with expert witnesses" at bounding box center [664, 412] width 269 height 17
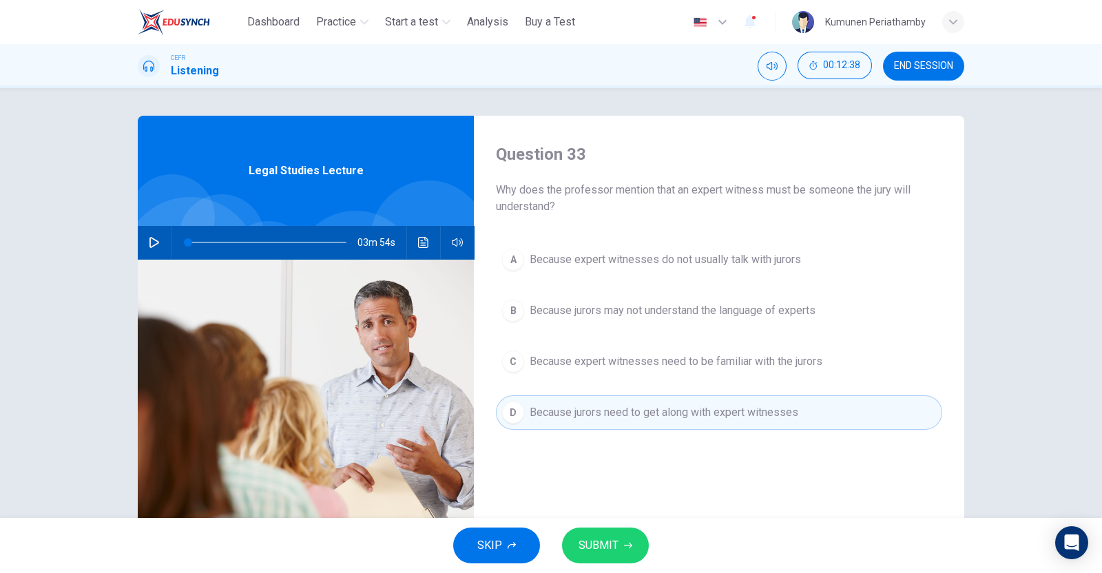
click at [634, 537] on button "SUBMIT" at bounding box center [605, 546] width 87 height 36
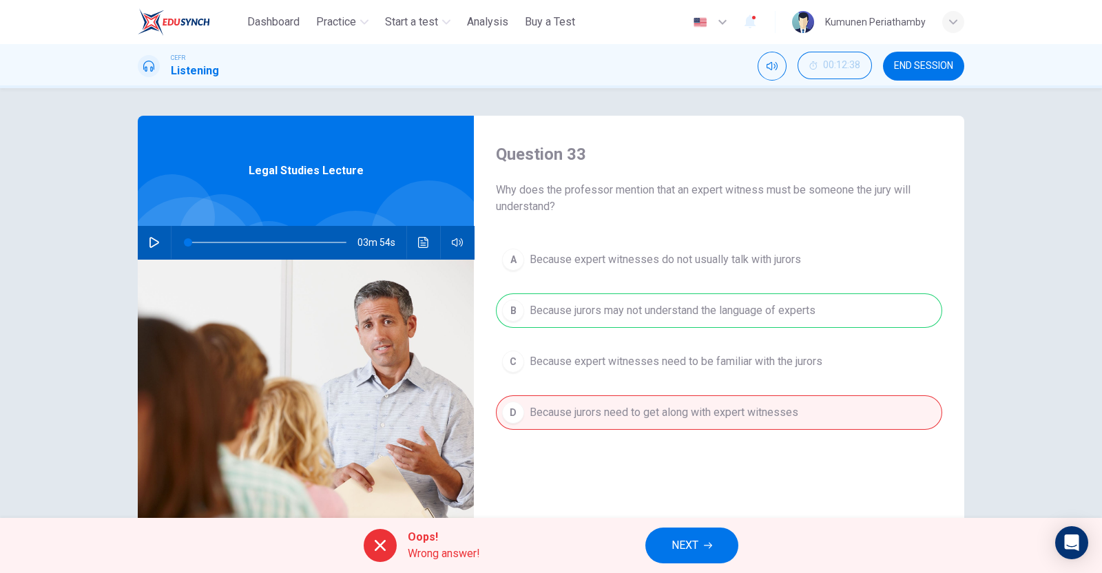
click at [719, 546] on button "NEXT" at bounding box center [692, 546] width 93 height 36
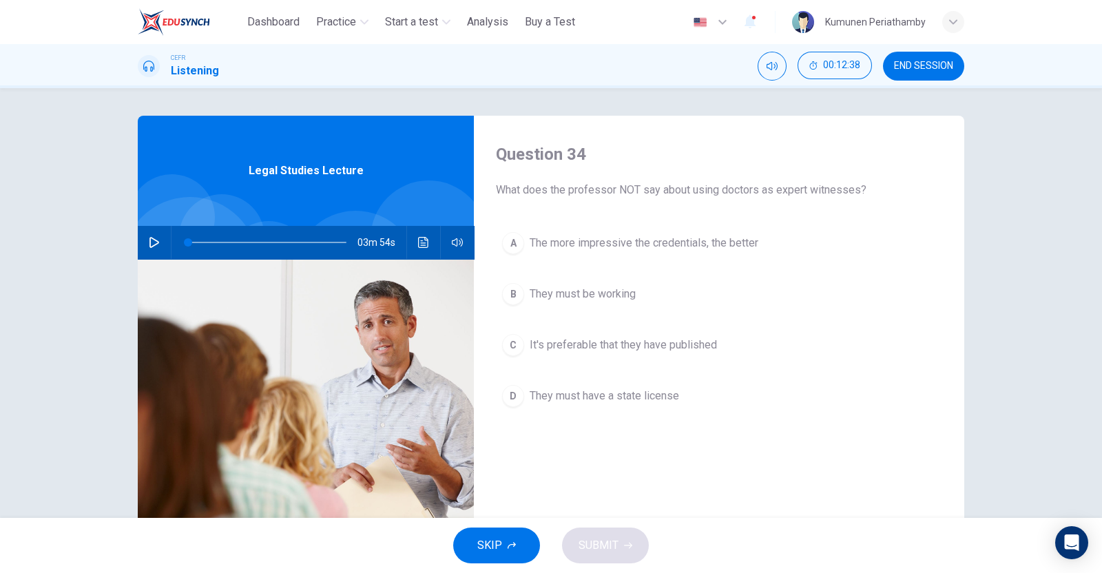
click at [657, 385] on button "D They must have a state license" at bounding box center [719, 396] width 446 height 34
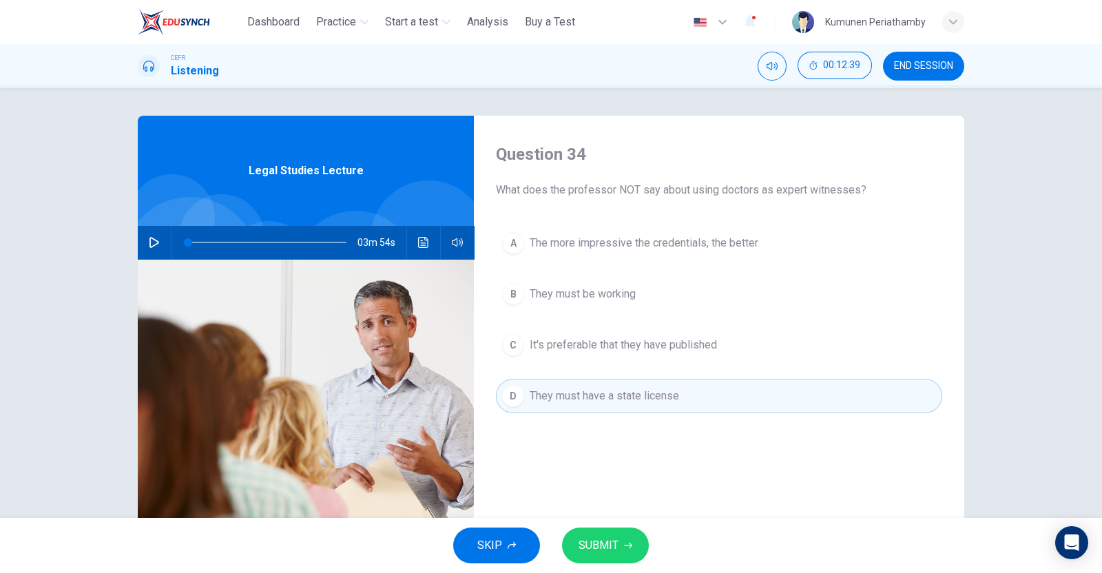
click at [603, 543] on span "SUBMIT" at bounding box center [599, 545] width 40 height 19
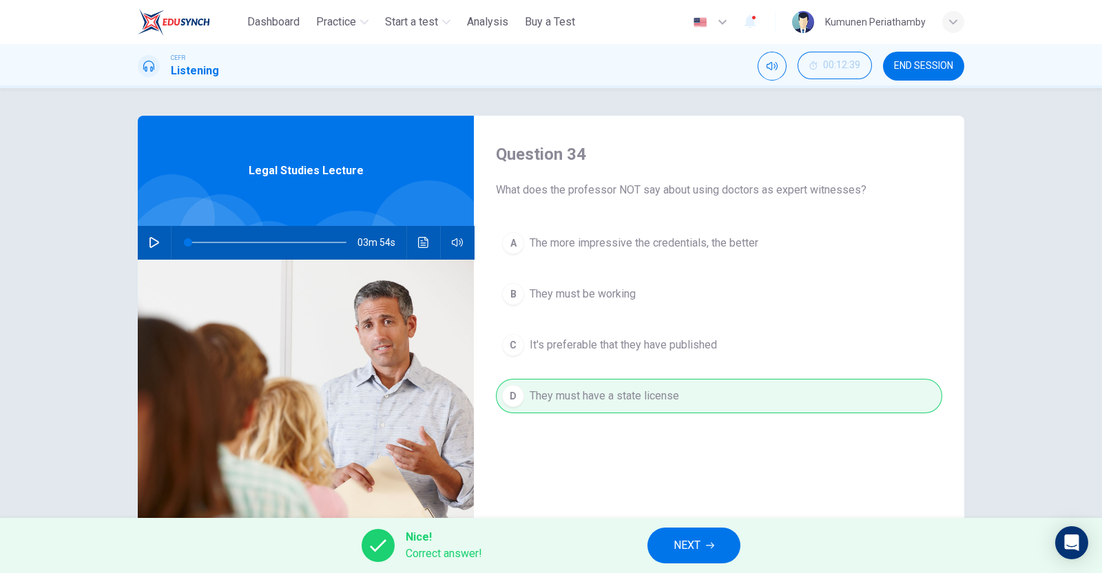
click at [703, 532] on button "NEXT" at bounding box center [694, 546] width 93 height 36
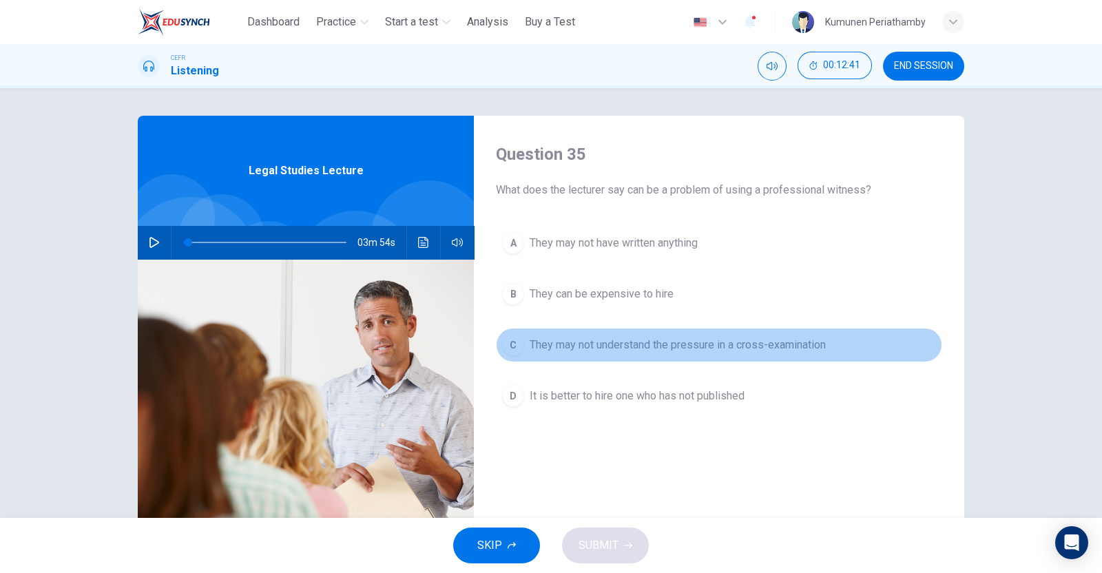
click at [620, 338] on span "They may not understand the pressure in a cross-examination" at bounding box center [678, 345] width 296 height 17
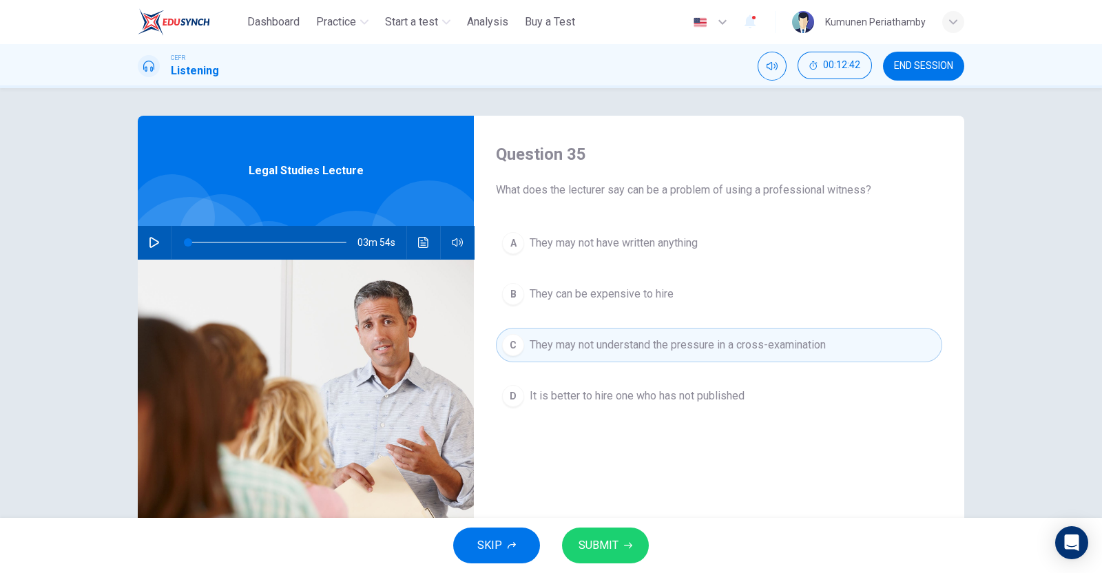
click at [597, 548] on span "SUBMIT" at bounding box center [599, 545] width 40 height 19
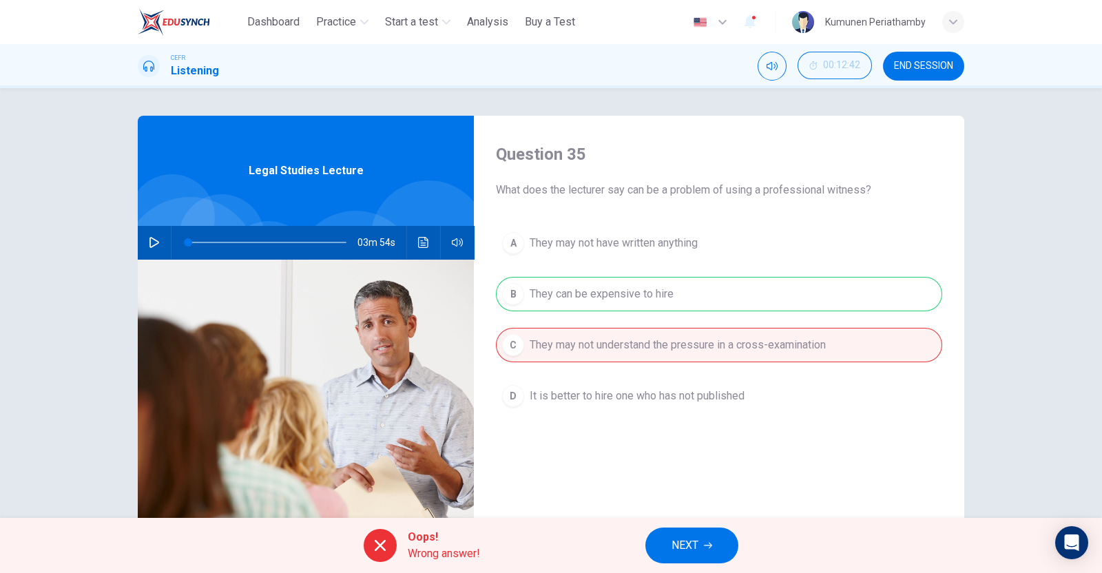
click at [711, 546] on icon "button" at bounding box center [708, 546] width 8 height 6
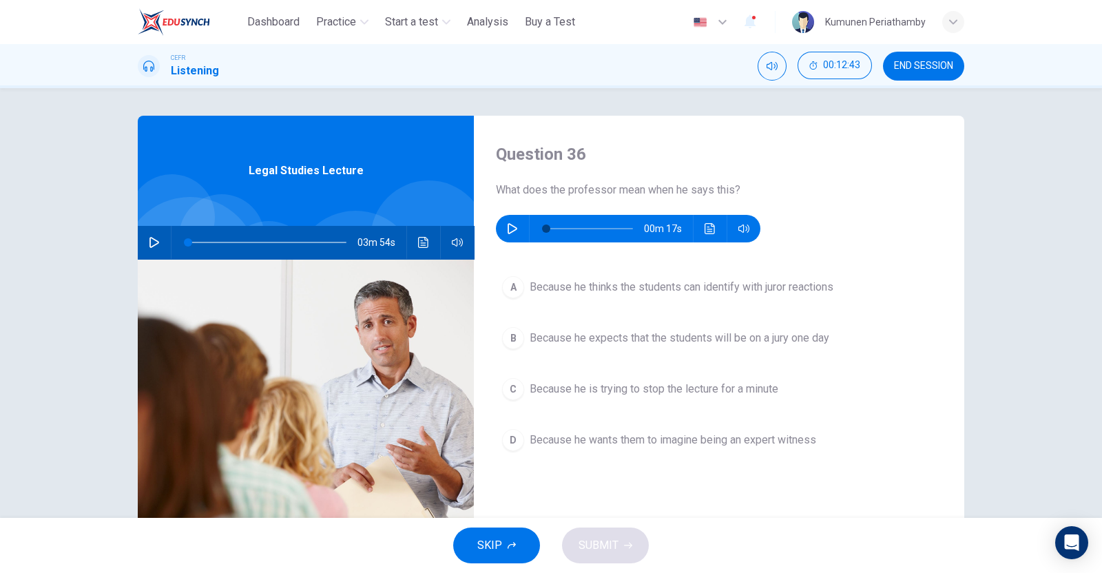
click at [692, 440] on span "Because he wants them to imagine being an expert witness" at bounding box center [673, 440] width 287 height 17
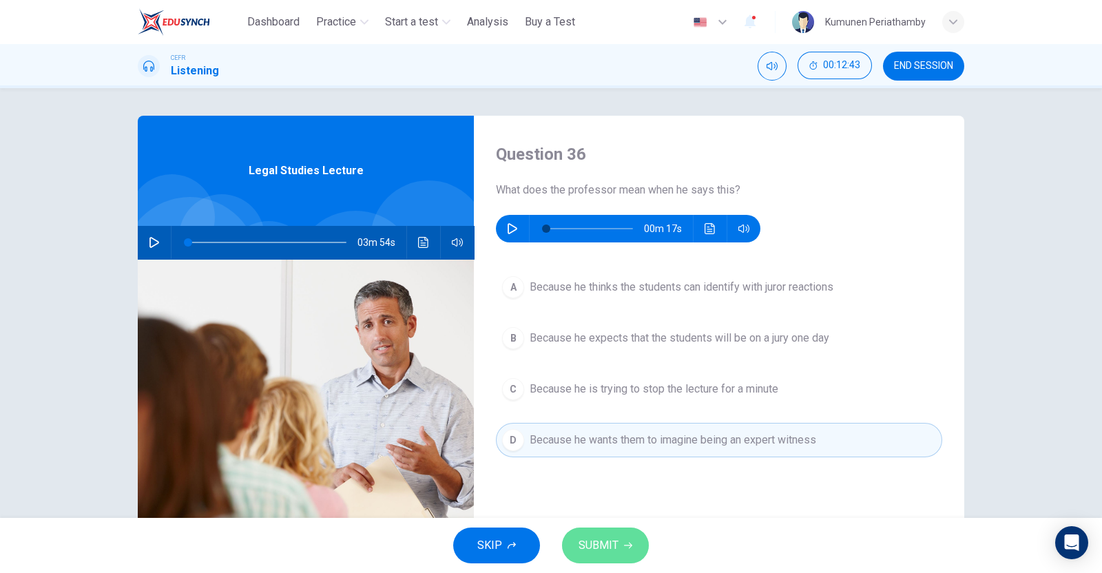
click at [637, 539] on button "SUBMIT" at bounding box center [605, 546] width 87 height 36
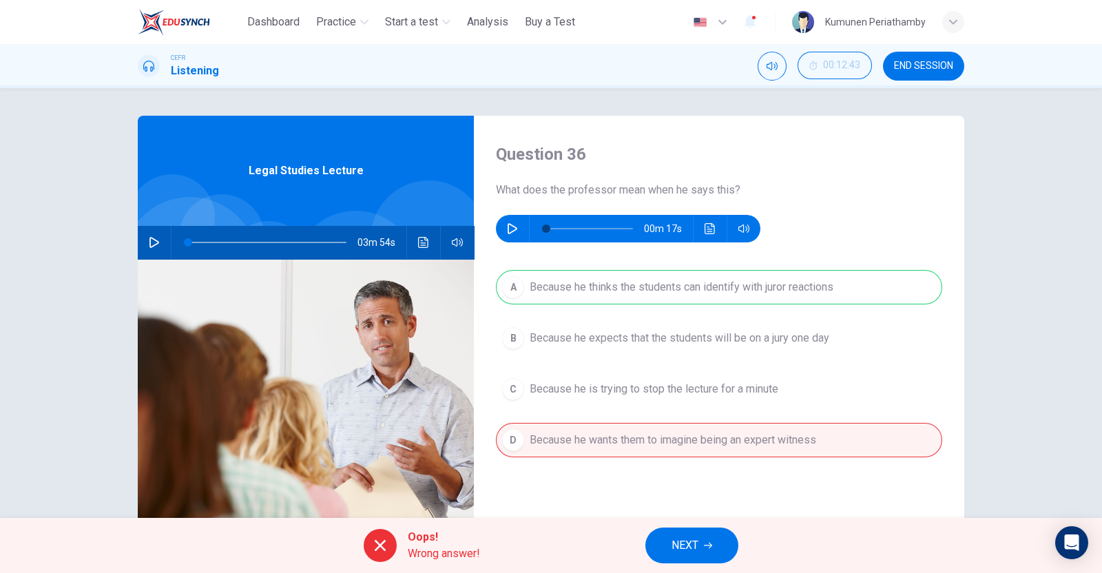
click at [703, 543] on button "NEXT" at bounding box center [692, 546] width 93 height 36
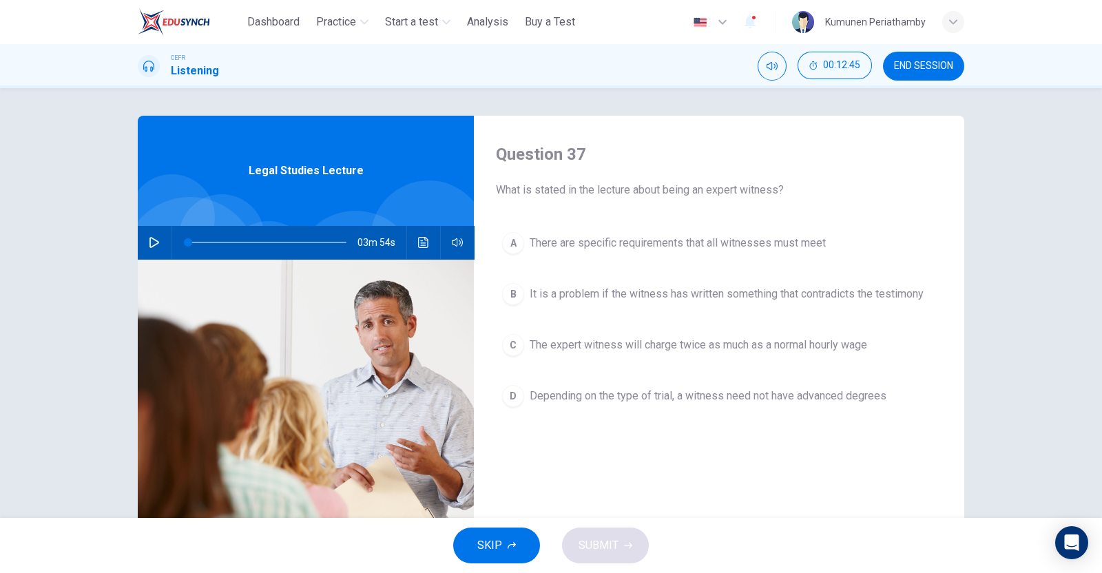
click at [614, 246] on span "There are specific requirements that all witnesses must meet" at bounding box center [678, 243] width 296 height 17
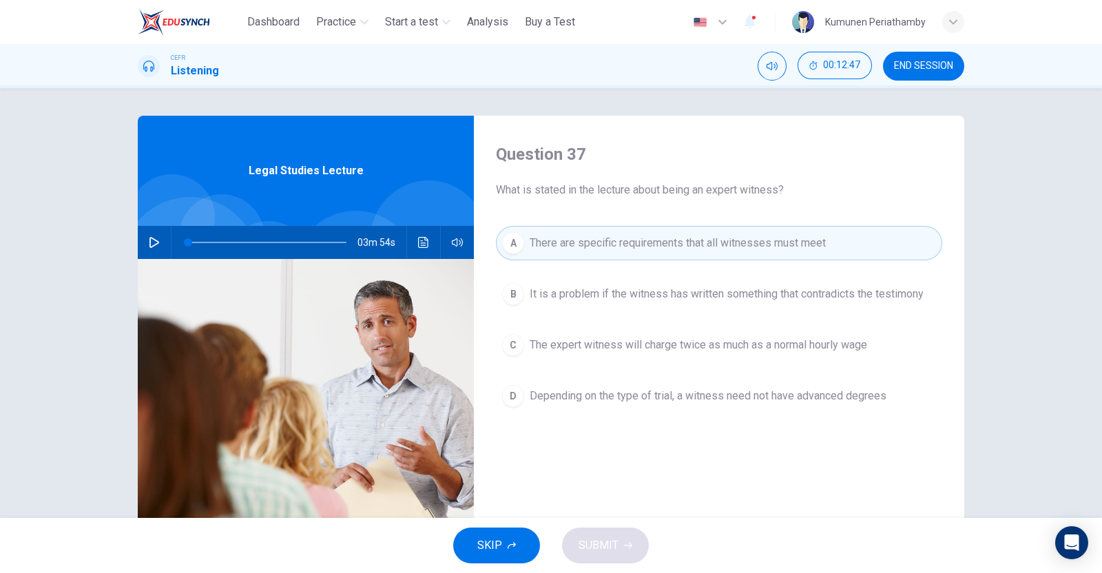
click at [562, 391] on span "Depending on the type of trial, a witness need not have advanced degrees" at bounding box center [708, 396] width 357 height 17
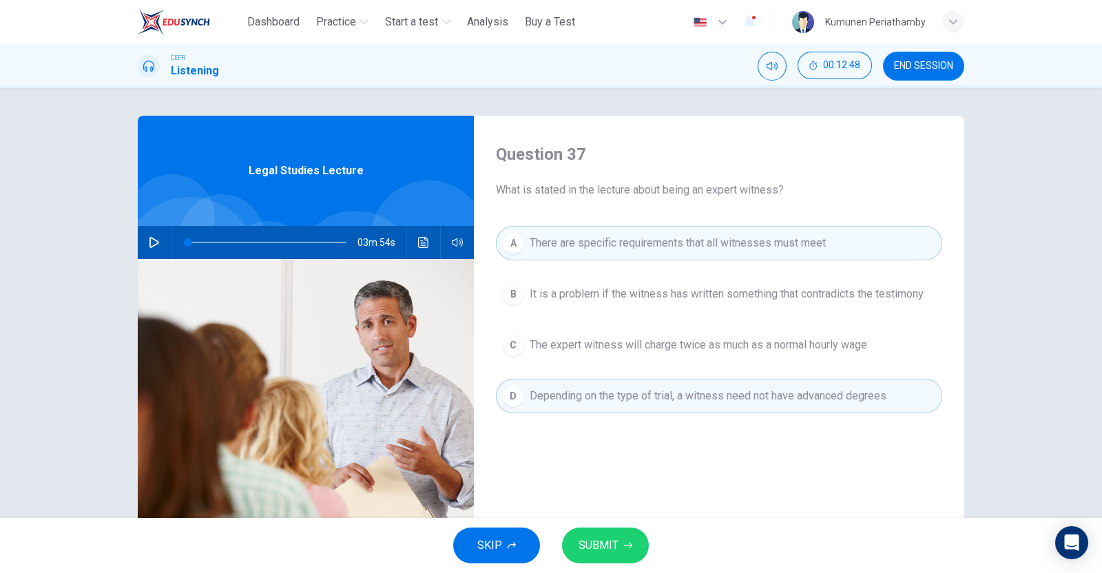
click at [555, 335] on button "C The expert witness will charge twice as much as a normal hourly wage" at bounding box center [719, 345] width 446 height 34
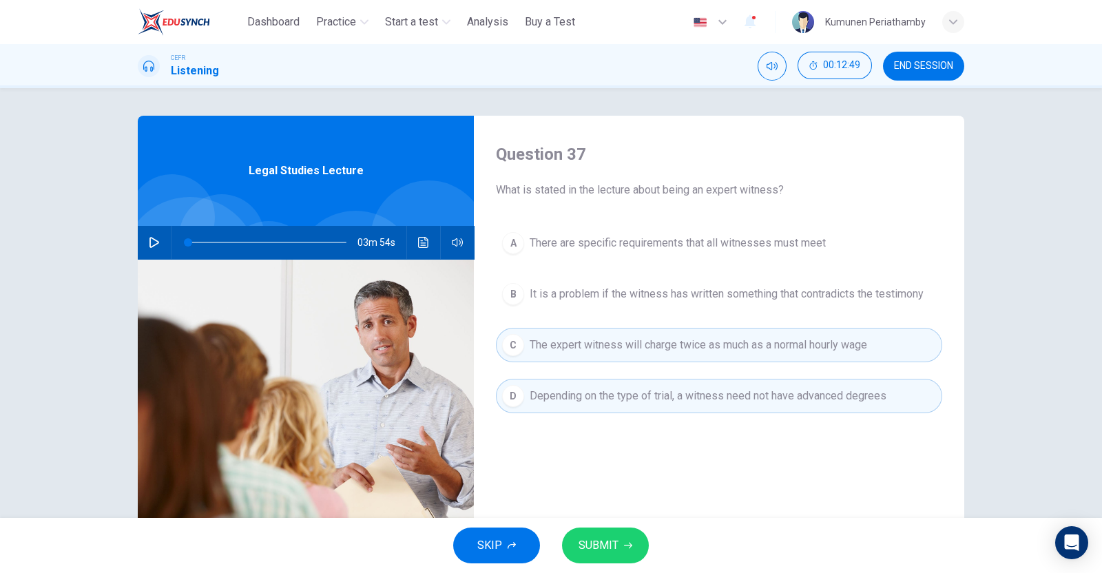
click at [557, 287] on span "It is a problem if the witness has written something that contradicts the testi…" at bounding box center [727, 294] width 394 height 17
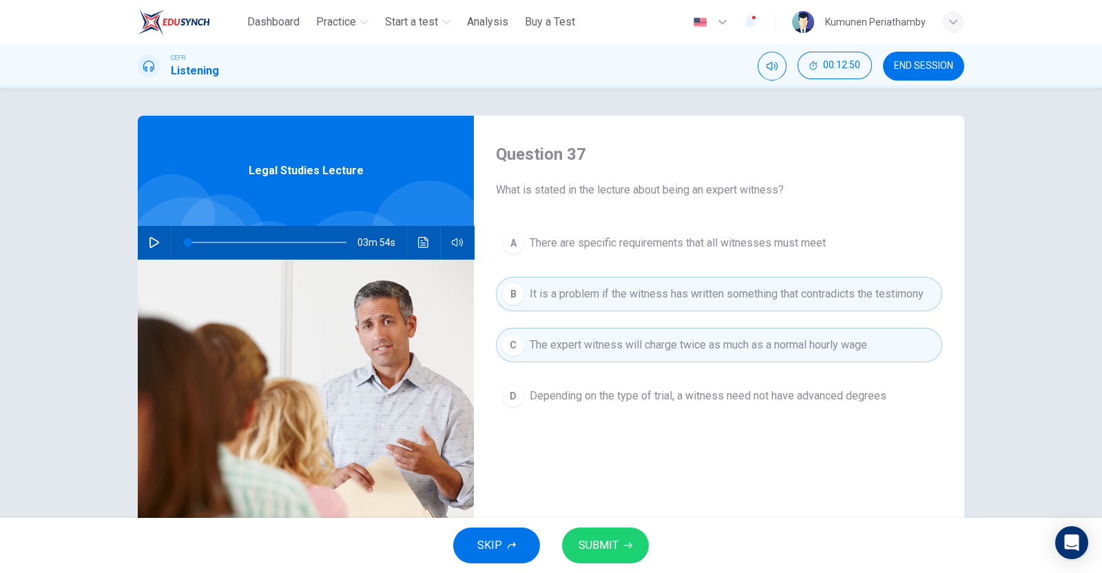
click at [604, 536] on span "SUBMIT" at bounding box center [599, 545] width 40 height 19
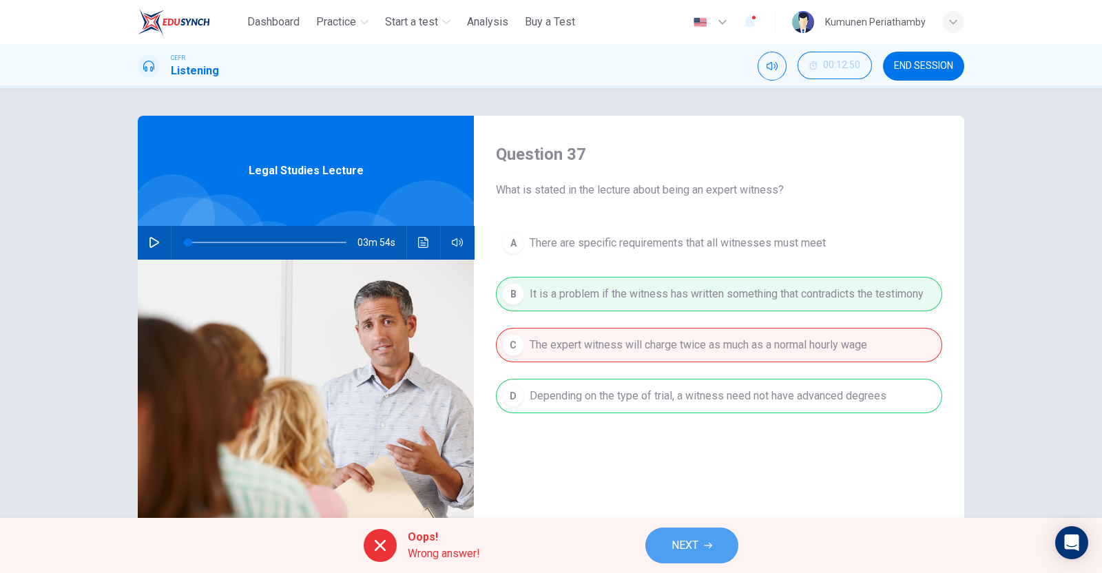
click at [682, 546] on span "NEXT" at bounding box center [685, 545] width 27 height 19
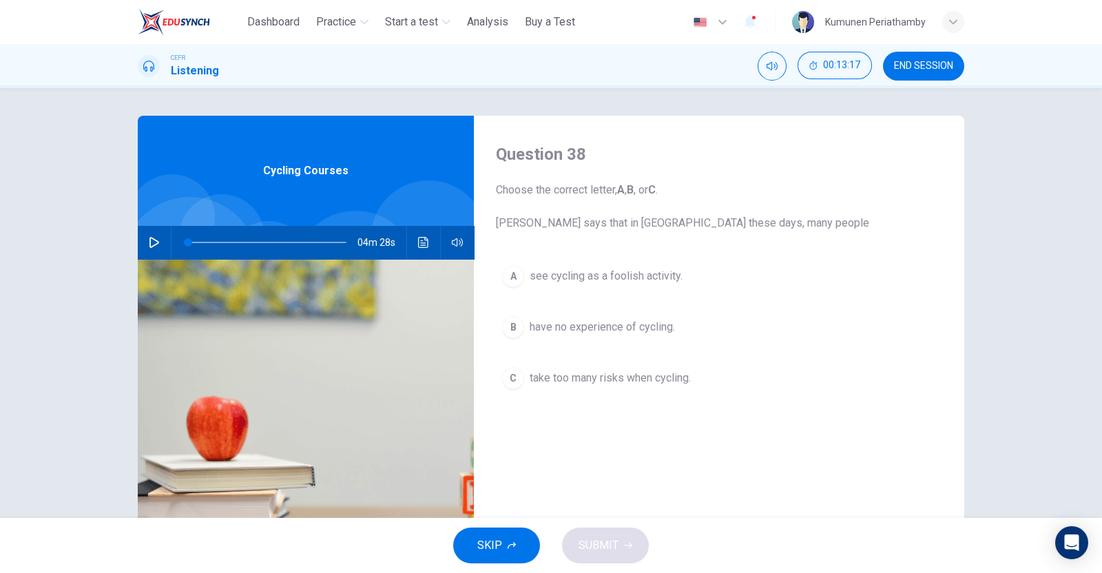
click at [637, 378] on span "take too many risks when cycling." at bounding box center [610, 378] width 161 height 17
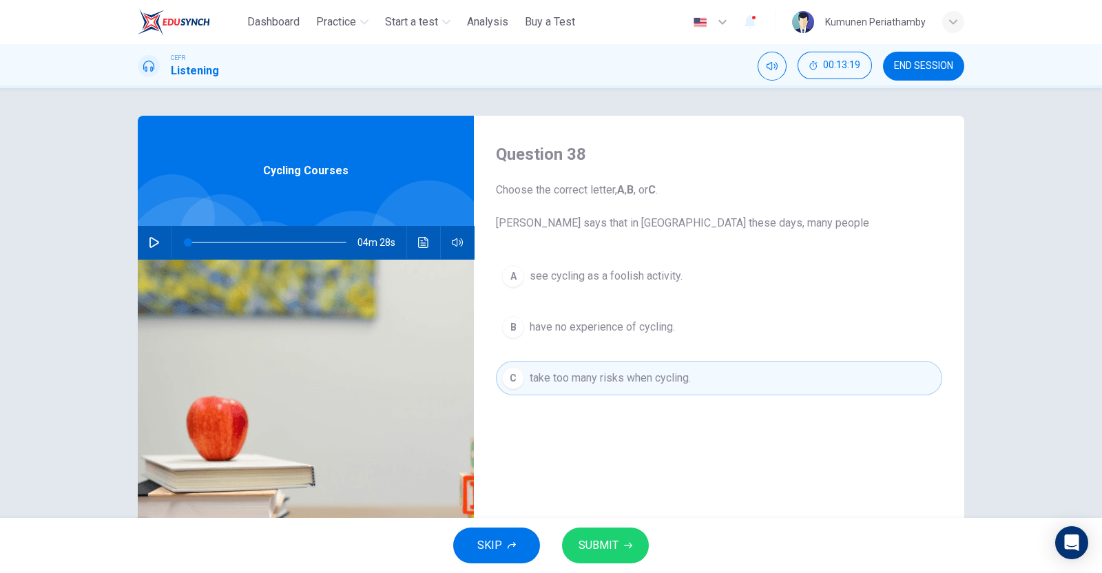
click at [618, 542] on button "SUBMIT" at bounding box center [605, 546] width 87 height 36
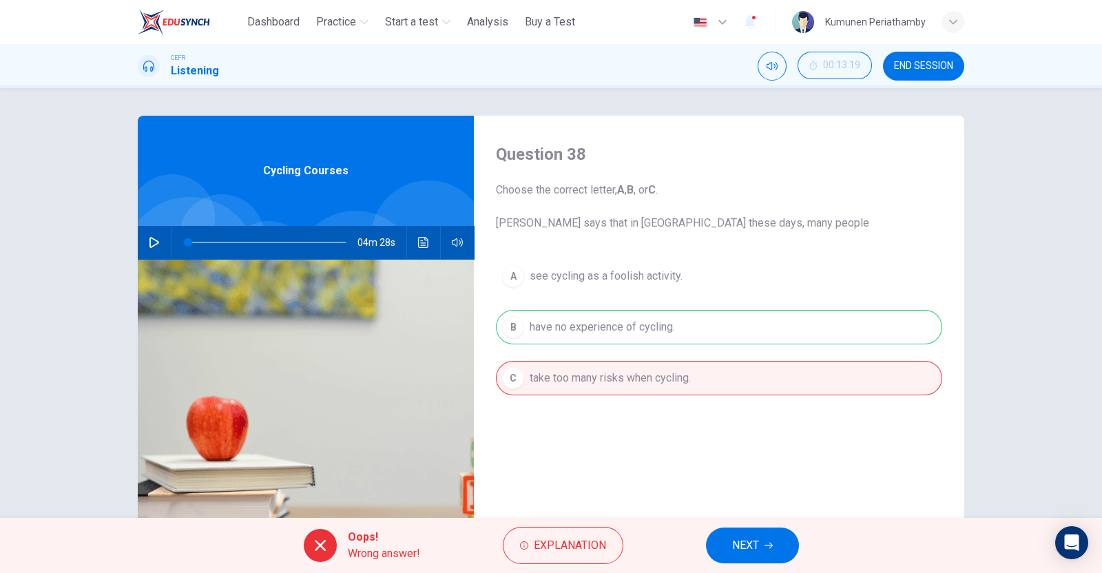
click at [750, 528] on button "NEXT" at bounding box center [752, 546] width 93 height 36
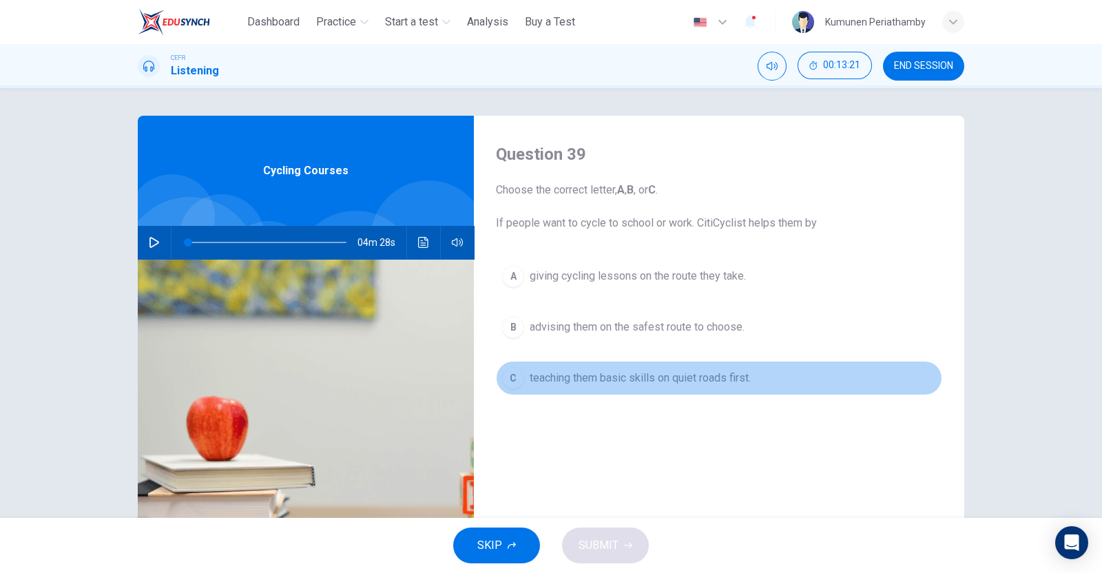
click at [660, 373] on span "teaching them basic skills on quiet roads first." at bounding box center [640, 378] width 221 height 17
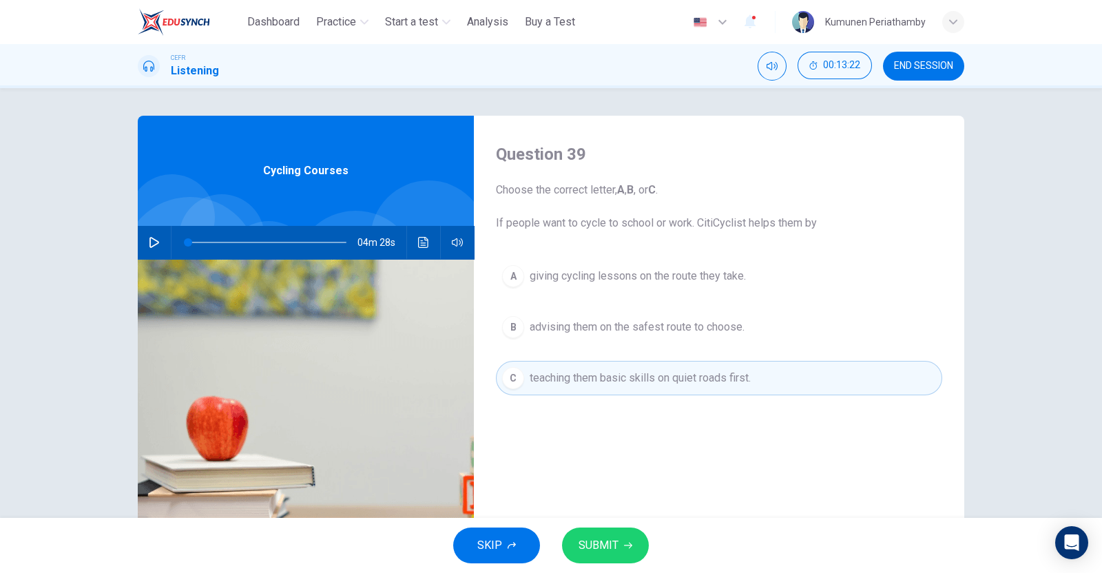
click at [636, 542] on button "SUBMIT" at bounding box center [605, 546] width 87 height 36
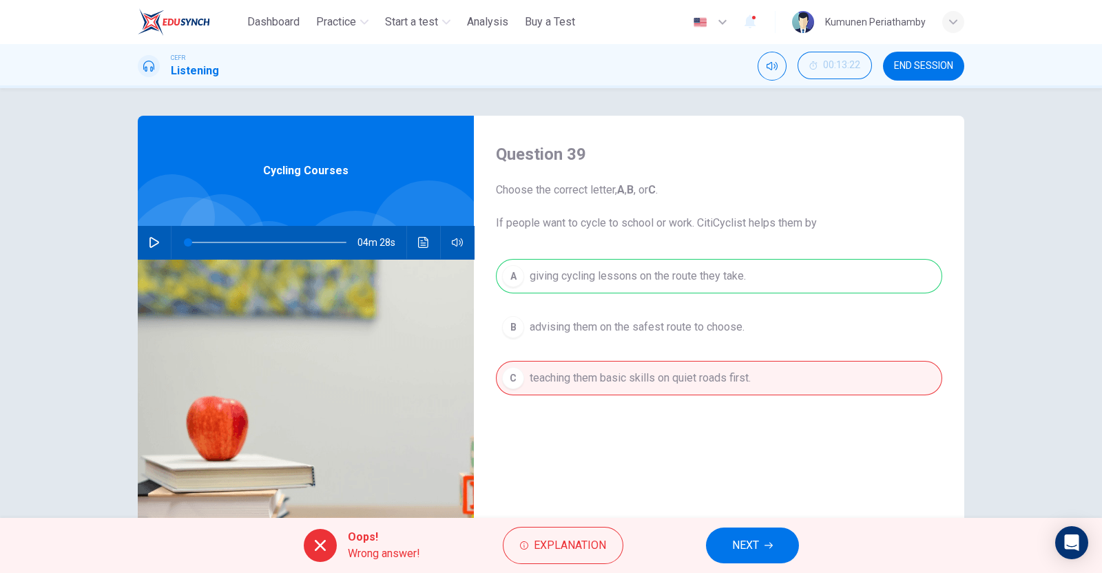
click at [756, 542] on span "NEXT" at bounding box center [745, 545] width 27 height 19
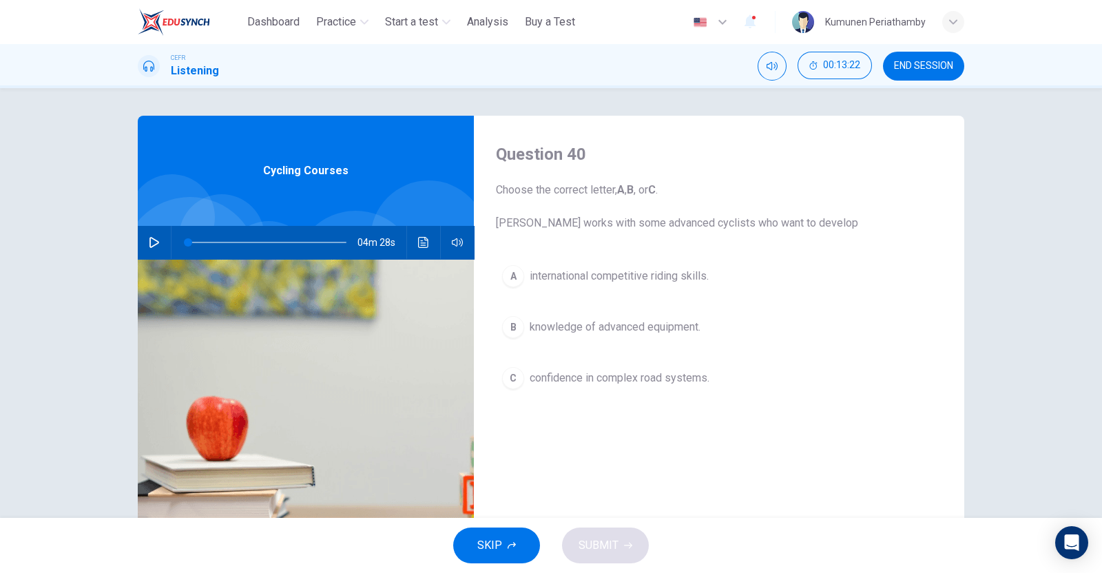
click at [613, 364] on button "C confidence in complex road systems." at bounding box center [719, 378] width 446 height 34
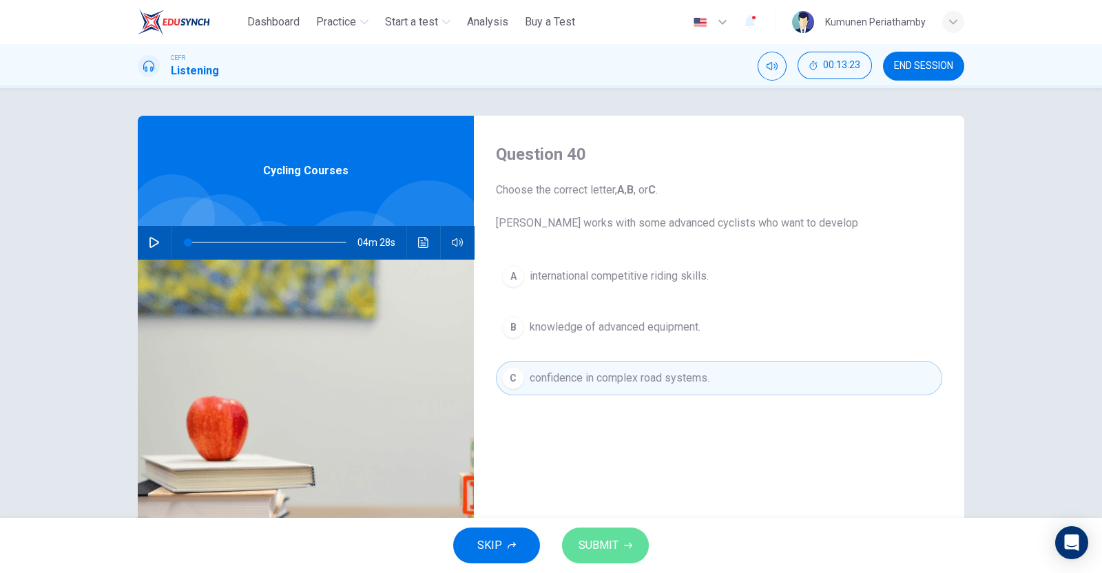
click at [624, 535] on button "SUBMIT" at bounding box center [605, 546] width 87 height 36
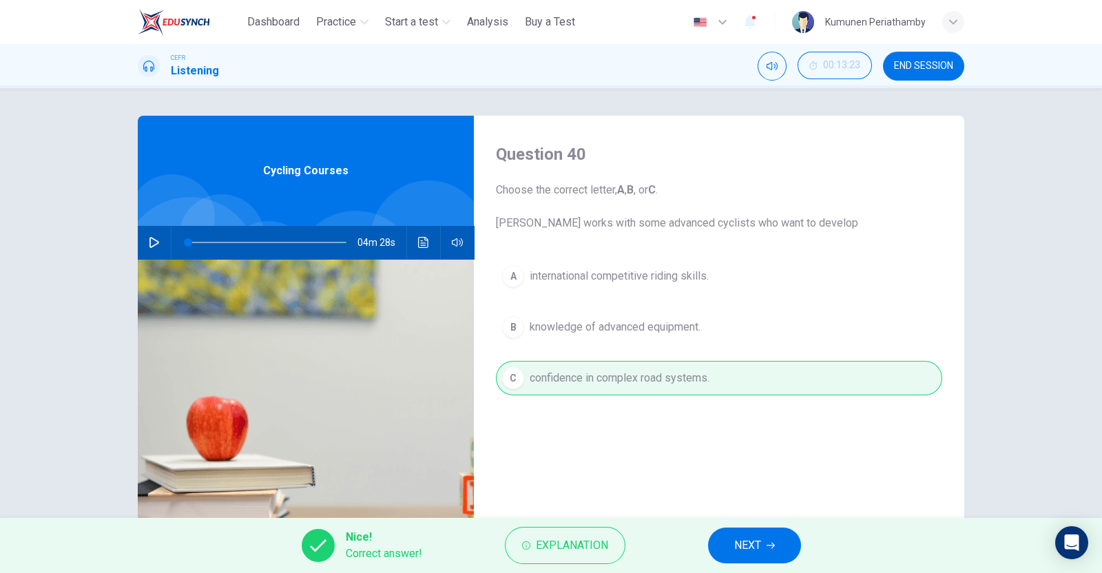
click at [774, 542] on icon "button" at bounding box center [771, 546] width 8 height 8
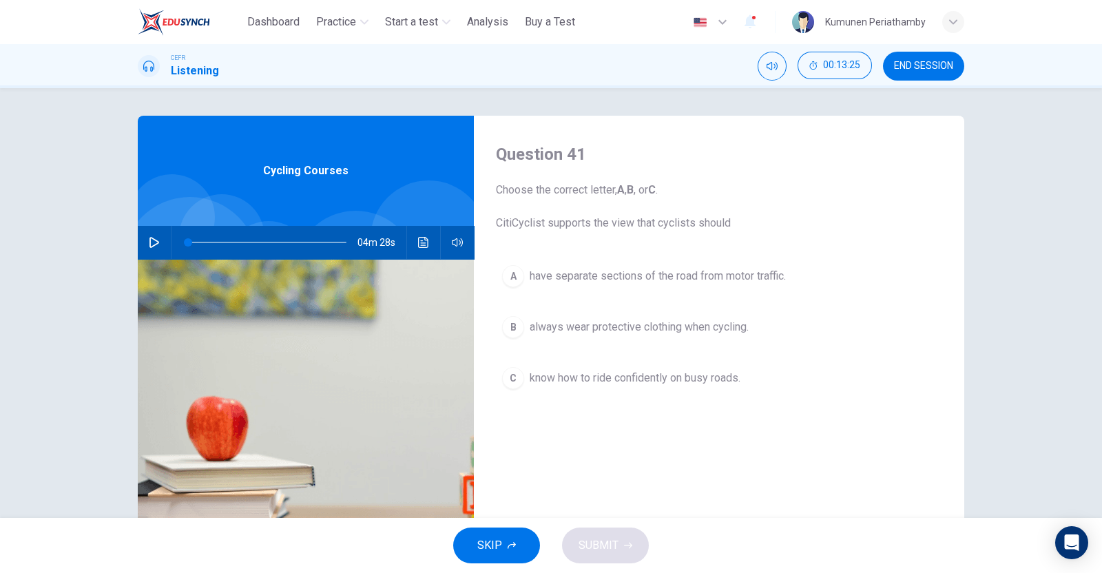
click at [637, 381] on span "know how to ride confidently on busy roads." at bounding box center [635, 378] width 211 height 17
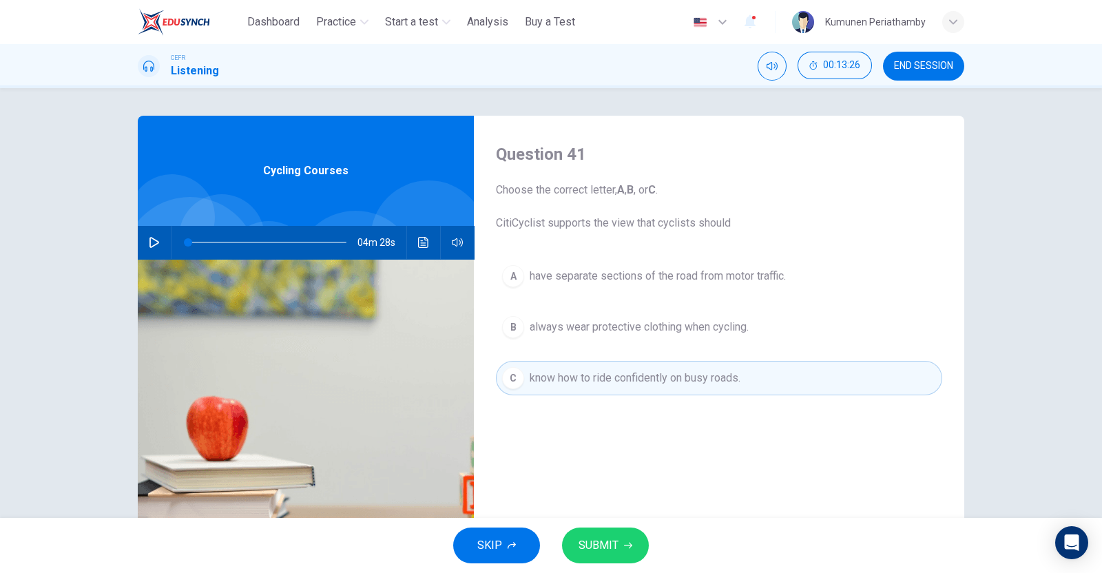
click at [618, 540] on button "SUBMIT" at bounding box center [605, 546] width 87 height 36
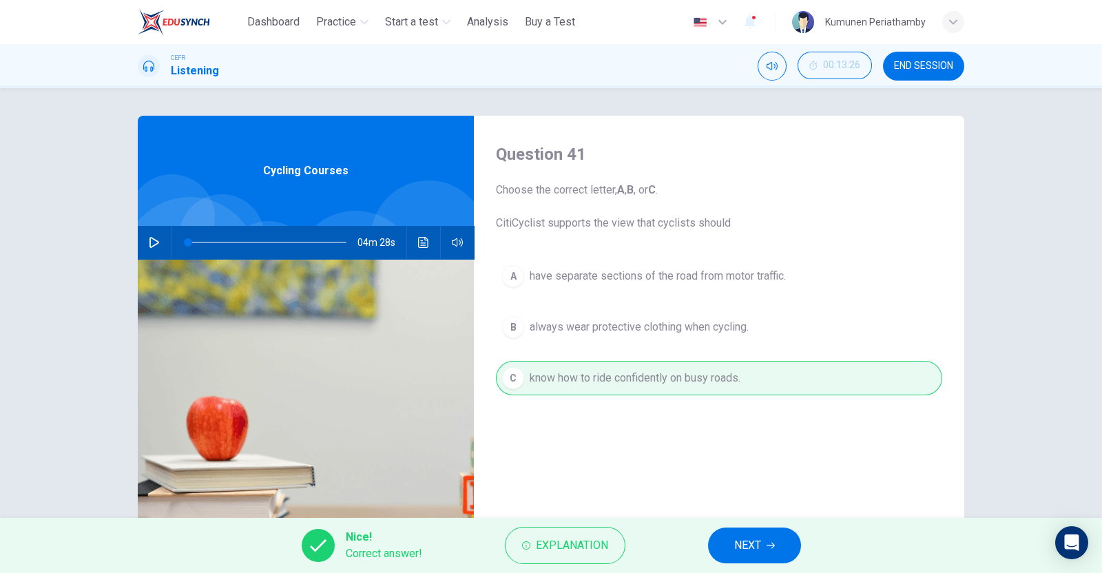
click at [768, 554] on button "NEXT" at bounding box center [754, 546] width 93 height 36
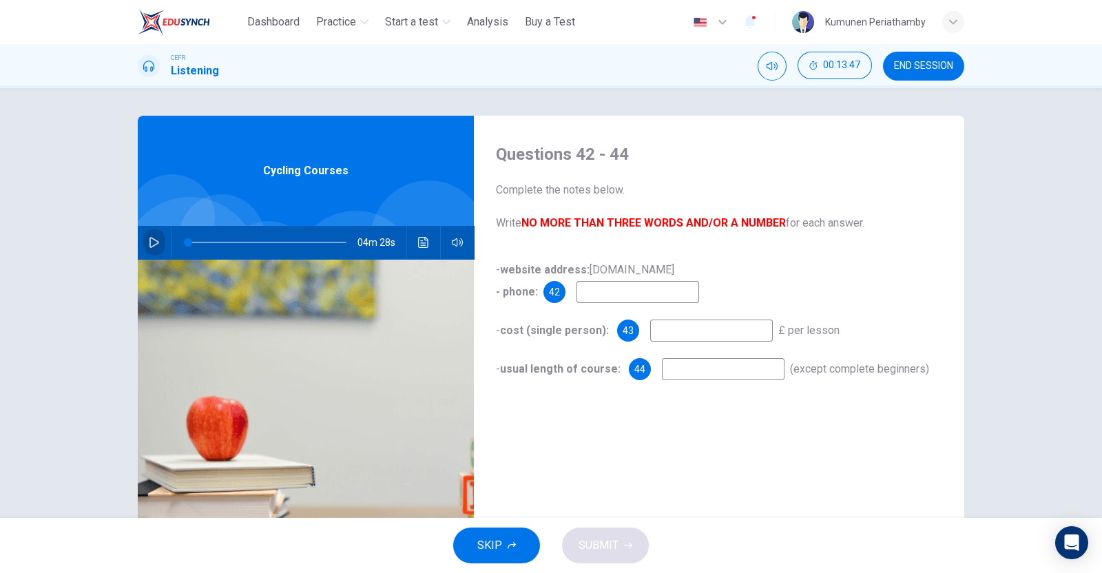
click at [151, 243] on icon "button" at bounding box center [154, 242] width 11 height 11
click at [615, 286] on input at bounding box center [638, 292] width 123 height 22
type input "**"
click at [613, 292] on input at bounding box center [638, 292] width 123 height 22
type input "*"
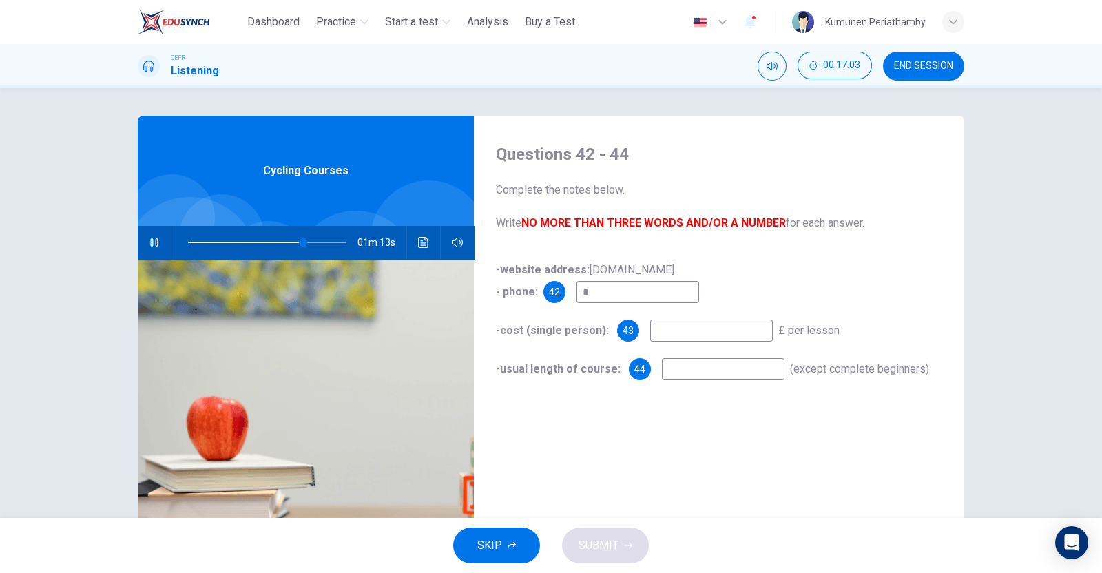
type input "**"
type input "***"
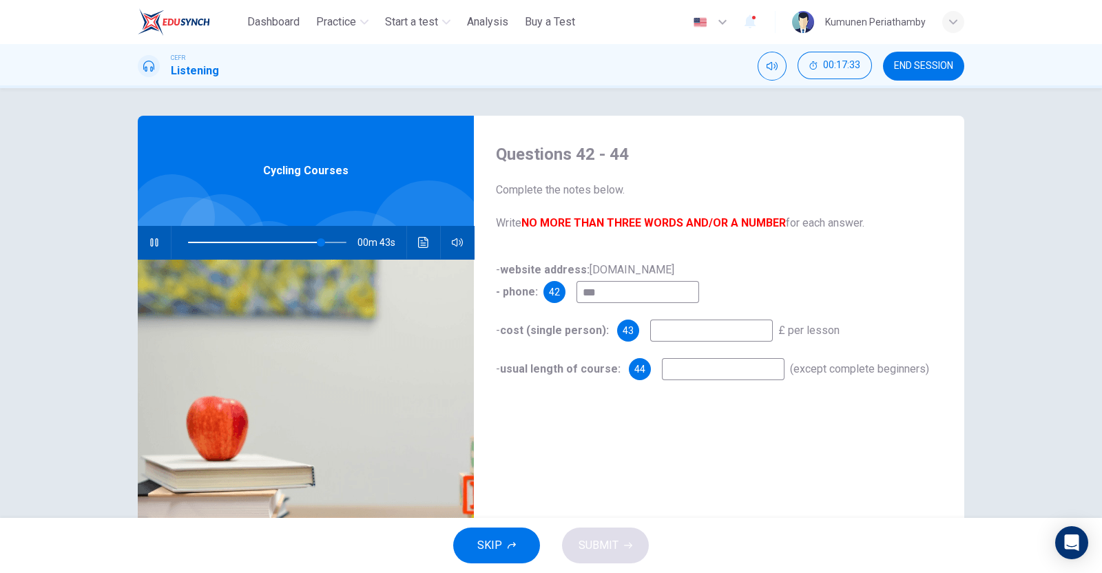
type input "**"
type input "******"
type input "**"
type input "********"
type input "**"
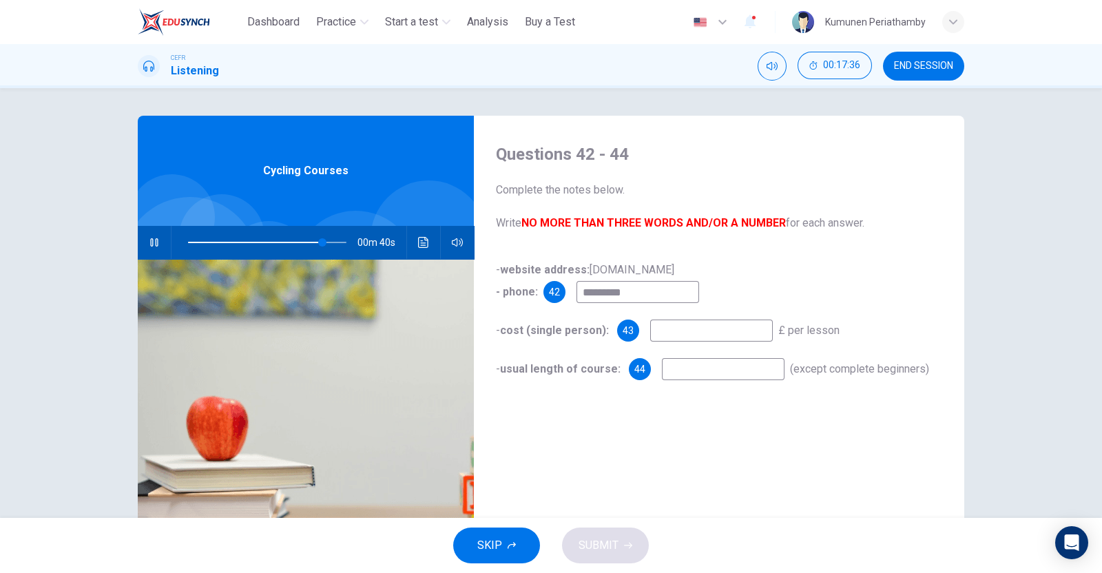
type input "**********"
type input "**"
type input "**********"
click at [699, 331] on input at bounding box center [711, 331] width 123 height 22
type input "**"
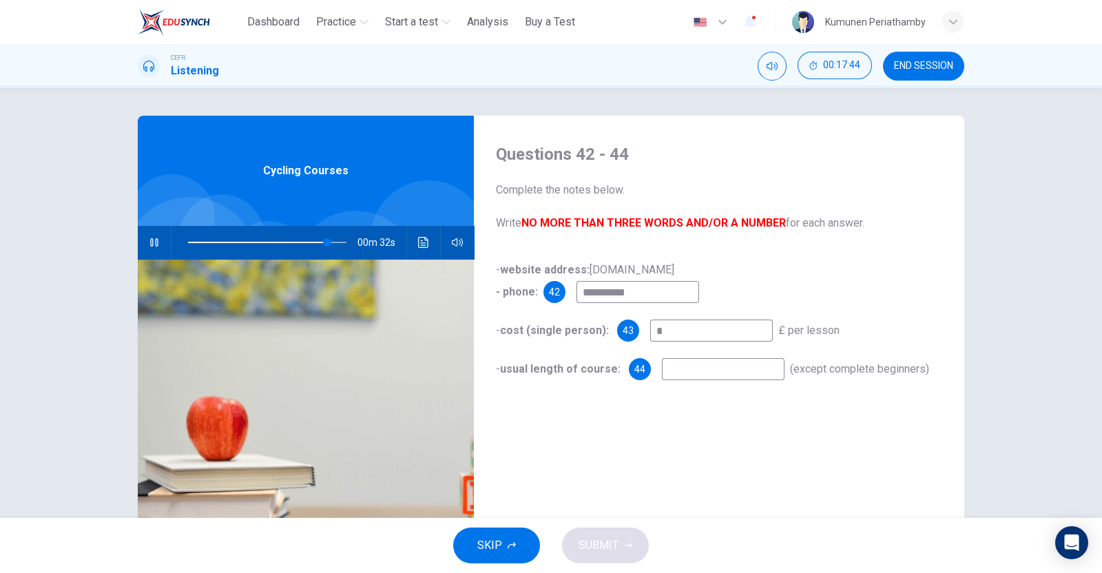
type input "**"
type input "***"
type input "**"
type input "*****"
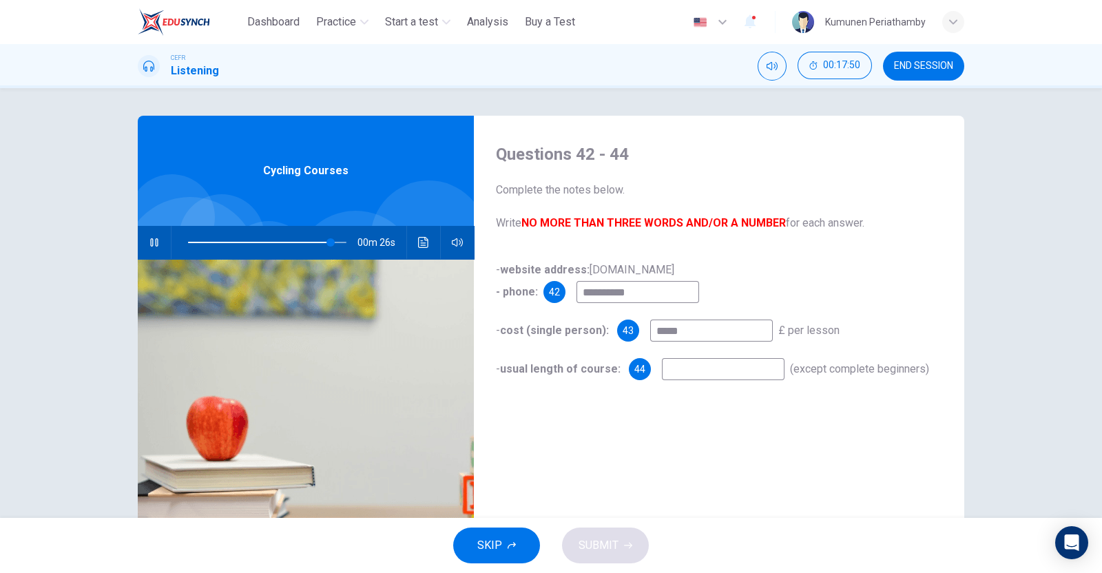
type input "**"
type input "***"
type input "**"
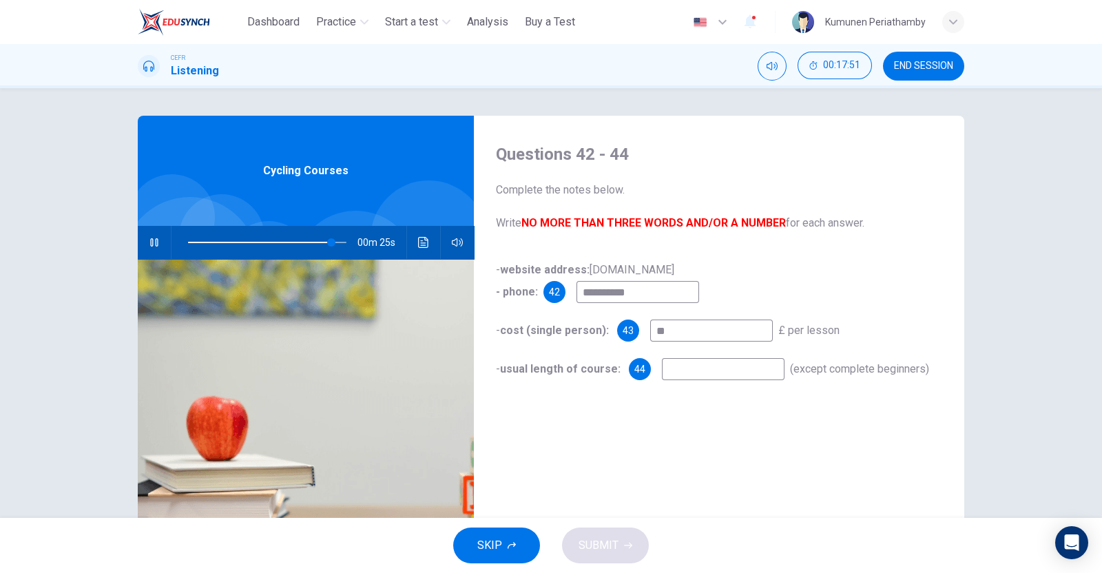
type input "*"
type input "**"
type input "*****"
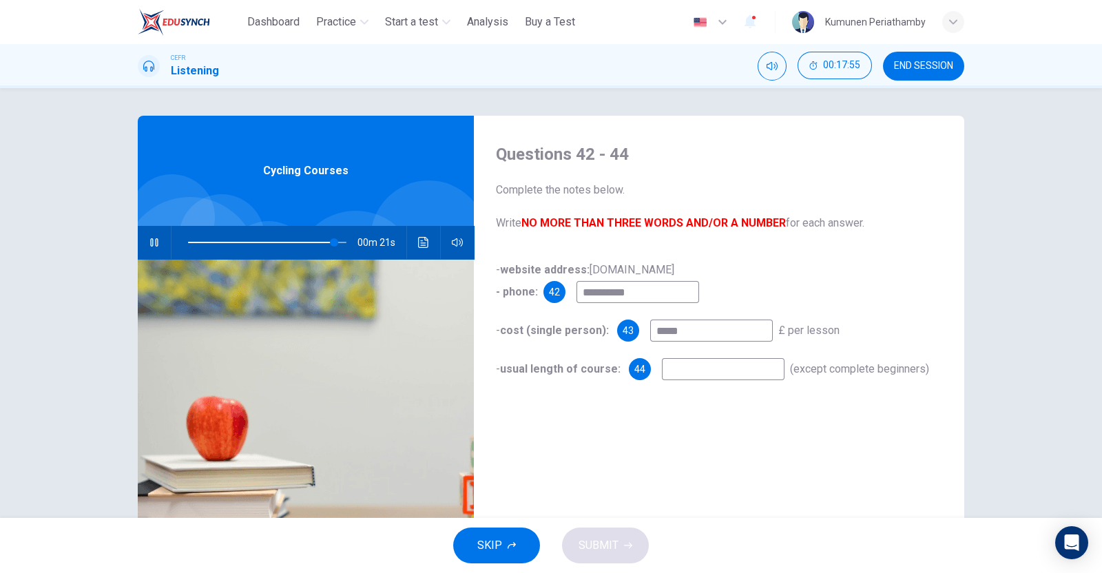
type input "**"
type input "*****"
click at [703, 364] on input at bounding box center [723, 369] width 123 height 22
type input "**"
type input "*"
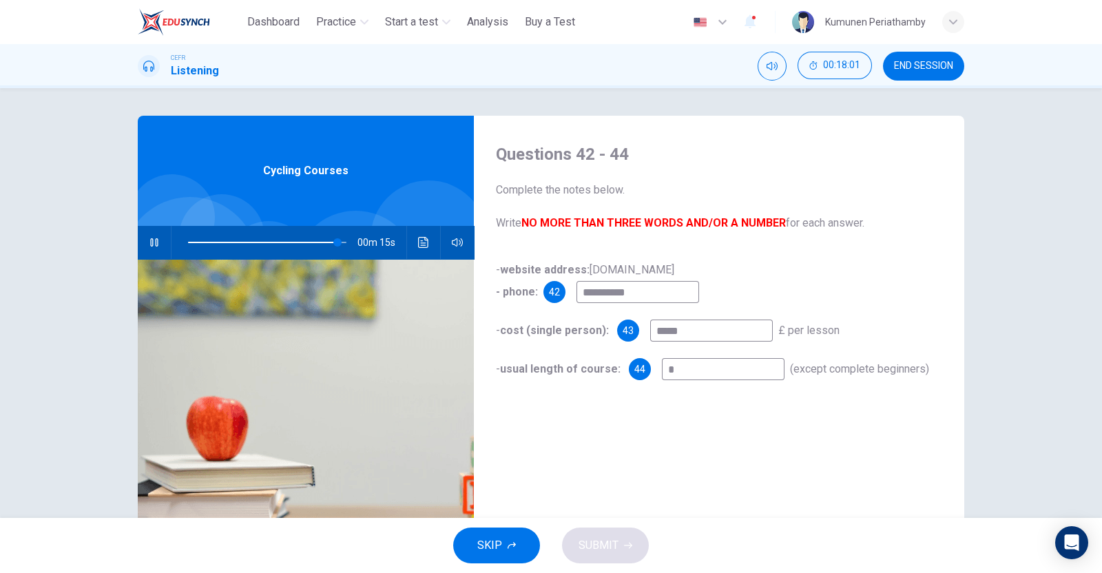
type input "**"
type input "*"
type input "**"
type input "****"
type input "**"
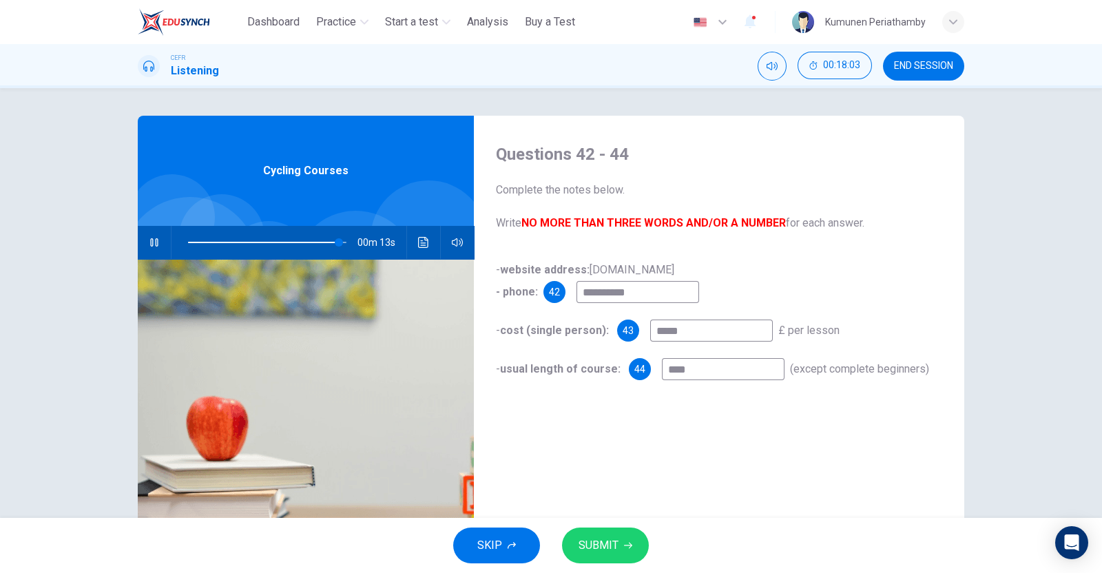
type input "*****"
type input "**"
type input "******"
type input "**"
type input "******"
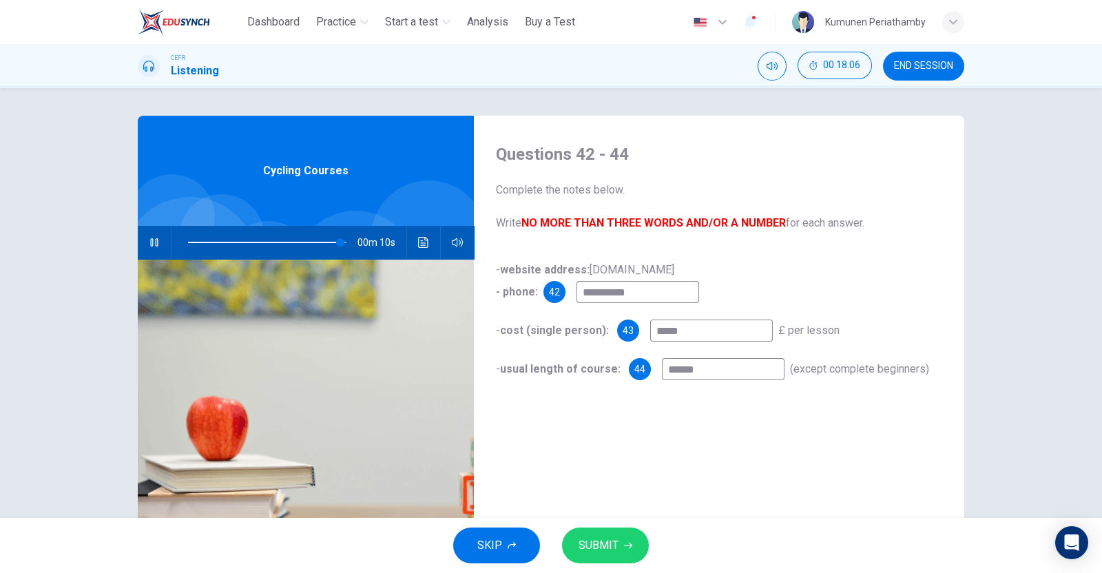
click at [607, 540] on span "SUBMIT" at bounding box center [599, 545] width 40 height 19
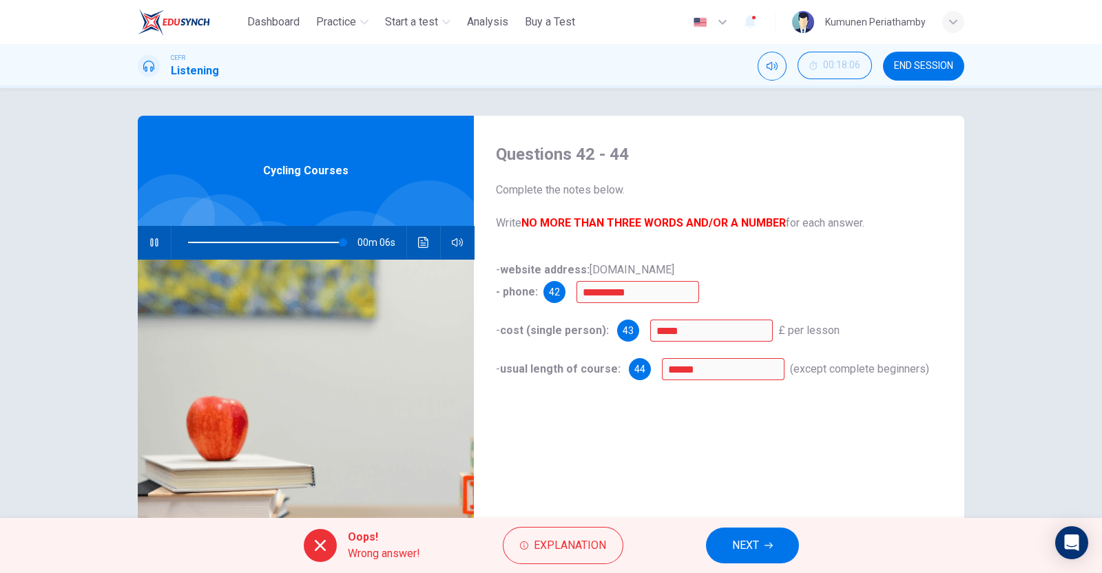
type input "**"
click at [777, 546] on button "NEXT" at bounding box center [752, 546] width 93 height 36
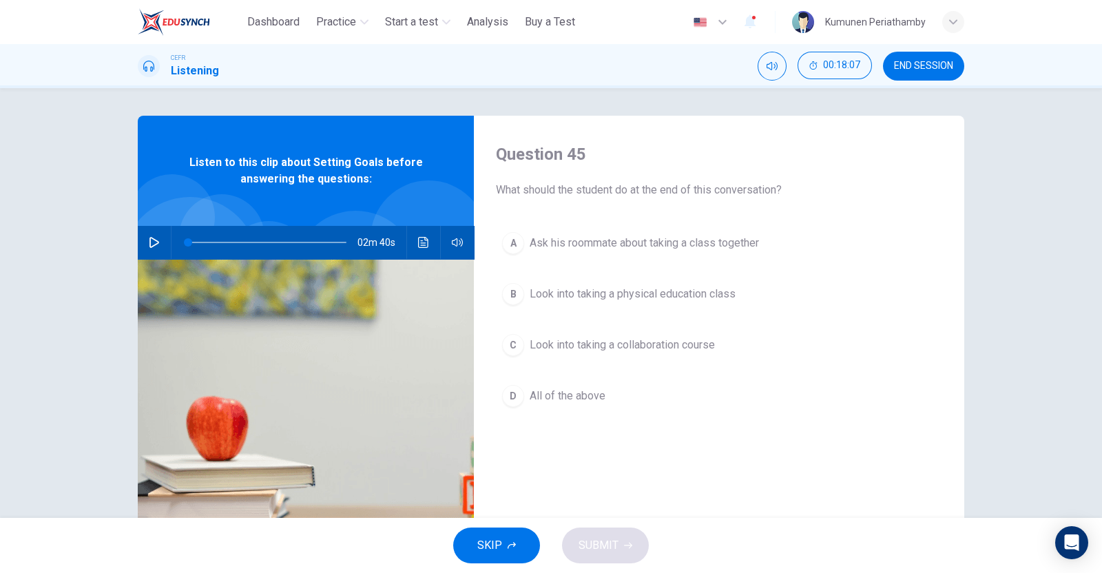
click at [620, 249] on span "Ask his roommate about taking a class together" at bounding box center [644, 243] width 229 height 17
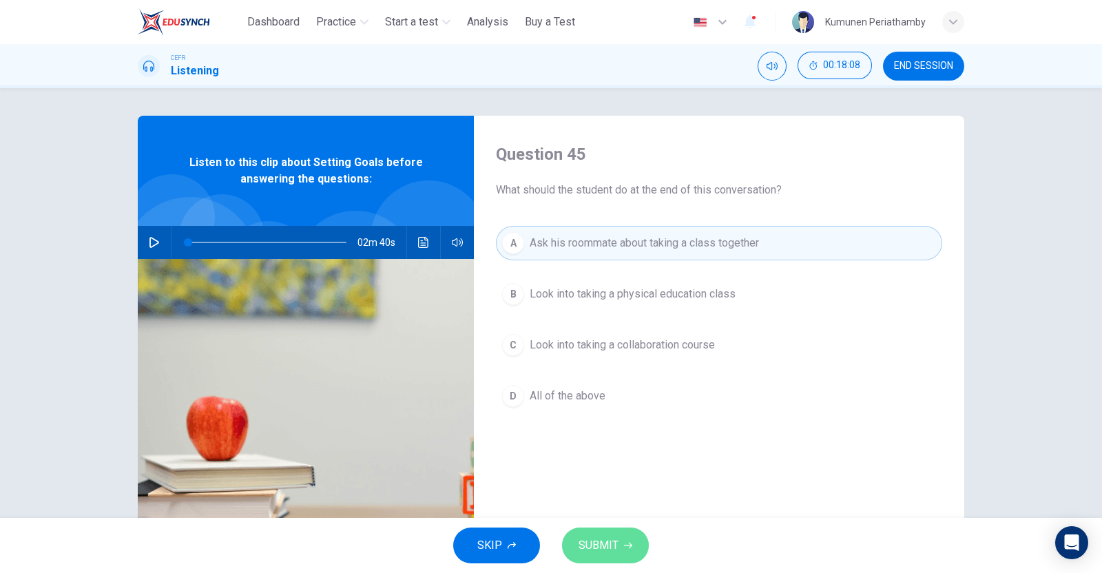
click at [618, 549] on button "SUBMIT" at bounding box center [605, 546] width 87 height 36
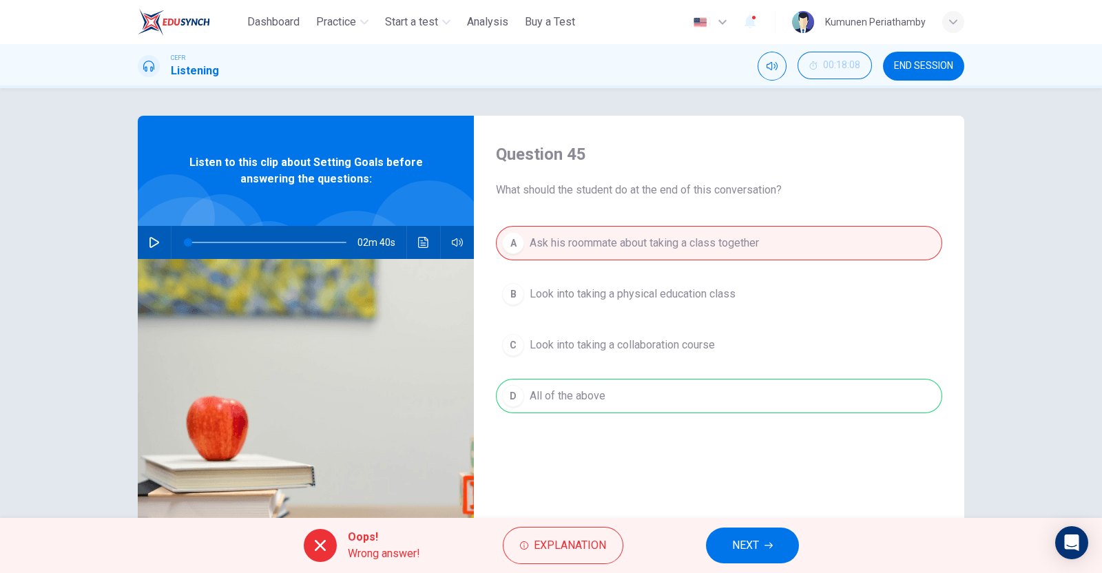
click at [761, 541] on button "NEXT" at bounding box center [752, 546] width 93 height 36
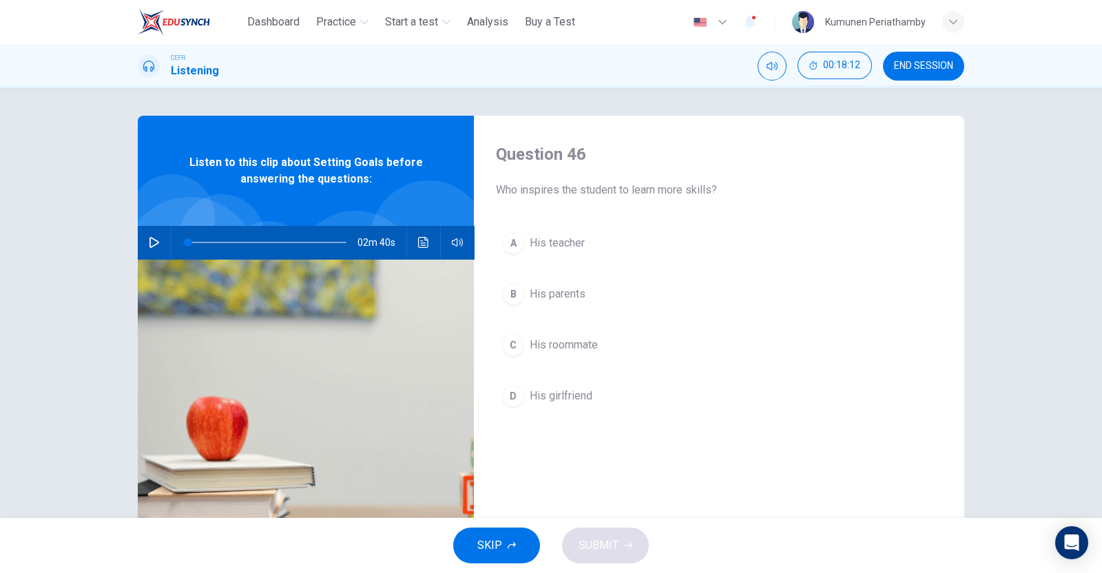
click at [555, 290] on span "His parents" at bounding box center [558, 294] width 56 height 17
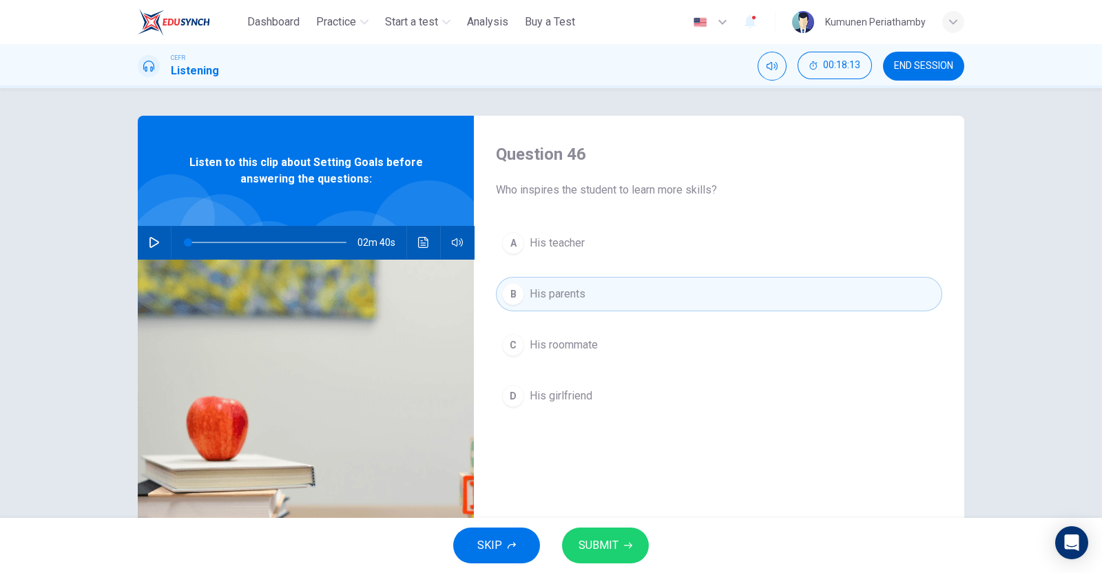
click at [615, 553] on span "SUBMIT" at bounding box center [599, 545] width 40 height 19
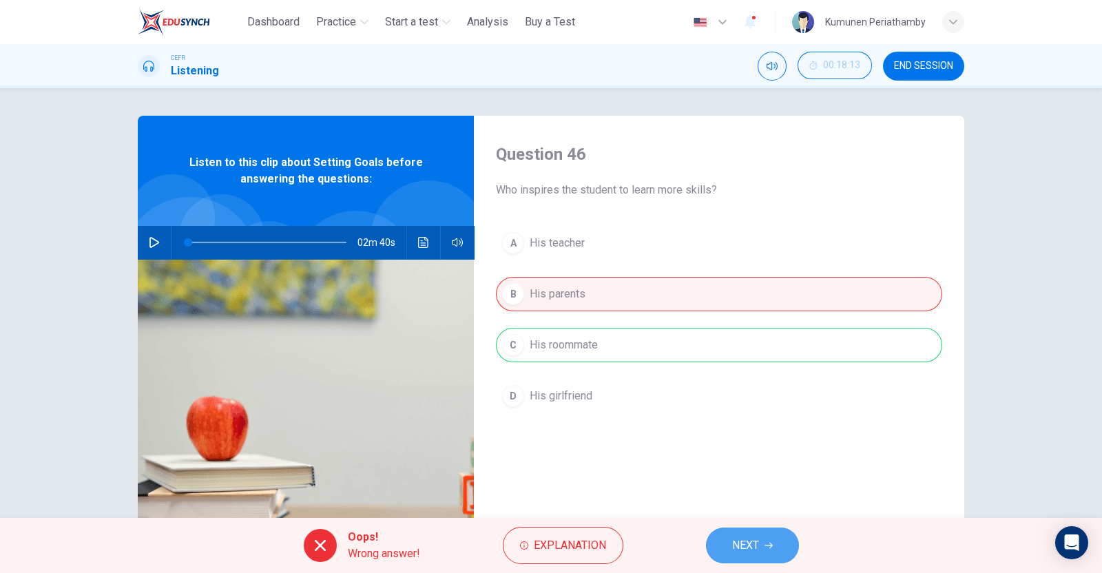
click at [773, 542] on icon "button" at bounding box center [769, 546] width 8 height 8
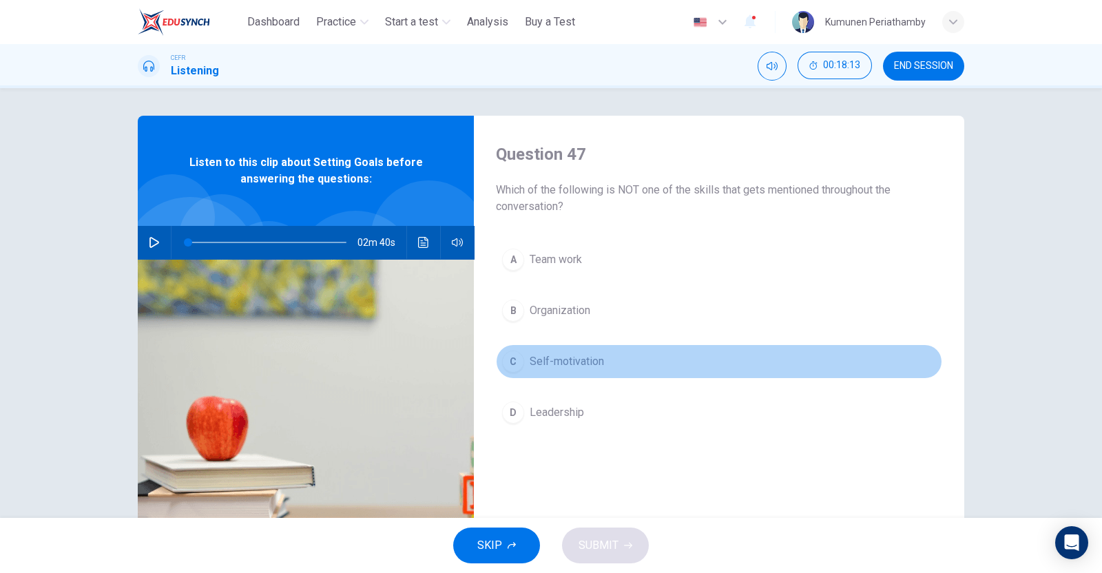
click at [553, 356] on span "Self-motivation" at bounding box center [567, 361] width 74 height 17
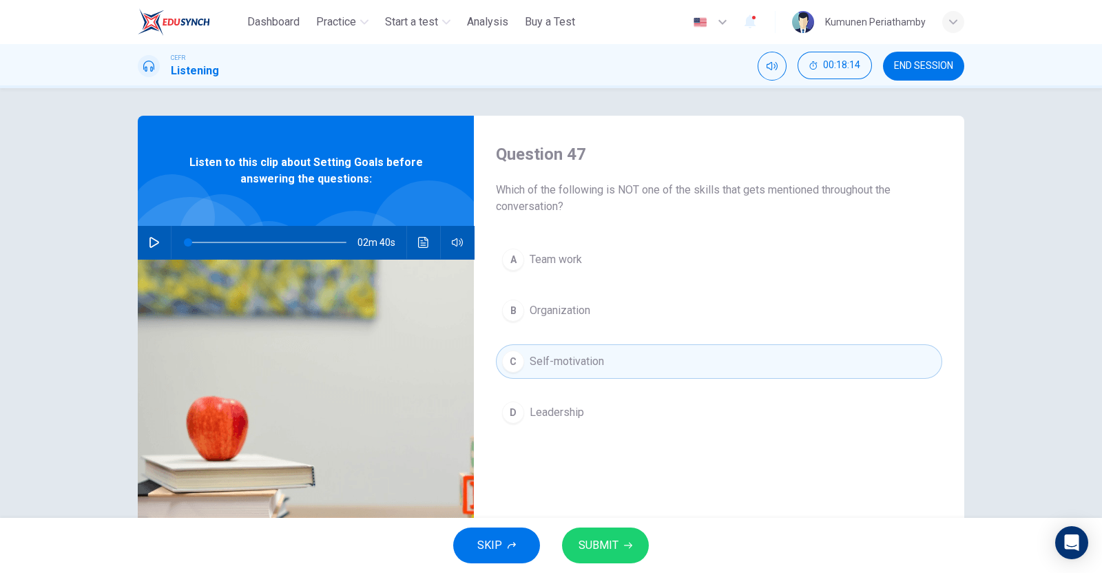
click at [606, 549] on span "SUBMIT" at bounding box center [599, 545] width 40 height 19
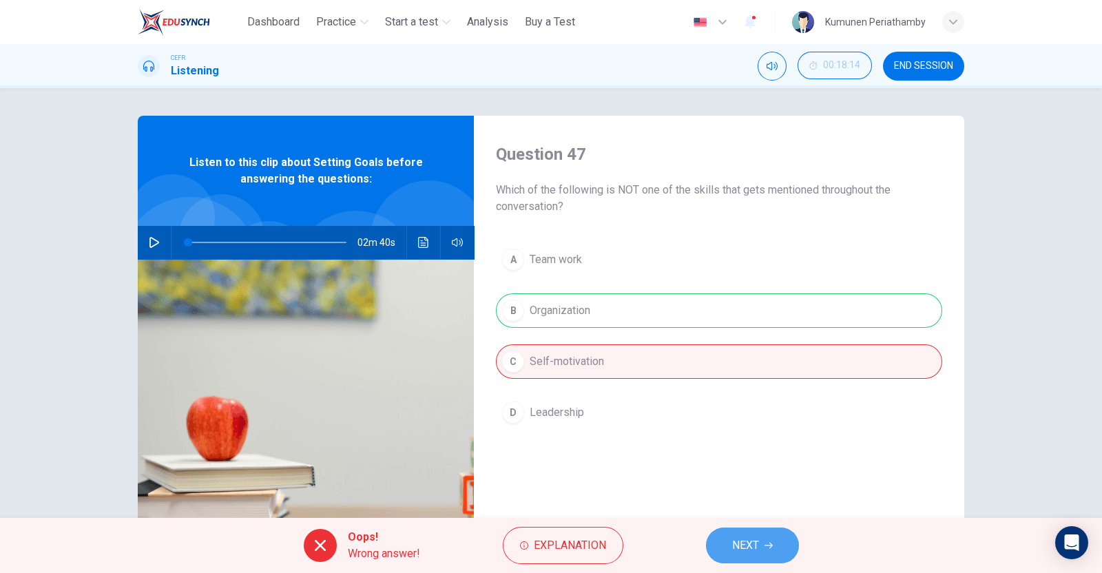
click at [775, 557] on button "NEXT" at bounding box center [752, 546] width 93 height 36
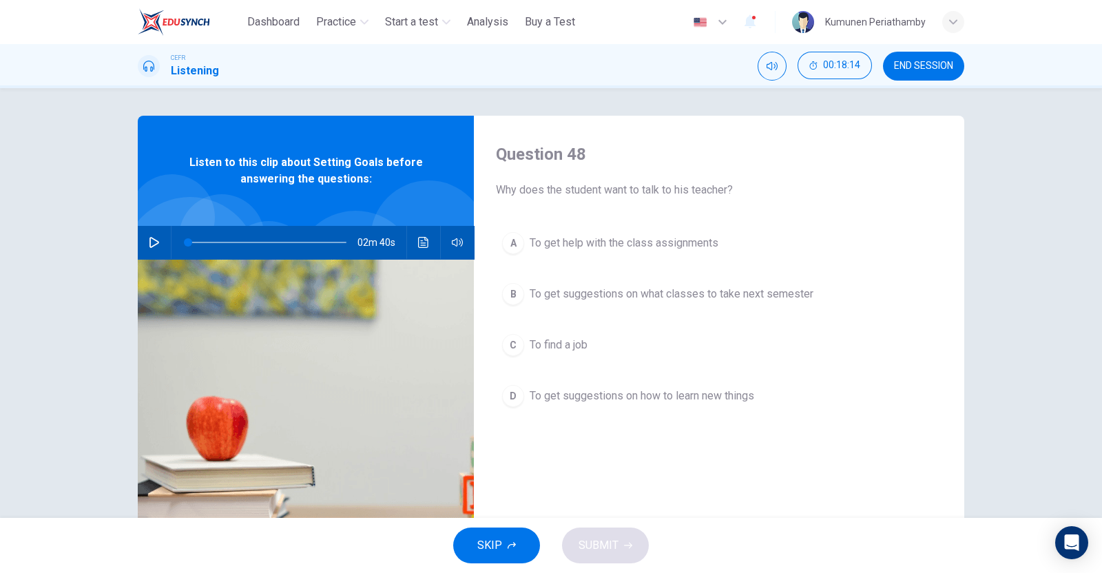
click at [567, 349] on span "To find a job" at bounding box center [559, 345] width 58 height 17
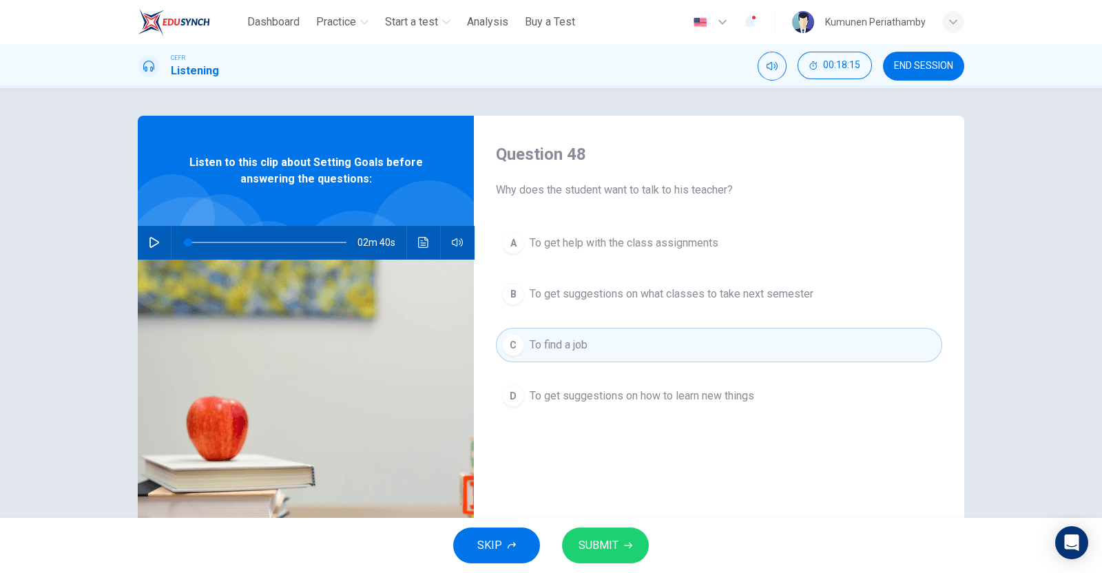
click at [610, 541] on span "SUBMIT" at bounding box center [599, 545] width 40 height 19
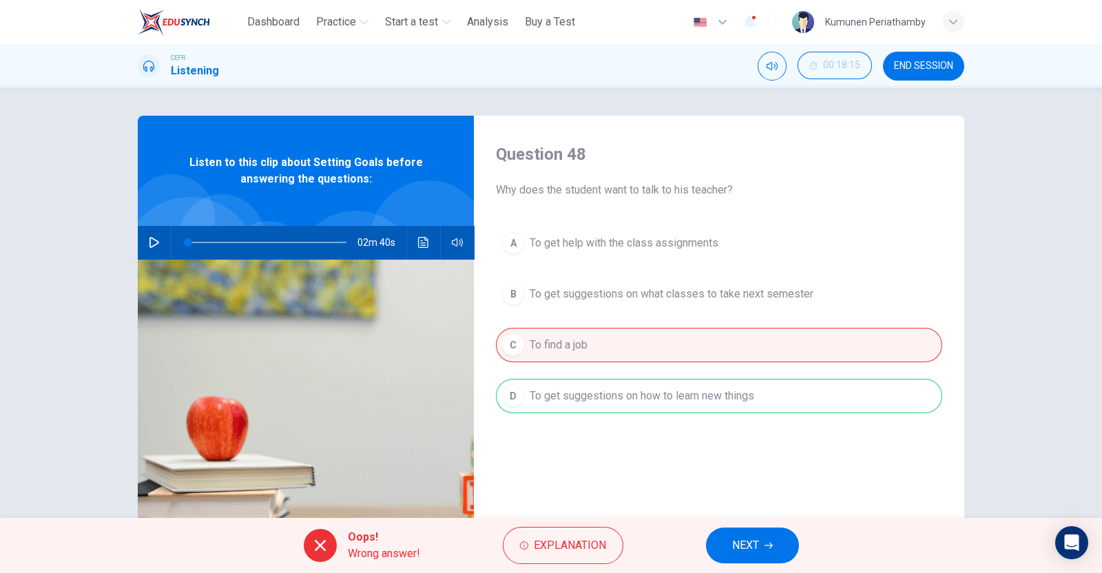
click at [766, 555] on button "NEXT" at bounding box center [752, 546] width 93 height 36
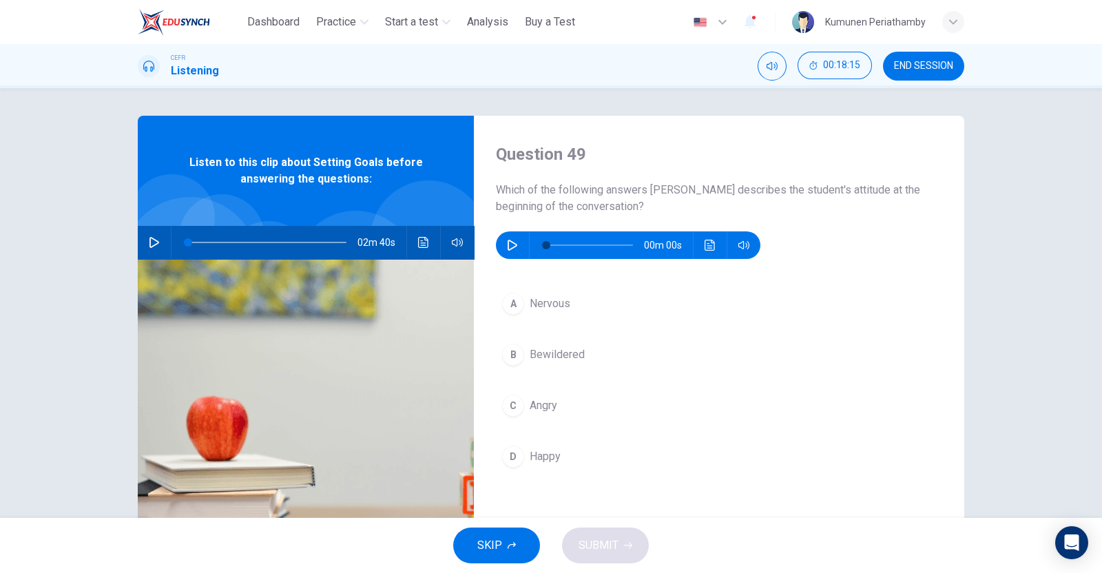
click at [573, 358] on span "Bewildered" at bounding box center [557, 355] width 55 height 17
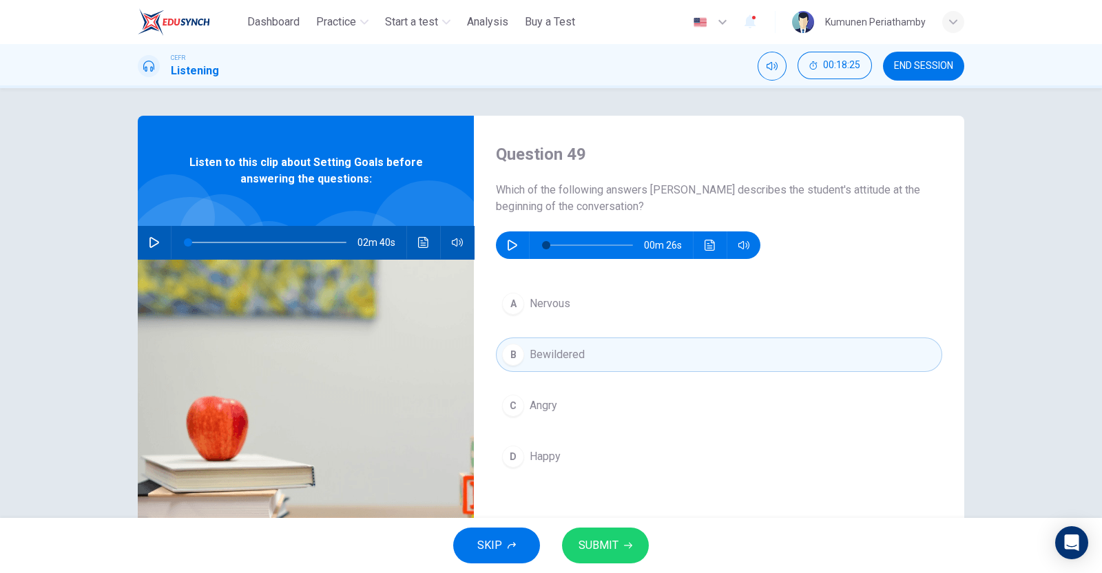
click at [620, 543] on button "SUBMIT" at bounding box center [605, 546] width 87 height 36
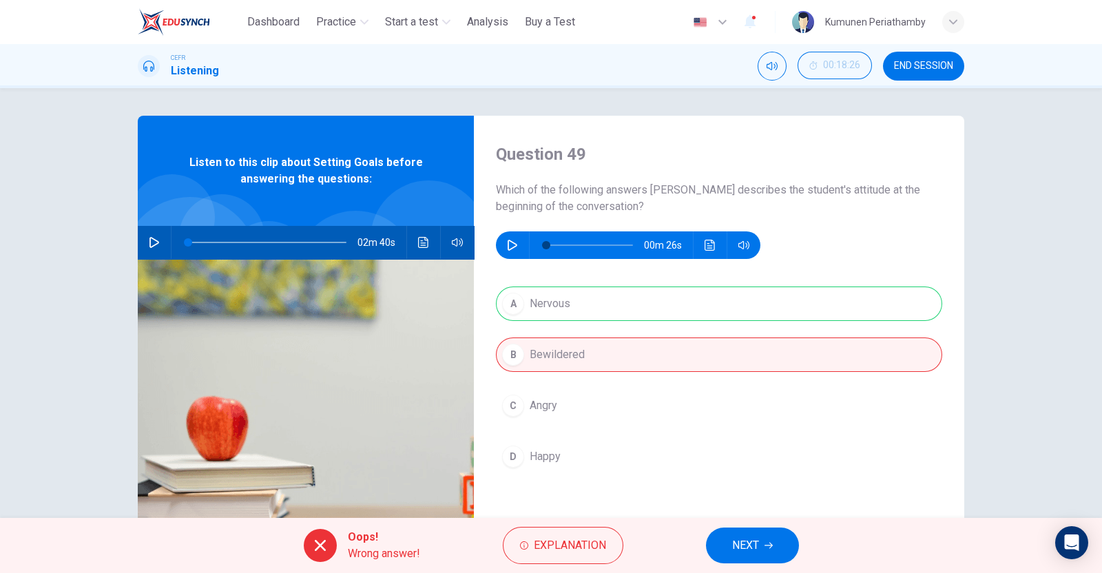
click at [767, 535] on button "NEXT" at bounding box center [752, 546] width 93 height 36
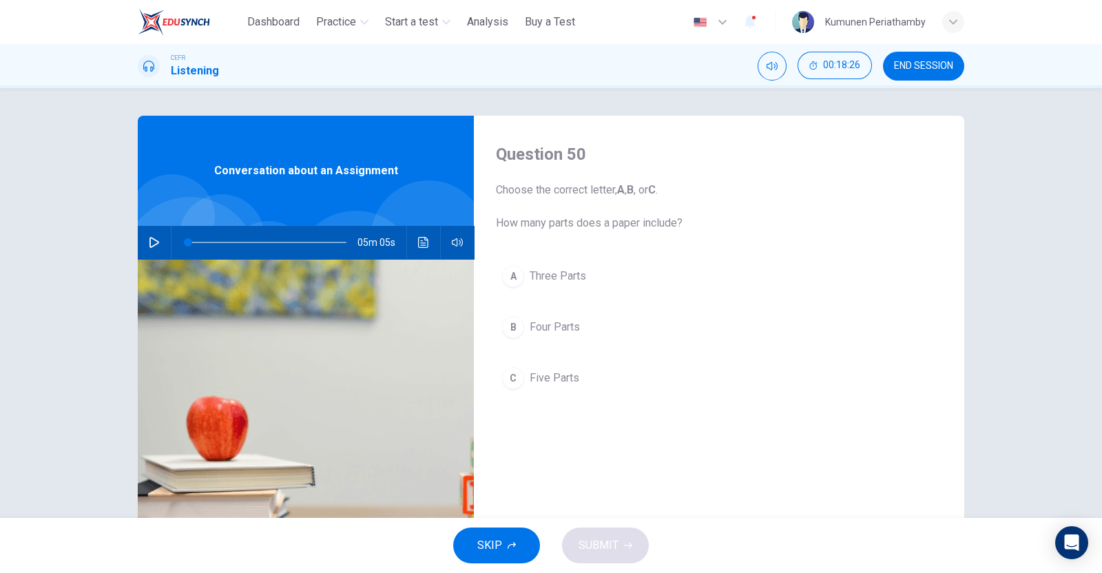
drag, startPoint x: 562, startPoint y: 393, endPoint x: 560, endPoint y: 386, distance: 7.0
click at [562, 392] on button "C Five Parts" at bounding box center [719, 378] width 446 height 34
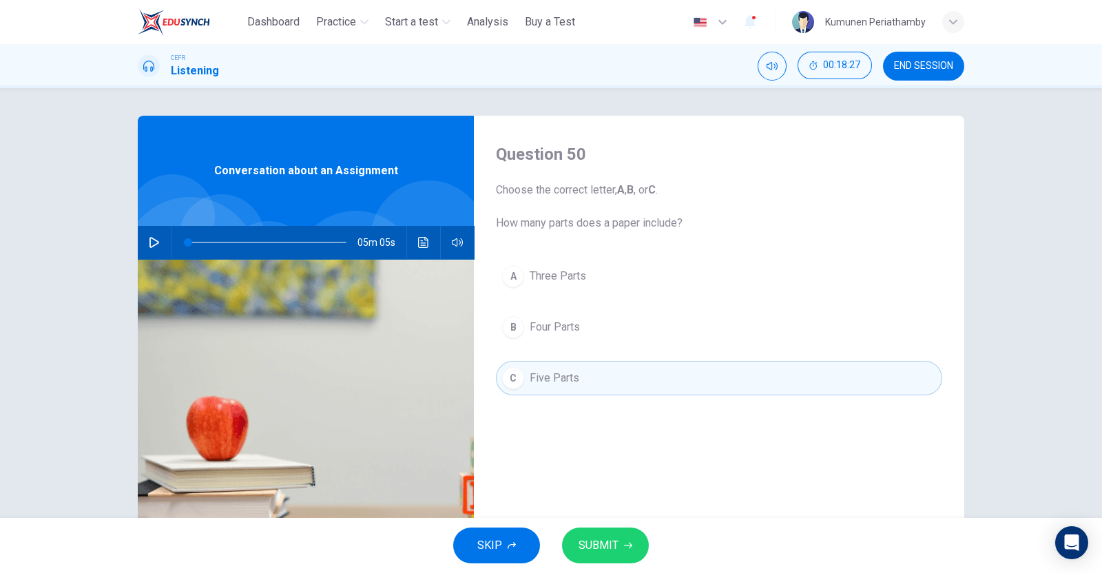
click at [625, 545] on icon "button" at bounding box center [628, 546] width 8 height 6
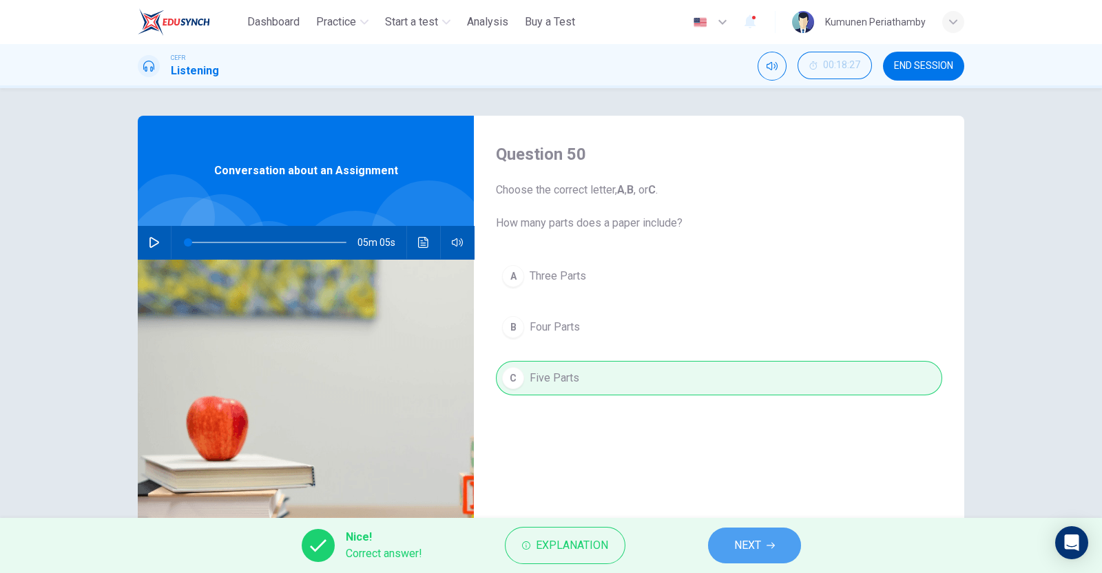
click at [741, 548] on span "NEXT" at bounding box center [747, 545] width 27 height 19
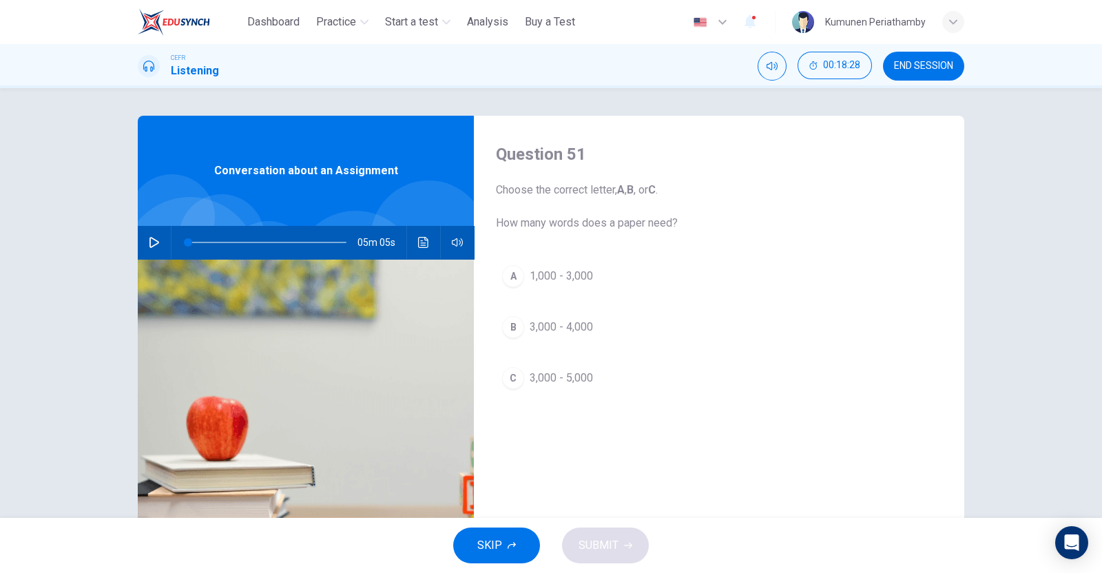
click at [560, 268] on span "1,000 - 3,000" at bounding box center [561, 276] width 63 height 17
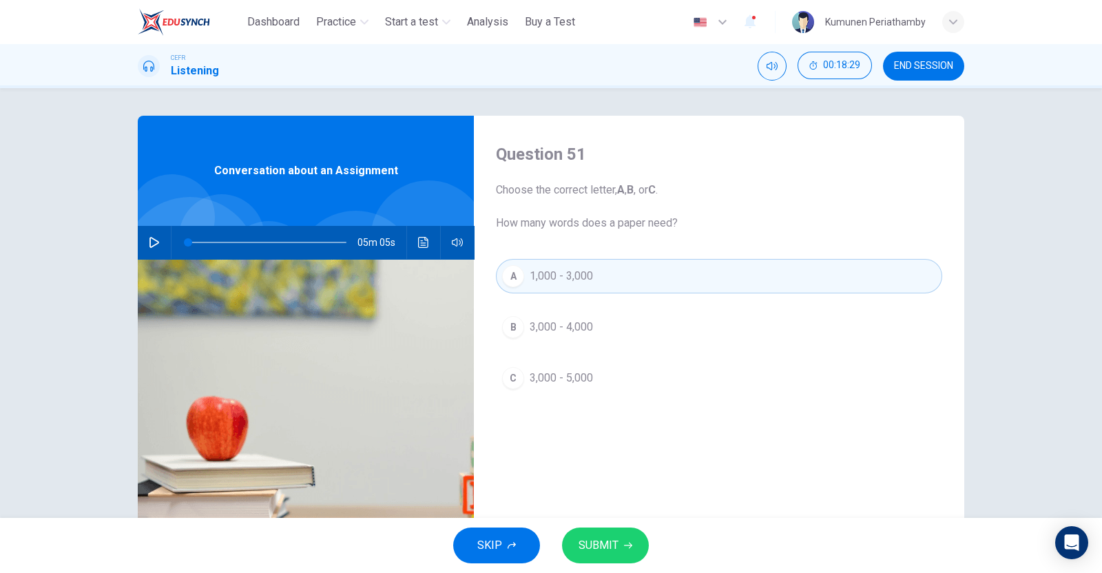
click at [608, 538] on span "SUBMIT" at bounding box center [599, 545] width 40 height 19
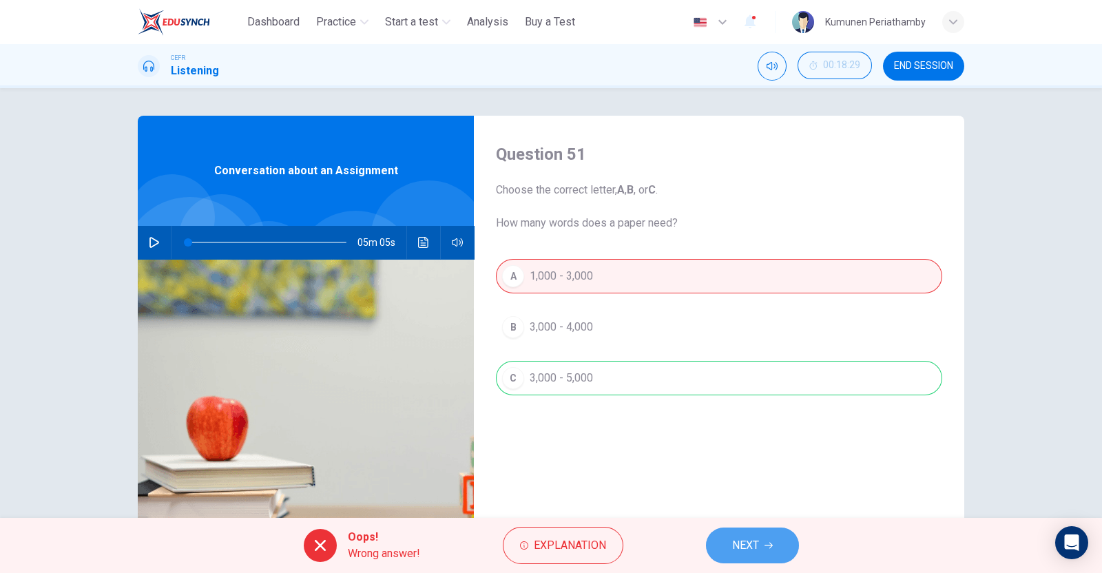
click at [769, 543] on icon "button" at bounding box center [769, 546] width 8 height 8
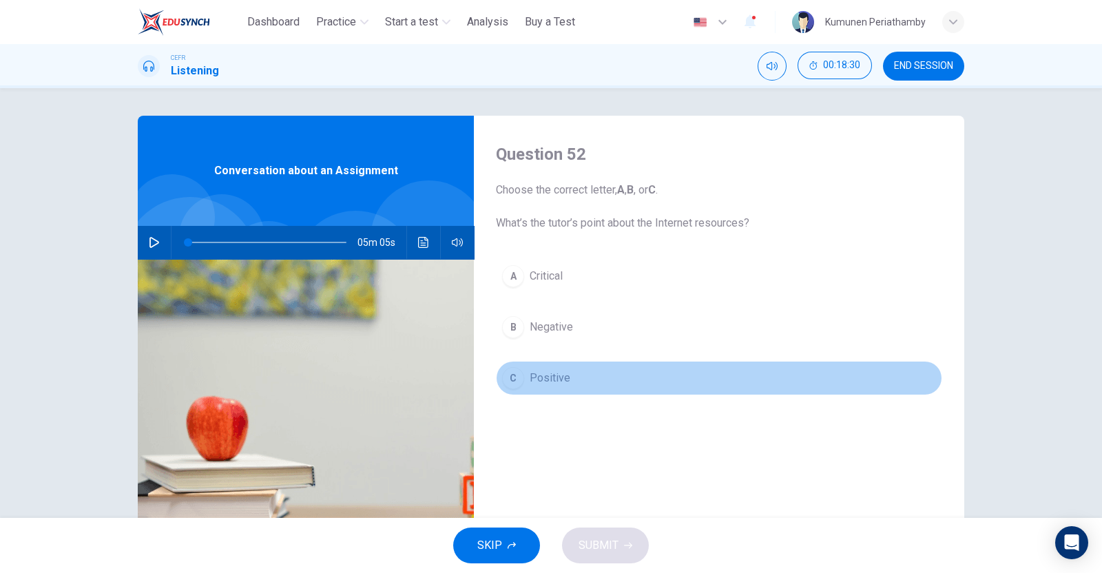
click at [539, 373] on span "Positive" at bounding box center [550, 378] width 41 height 17
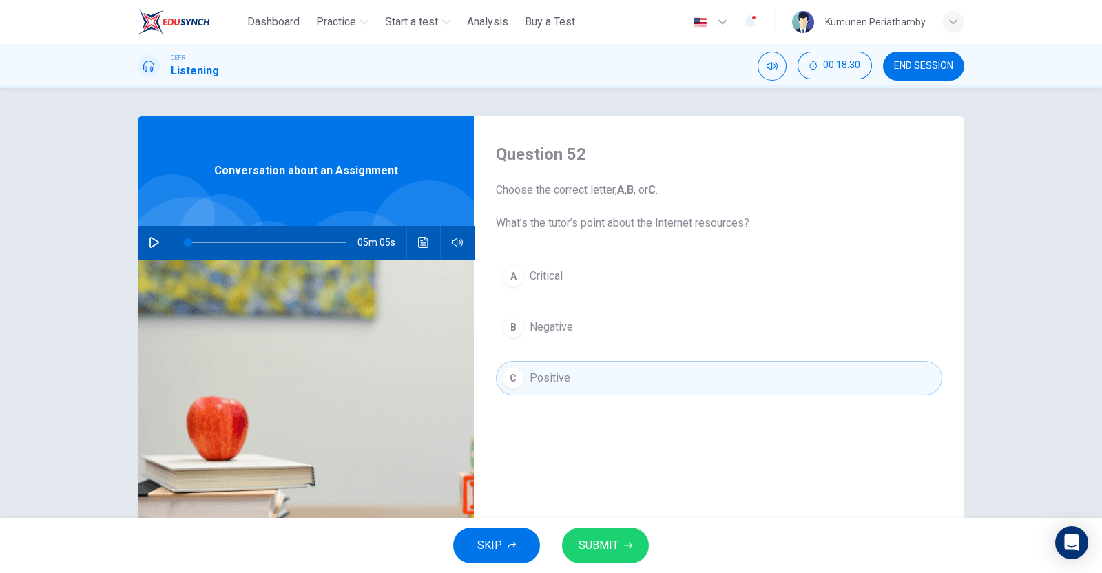
click at [610, 537] on span "SUBMIT" at bounding box center [599, 545] width 40 height 19
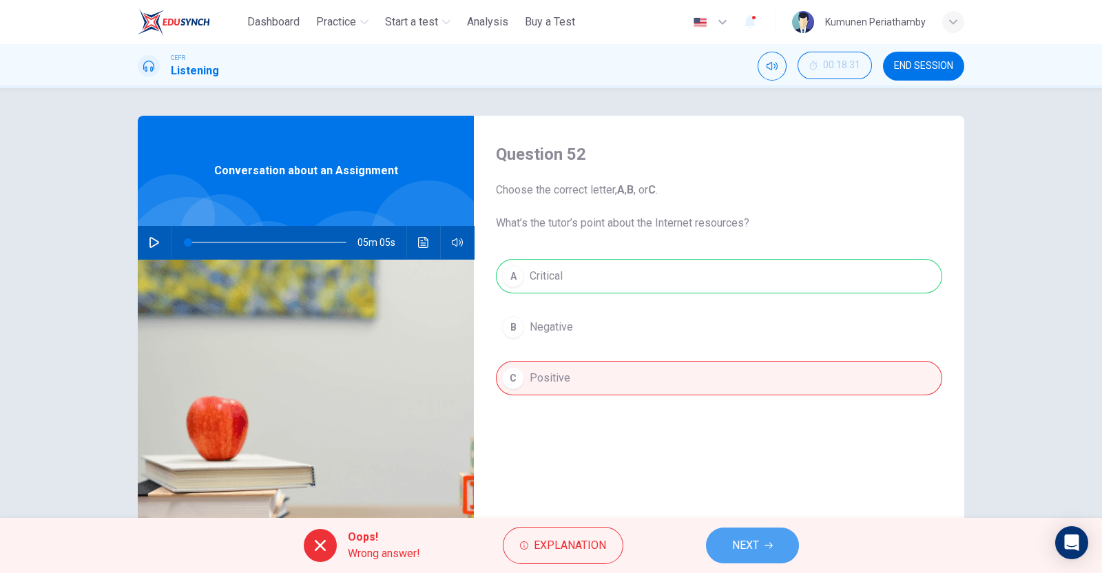
click at [746, 548] on span "NEXT" at bounding box center [745, 545] width 27 height 19
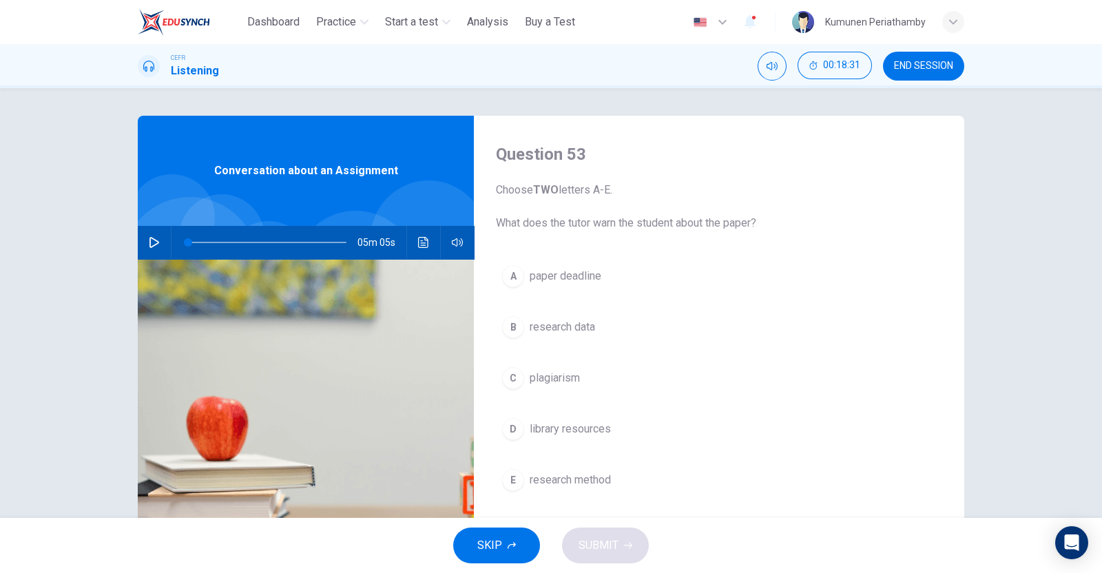
click at [568, 318] on button "B research data" at bounding box center [719, 327] width 446 height 34
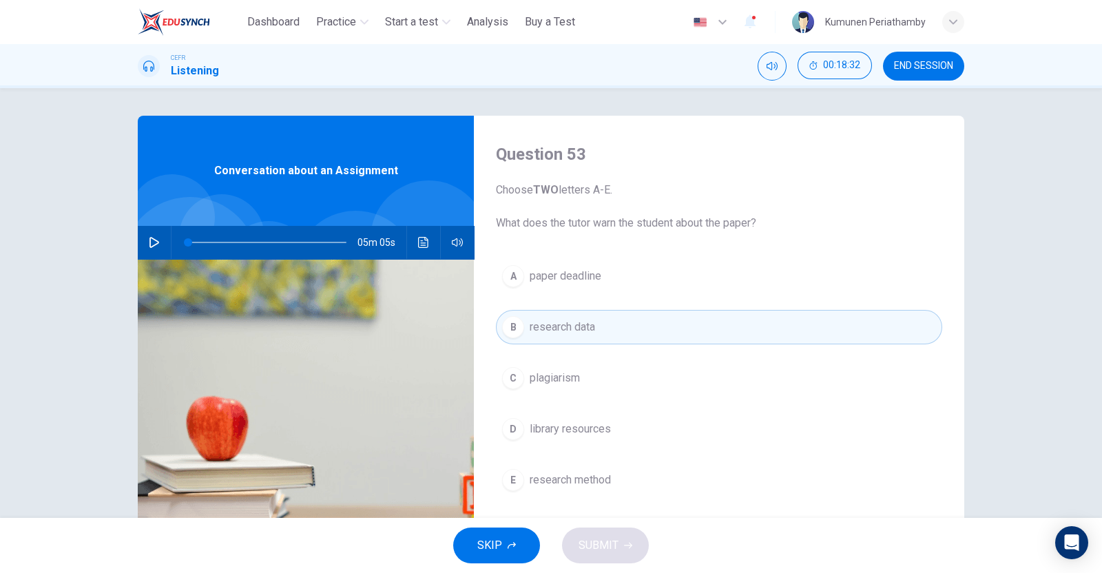
click at [627, 548] on div "SKIP SUBMIT" at bounding box center [551, 545] width 1102 height 55
click at [580, 477] on span "research method" at bounding box center [570, 480] width 81 height 17
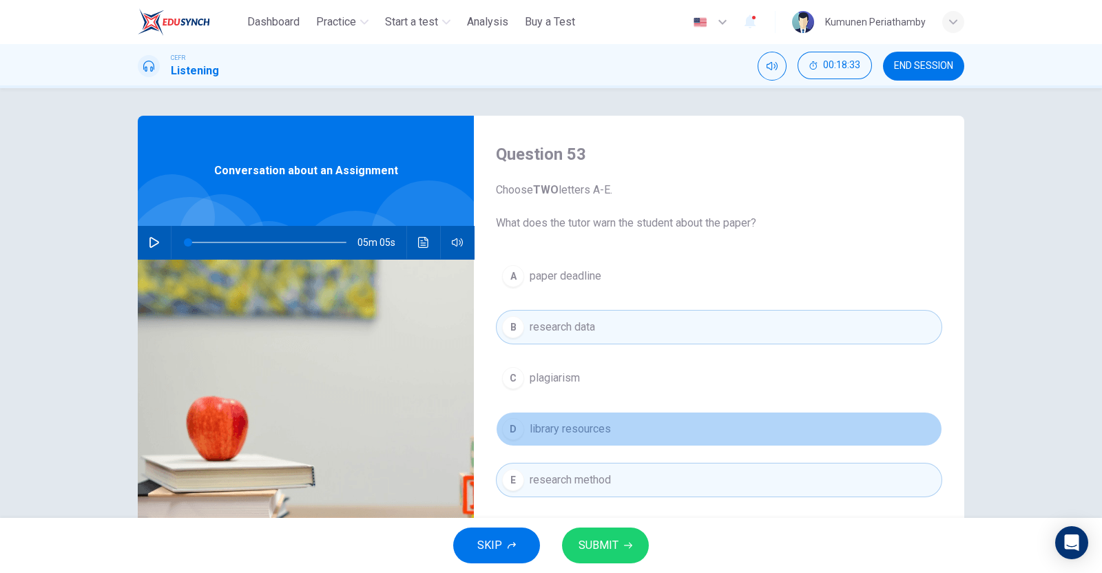
click at [564, 429] on span "library resources" at bounding box center [570, 429] width 81 height 17
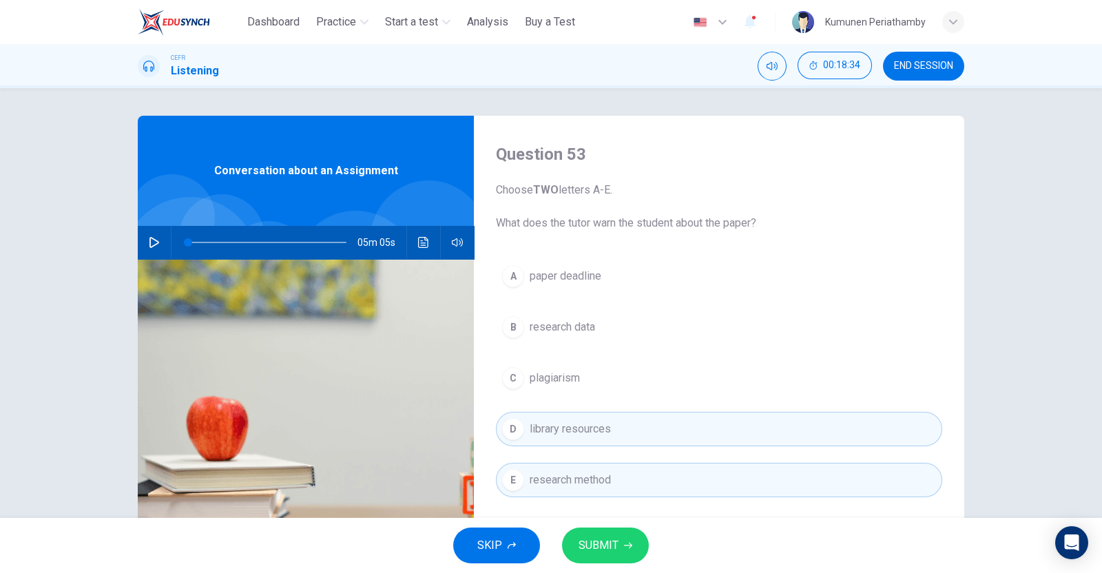
click at [619, 539] on button "SUBMIT" at bounding box center [605, 546] width 87 height 36
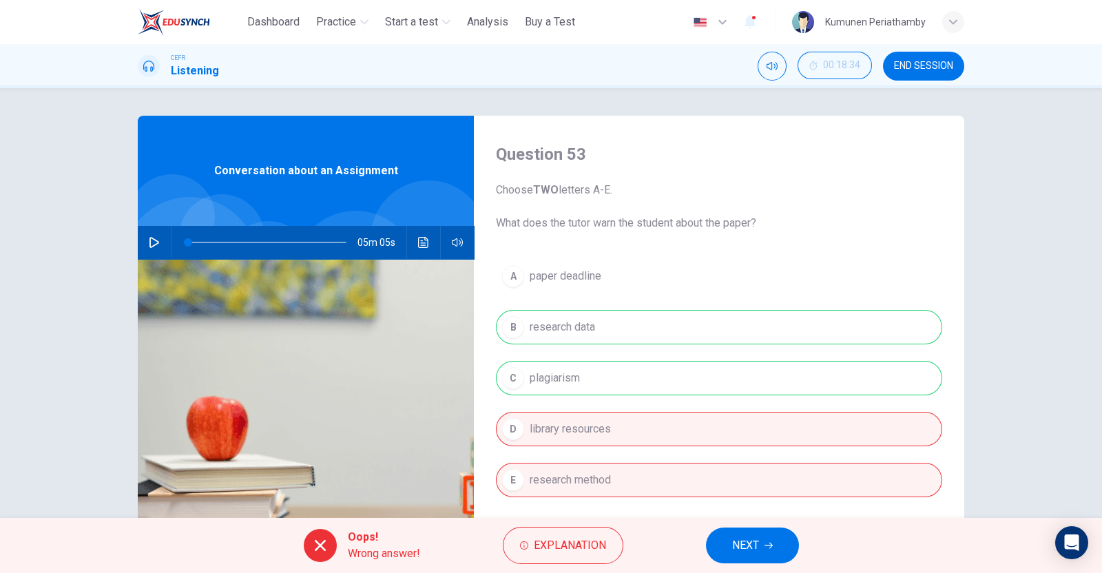
click at [741, 541] on span "NEXT" at bounding box center [745, 545] width 27 height 19
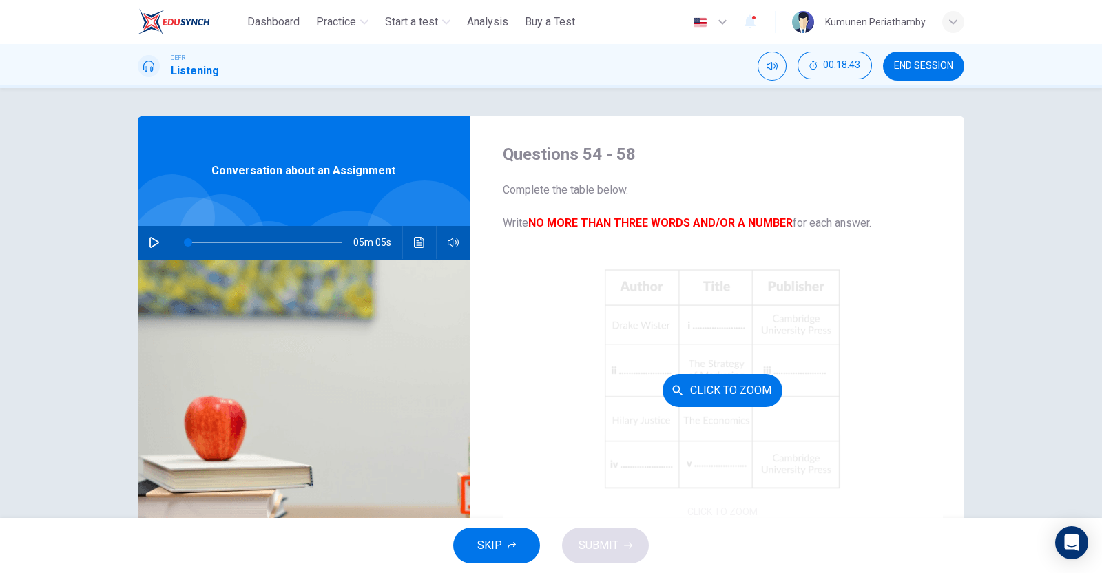
click at [597, 377] on div "Click to Zoom" at bounding box center [723, 390] width 440 height 263
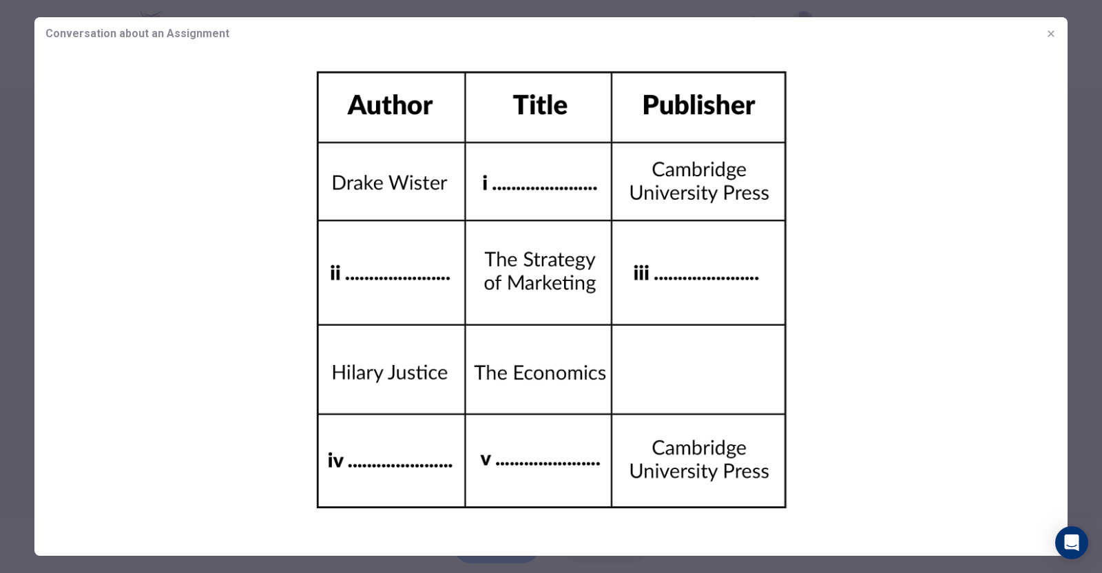
click at [1050, 32] on icon "button" at bounding box center [1051, 33] width 6 height 6
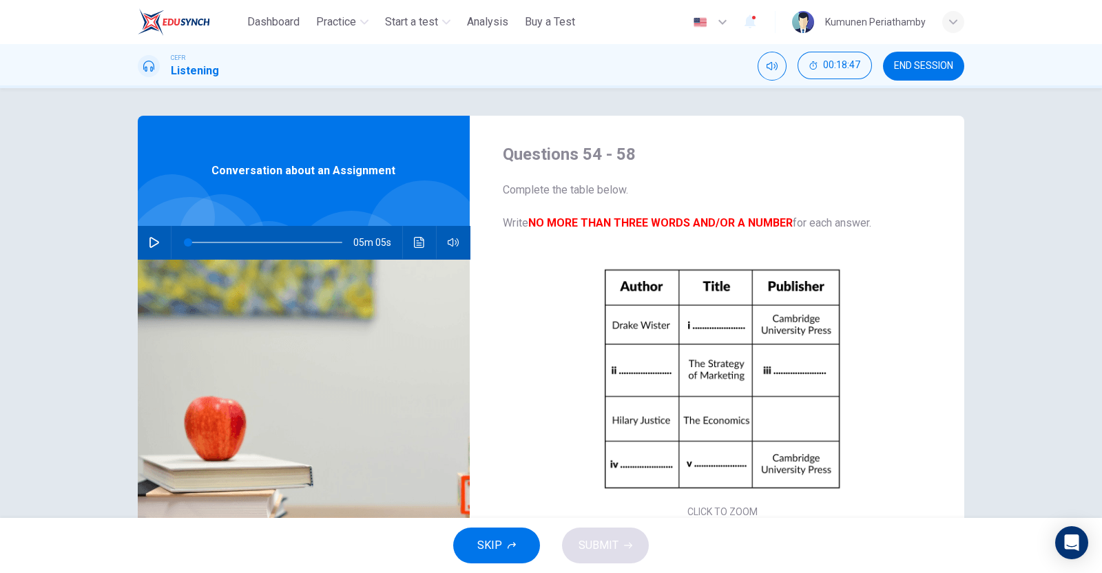
click at [485, 548] on span "SKIP" at bounding box center [489, 545] width 25 height 19
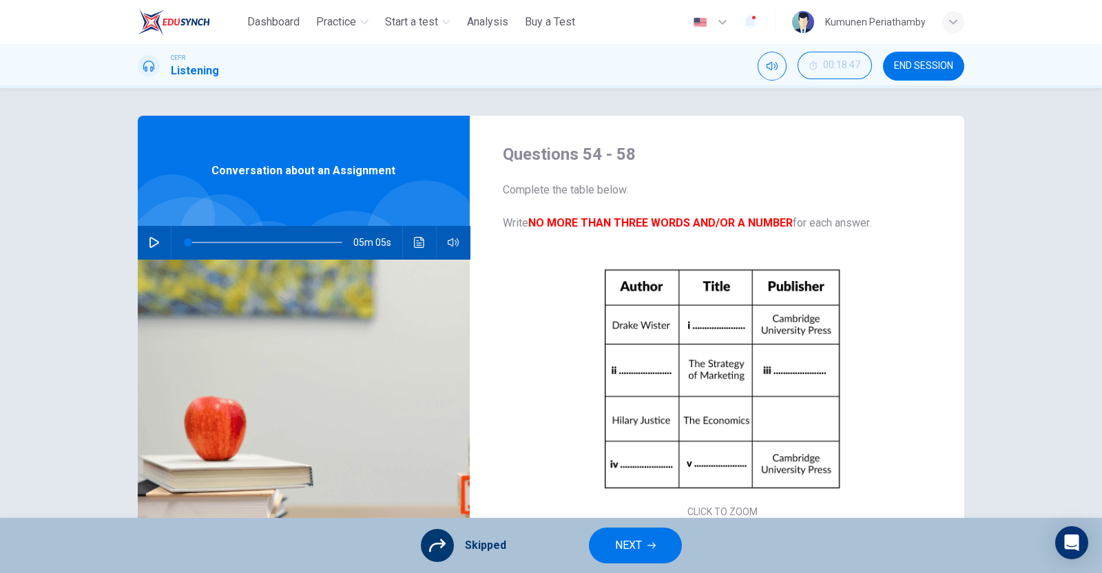
click at [660, 547] on button "NEXT" at bounding box center [635, 546] width 93 height 36
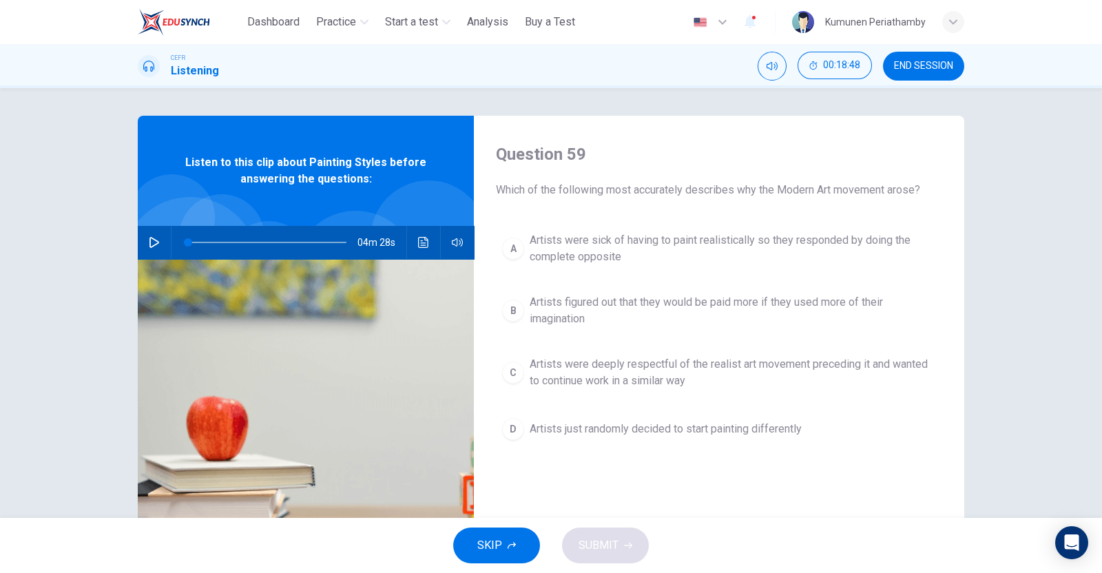
click at [644, 431] on span "Artists just randomly decided to start painting differently" at bounding box center [666, 429] width 272 height 17
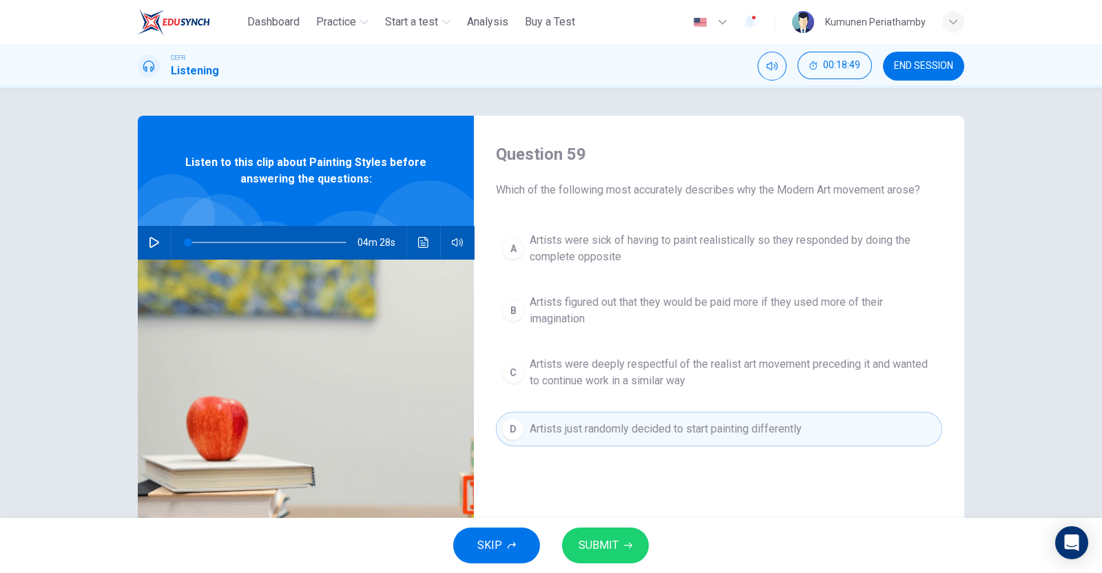
click at [624, 542] on icon "button" at bounding box center [628, 546] width 8 height 8
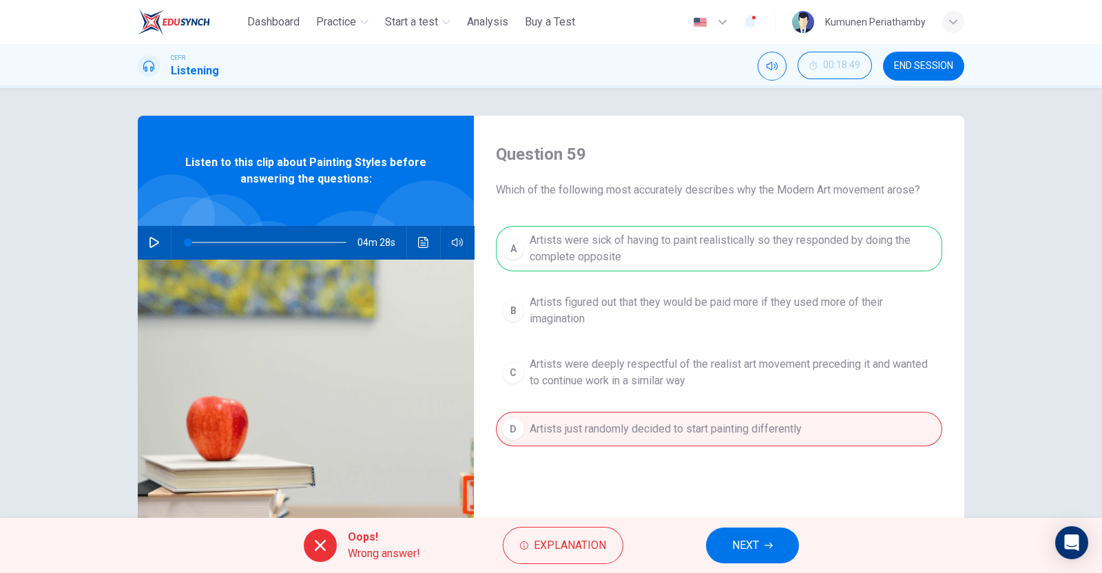
click at [741, 553] on span "NEXT" at bounding box center [745, 545] width 27 height 19
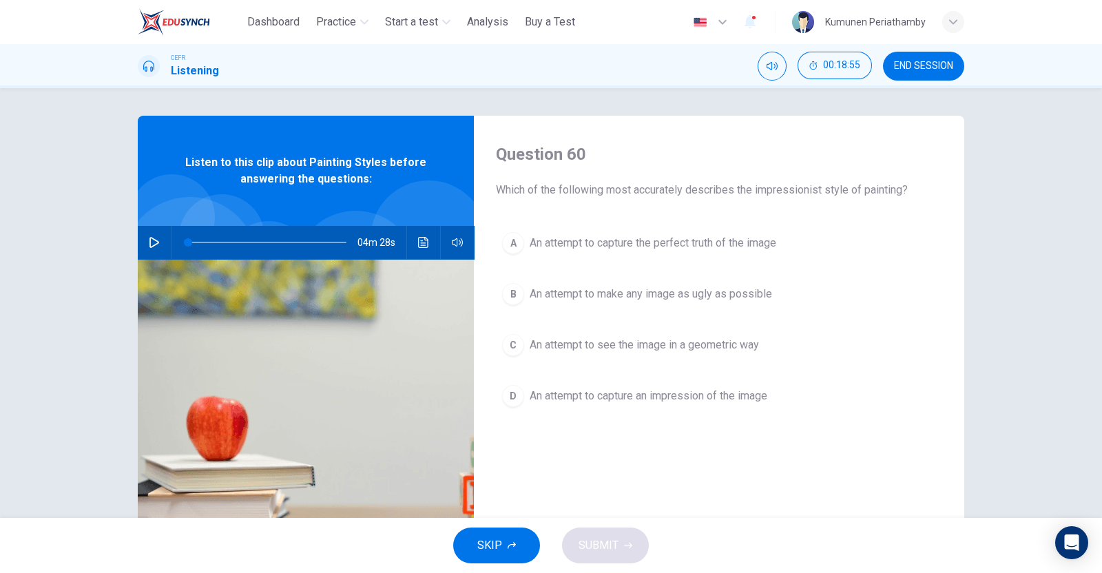
click at [619, 545] on div "SKIP SUBMIT" at bounding box center [551, 545] width 1102 height 55
click at [611, 393] on span "An attempt to capture an impression of the image" at bounding box center [649, 396] width 238 height 17
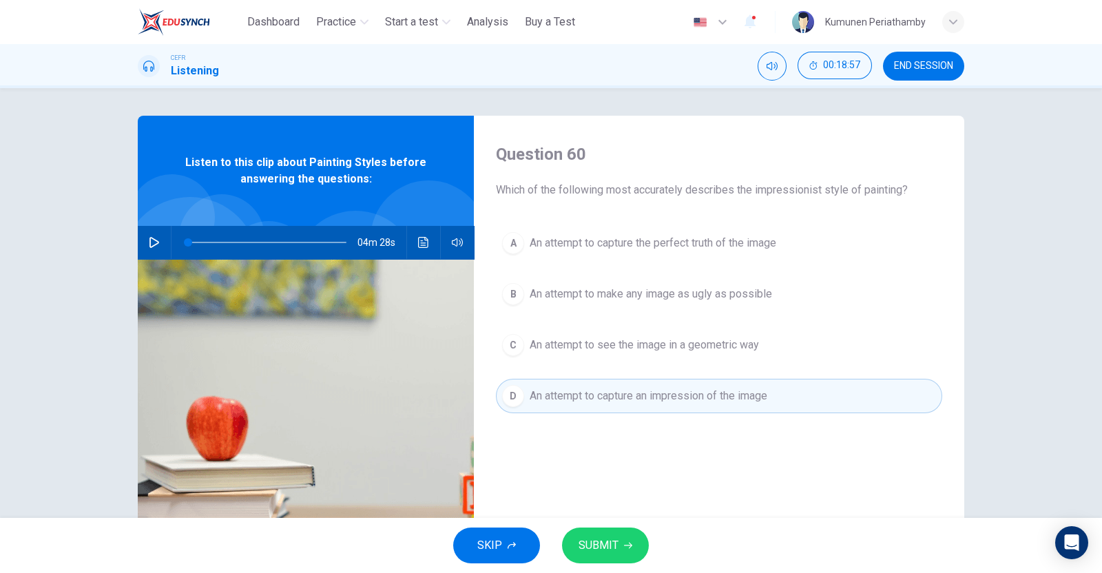
click at [610, 354] on button "C An attempt to see the image in a geometric way" at bounding box center [719, 345] width 446 height 34
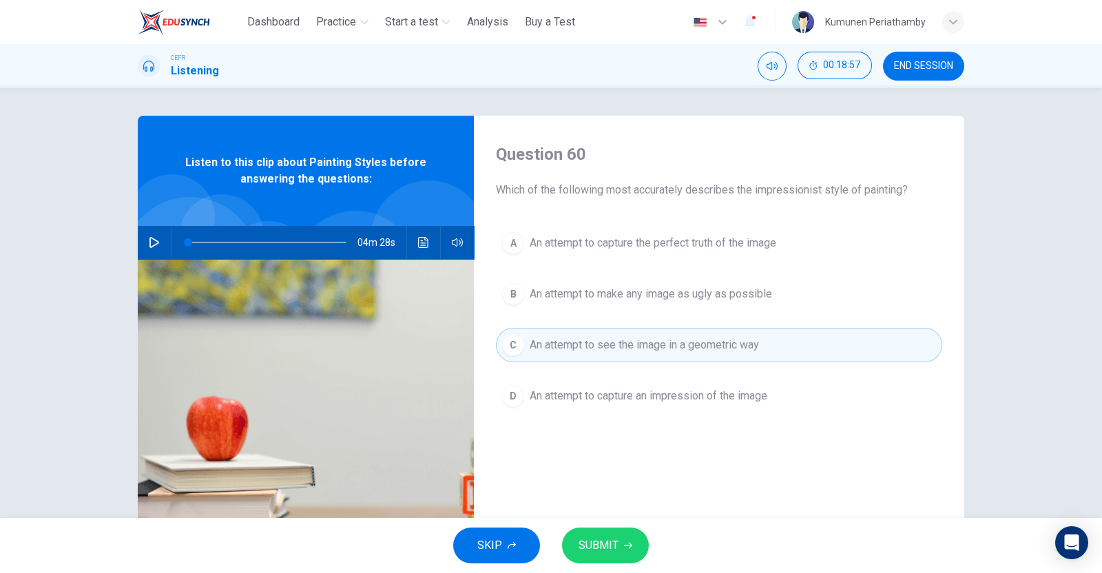
drag, startPoint x: 615, startPoint y: 291, endPoint x: 615, endPoint y: 309, distance: 18.6
click at [615, 290] on span "An attempt to make any image as ugly as possible" at bounding box center [651, 294] width 243 height 17
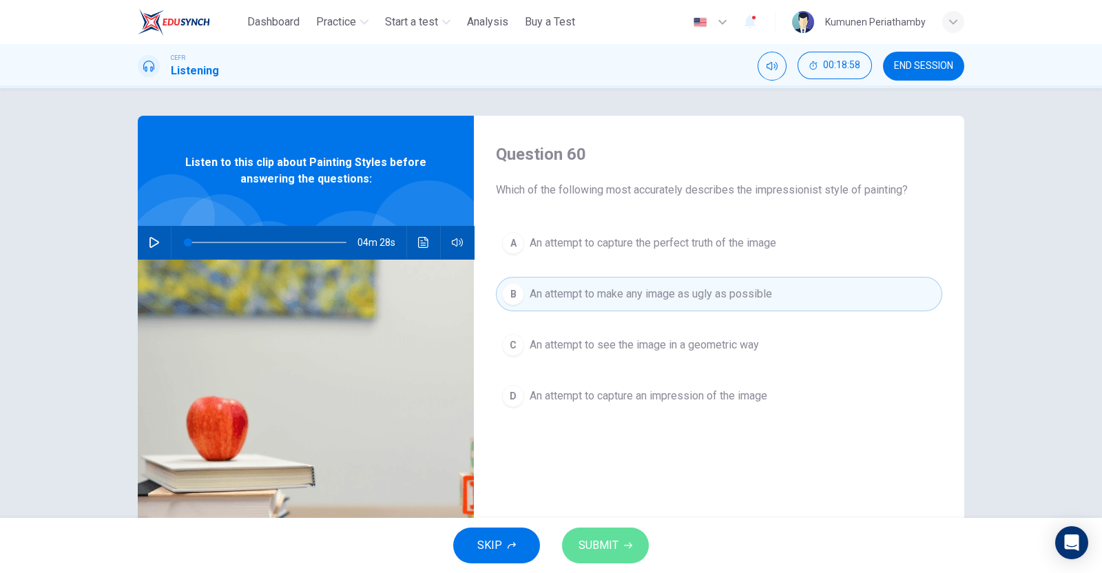
click at [616, 542] on span "SUBMIT" at bounding box center [599, 545] width 40 height 19
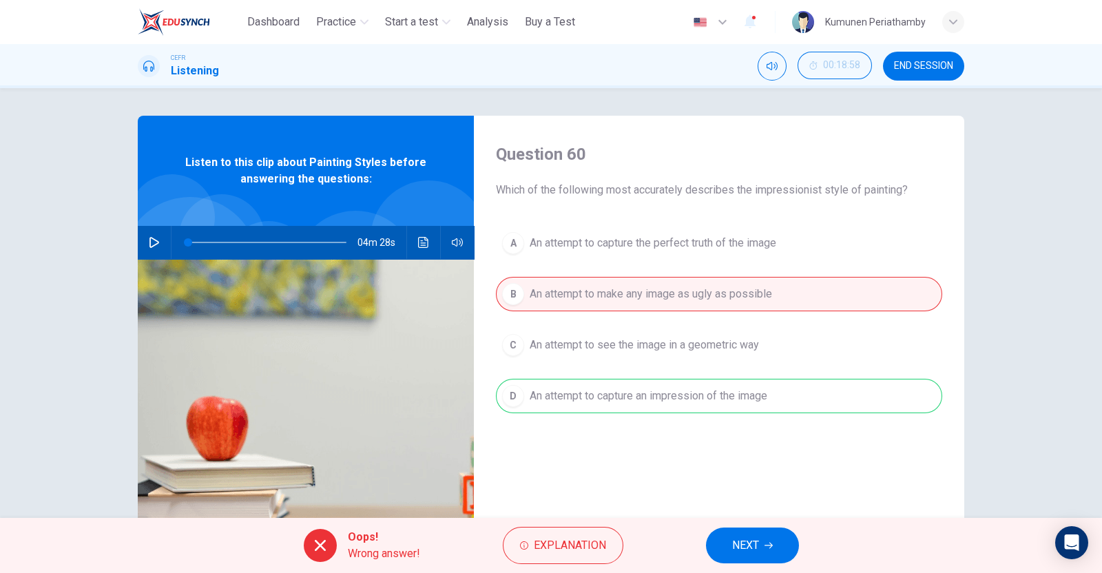
click at [757, 542] on span "NEXT" at bounding box center [745, 545] width 27 height 19
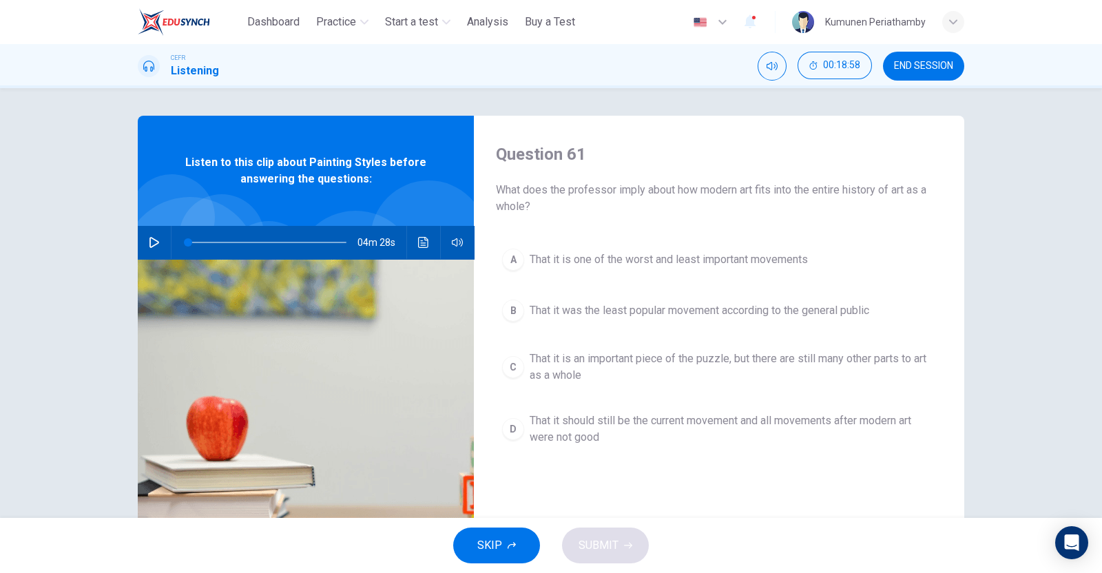
click at [683, 413] on span "That it should still be the current movement and all movements after modern art…" at bounding box center [733, 429] width 407 height 33
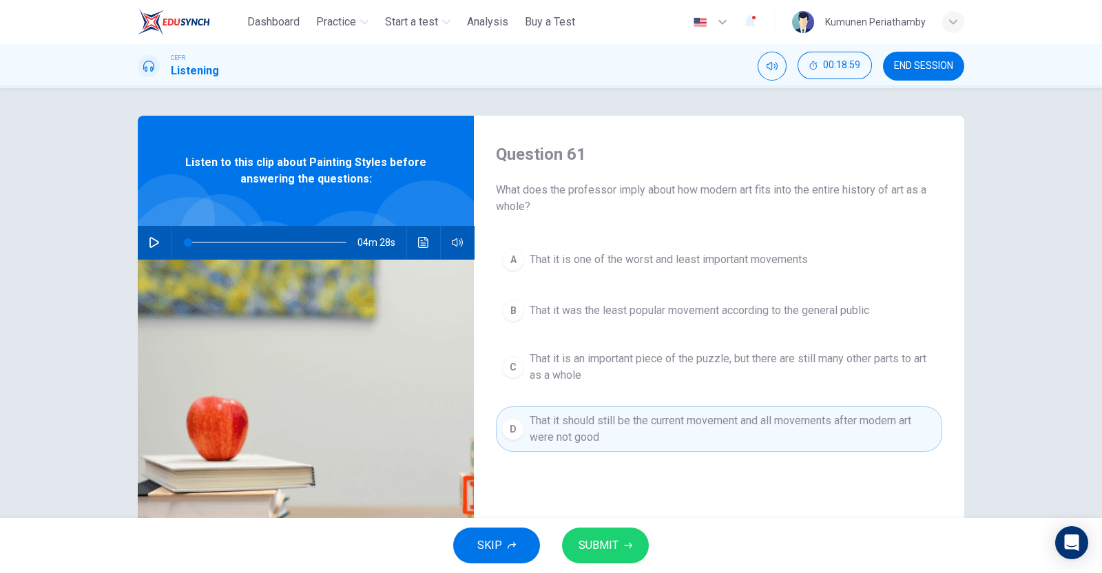
drag, startPoint x: 682, startPoint y: 367, endPoint x: 662, endPoint y: 409, distance: 47.2
click at [682, 365] on span "That it is an important piece of the puzzle, but there are still many other par…" at bounding box center [733, 367] width 407 height 33
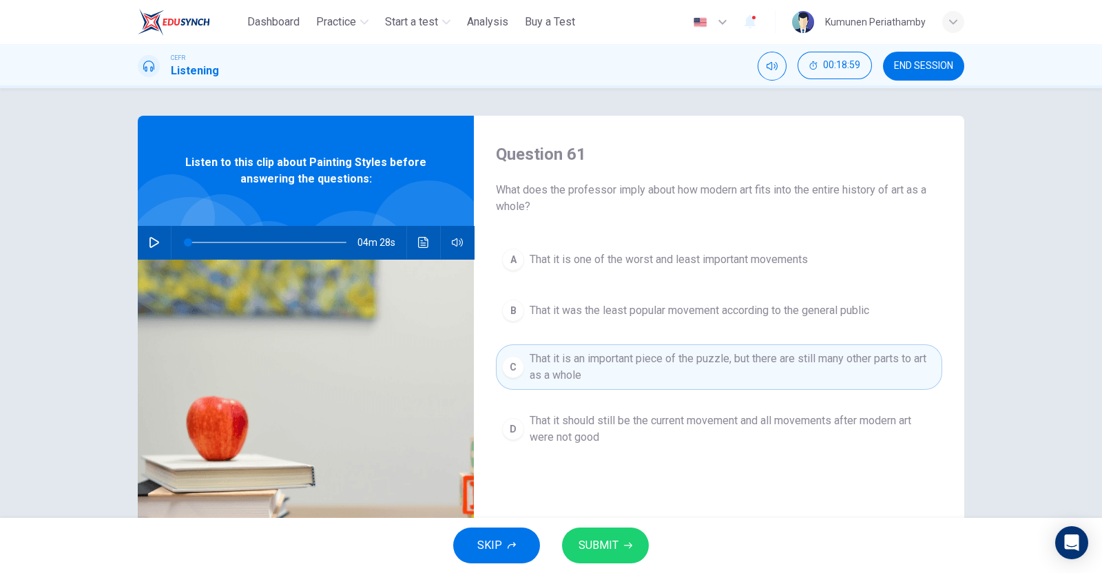
click at [620, 544] on button "SUBMIT" at bounding box center [605, 546] width 87 height 36
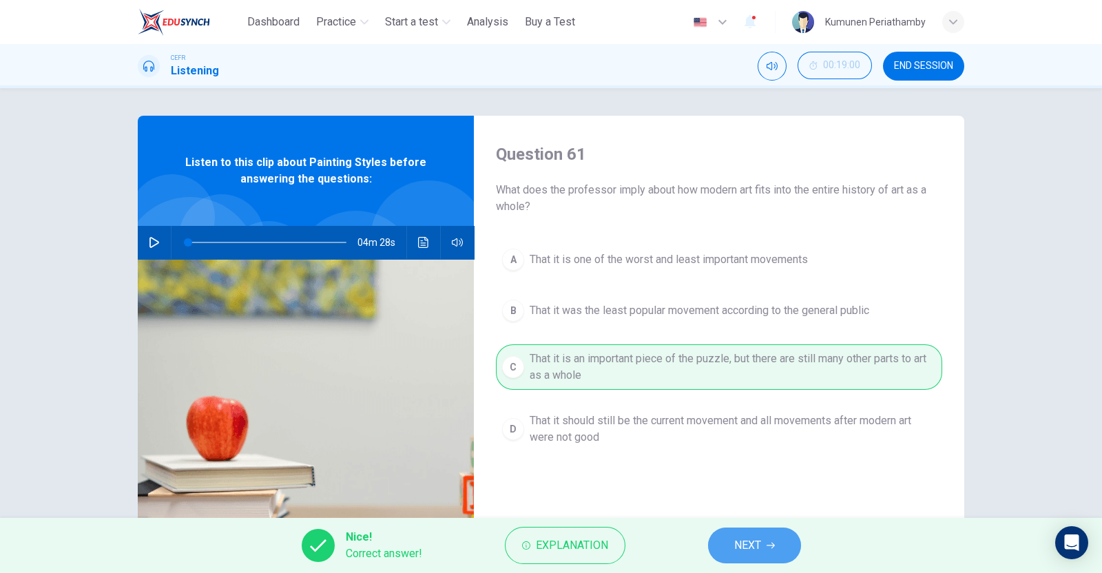
click at [770, 542] on icon "button" at bounding box center [771, 546] width 8 height 8
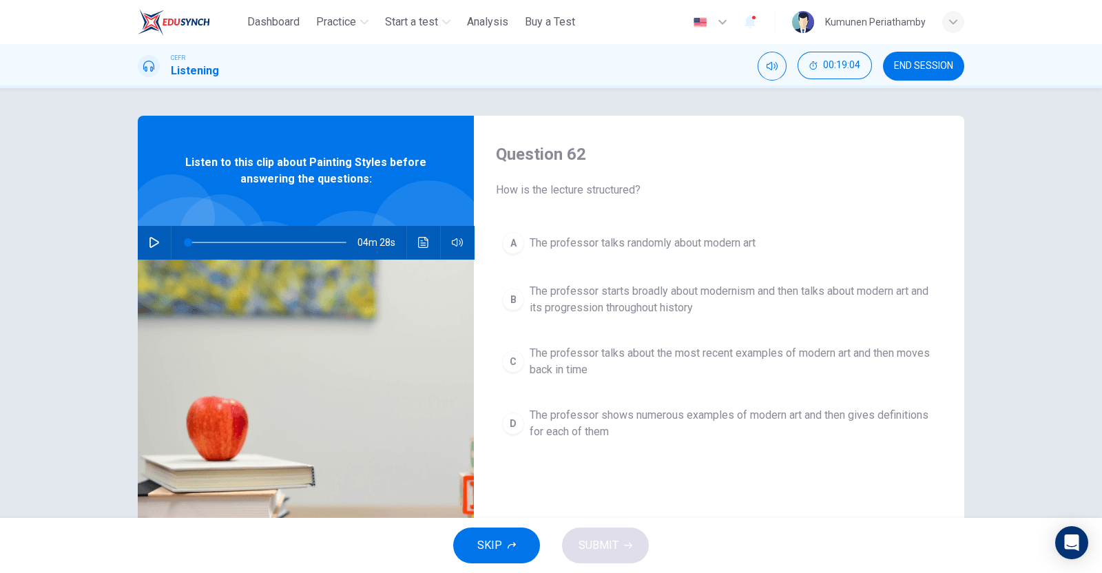
click at [605, 405] on button "D The professor shows numerous examples of modern art and then gives definition…" at bounding box center [719, 423] width 446 height 45
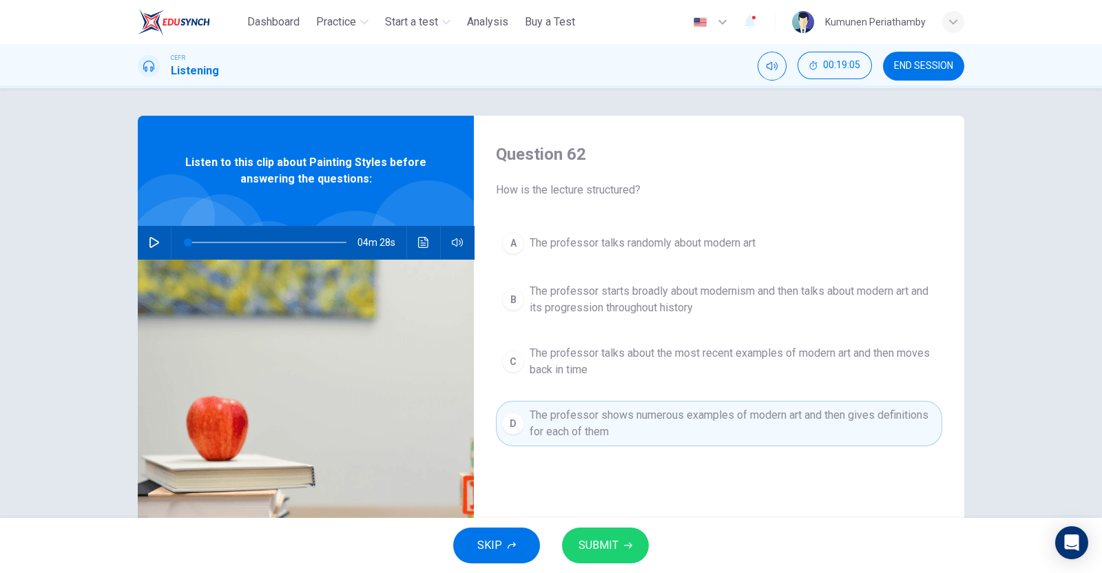
click at [634, 358] on span "The professor talks about the most recent examples of modern art and then moves…" at bounding box center [733, 361] width 407 height 33
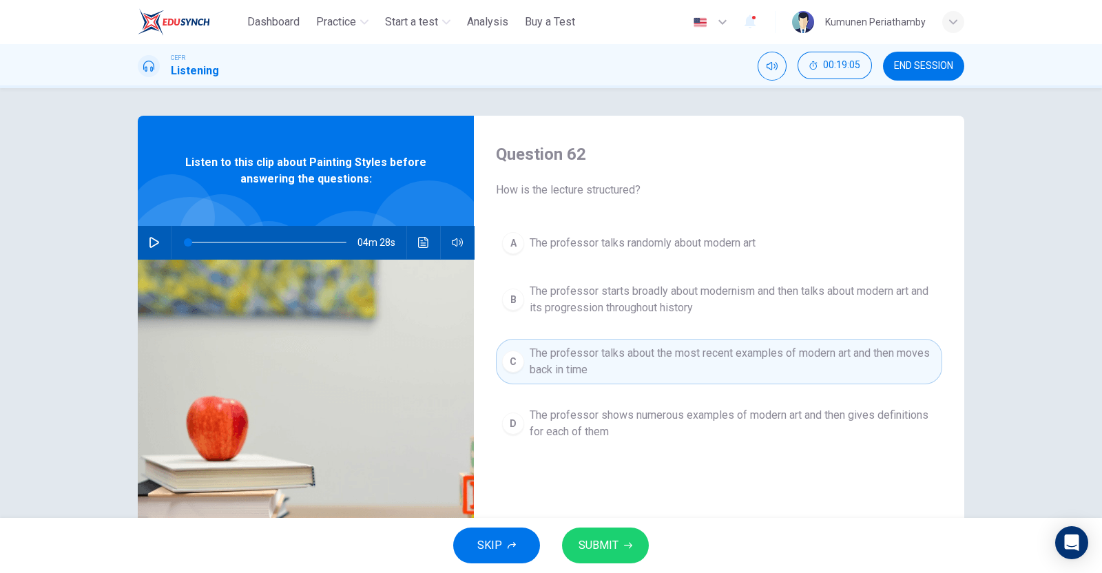
click at [641, 555] on button "SUBMIT" at bounding box center [605, 546] width 87 height 36
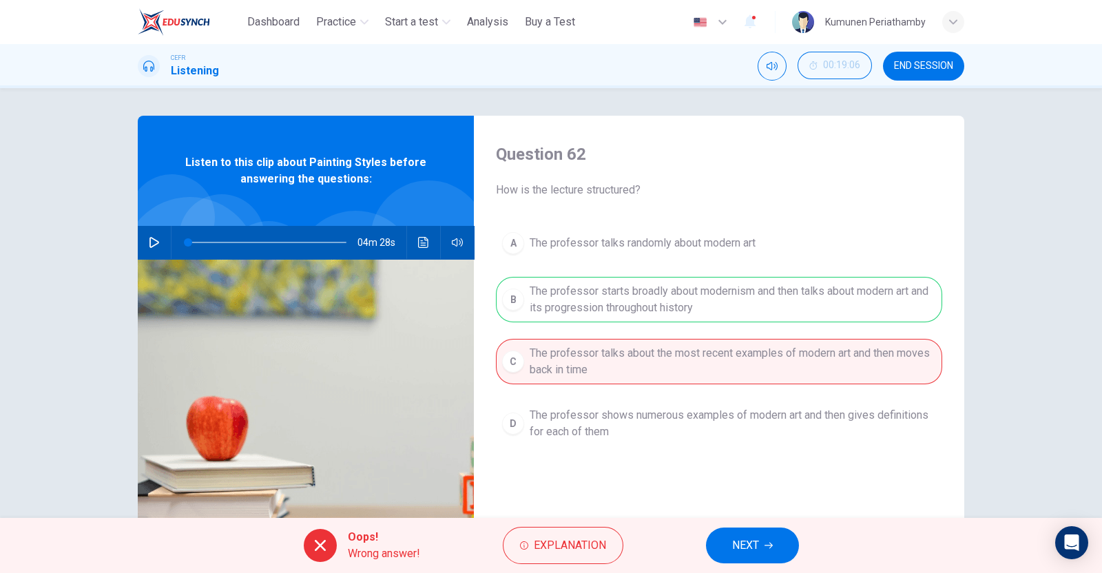
click at [739, 535] on button "NEXT" at bounding box center [752, 546] width 93 height 36
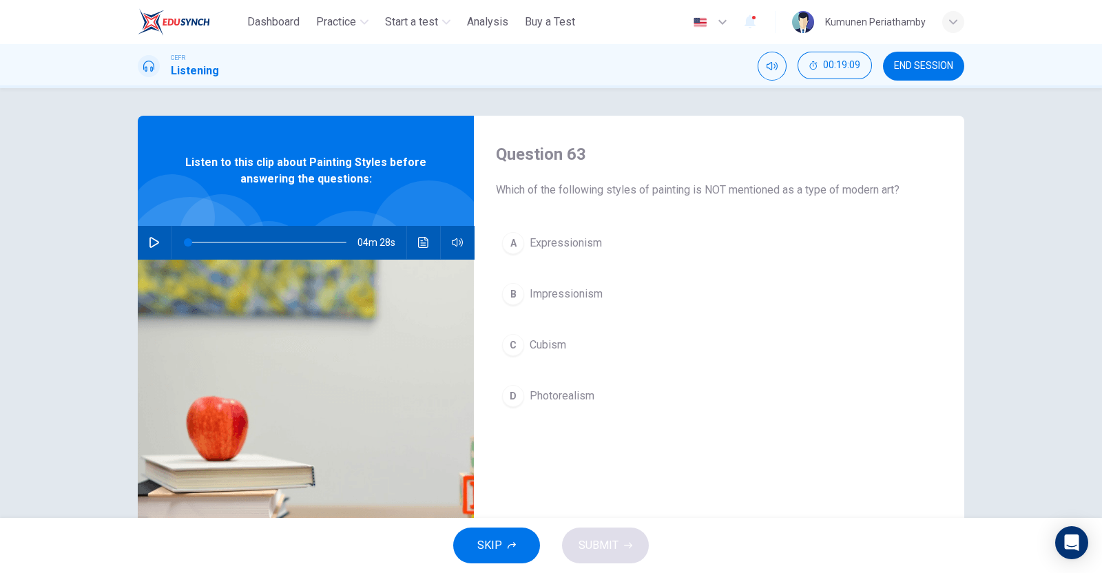
click at [561, 395] on span "Photorealism" at bounding box center [562, 396] width 65 height 17
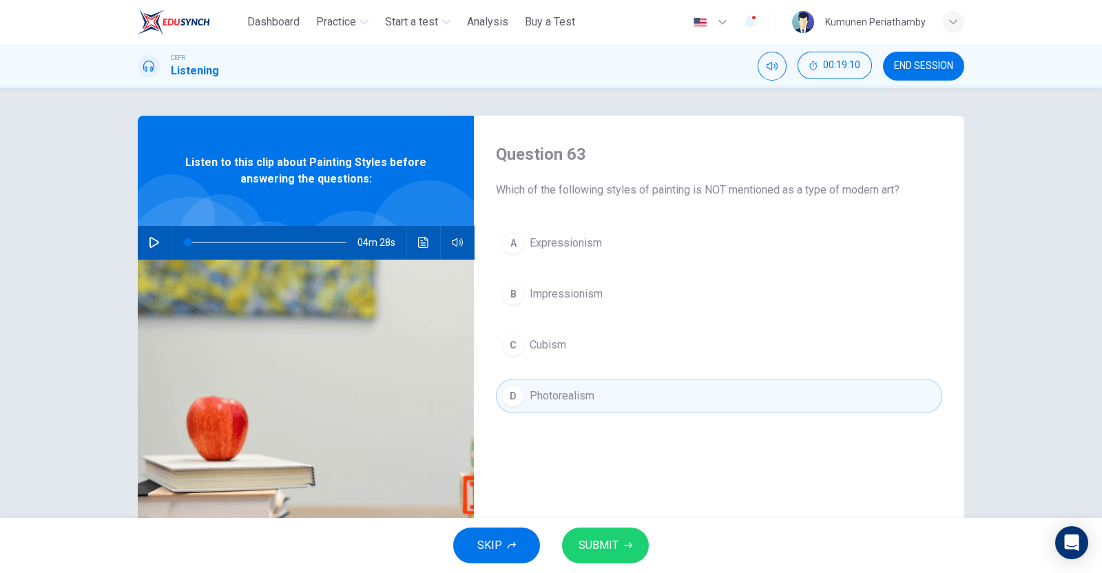
click at [620, 550] on button "SUBMIT" at bounding box center [605, 546] width 87 height 36
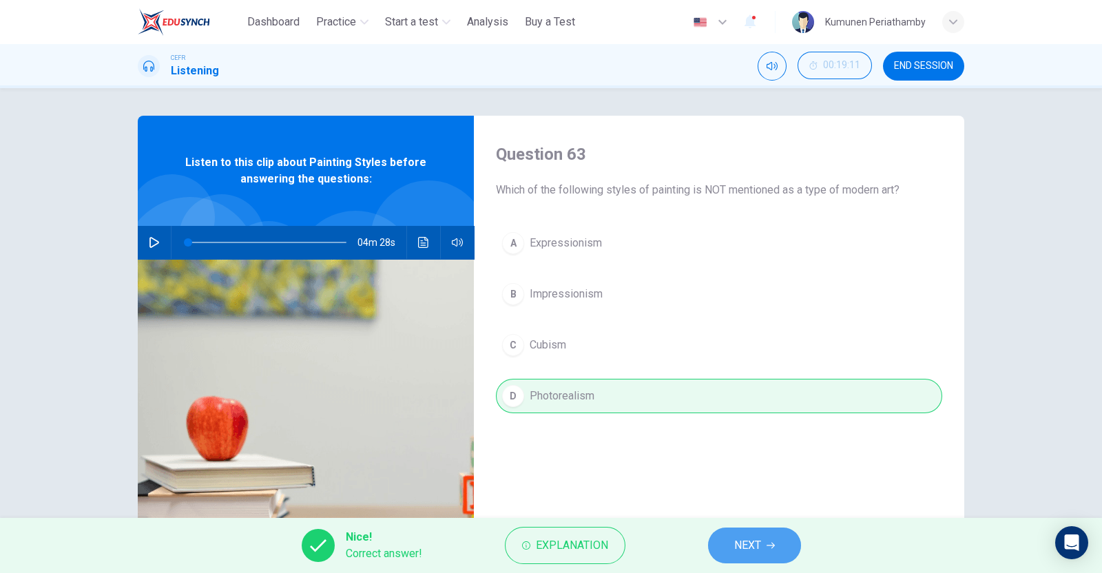
click at [731, 541] on button "NEXT" at bounding box center [754, 546] width 93 height 36
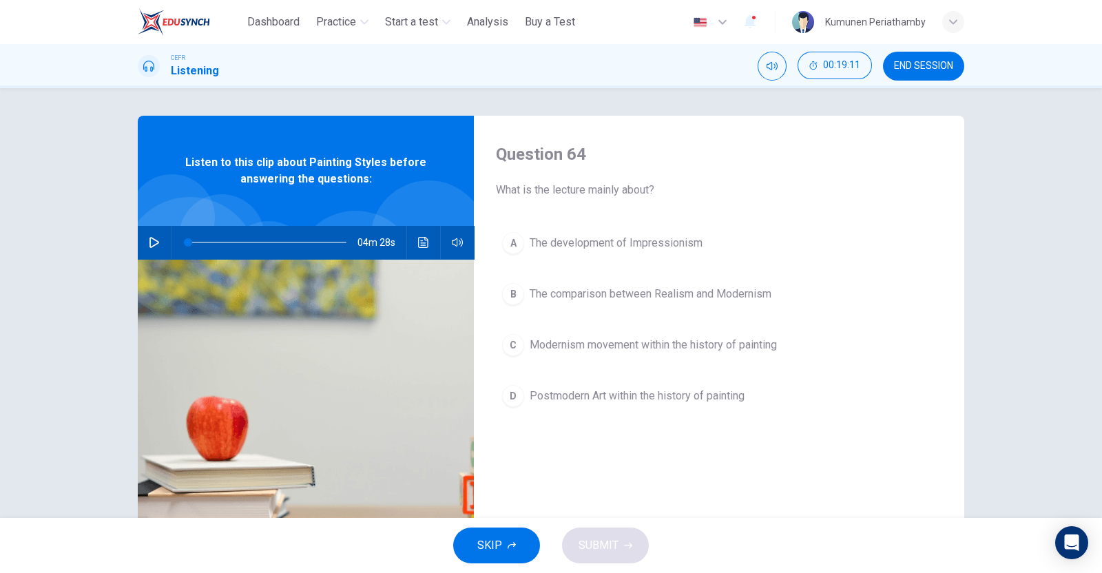
click at [654, 394] on span "Postmodern Art within the history of painting" at bounding box center [637, 396] width 215 height 17
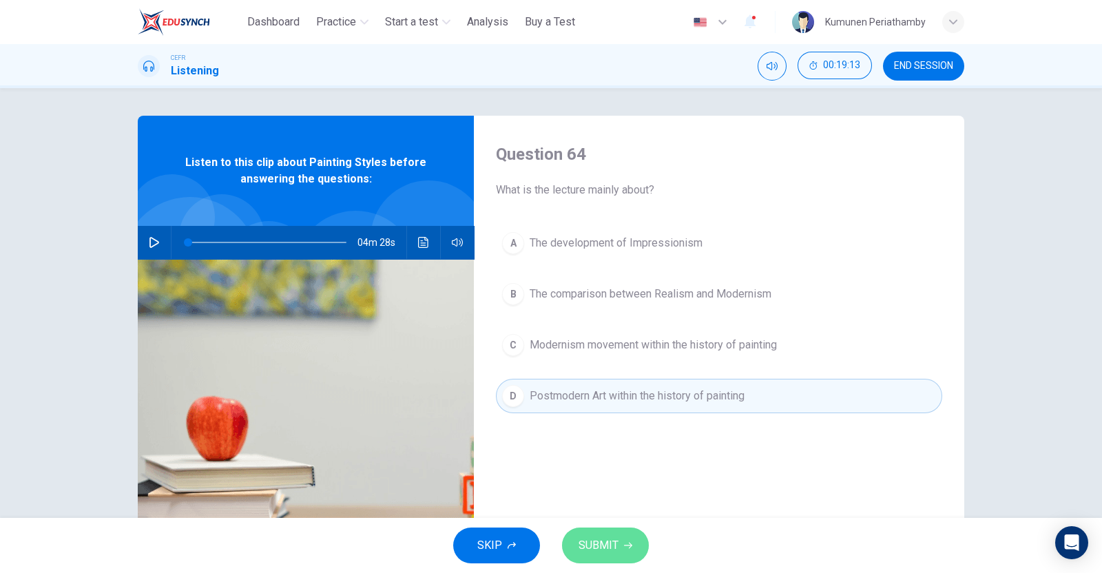
click at [613, 539] on span "SUBMIT" at bounding box center [599, 545] width 40 height 19
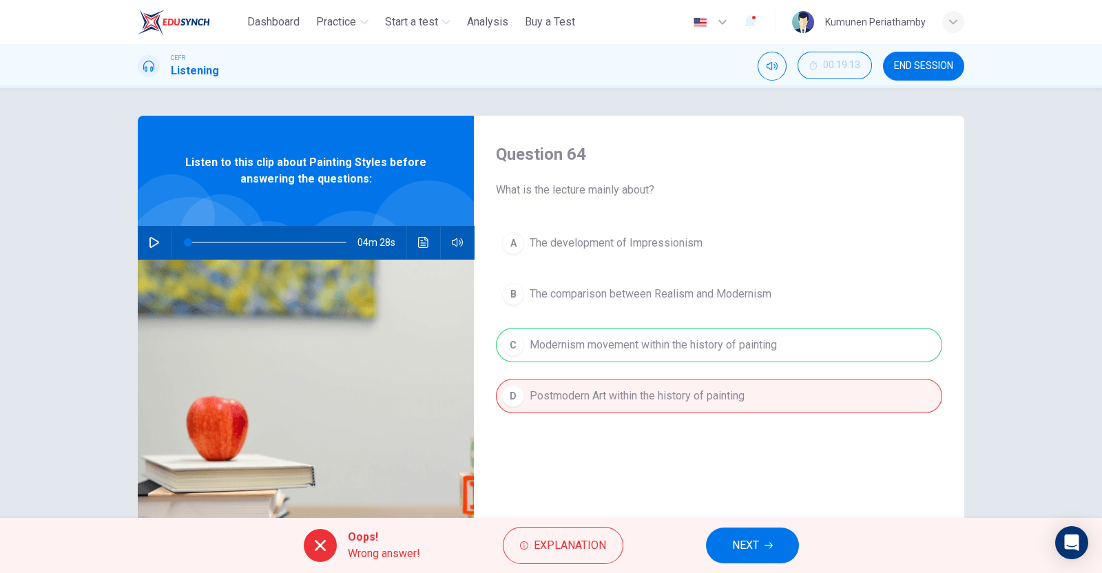
click at [748, 546] on span "NEXT" at bounding box center [745, 545] width 27 height 19
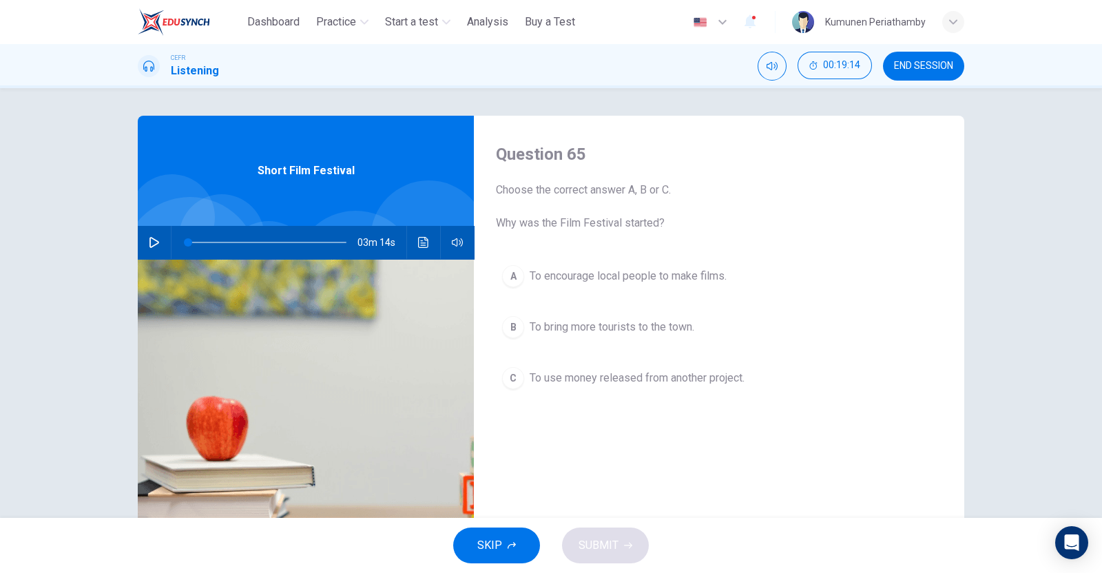
click at [617, 325] on span "To bring more tourists to the town." at bounding box center [612, 327] width 165 height 17
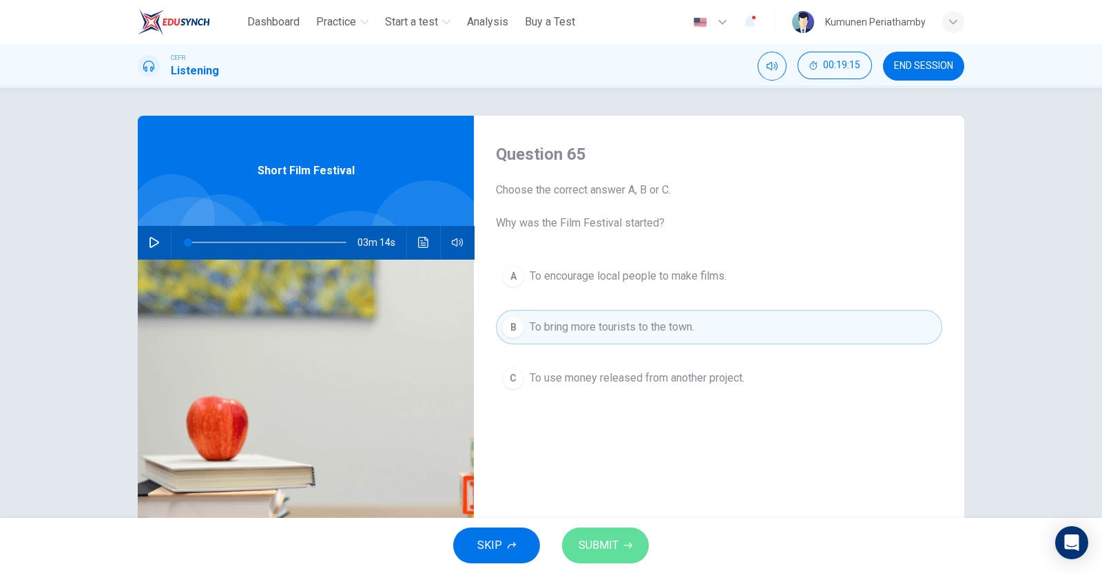
click at [615, 544] on span "SUBMIT" at bounding box center [599, 545] width 40 height 19
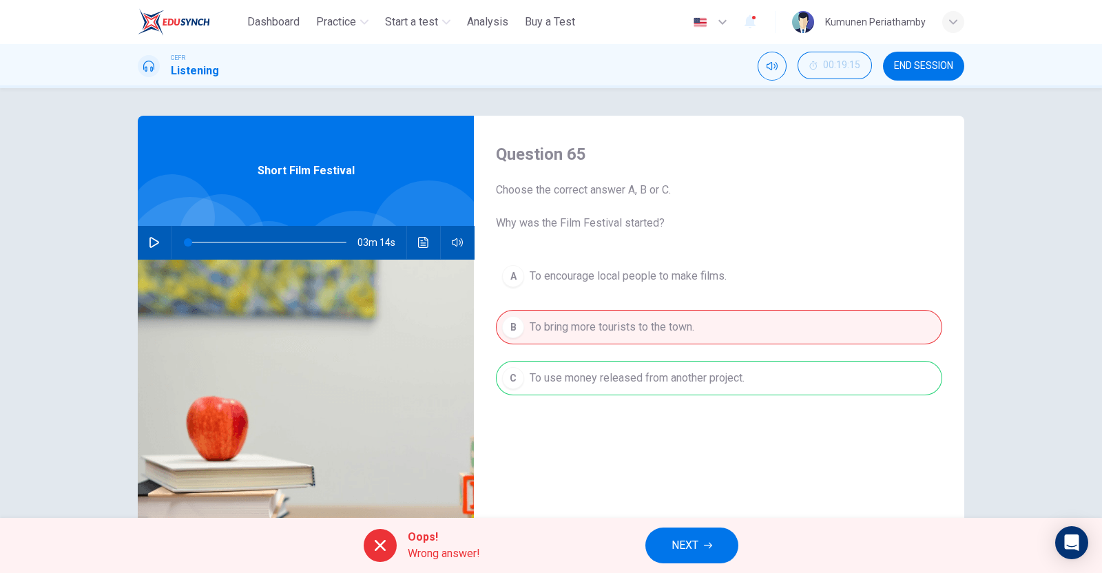
click at [708, 555] on button "NEXT" at bounding box center [692, 546] width 93 height 36
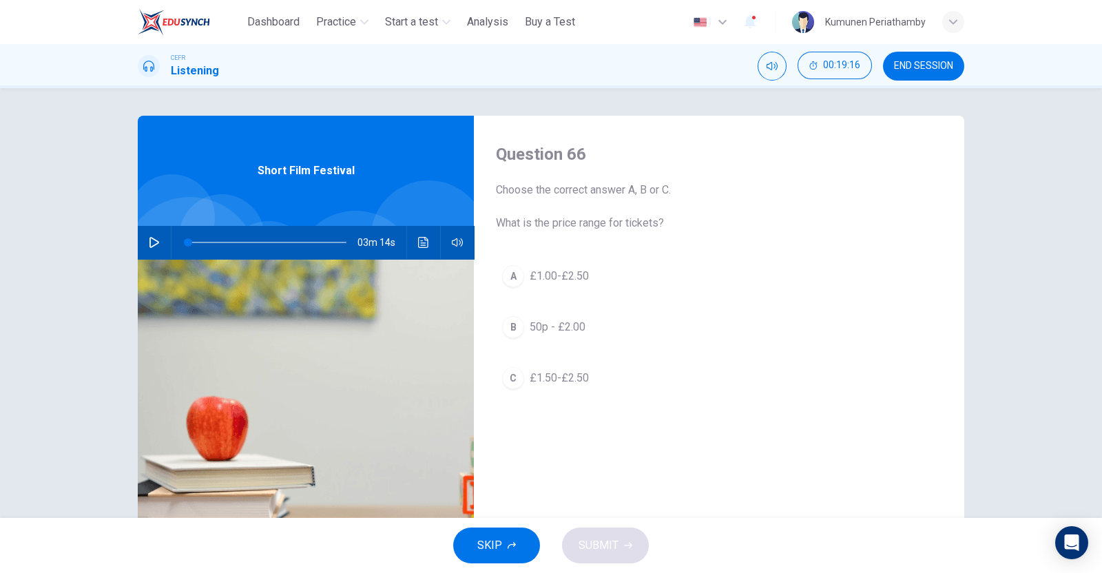
click at [573, 371] on span "£1.50-£2.50" at bounding box center [559, 378] width 59 height 17
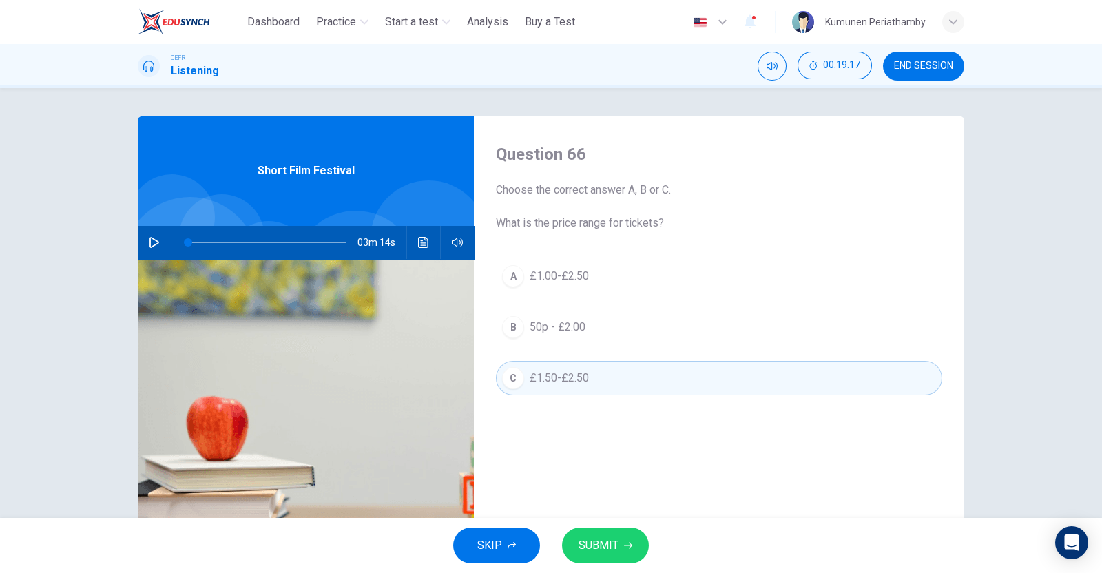
click at [613, 546] on span "SUBMIT" at bounding box center [599, 545] width 40 height 19
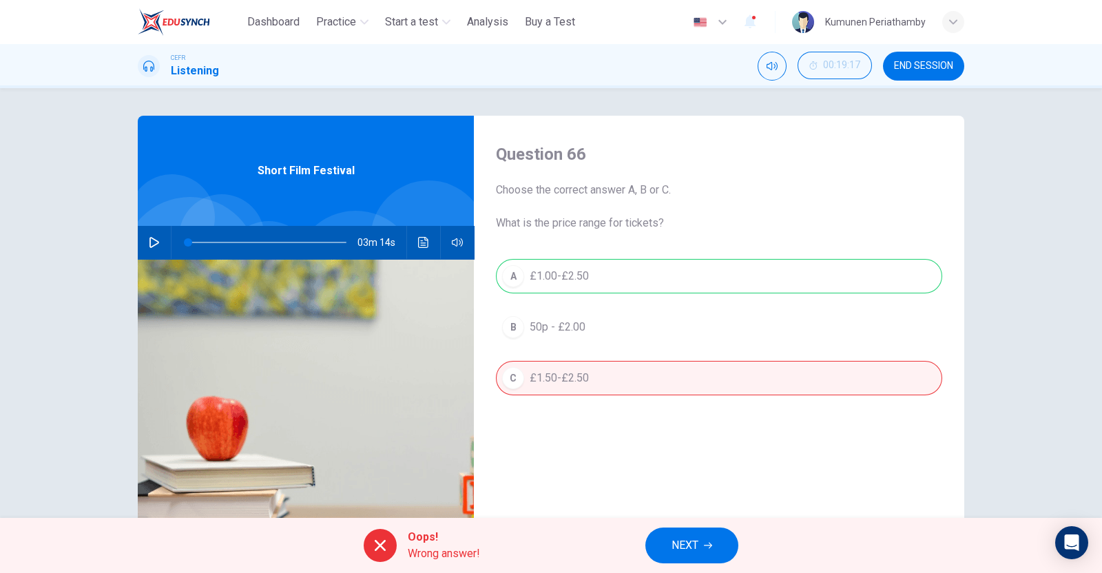
click at [706, 538] on button "NEXT" at bounding box center [692, 546] width 93 height 36
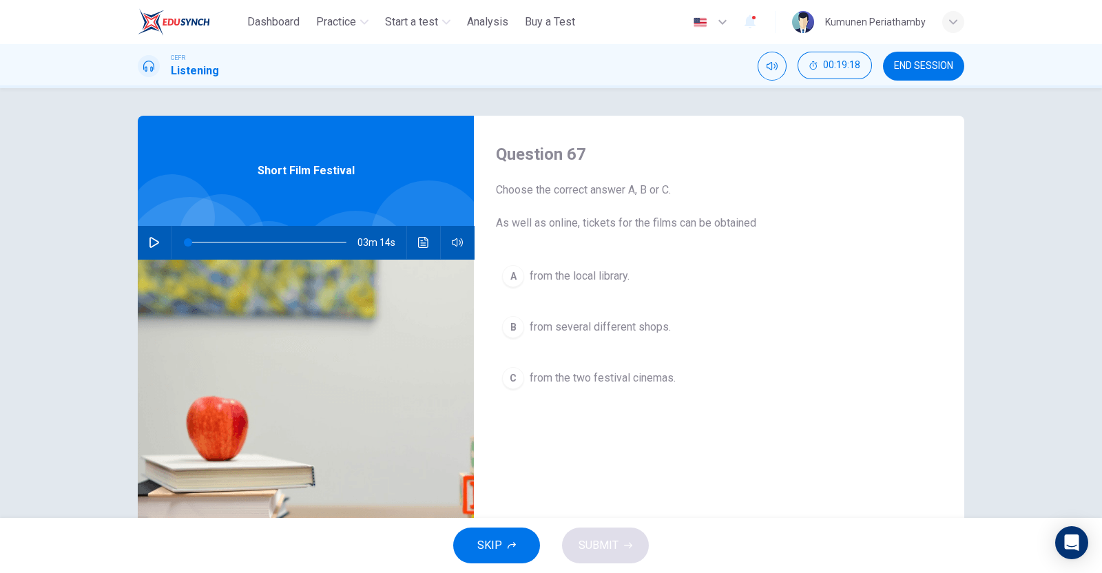
click at [627, 211] on span "Choose the correct answer A, B or C. As well as online, tickets for the films c…" at bounding box center [719, 207] width 446 height 50
click at [627, 222] on span "Choose the correct answer A, B or C. As well as online, tickets for the films c…" at bounding box center [719, 207] width 446 height 50
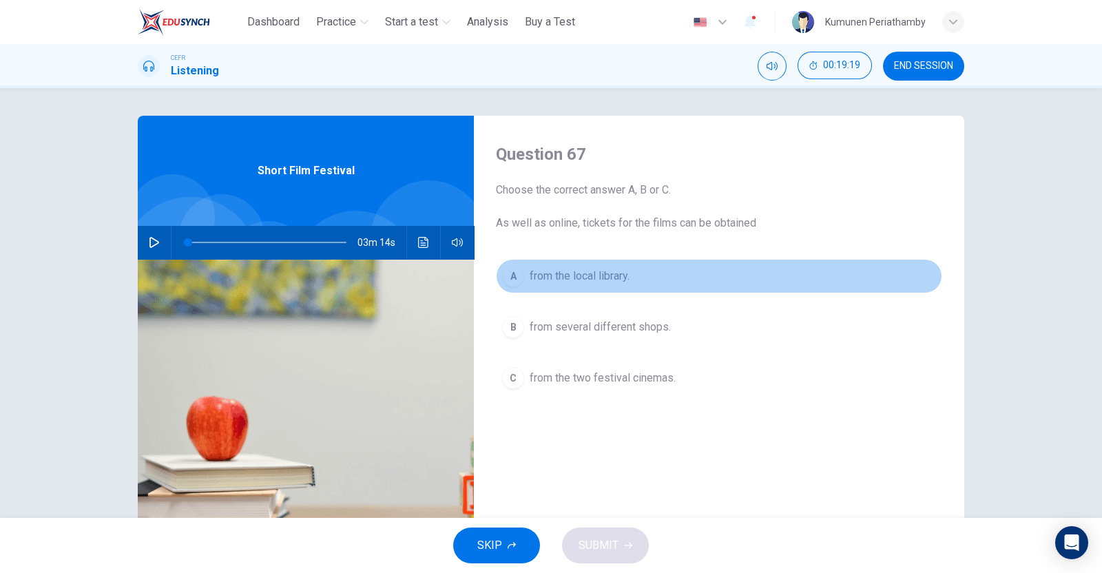
click at [594, 277] on span "from the local library." at bounding box center [580, 276] width 100 height 17
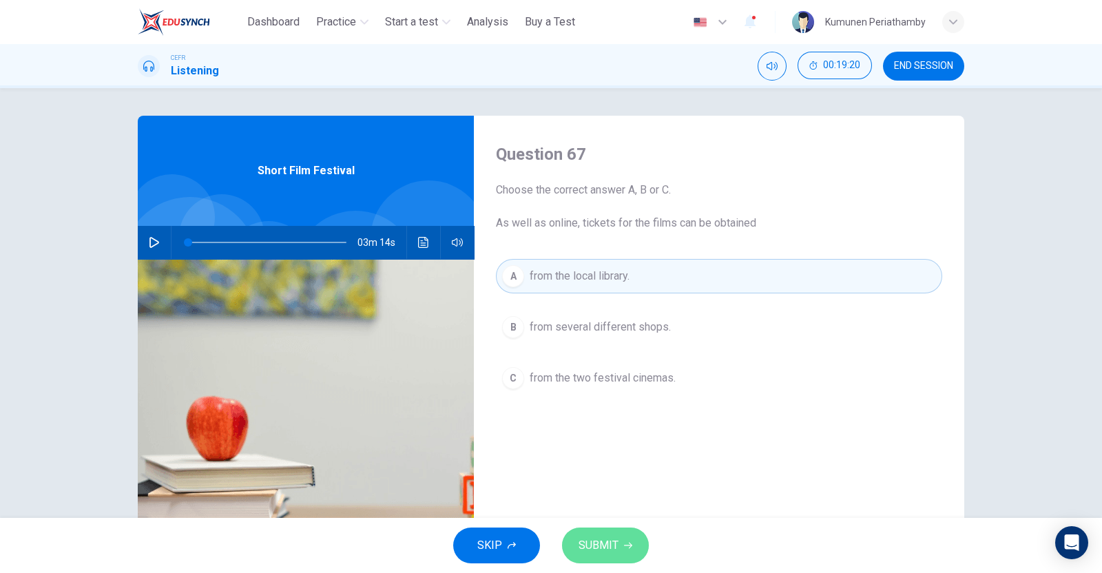
click at [618, 545] on button "SUBMIT" at bounding box center [605, 546] width 87 height 36
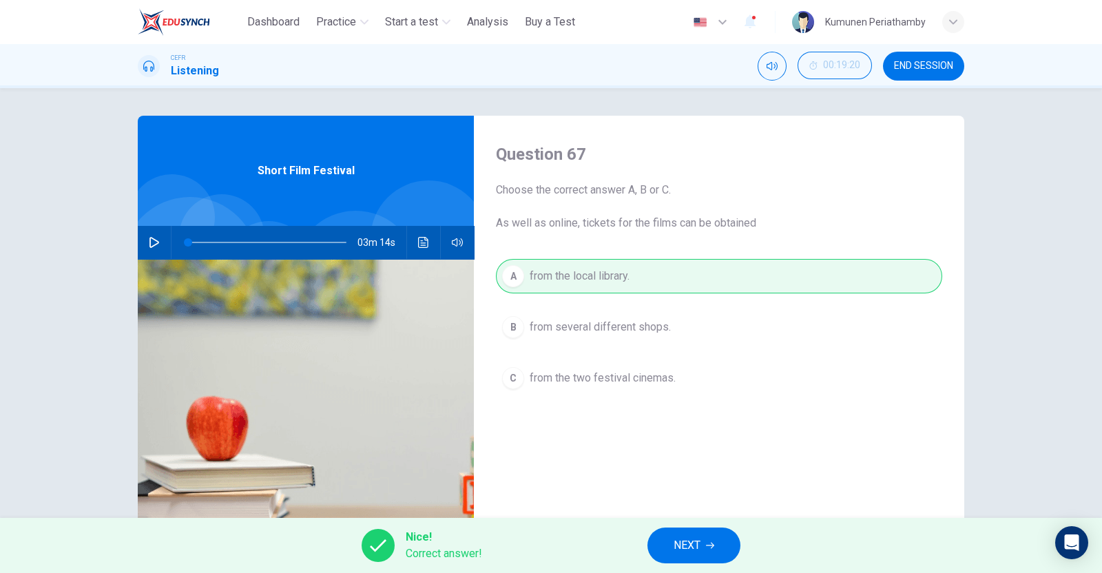
click at [922, 65] on span "END SESSION" at bounding box center [923, 66] width 59 height 11
